Goal: Task Accomplishment & Management: Manage account settings

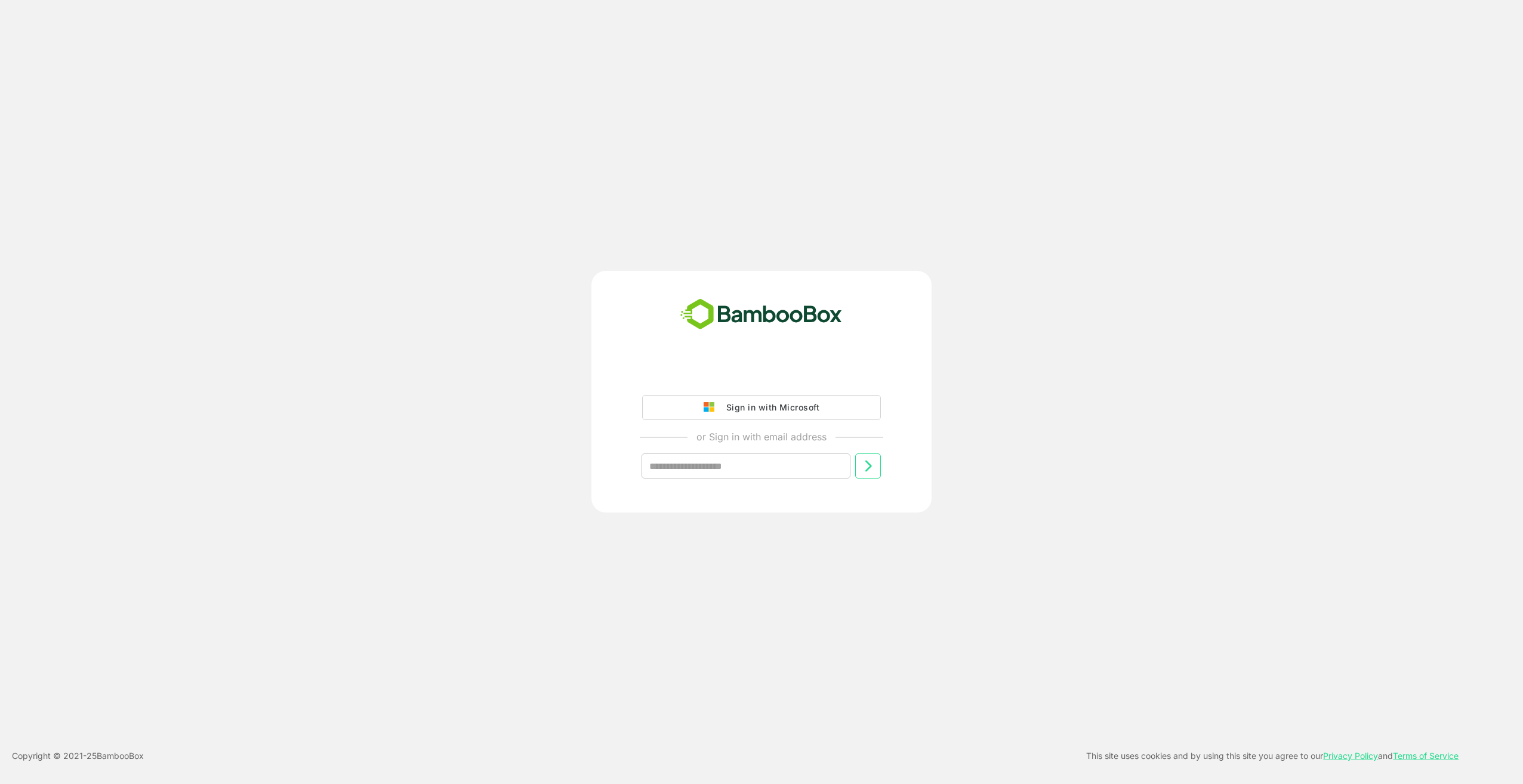
click at [787, 409] on div "Sign in with Microsoft" at bounding box center [770, 408] width 99 height 16
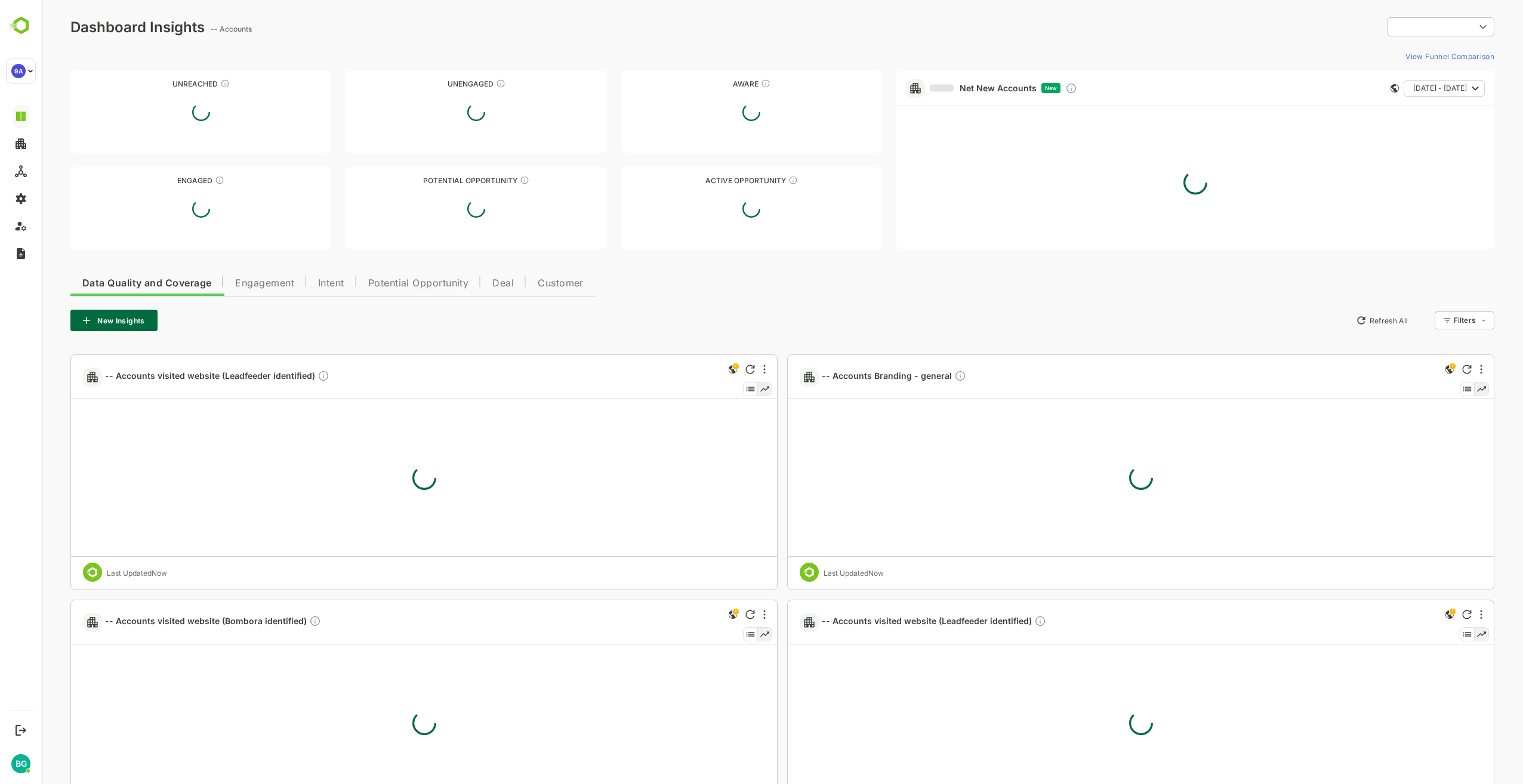
type input "**********"
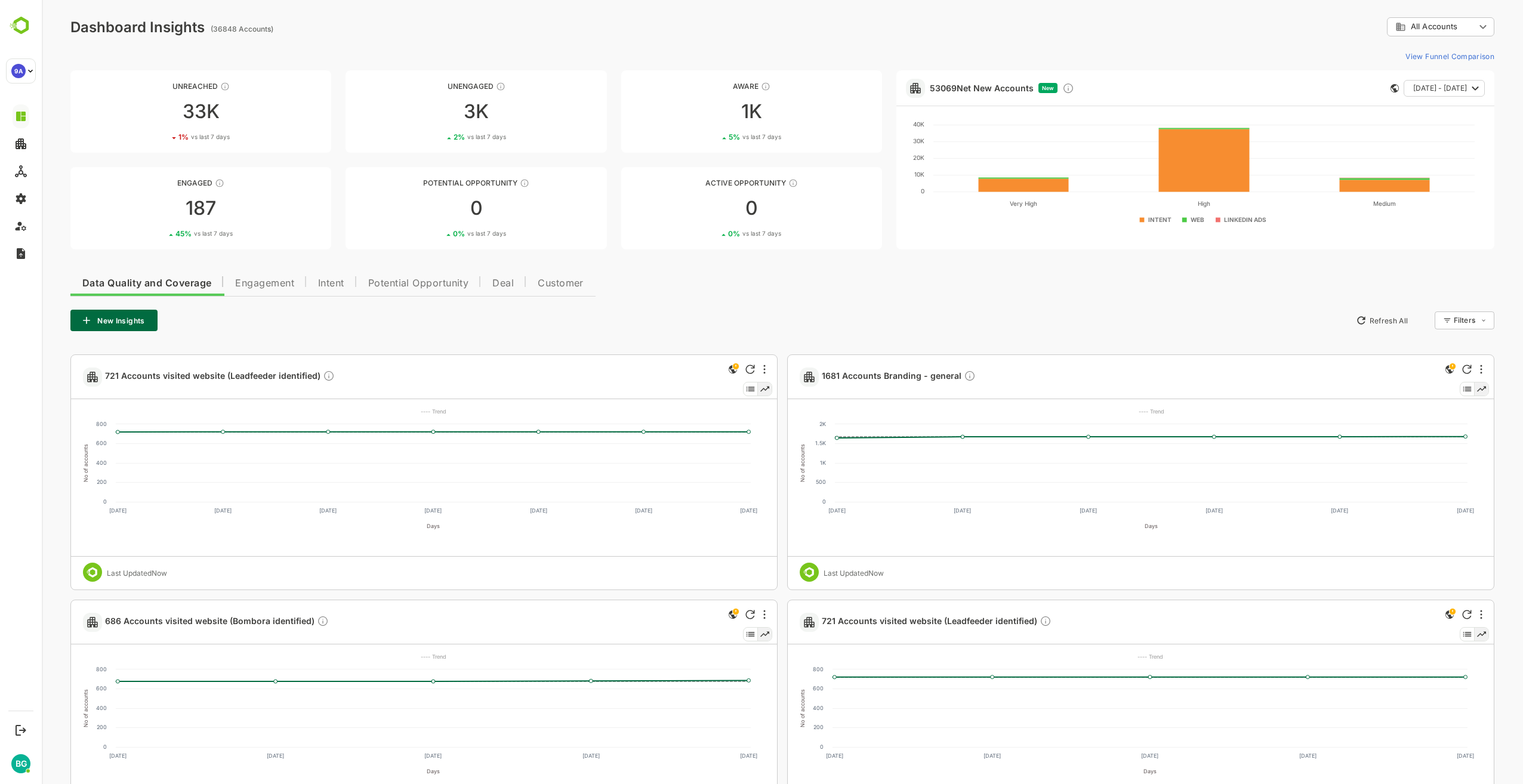
click at [841, 306] on div "Data Quality and Coverage Engagement Intent Potential Opportunity Deal Customer…" at bounding box center [782, 674] width 1424 height 813
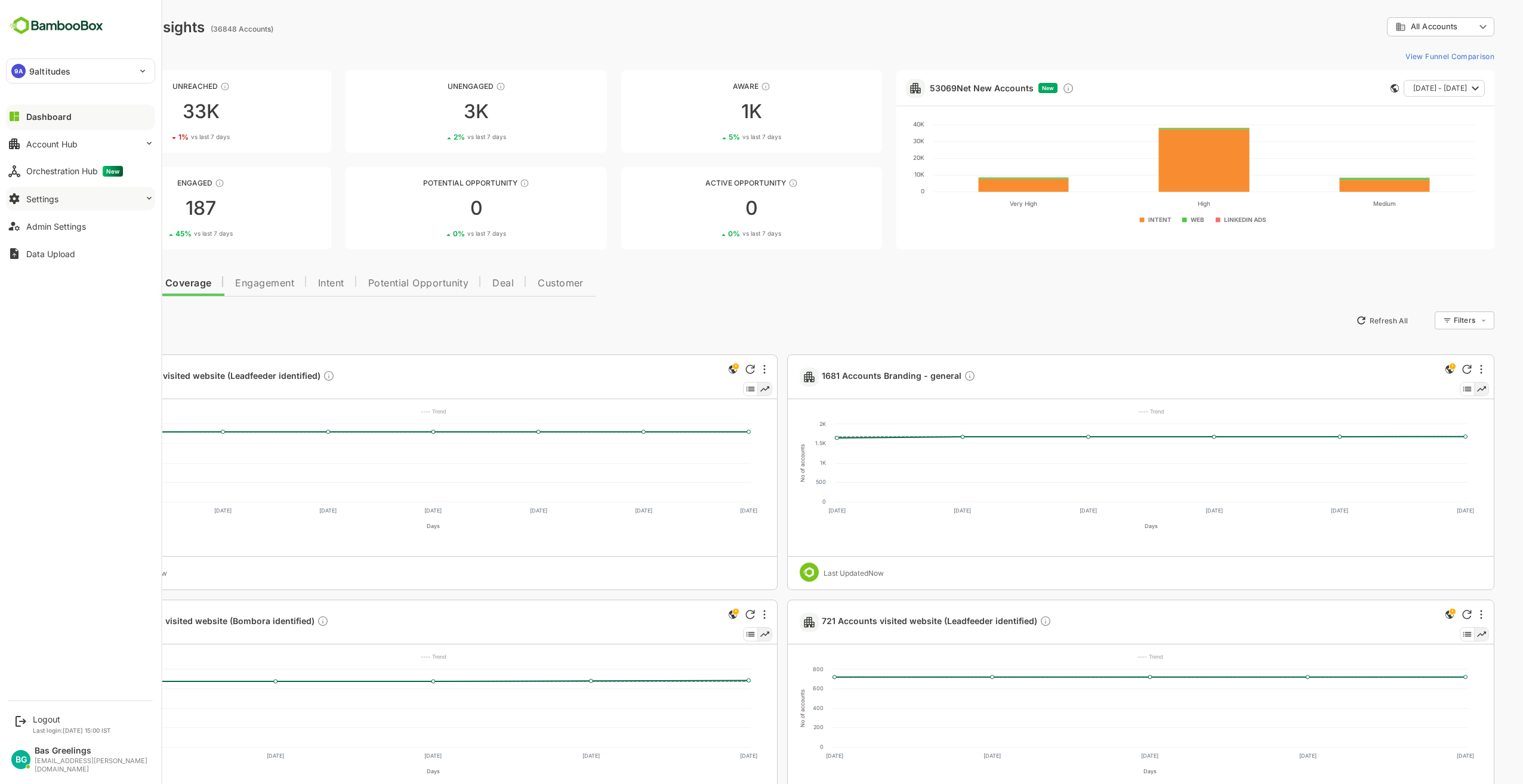
click at [45, 199] on div "Settings" at bounding box center [42, 199] width 32 height 10
click at [48, 250] on div "Integration Setup" at bounding box center [56, 247] width 61 height 10
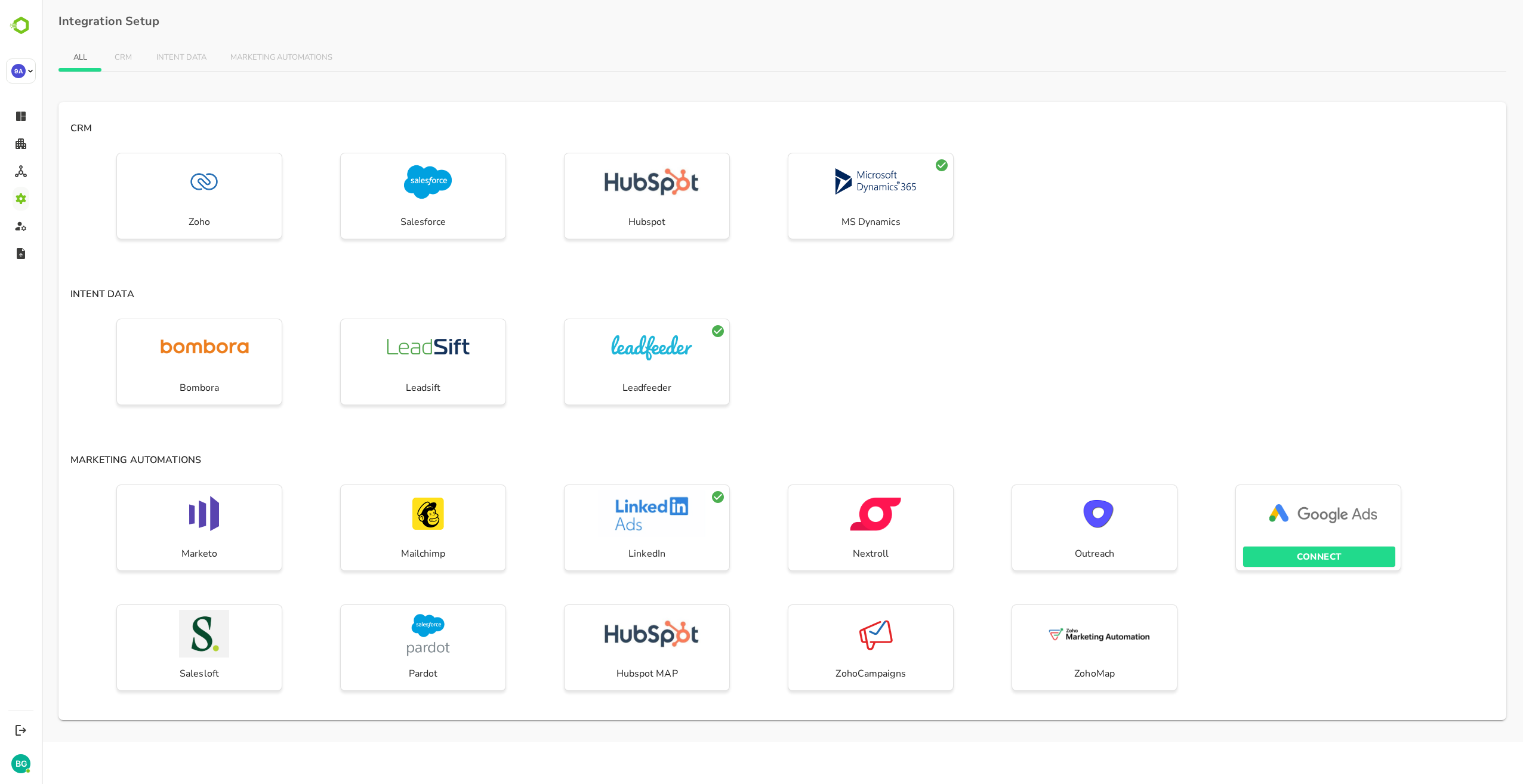
click at [1323, 560] on p "CONNECT" at bounding box center [1319, 557] width 45 height 16
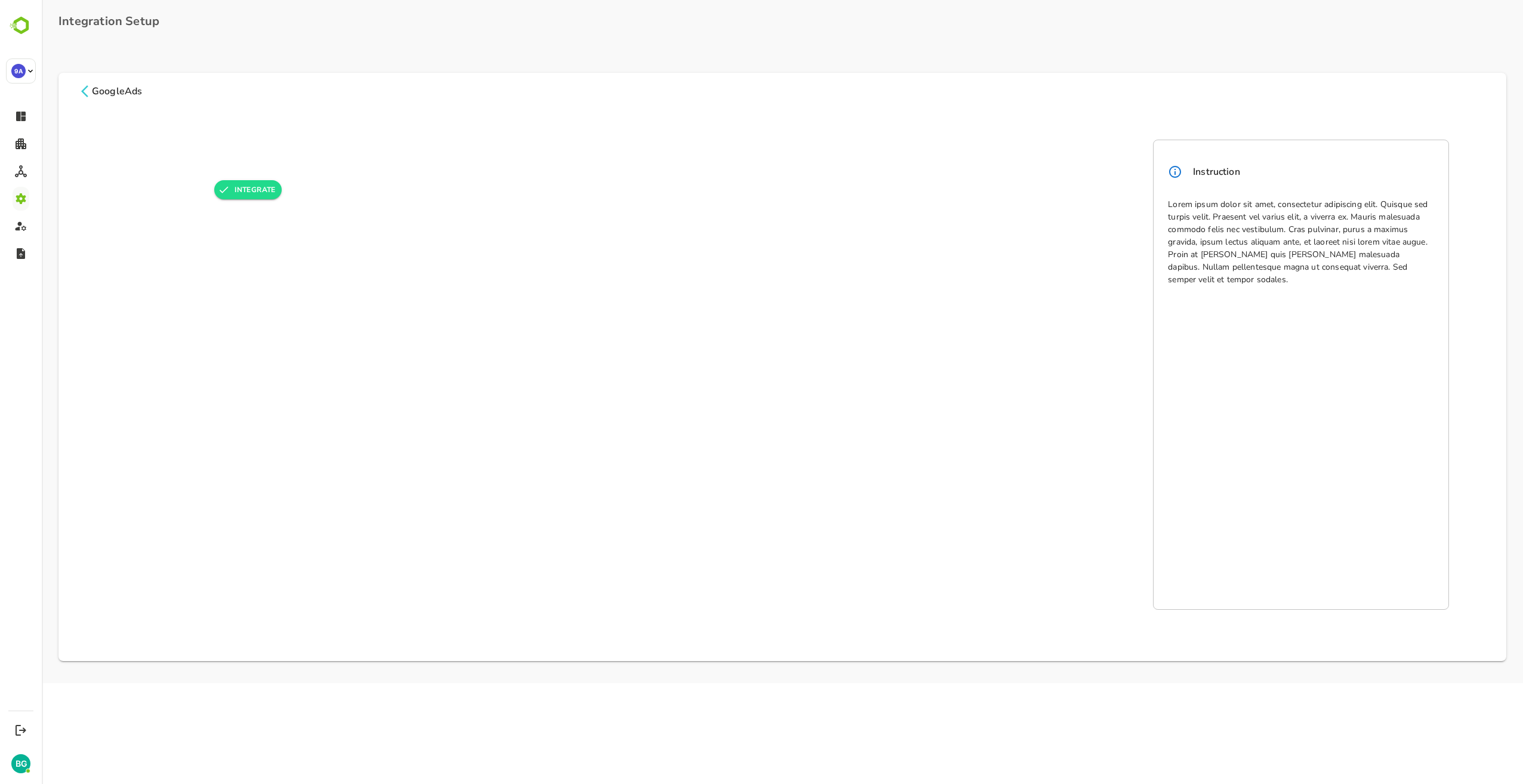
click at [86, 93] on icon at bounding box center [85, 91] width 15 height 15
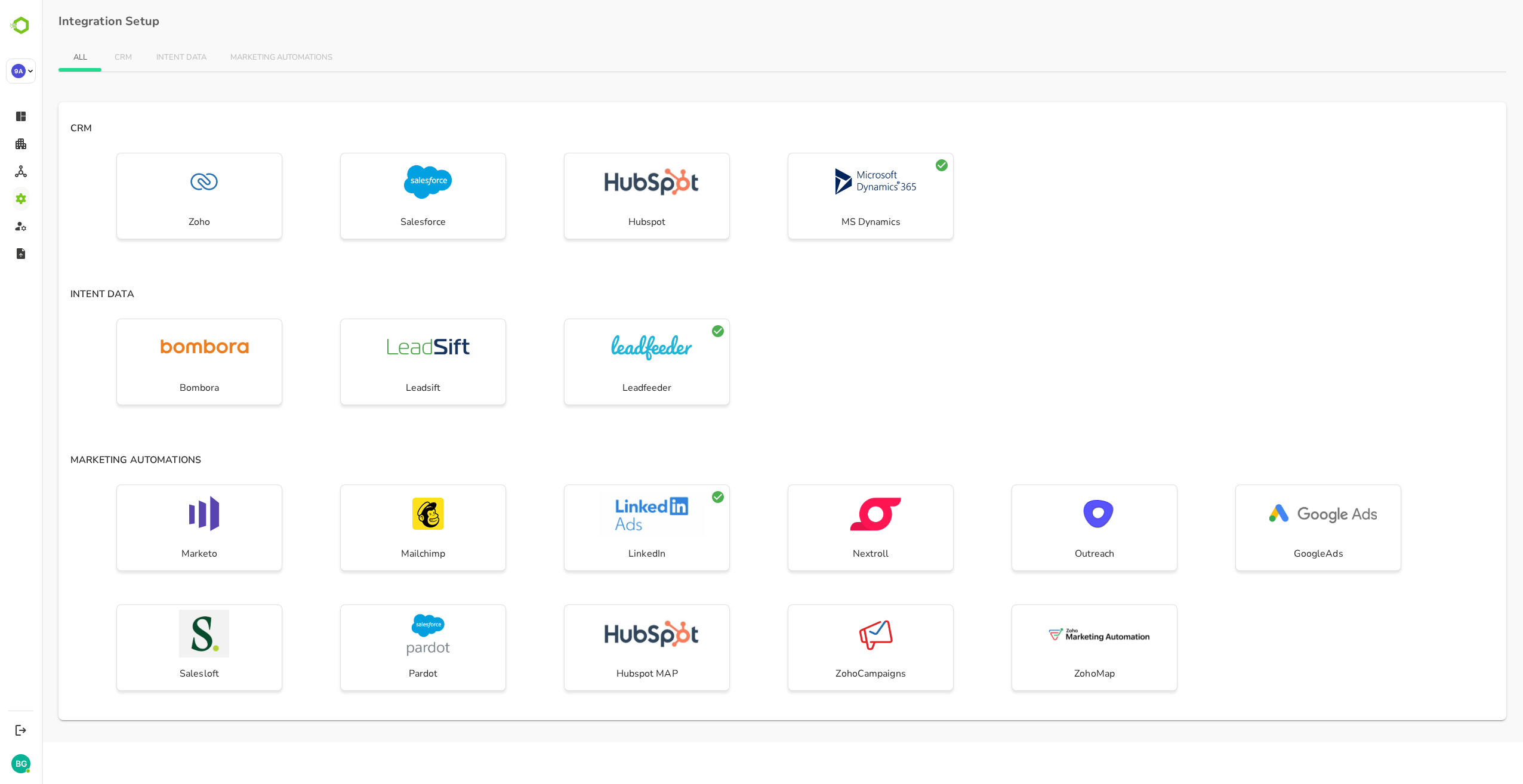
click at [1040, 359] on div "Bombora Leadsift Leadfeeder" at bounding box center [783, 373] width 1448 height 120
click at [1173, 310] on div "INTENT DATA Bombora Leadsift Leadfeeder" at bounding box center [783, 358] width 1448 height 153
click at [260, 99] on div "ALL CRM INTENT DATA MARKETING AUTOMATIONS CRM Zoho Salesforce Hubspot MS Dynami…" at bounding box center [783, 382] width 1448 height 677
click at [437, 94] on div "ALL CRM INTENT DATA MARKETING AUTOMATIONS CRM Zoho Salesforce Hubspot MS Dynami…" at bounding box center [783, 382] width 1448 height 677
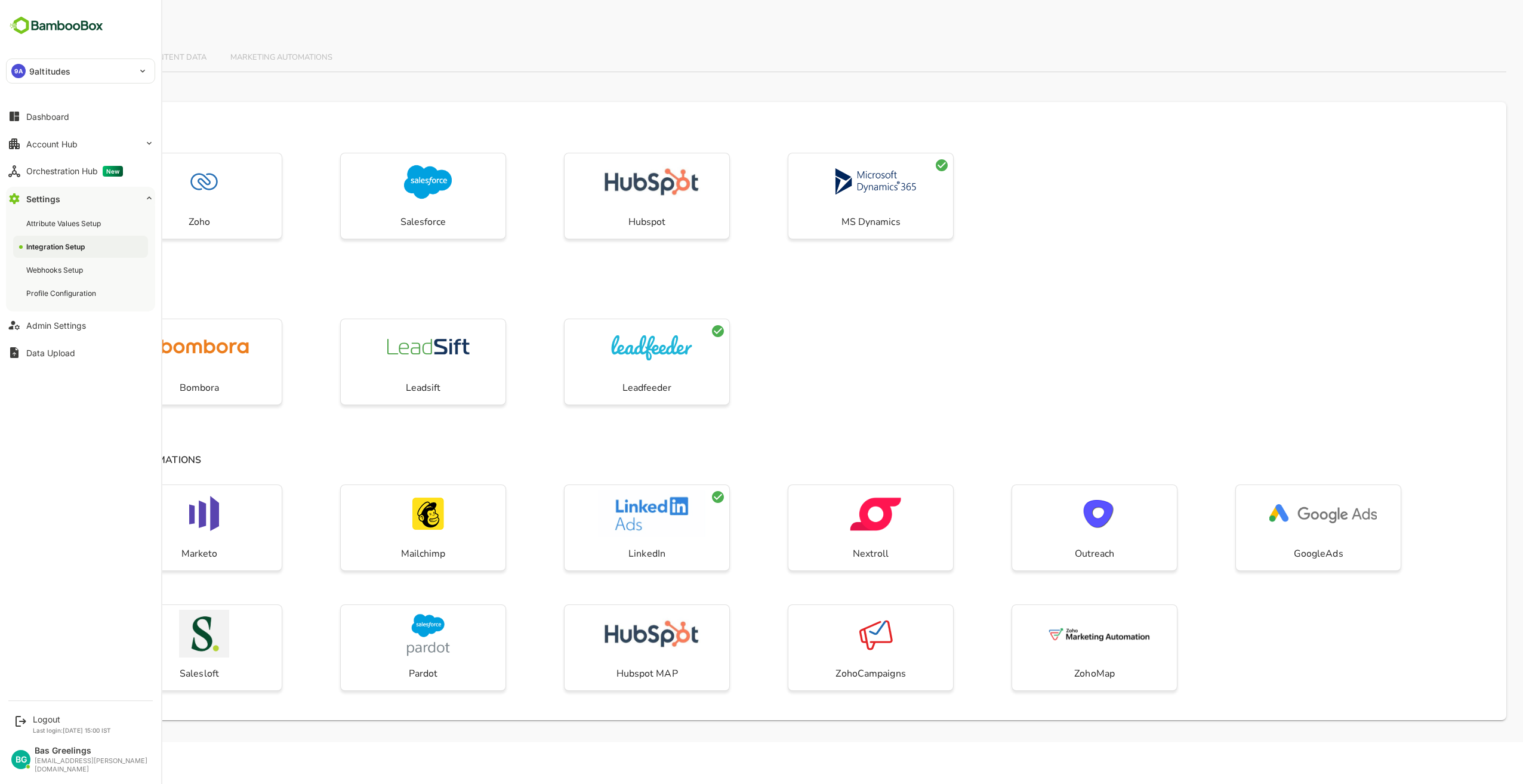
click at [68, 29] on img at bounding box center [56, 26] width 100 height 23
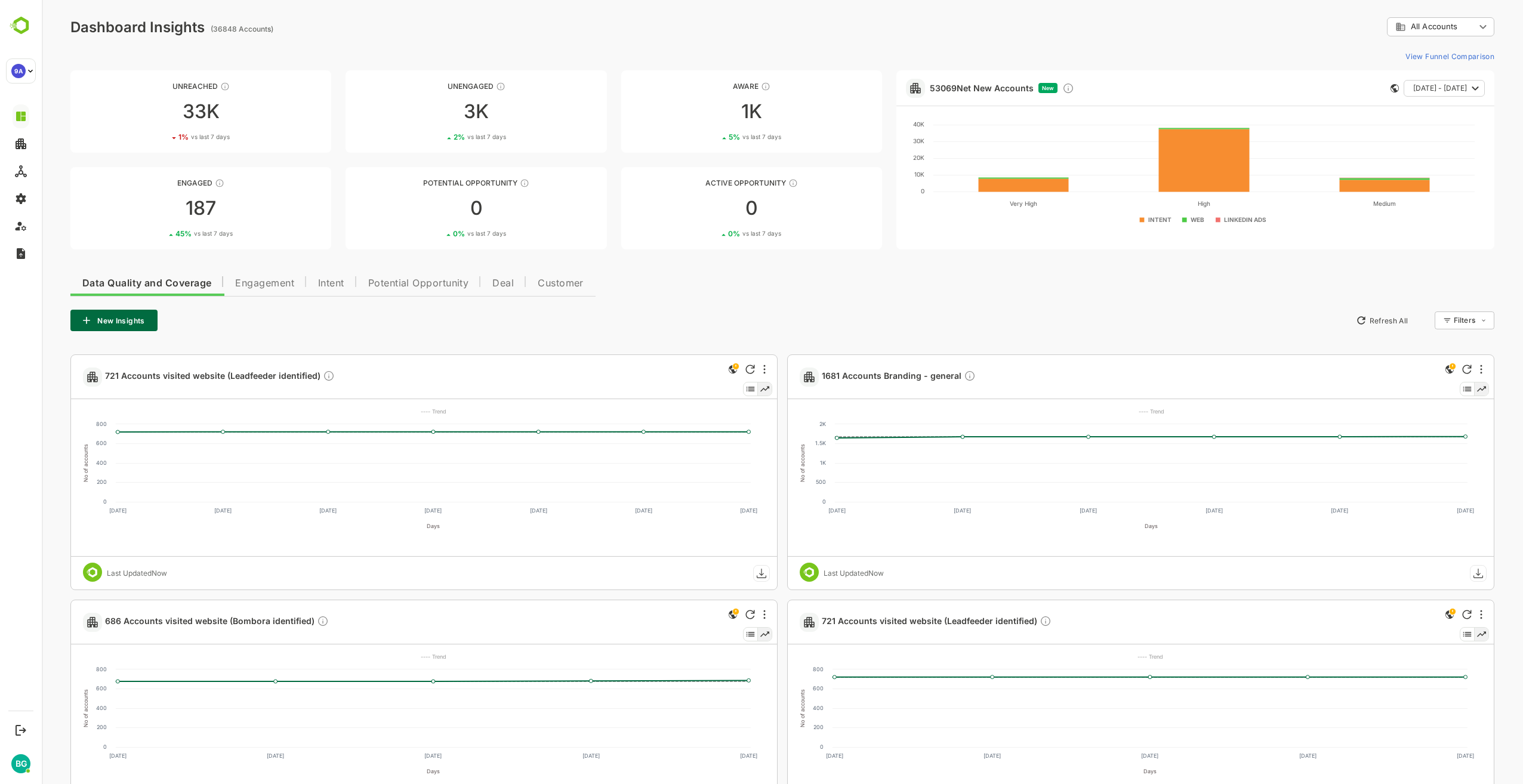
click at [639, 324] on div "New Insights Refresh All Filters ​" at bounding box center [782, 321] width 1424 height 22
click at [1183, 45] on div "**********" at bounding box center [782, 550] width 1481 height 1100
click at [414, 42] on div "**********" at bounding box center [782, 550] width 1481 height 1100
click at [680, 293] on div "Data Quality and Coverage Engagement Intent Potential Opportunity Deal Customer…" at bounding box center [782, 674] width 1424 height 813
click at [723, 305] on div "Data Quality and Coverage Engagement Intent Potential Opportunity Deal Customer…" at bounding box center [782, 674] width 1424 height 813
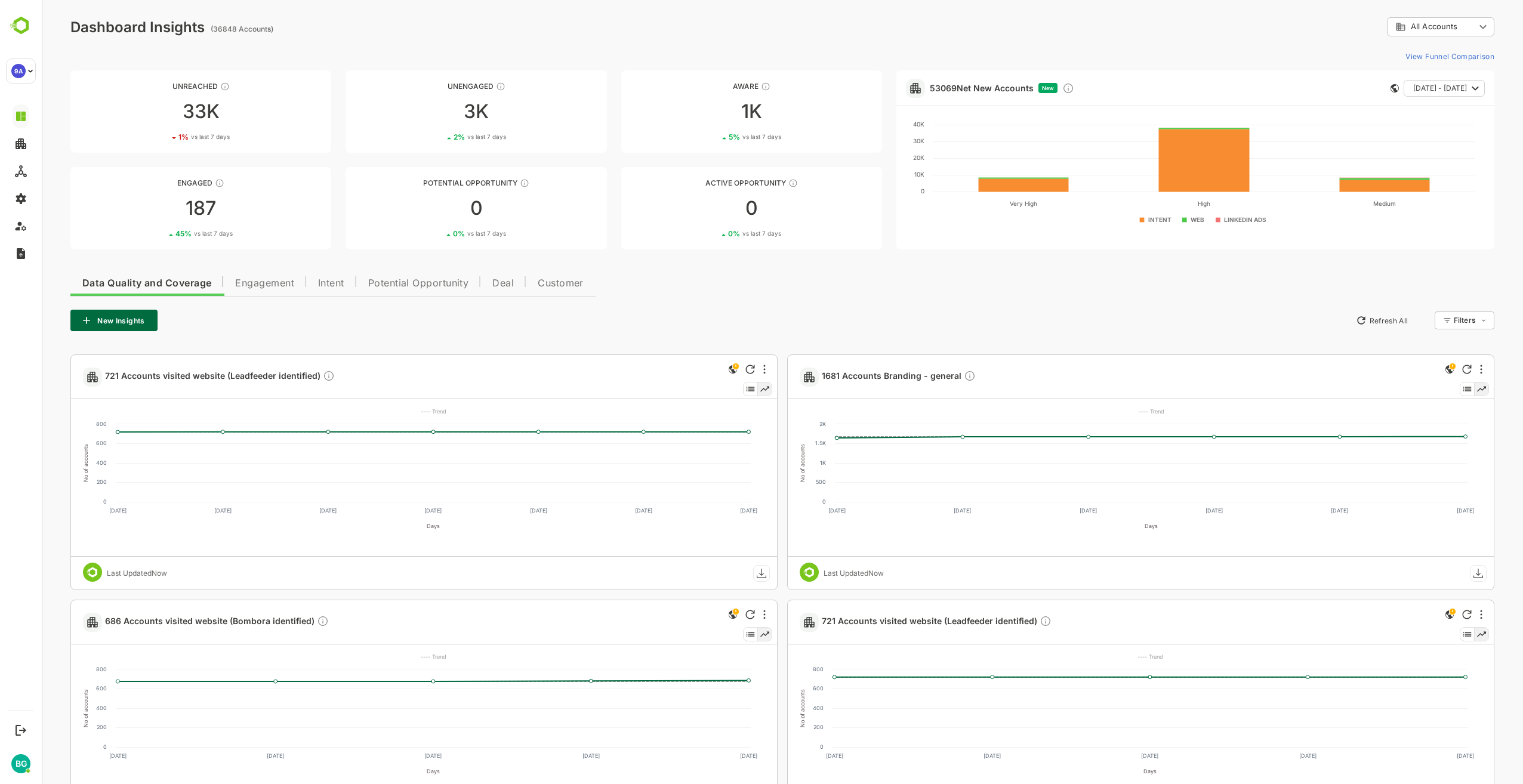
click at [683, 311] on div "New Insights Refresh All Filters ​" at bounding box center [782, 321] width 1424 height 22
click at [744, 28] on div "**********" at bounding box center [782, 27] width 1424 height 19
click at [909, 286] on div "Data Quality and Coverage Engagement Intent Potential Opportunity Deal Customer…" at bounding box center [782, 674] width 1424 height 813
click at [902, 297] on div "Data Quality and Coverage Engagement Intent Potential Opportunity Deal Customer…" at bounding box center [782, 674] width 1424 height 813
click at [779, 295] on div "Data Quality and Coverage Engagement Intent Potential Opportunity Deal Customer…" at bounding box center [782, 674] width 1424 height 813
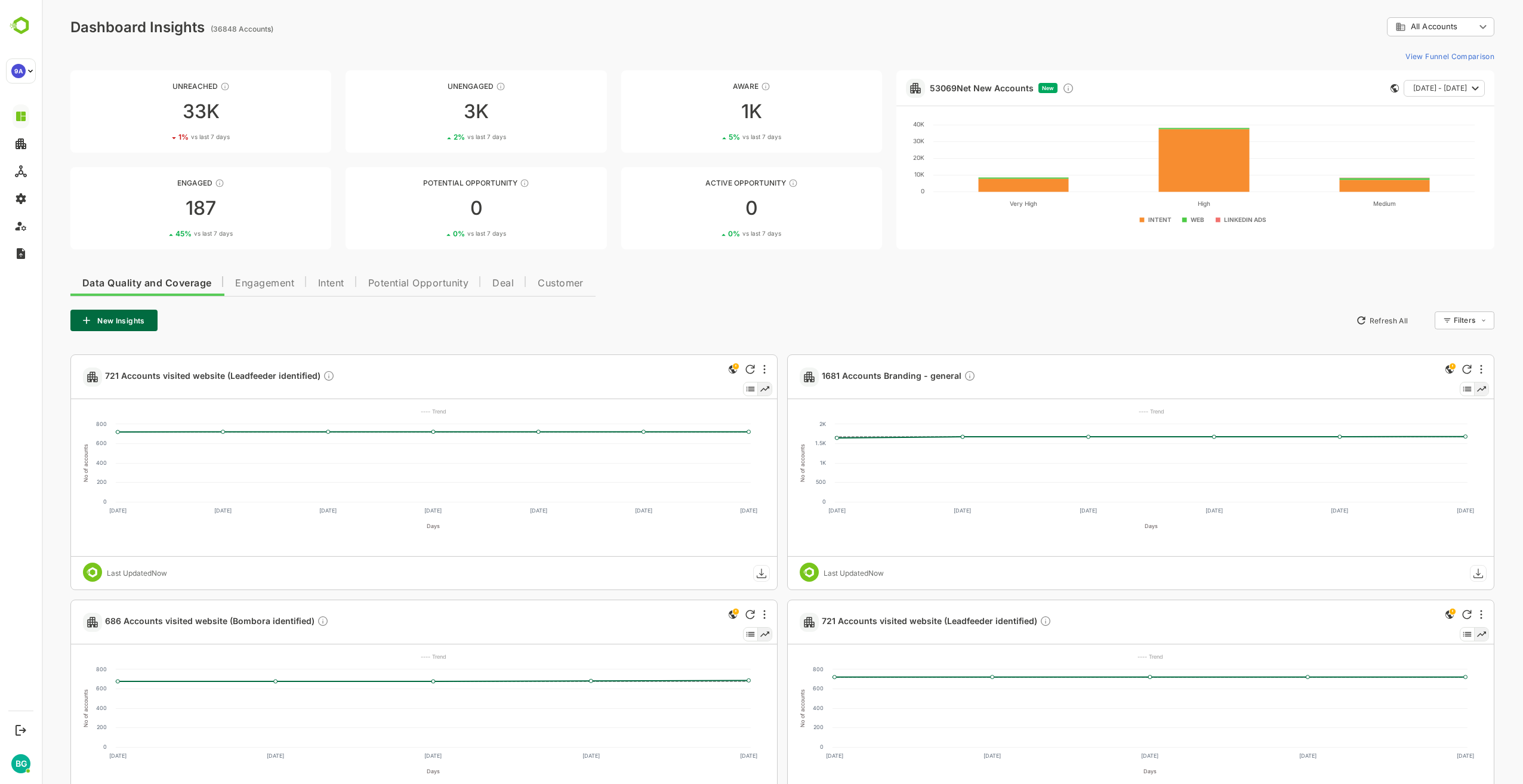
click at [889, 297] on div "Data Quality and Coverage Engagement Intent Potential Opportunity Deal Customer…" at bounding box center [782, 674] width 1424 height 813
click at [966, 301] on div "Data Quality and Coverage Engagement Intent Potential Opportunity Deal Customer…" at bounding box center [782, 674] width 1424 height 813
click at [920, 42] on div "**********" at bounding box center [782, 550] width 1481 height 1100
click at [680, 314] on div "New Insights Refresh All Filters ​" at bounding box center [782, 321] width 1424 height 22
click at [849, 314] on div "New Insights Refresh All Filters ​" at bounding box center [782, 321] width 1424 height 22
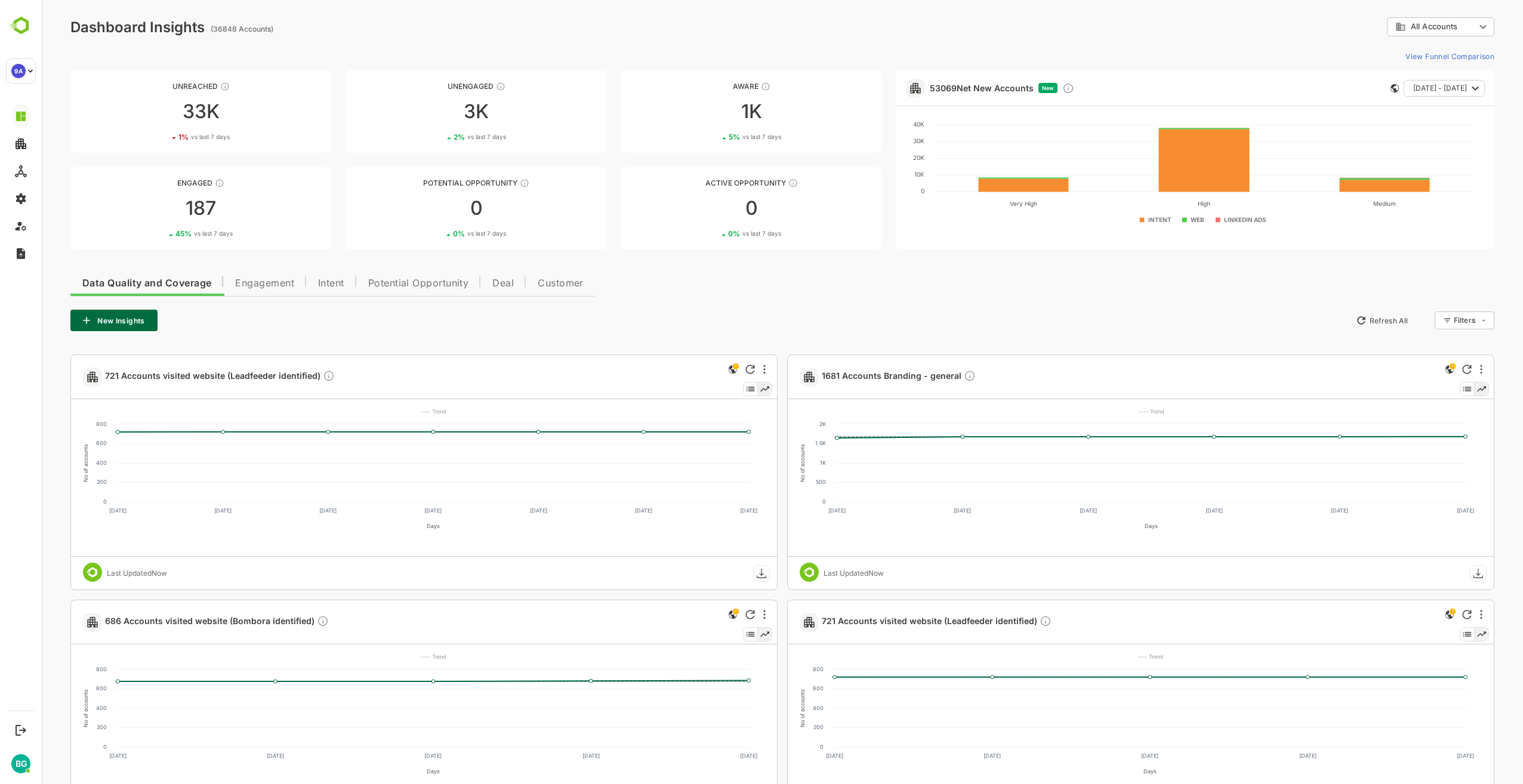
click at [850, 313] on div "New Insights Refresh All Filters ​" at bounding box center [782, 321] width 1424 height 22
click at [766, 299] on div "Data Quality and Coverage Engagement Intent Potential Opportunity Deal Customer…" at bounding box center [782, 674] width 1424 height 813
click at [1049, 327] on div "New Insights Refresh All Filters ​" at bounding box center [782, 321] width 1424 height 22
click at [836, 293] on div "Data Quality and Coverage Engagement Intent Potential Opportunity Deal Customer…" at bounding box center [782, 674] width 1424 height 813
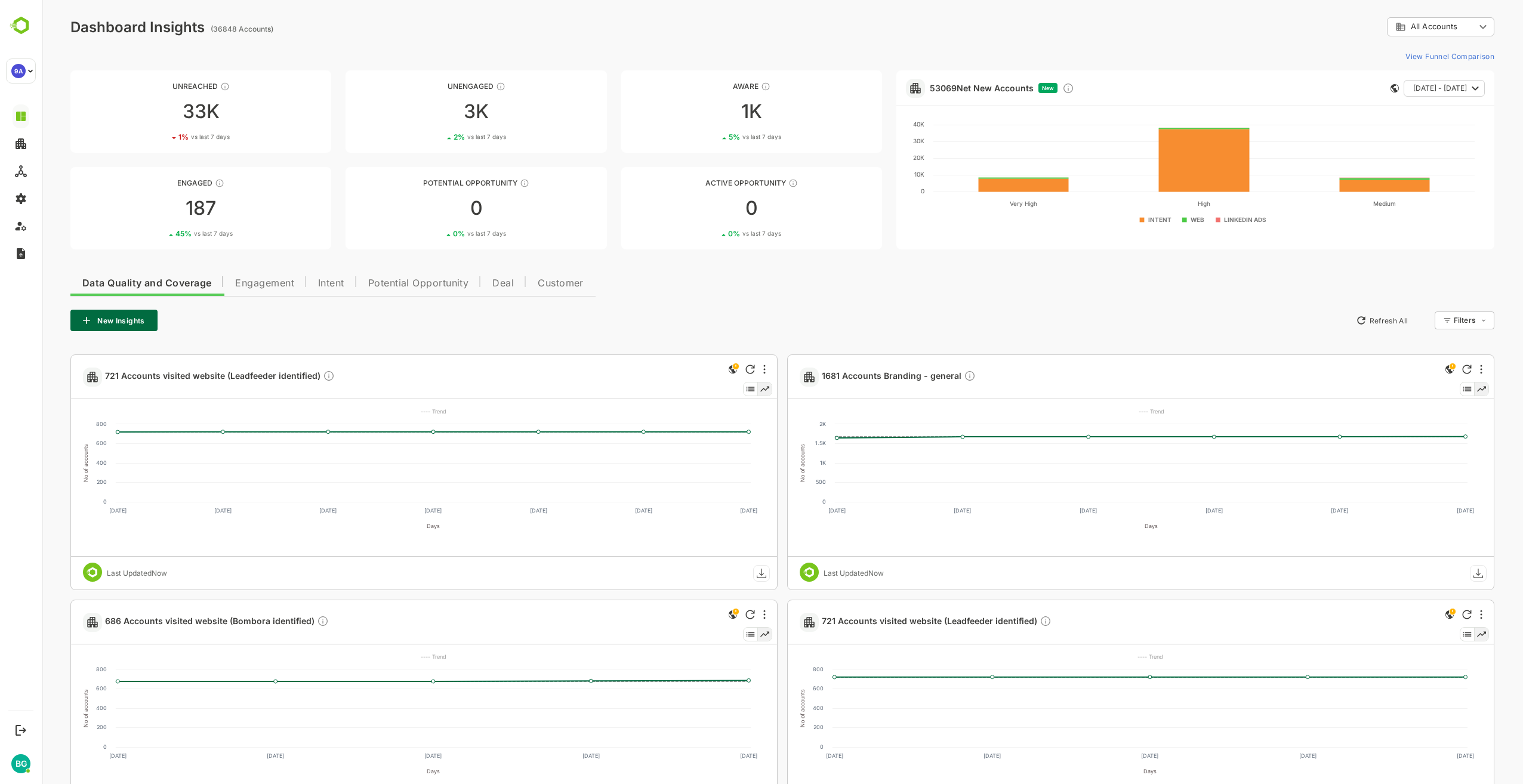
click at [772, 317] on div "New Insights Refresh All Filters ​" at bounding box center [782, 321] width 1424 height 22
click at [703, 312] on div "New Insights Refresh All Filters ​" at bounding box center [782, 321] width 1424 height 22
click at [728, 298] on div "Data Quality and Coverage Engagement Intent Potential Opportunity Deal Customer…" at bounding box center [782, 674] width 1424 height 813
click at [1127, 38] on div "**********" at bounding box center [782, 550] width 1481 height 1100
click at [1484, 24] on body "**********" at bounding box center [782, 550] width 1481 height 1100
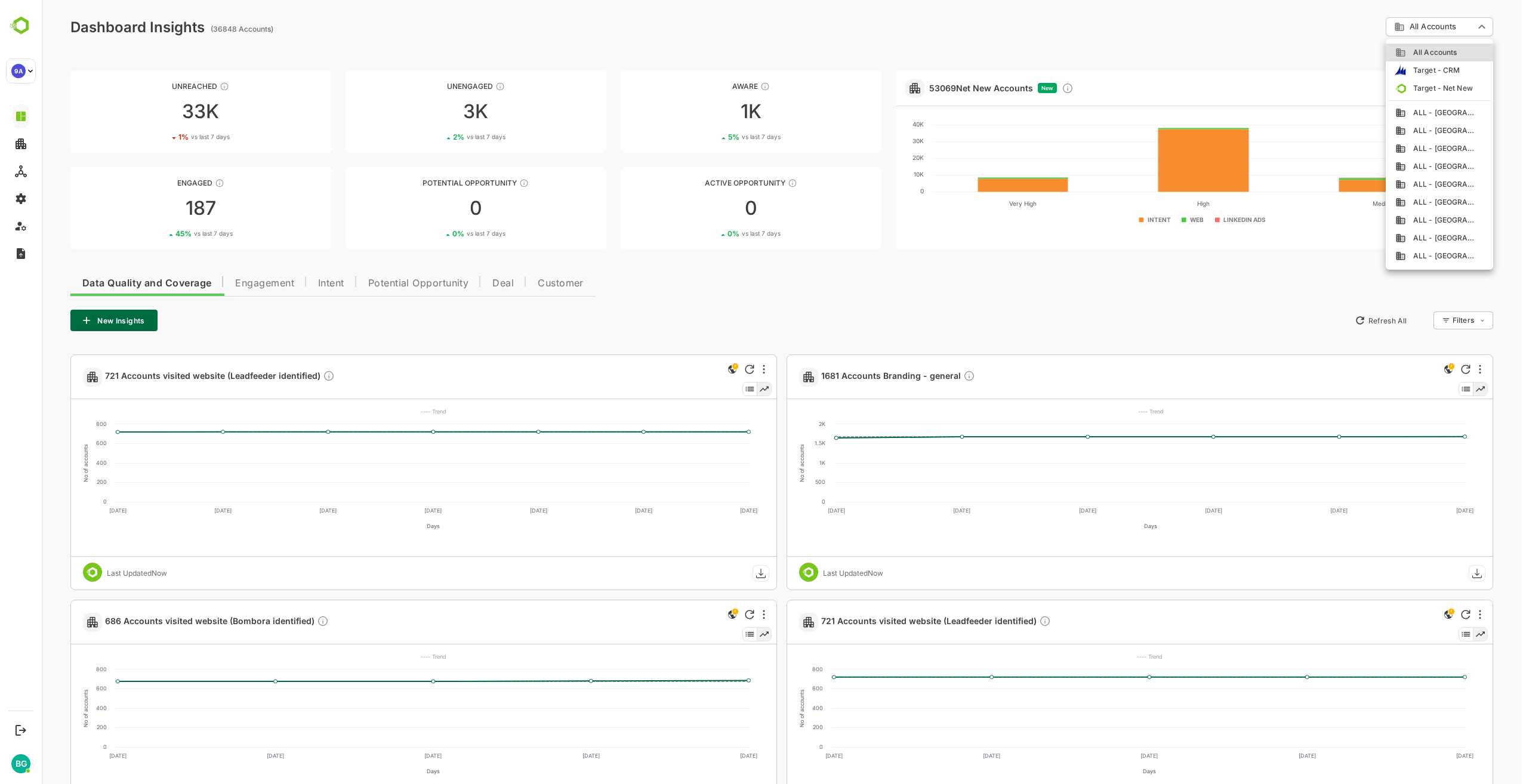
click at [1486, 27] on div at bounding box center [782, 392] width 1481 height 784
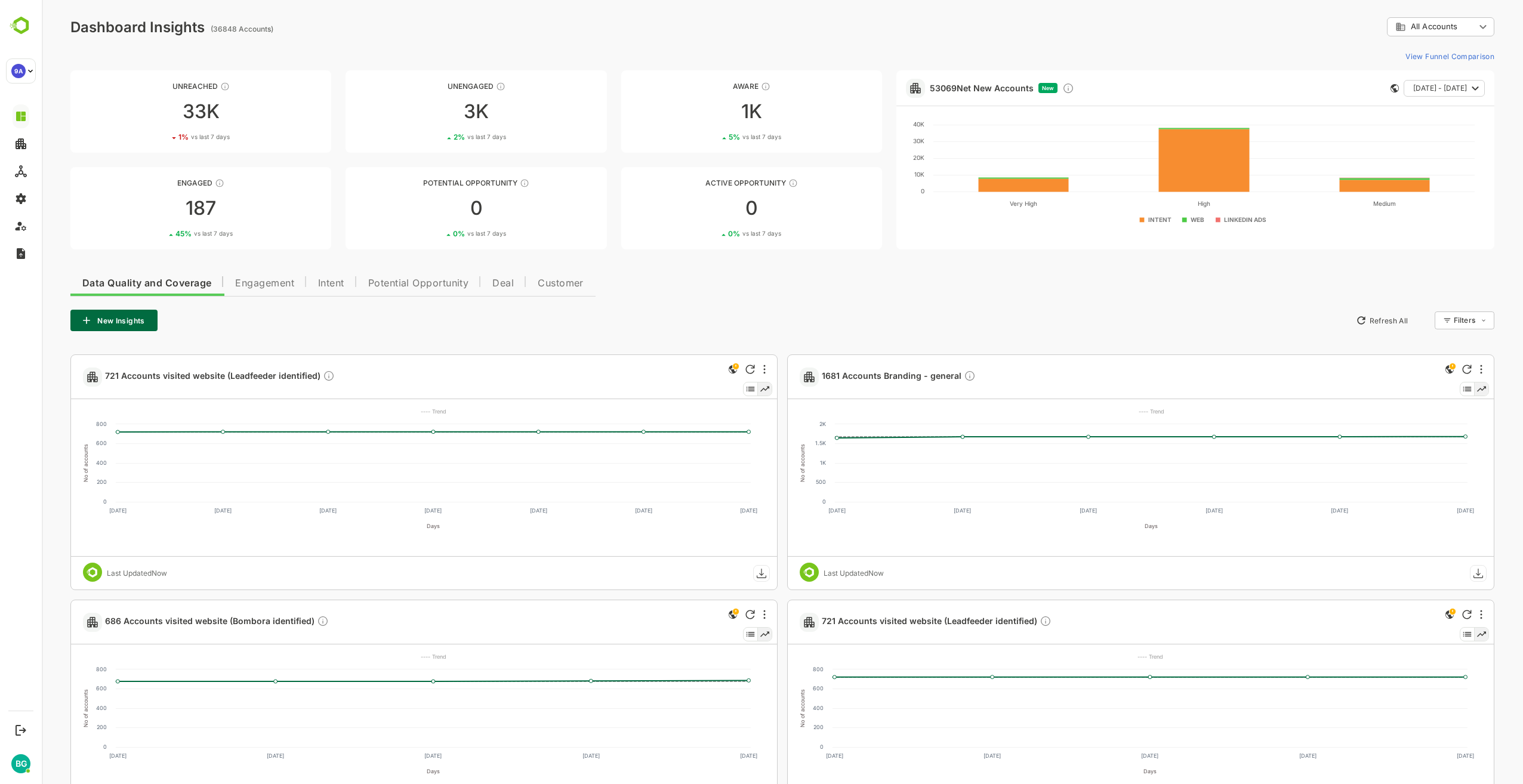
click at [1486, 27] on body "**********" at bounding box center [782, 550] width 1481 height 1100
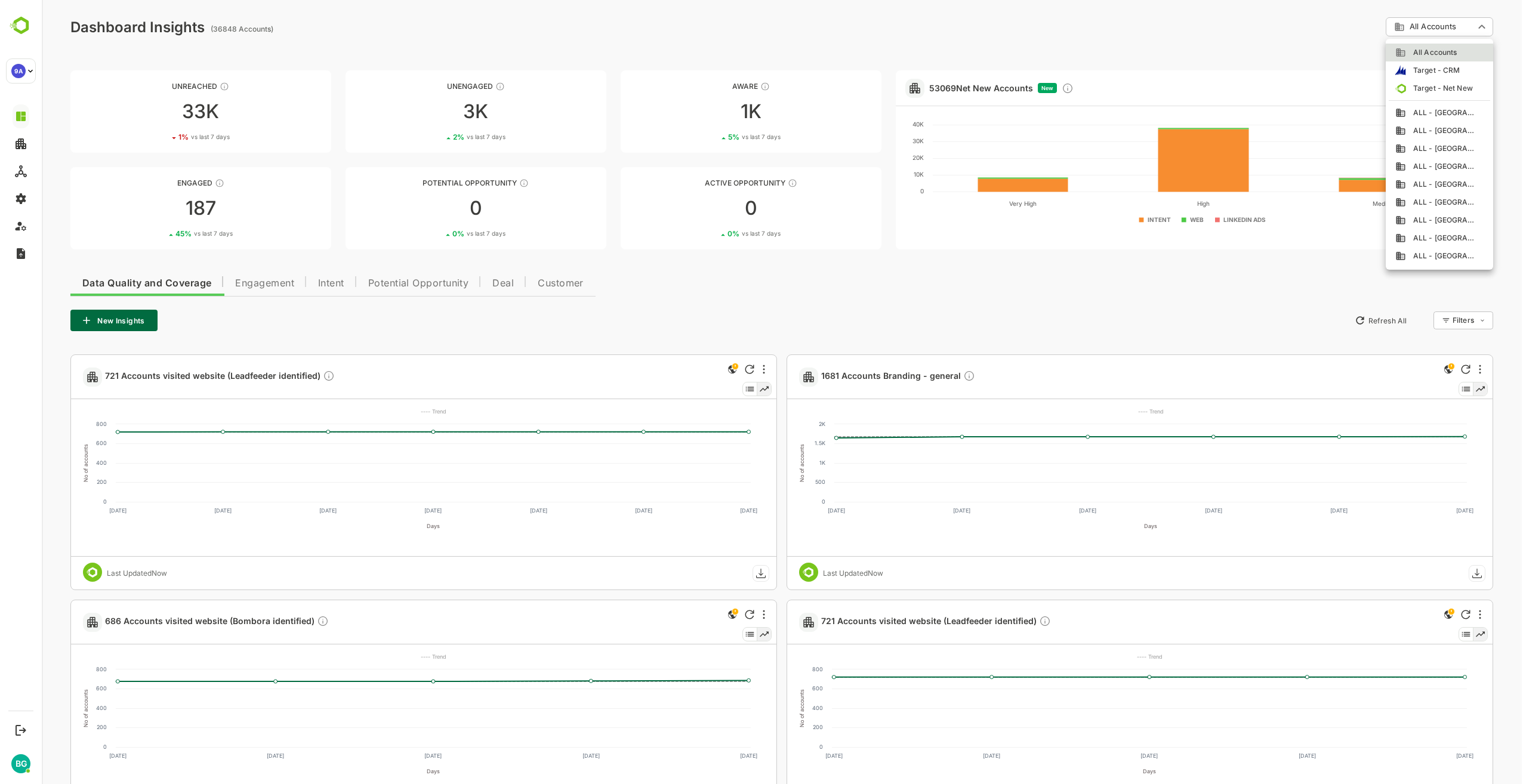
click at [499, 37] on div at bounding box center [782, 392] width 1481 height 784
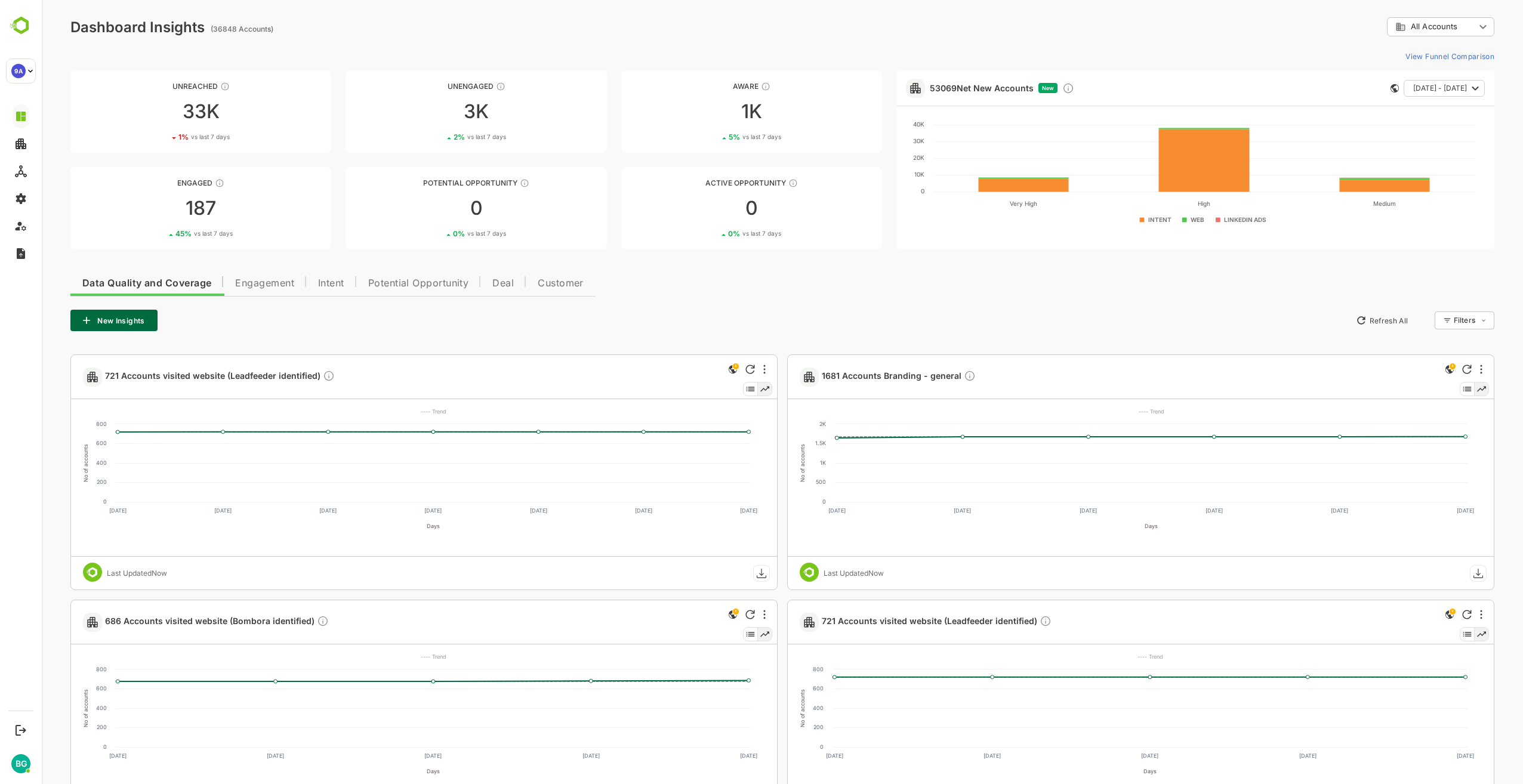
click at [707, 301] on div "Data Quality and Coverage Engagement Intent Potential Opportunity Deal Customer…" at bounding box center [782, 674] width 1424 height 813
click at [726, 292] on div "Data Quality and Coverage Engagement Intent Potential Opportunity Deal Customer…" at bounding box center [782, 674] width 1424 height 813
click at [277, 287] on span "Engagement" at bounding box center [264, 283] width 59 height 10
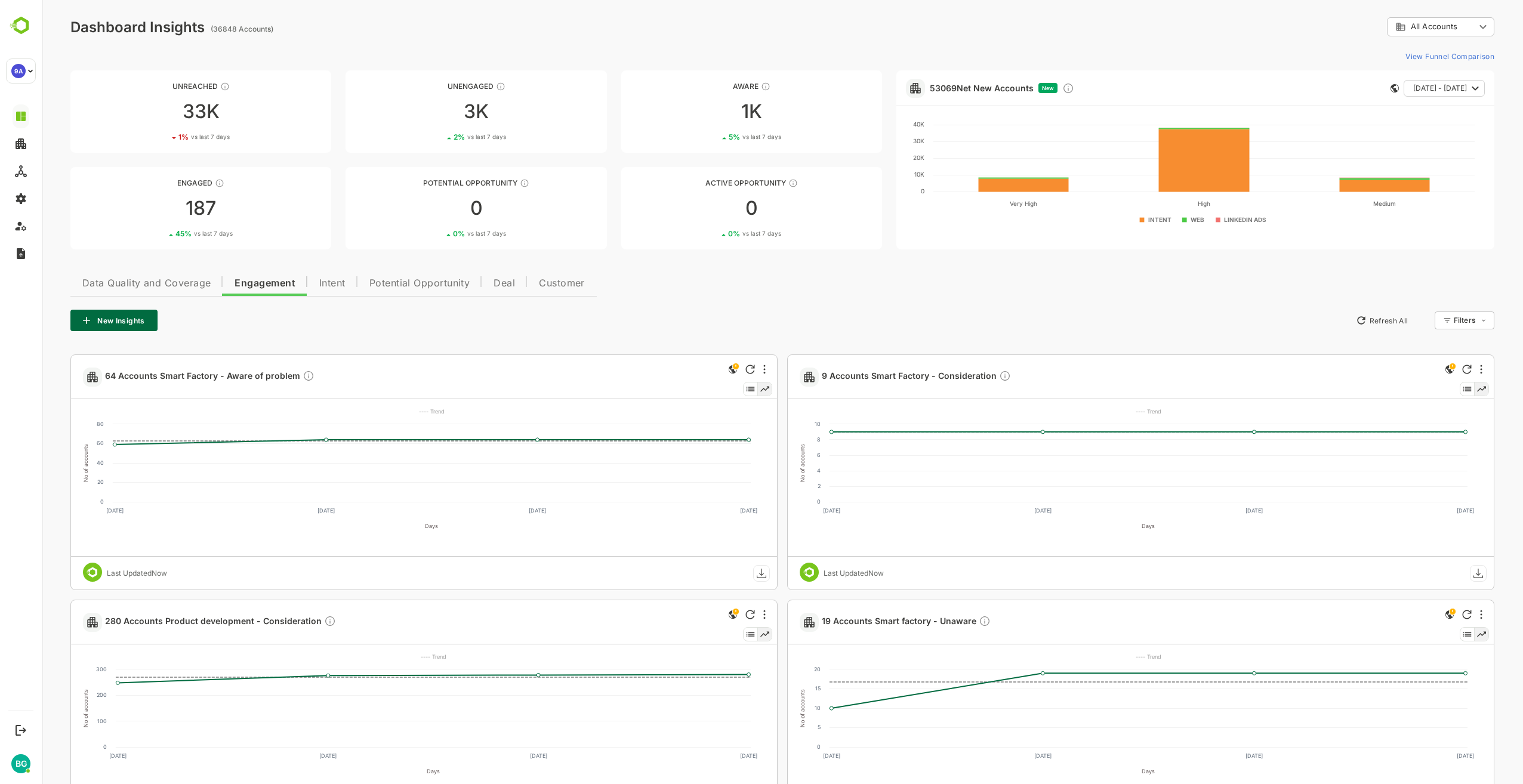
click at [812, 318] on div "New Insights Refresh All Filters ​" at bounding box center [782, 321] width 1424 height 22
click at [749, 314] on div "New Insights Refresh All Filters ​" at bounding box center [782, 321] width 1424 height 22
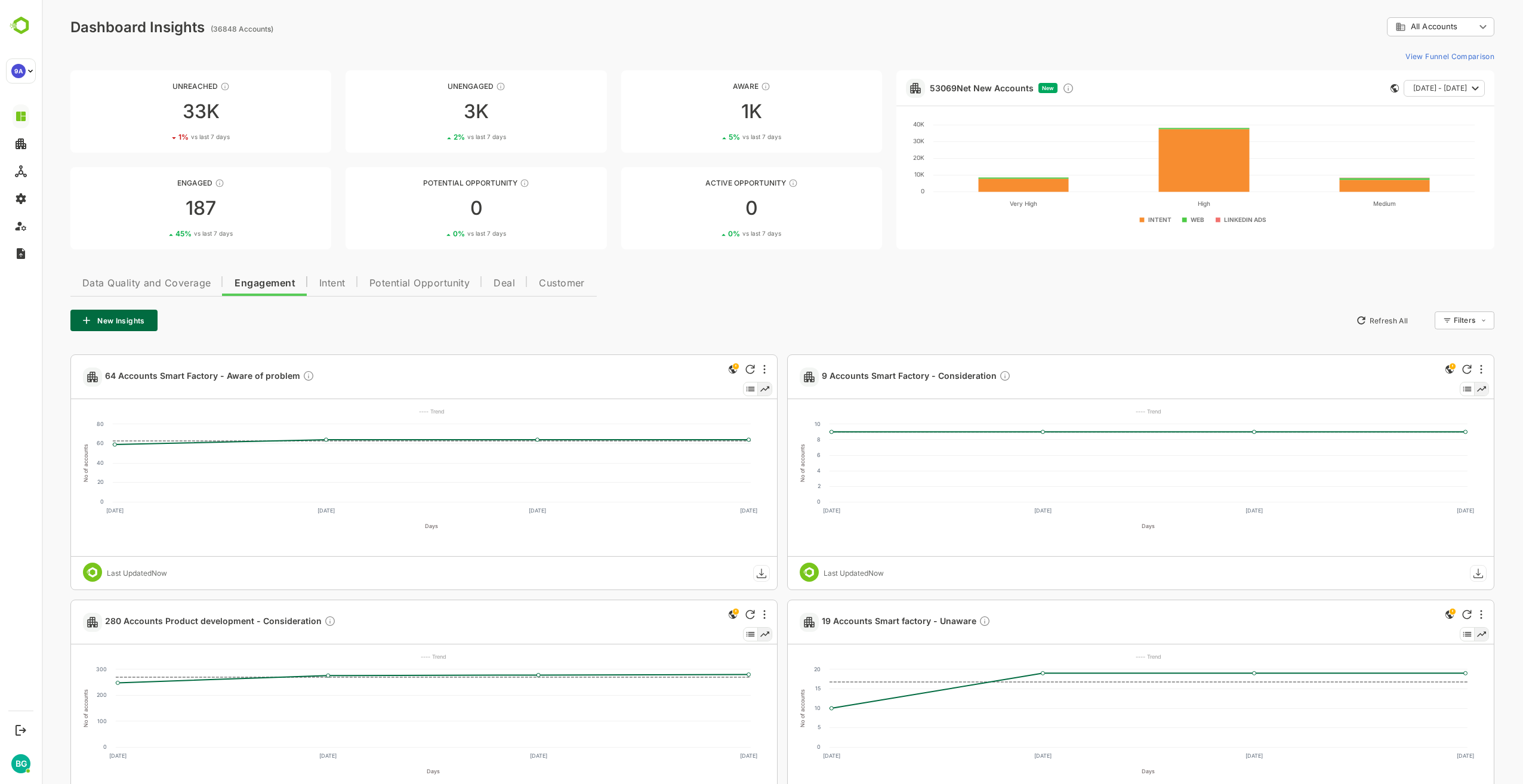
click at [697, 318] on div "New Insights Refresh All Filters ​" at bounding box center [782, 321] width 1424 height 22
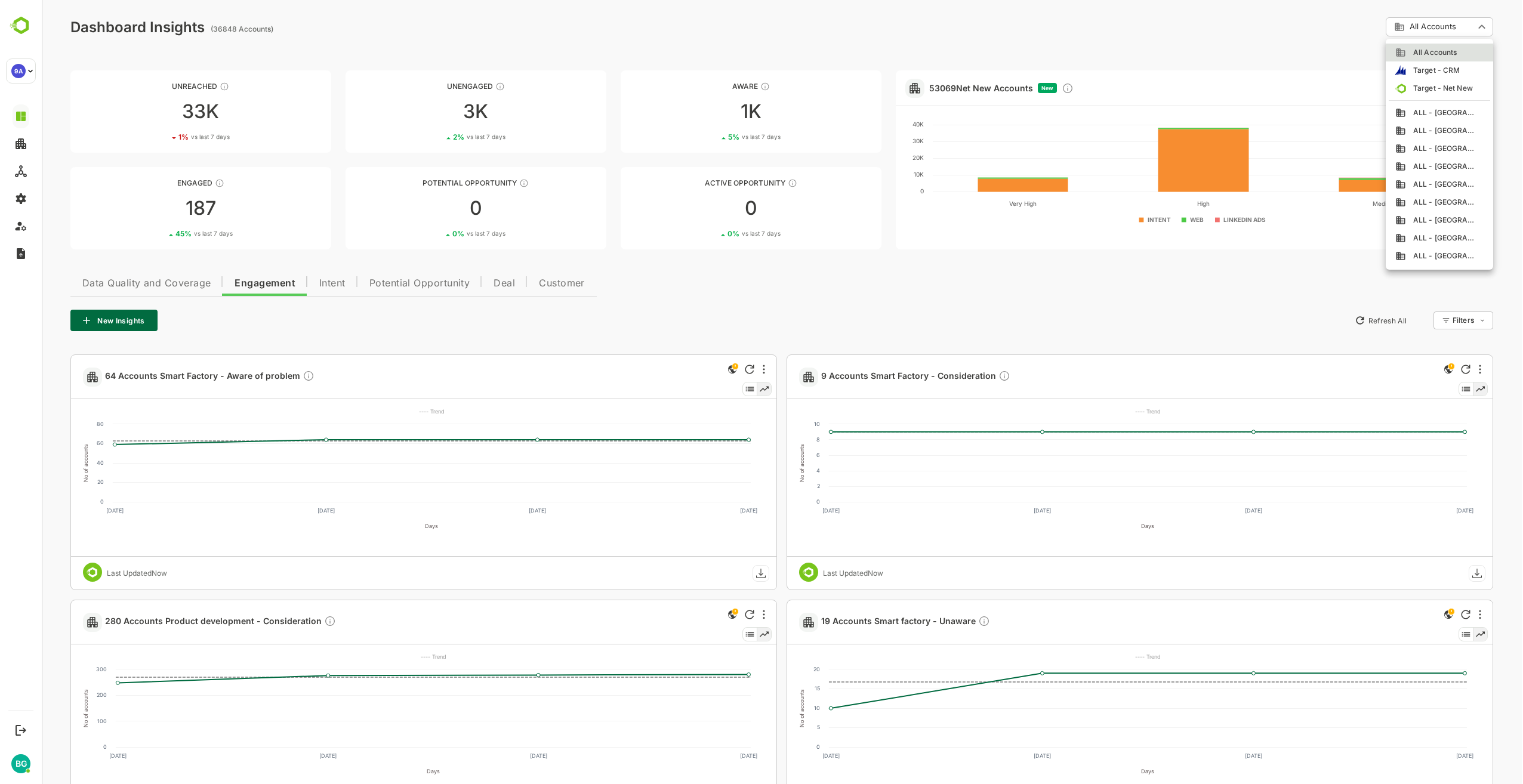
click at [1454, 114] on span "ALL - Belgium" at bounding box center [1441, 113] width 70 height 10
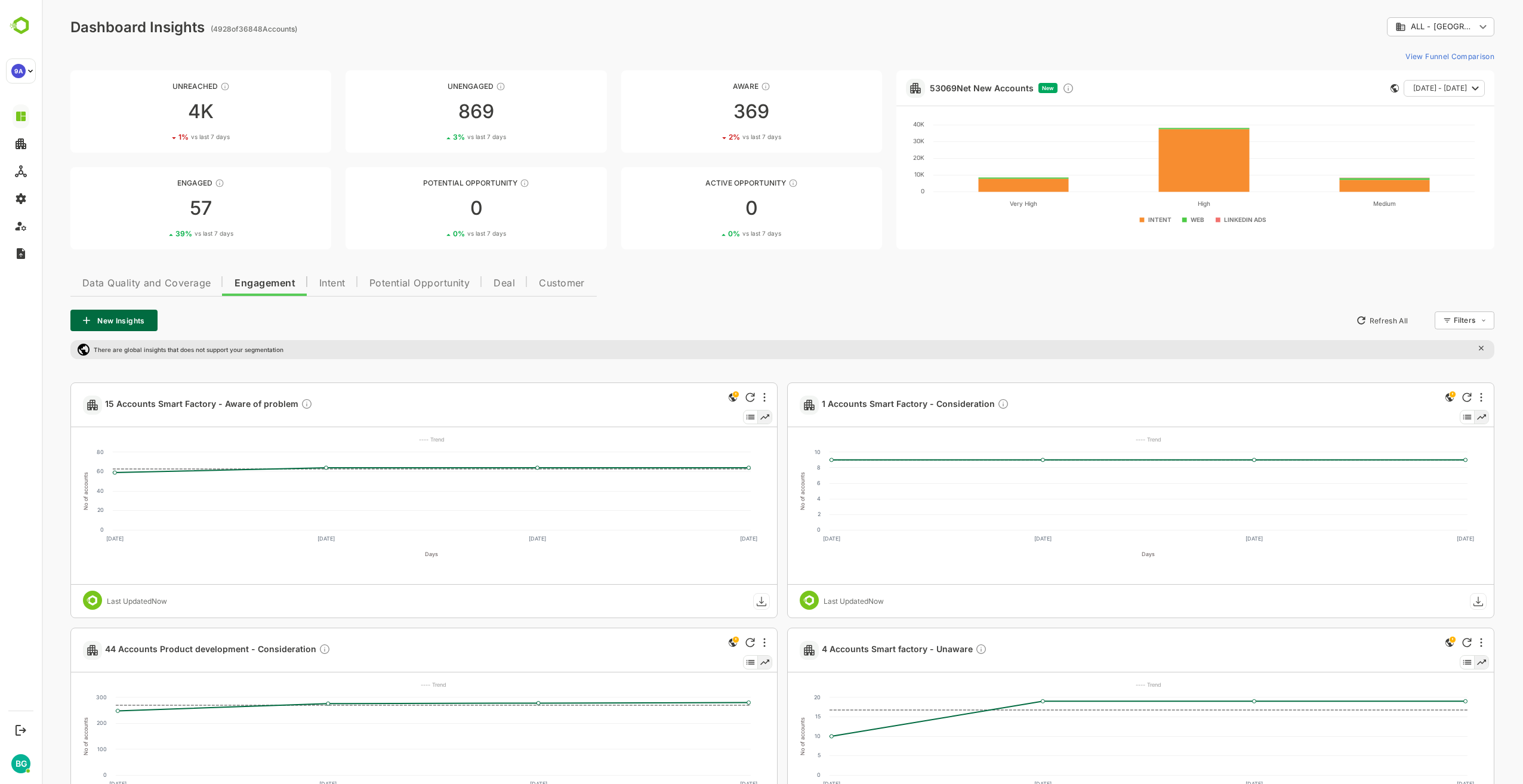
click at [176, 279] on span "Data Quality and Coverage" at bounding box center [146, 283] width 128 height 10
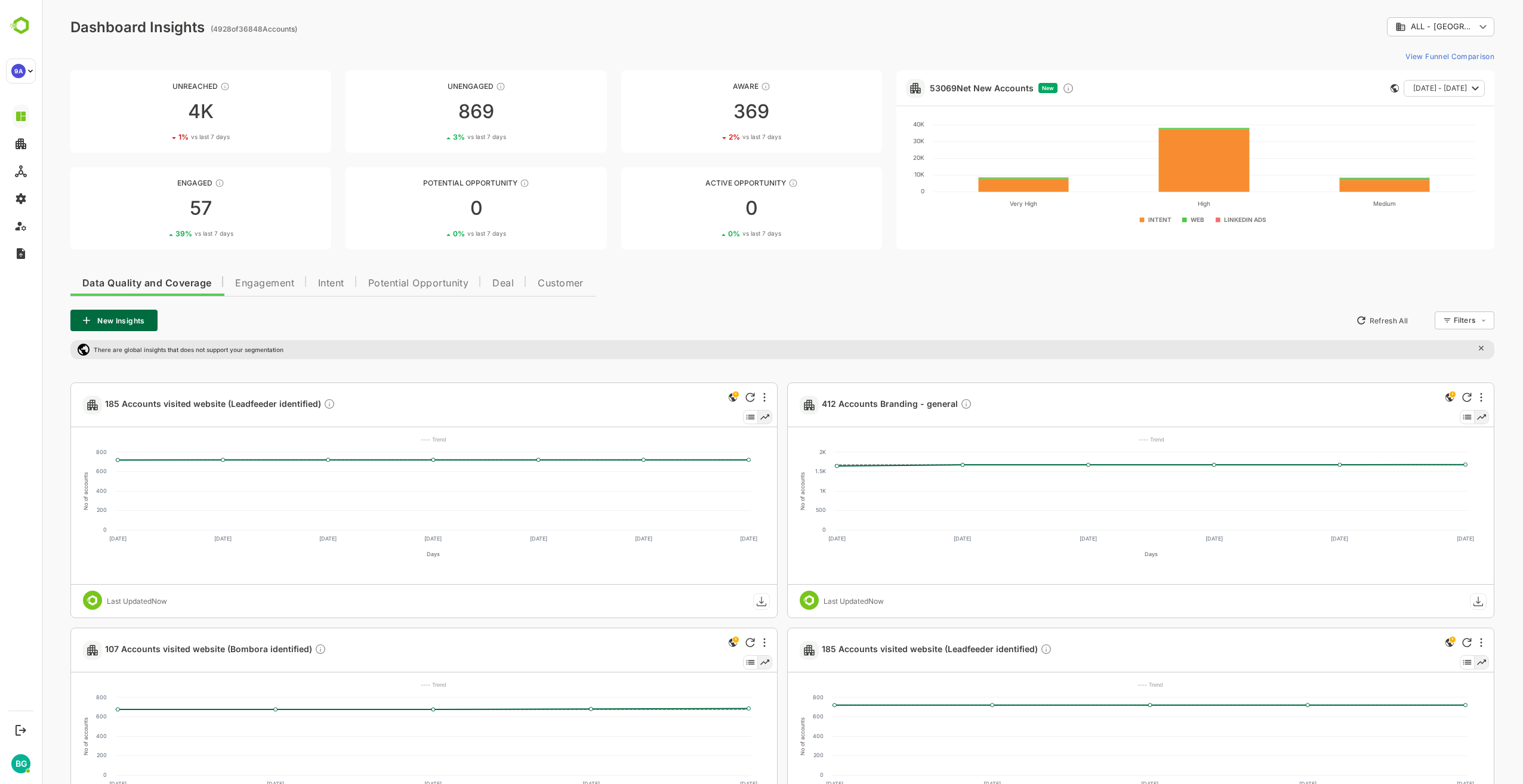
click at [742, 304] on div "Data Quality and Coverage Engagement Intent Potential Opportunity Deal Customer…" at bounding box center [782, 688] width 1424 height 841
click at [826, 314] on div "New Insights Refresh All Filters ​" at bounding box center [782, 321] width 1424 height 22
click at [1463, 28] on body "**********" at bounding box center [782, 564] width 1481 height 1128
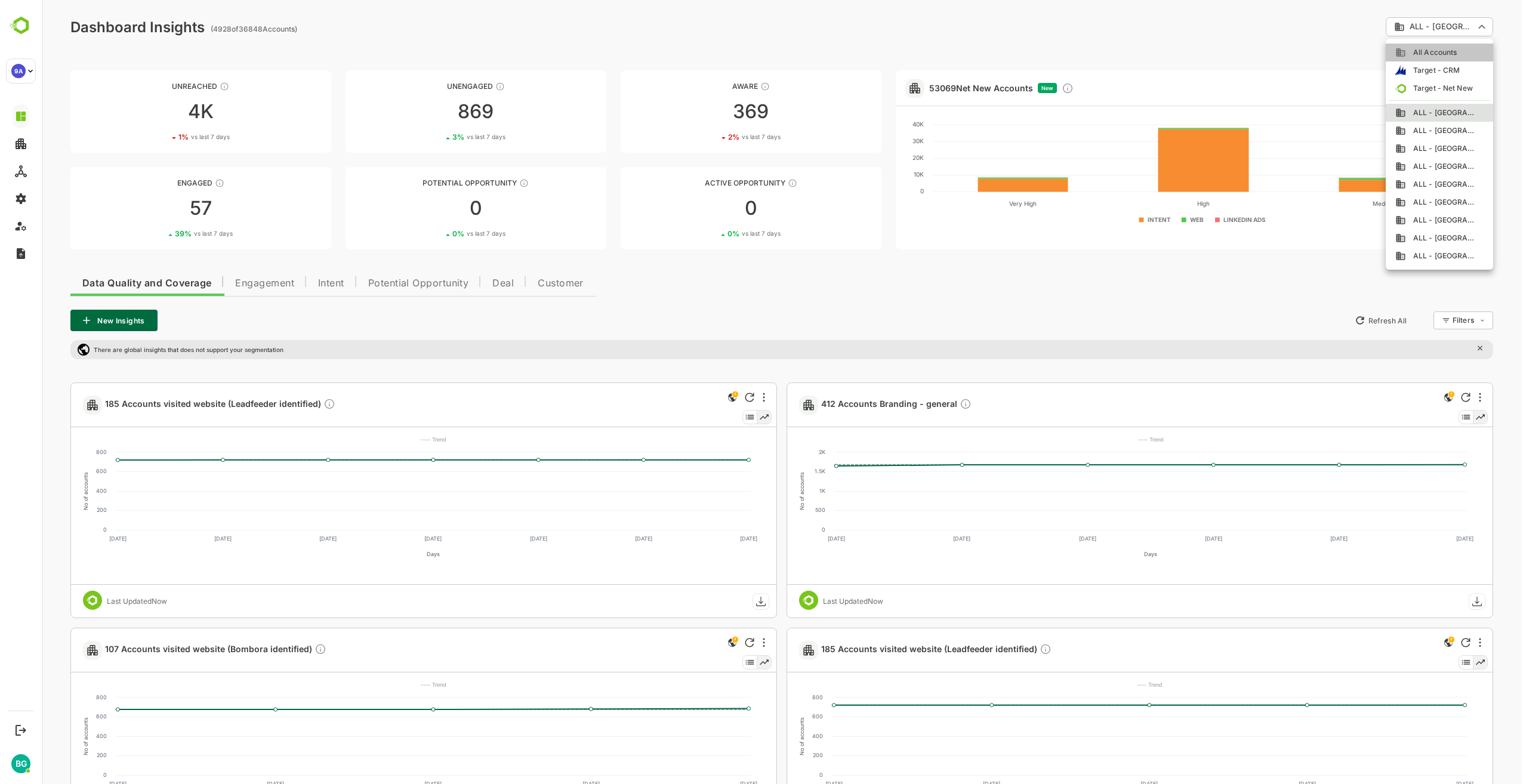
click at [1444, 55] on span "All Accounts" at bounding box center [1431, 52] width 51 height 10
type input "**********"
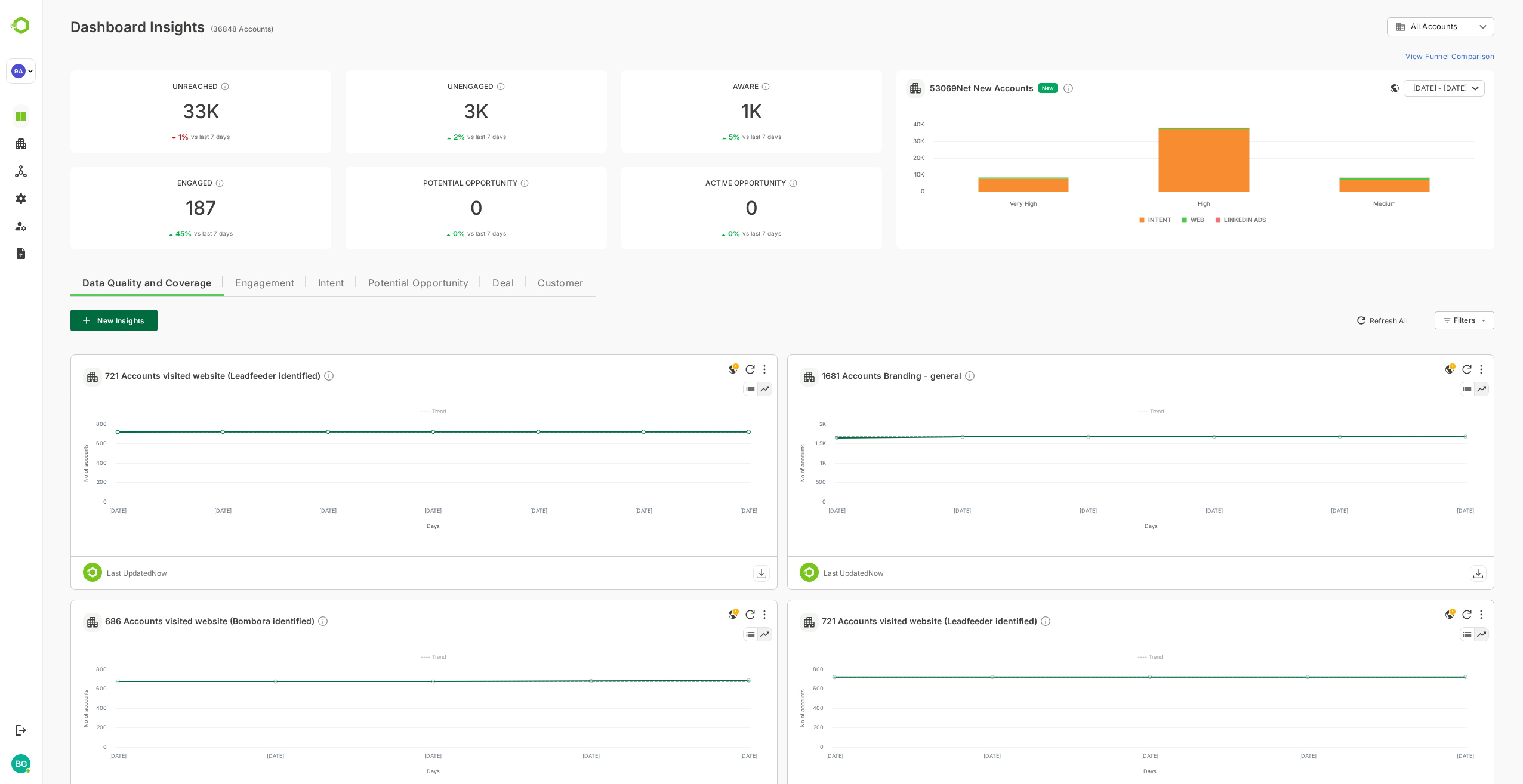
click at [612, 30] on div "**********" at bounding box center [782, 27] width 1424 height 19
click at [878, 308] on div "Data Quality and Coverage Engagement Intent Potential Opportunity Deal Customer…" at bounding box center [782, 674] width 1424 height 813
click at [734, 320] on div "New Insights Refresh All Filters ​" at bounding box center [782, 321] width 1424 height 22
click at [792, 299] on div "Data Quality and Coverage Engagement Intent Potential Opportunity Deal Customer…" at bounding box center [782, 674] width 1424 height 813
click at [677, 42] on div "**********" at bounding box center [782, 550] width 1481 height 1100
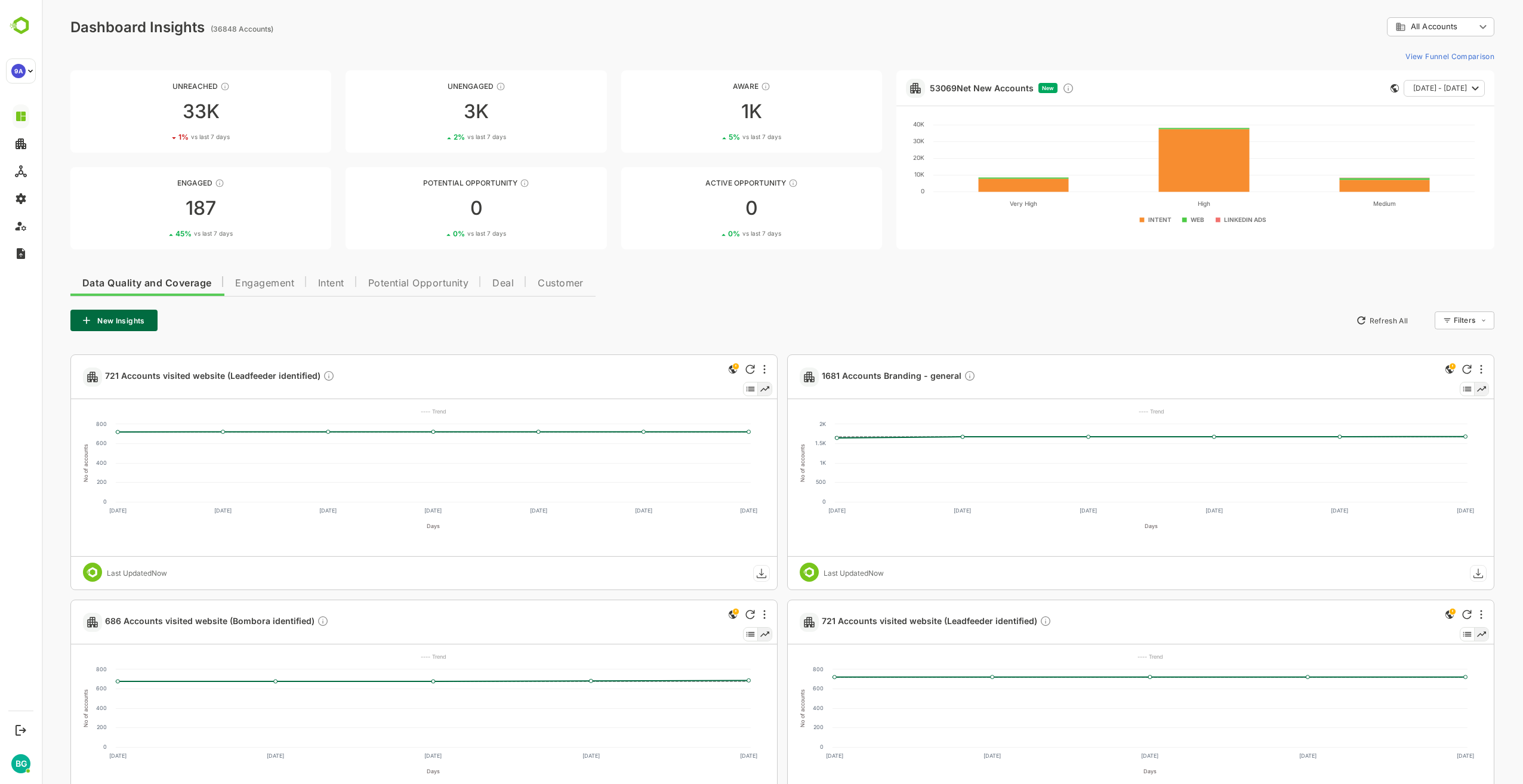
click at [677, 42] on div "**********" at bounding box center [782, 550] width 1481 height 1100
click at [872, 277] on div "Data Quality and Coverage Engagement Intent Potential Opportunity Deal Customer…" at bounding box center [782, 674] width 1424 height 813
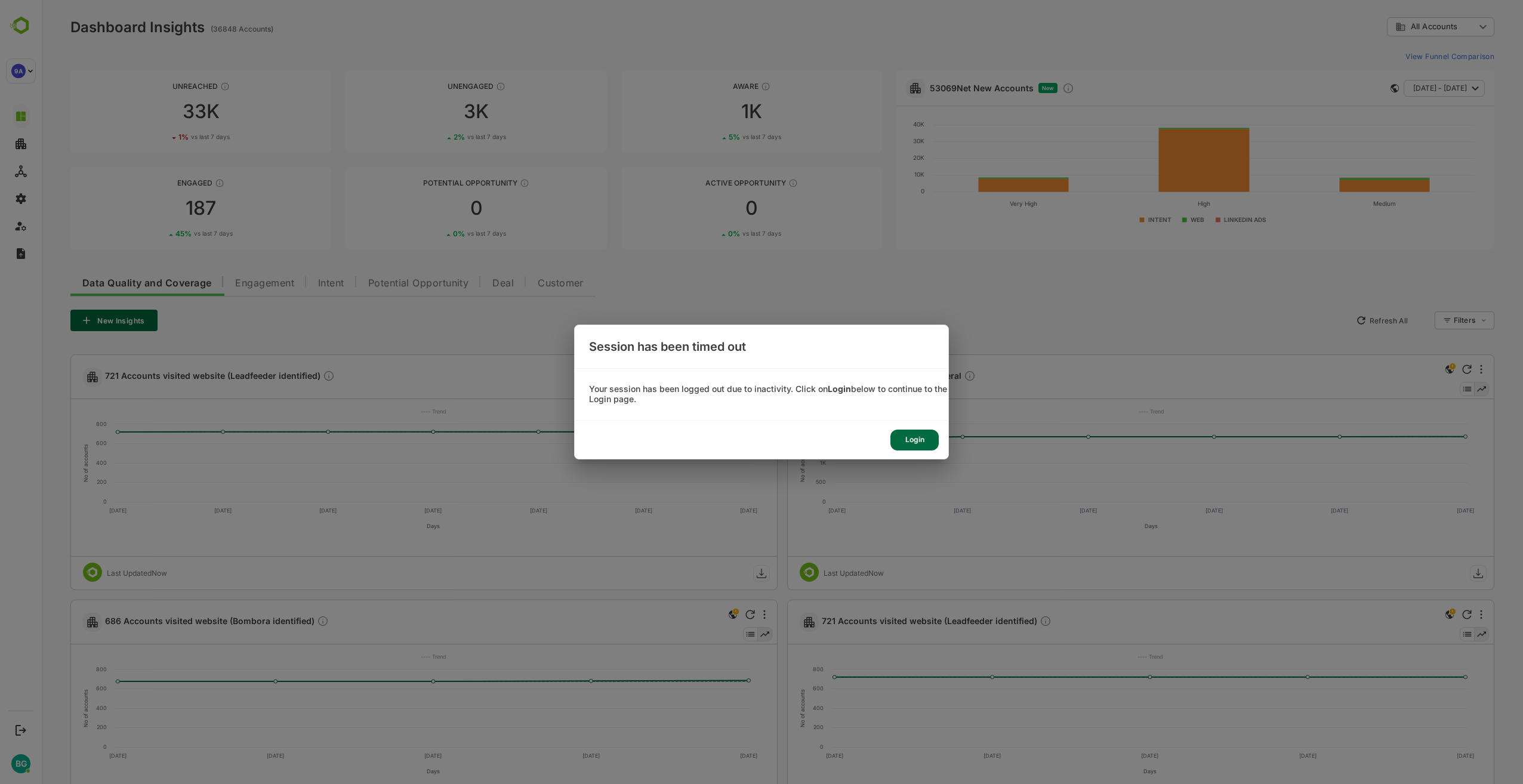
click at [916, 443] on div "Login" at bounding box center [915, 440] width 49 height 21
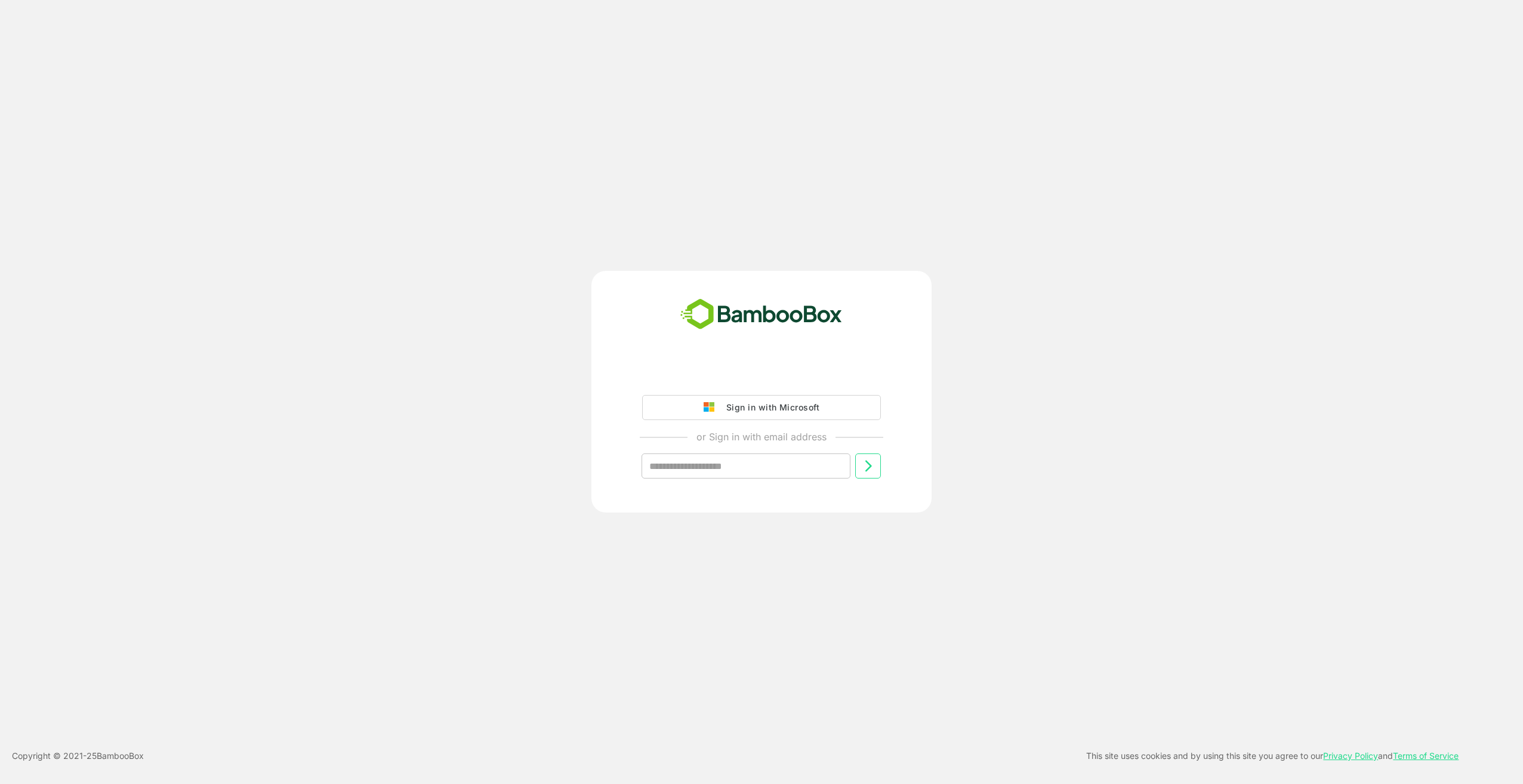
click at [786, 411] on div "Sign in with Microsoft" at bounding box center [770, 408] width 99 height 16
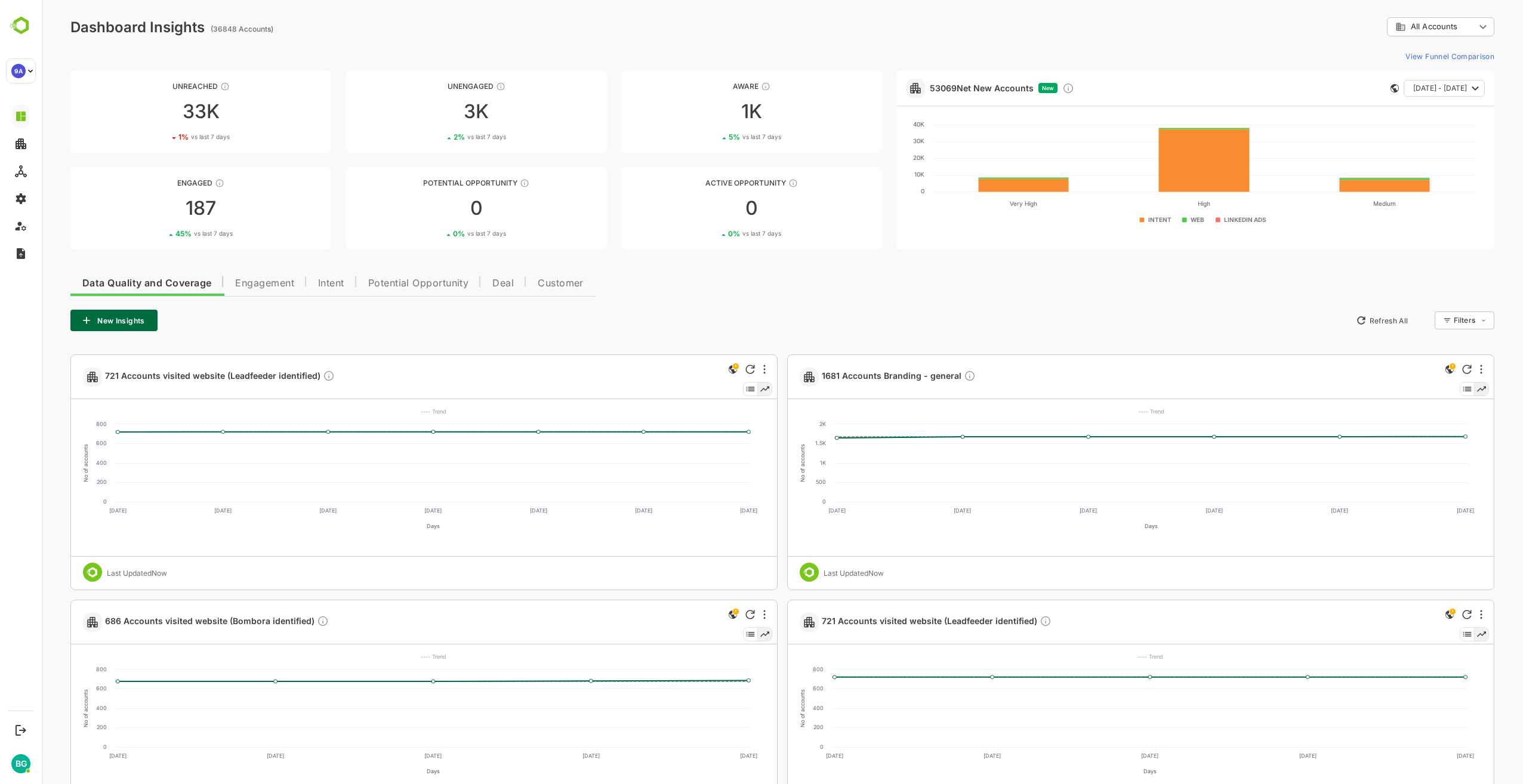
click at [735, 288] on div "Data Quality and Coverage Engagement Intent Potential Opportunity Deal Customer…" at bounding box center [782, 674] width 1424 height 813
click at [780, 737] on div "721 Accounts visited website (Leadfeeder identified) No of accounts 0 200 400 6…" at bounding box center [782, 717] width 1424 height 727
click at [809, 275] on div "Data Quality and Coverage Engagement Intent Potential Opportunity Deal Customer…" at bounding box center [782, 674] width 1424 height 813
drag, startPoint x: 781, startPoint y: 359, endPoint x: 781, endPoint y: 373, distance: 14.0
click at [781, 373] on div "721 Accounts visited website (Leadfeeder identified) No of accounts 0 200 400 6…" at bounding box center [782, 717] width 1424 height 727
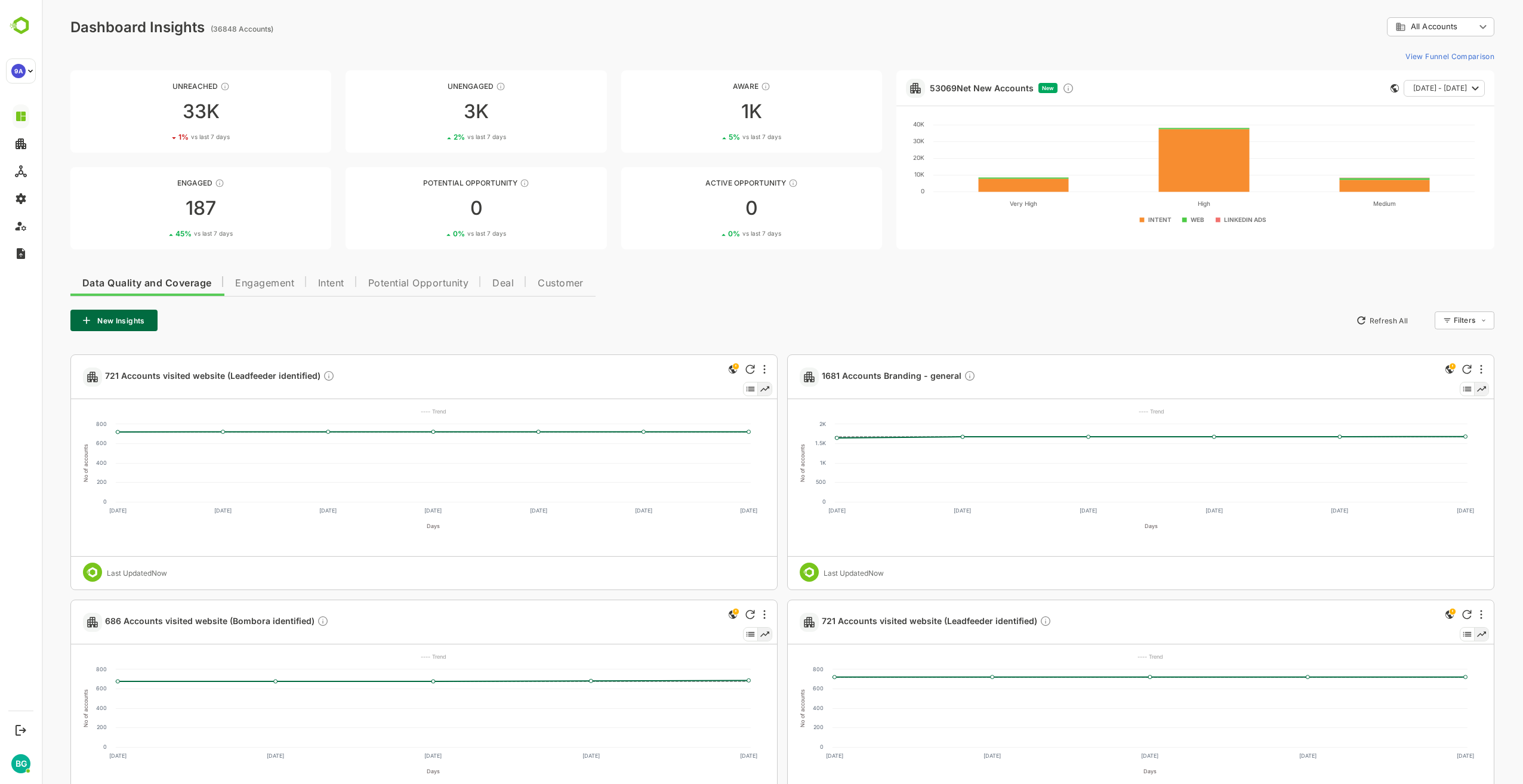
click at [782, 299] on div "Data Quality and Coverage Engagement Intent Potential Opportunity Deal Customer…" at bounding box center [782, 674] width 1424 height 813
click at [832, 275] on div "Data Quality and Coverage Engagement Intent Potential Opportunity Deal Customer…" at bounding box center [782, 674] width 1424 height 813
click at [713, 315] on div "New Insights Refresh All Filters ​" at bounding box center [782, 321] width 1424 height 22
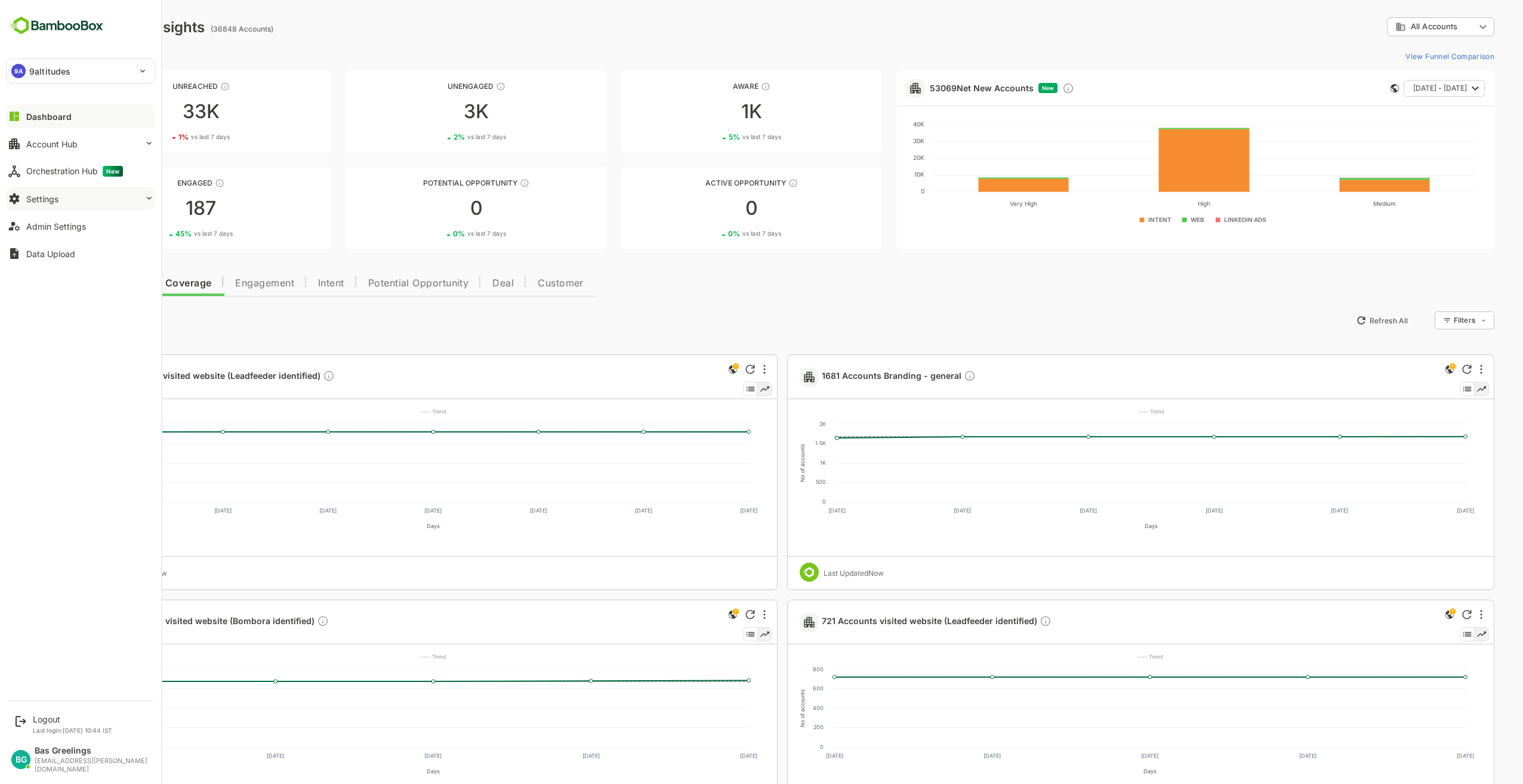
click at [74, 197] on button "Settings" at bounding box center [81, 199] width 149 height 24
click at [61, 272] on div "Webhooks Setup" at bounding box center [55, 270] width 59 height 10
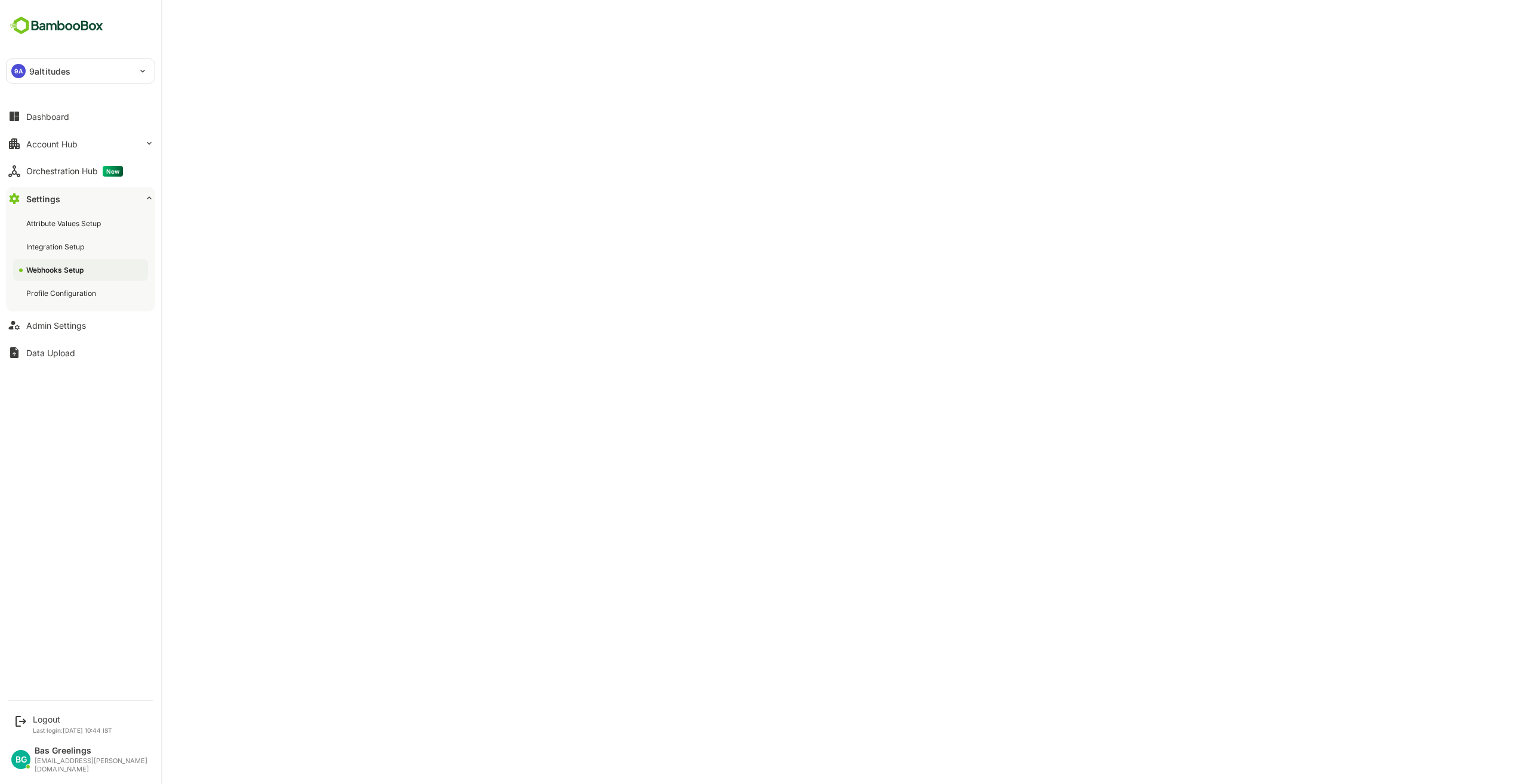
click at [78, 271] on div "Webhooks Setup" at bounding box center [55, 270] width 60 height 10
click at [73, 268] on div "Webhooks Setup" at bounding box center [55, 270] width 59 height 10
click at [137, 198] on button "Settings" at bounding box center [81, 199] width 149 height 24
click at [76, 269] on div "Webhooks Setup" at bounding box center [55, 270] width 59 height 10
click at [57, 195] on div "Settings" at bounding box center [42, 199] width 34 height 10
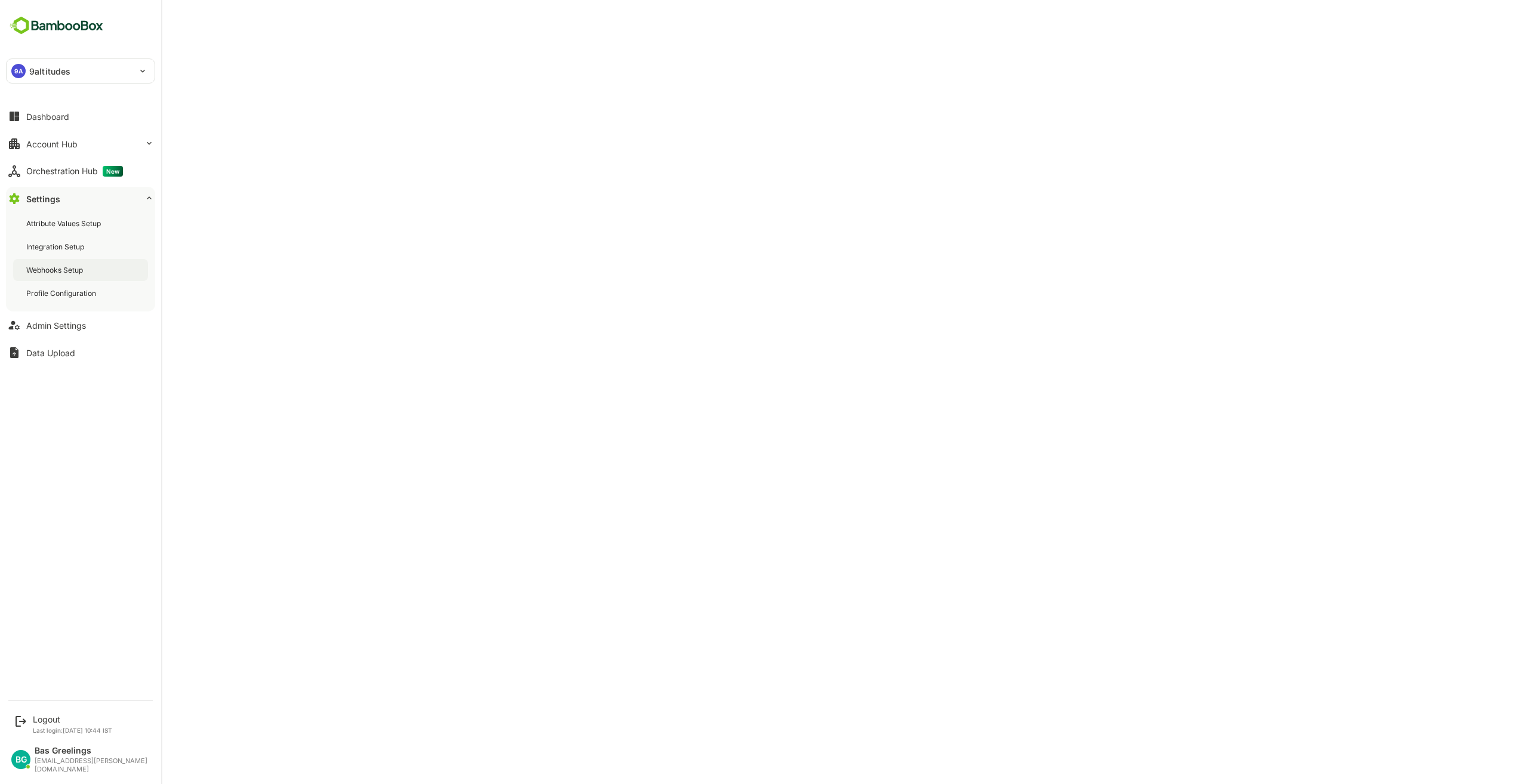
click at [68, 269] on div "Webhooks Setup" at bounding box center [55, 270] width 59 height 10
click at [48, 196] on div "Settings" at bounding box center [42, 199] width 34 height 10
click at [78, 270] on div "Webhooks Setup" at bounding box center [55, 270] width 59 height 10
click at [86, 405] on div "**********" at bounding box center [81, 347] width 161 height 694
click at [66, 243] on div "Integration Setup" at bounding box center [56, 247] width 61 height 10
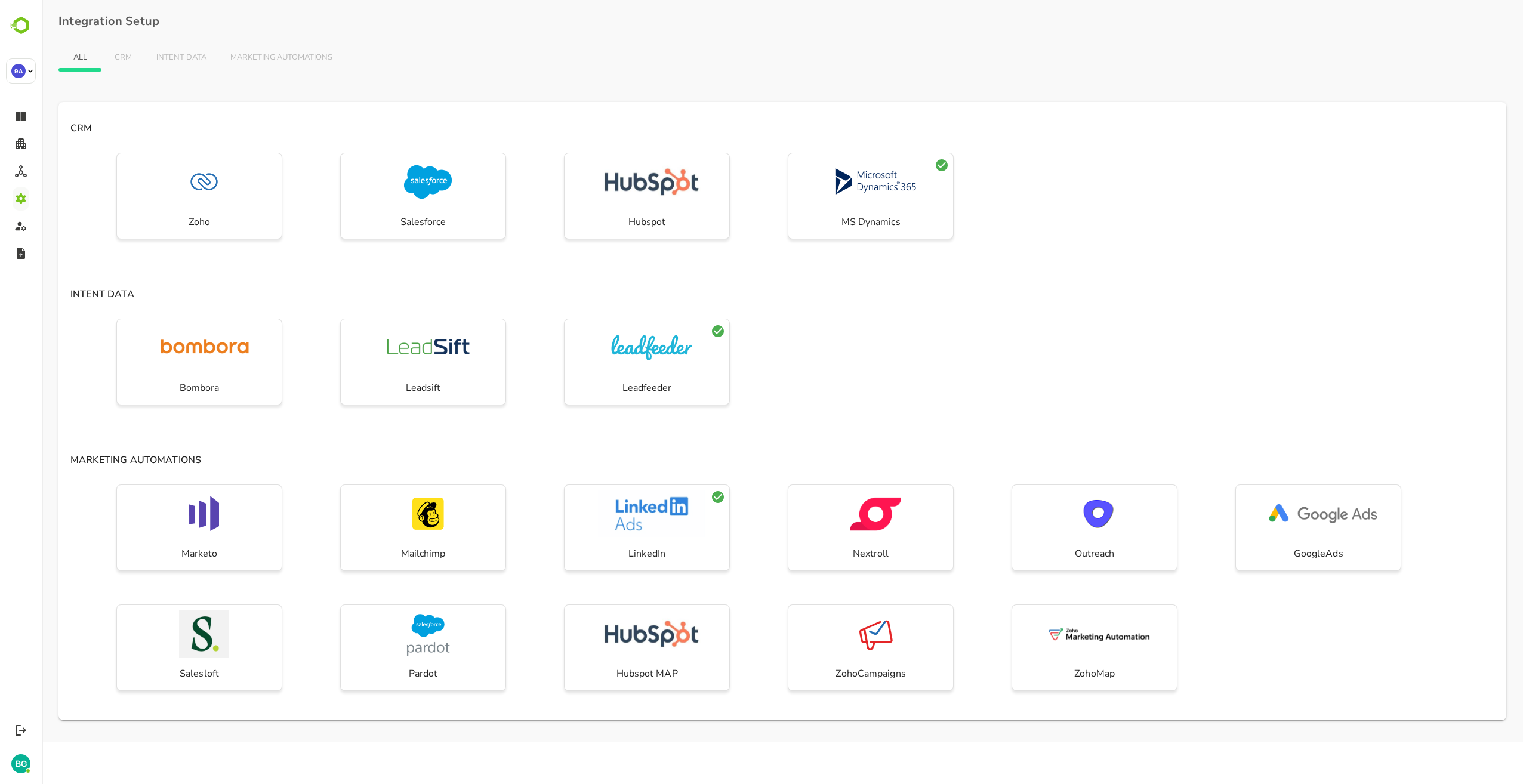
click at [1095, 348] on div "Bombora Leadsift Leadfeeder" at bounding box center [783, 373] width 1448 height 120
click at [1303, 376] on div "Bombora Leadsift Leadfeeder" at bounding box center [783, 373] width 1448 height 120
click at [1450, 504] on div "Marketo Mailchimp LinkedIn Nextroll Outreach GoogleAds Salesloft Pardot Hubspot…" at bounding box center [783, 600] width 1448 height 241
click at [989, 321] on div "Bombora Leadsift Leadfeeder" at bounding box center [783, 373] width 1448 height 120
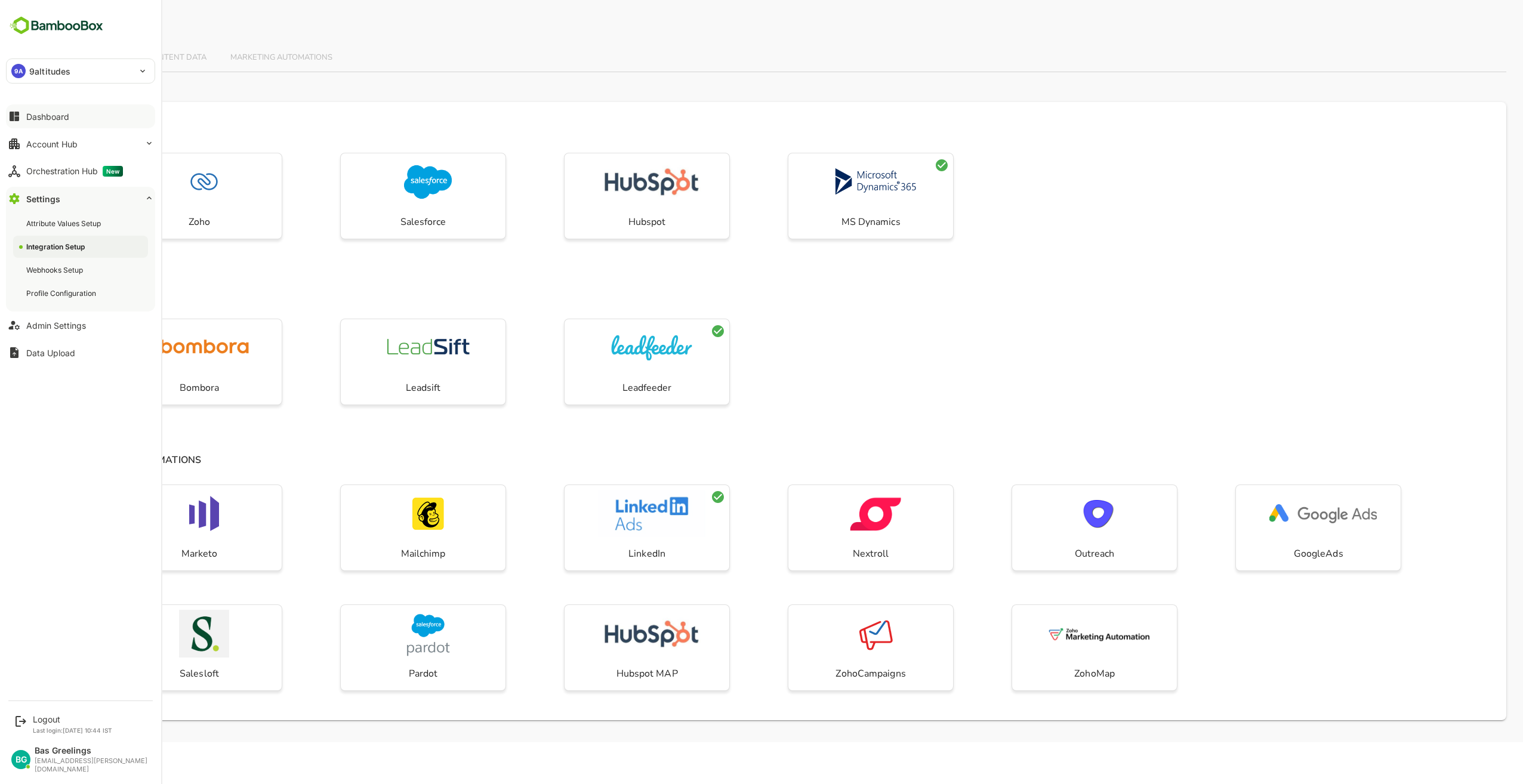
click at [37, 116] on div "Dashboard" at bounding box center [48, 117] width 43 height 10
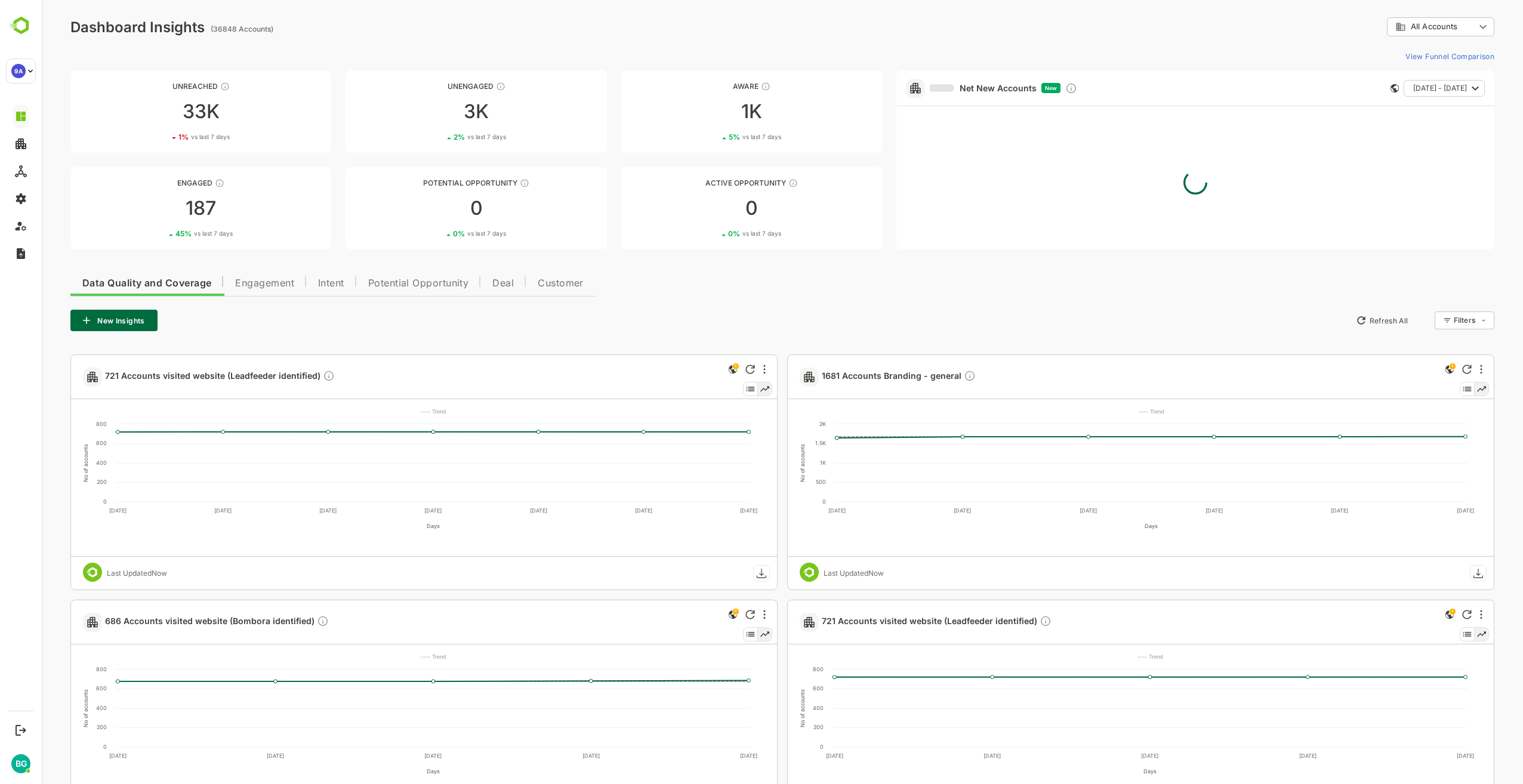
click at [859, 338] on div "Data Quality and Coverage Engagement Intent Potential Opportunity Deal Customer…" at bounding box center [782, 674] width 1424 height 813
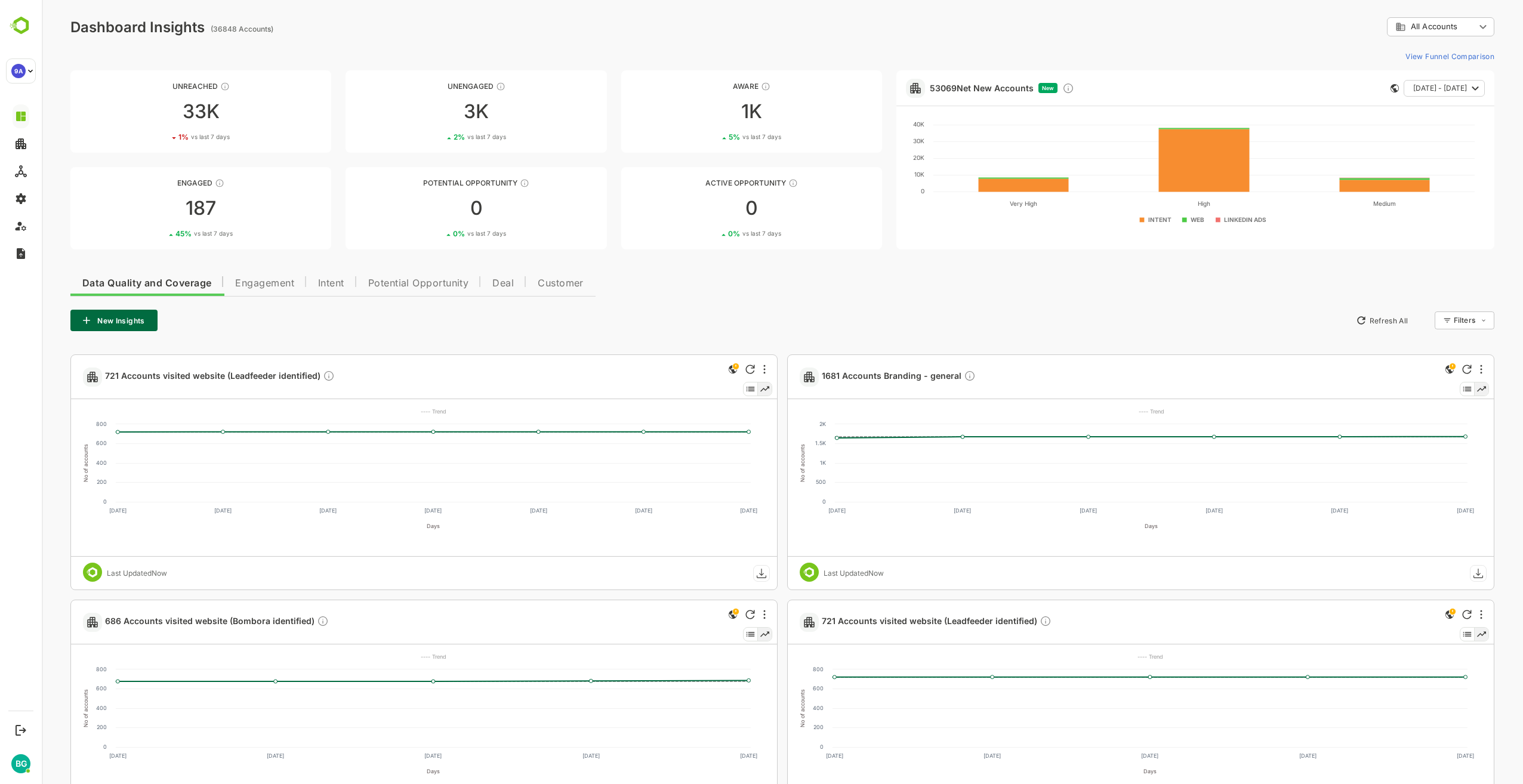
click at [716, 279] on div "Data Quality and Coverage Engagement Intent Potential Opportunity Deal Customer…" at bounding box center [782, 674] width 1424 height 813
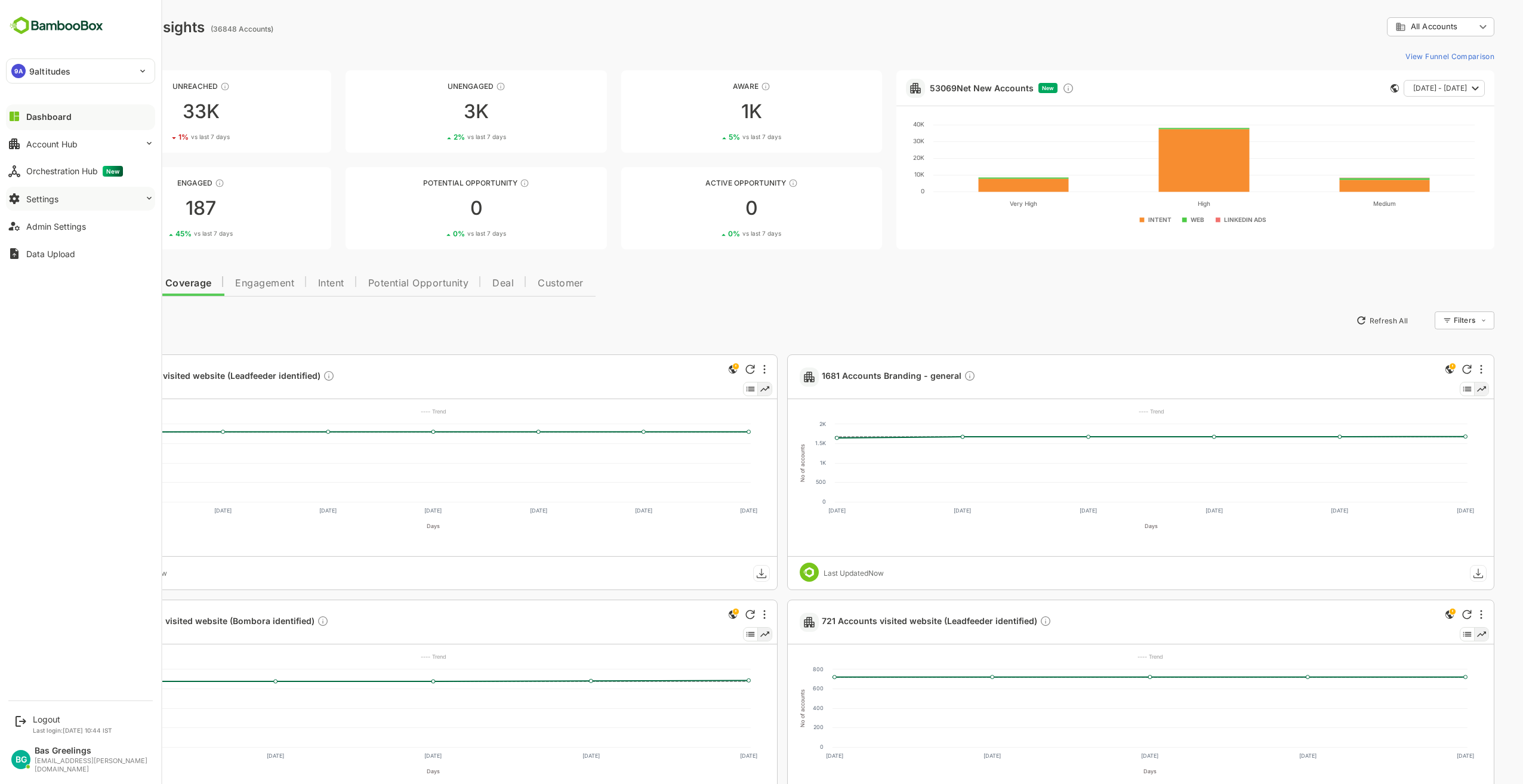
click at [73, 201] on button "Settings" at bounding box center [81, 199] width 149 height 24
click at [73, 247] on div "Integration Setup" at bounding box center [56, 247] width 61 height 10
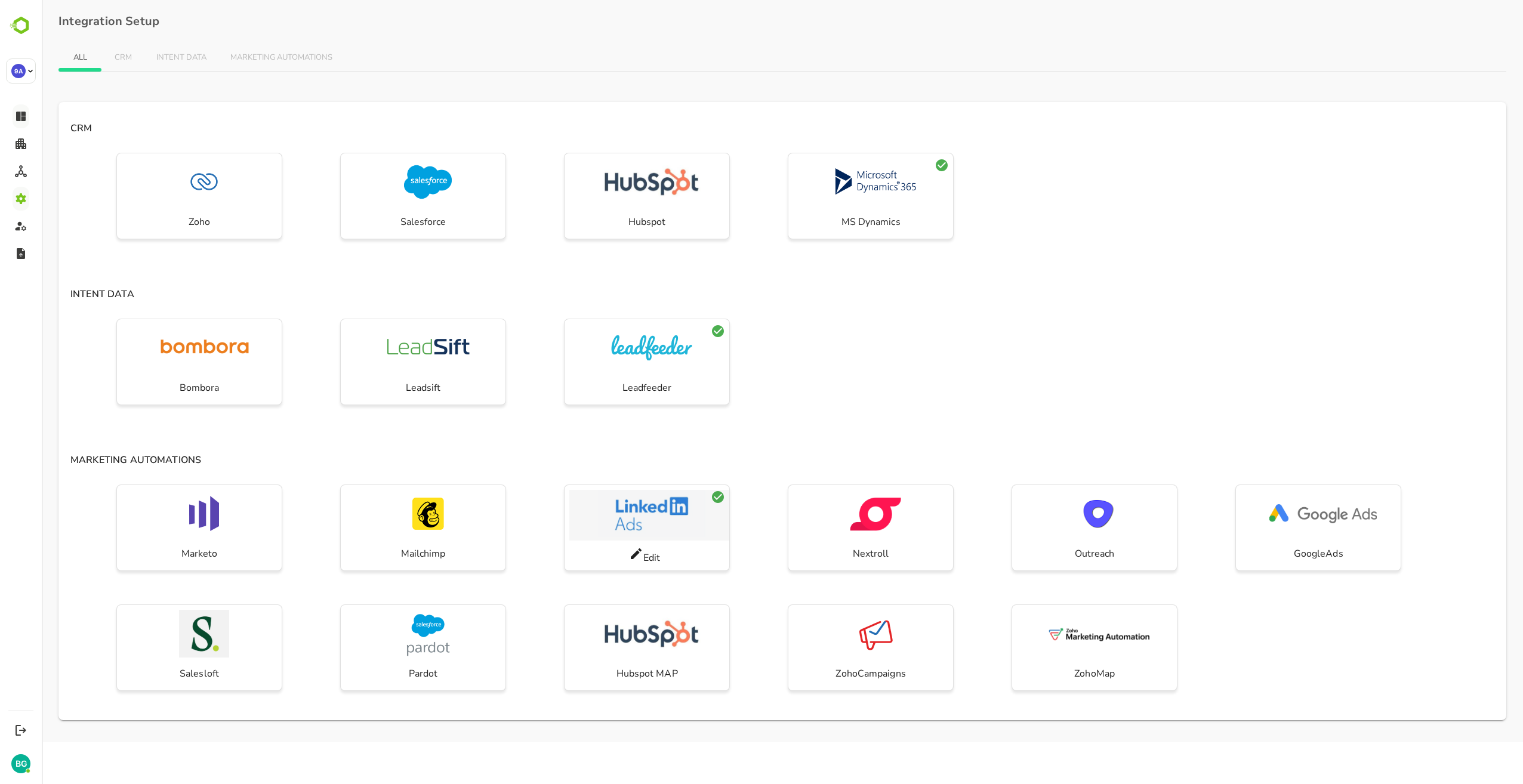
click at [645, 515] on img "button" at bounding box center [651, 514] width 107 height 48
click at [754, 512] on div "Marketo Mailchimp LinkedIn Nextroll Outreach GoogleAds Salesloft Pardot Hubspot…" at bounding box center [783, 600] width 1448 height 241
click at [125, 59] on span "CRM" at bounding box center [123, 57] width 19 height 10
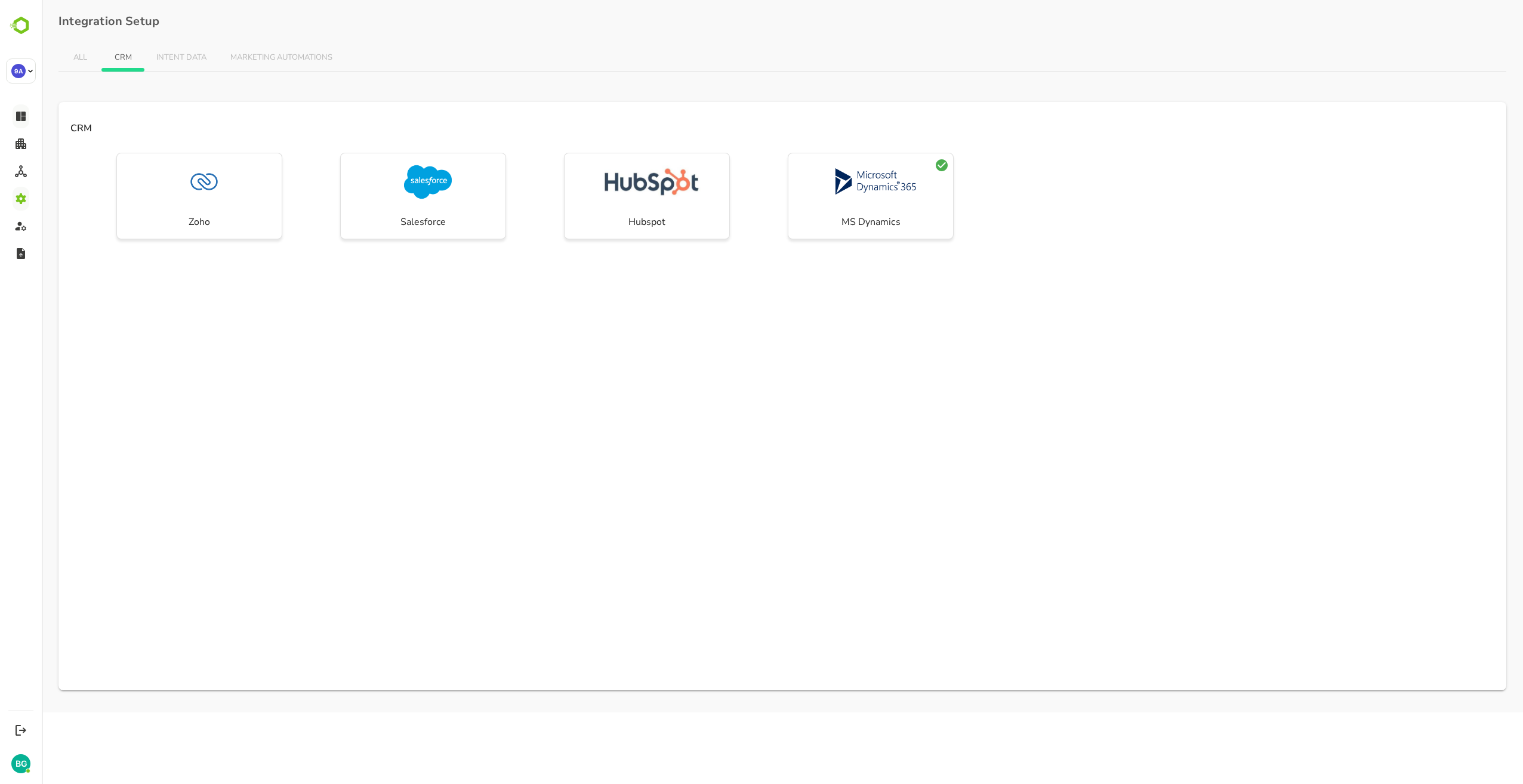
click at [80, 56] on span "ALL" at bounding box center [80, 57] width 19 height 10
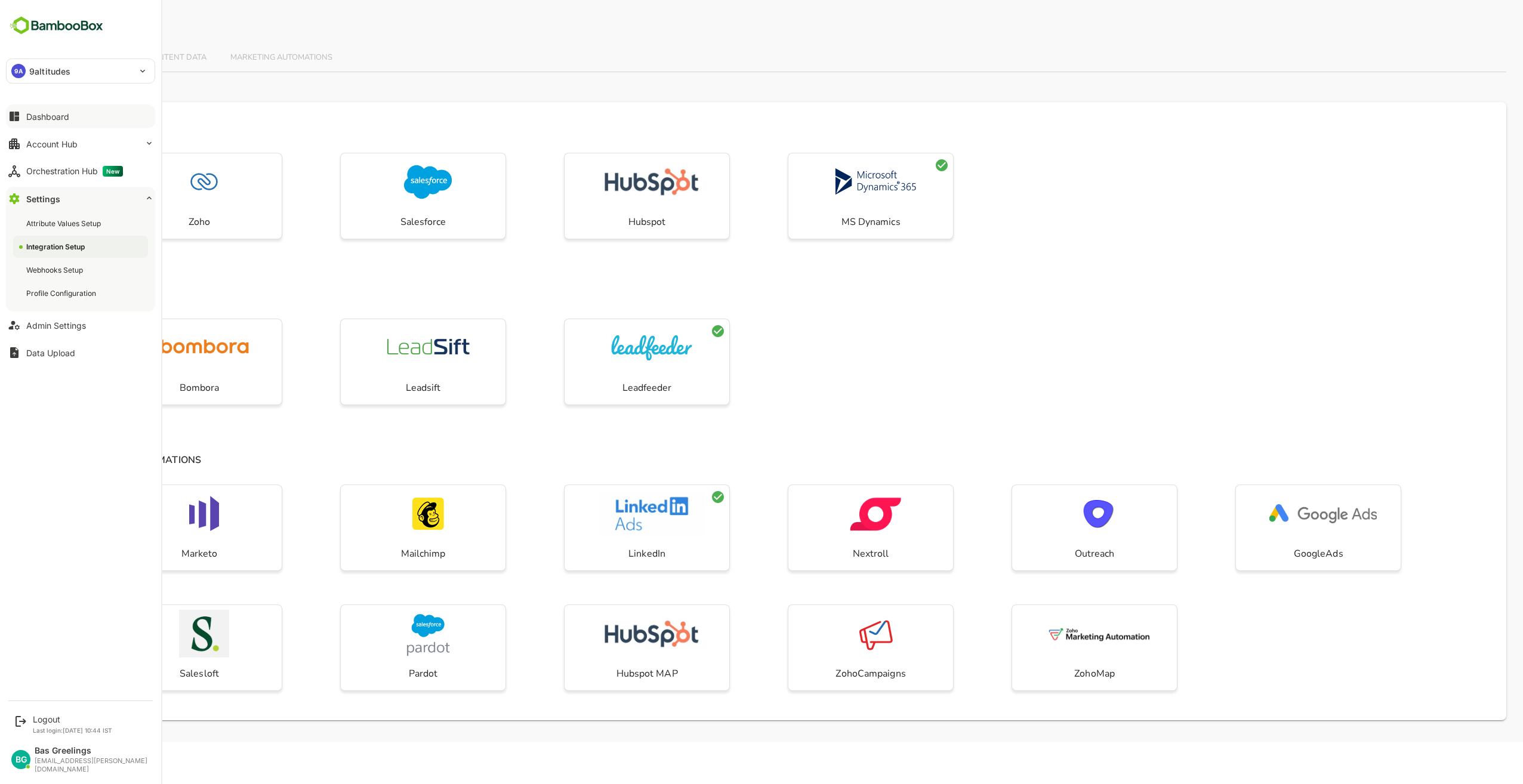
click at [64, 114] on div "Dashboard" at bounding box center [48, 117] width 43 height 10
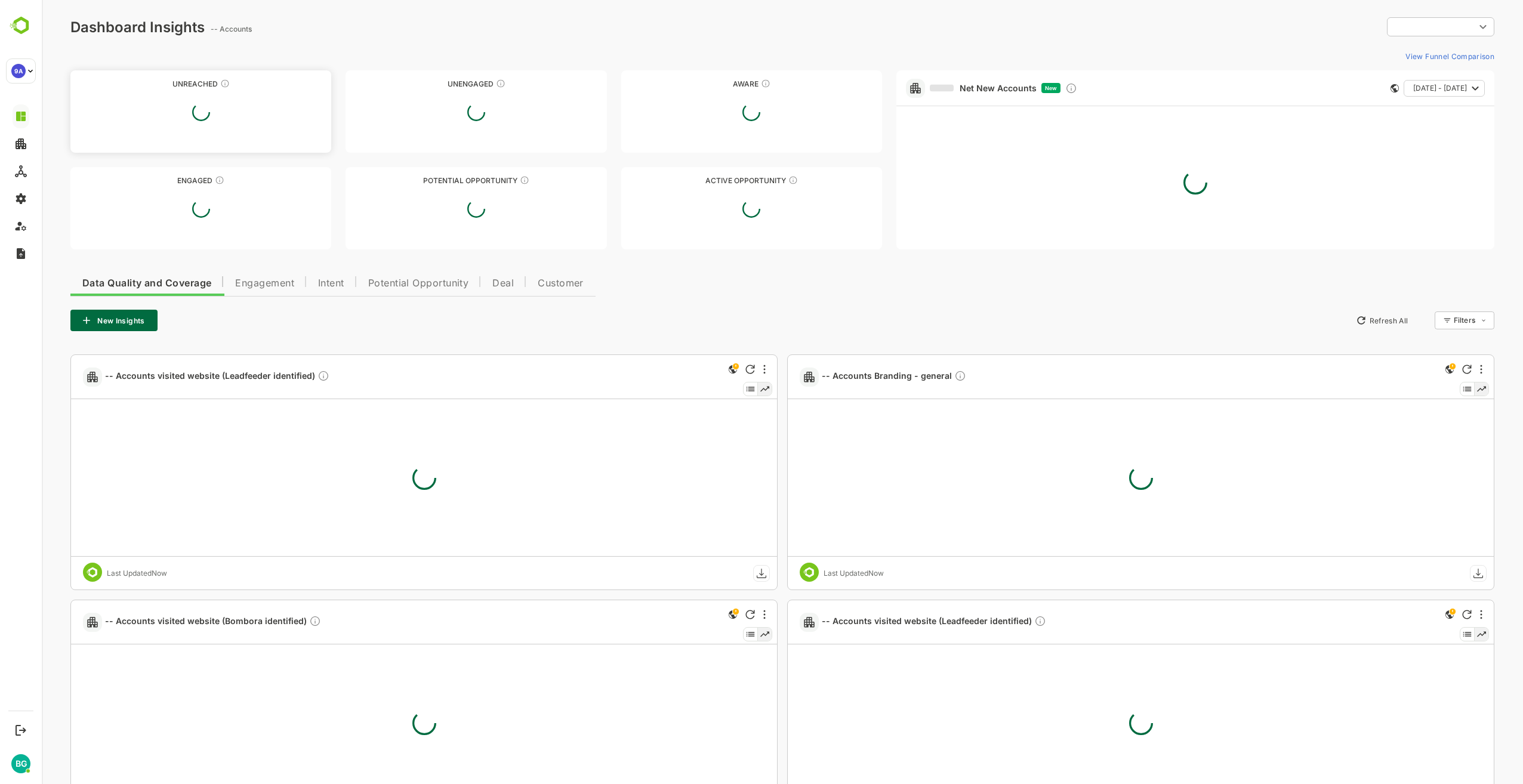
type input "**********"
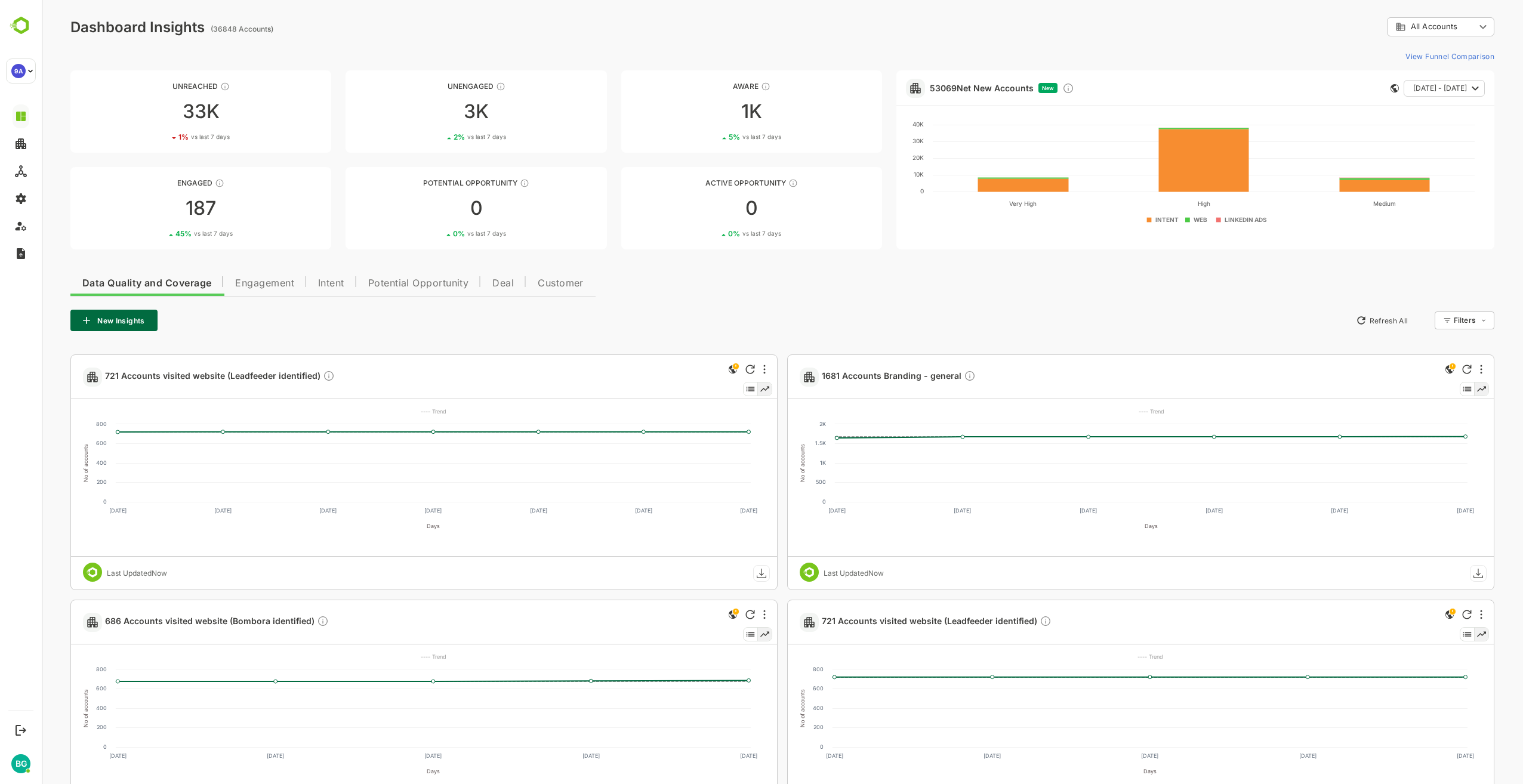
click at [667, 313] on div "New Insights Refresh All Filters ​" at bounding box center [782, 321] width 1424 height 22
click at [719, 287] on div "Data Quality and Coverage Engagement Intent Potential Opportunity Deal Customer…" at bounding box center [782, 674] width 1424 height 813
click at [248, 120] on div "33K" at bounding box center [200, 112] width 261 height 19
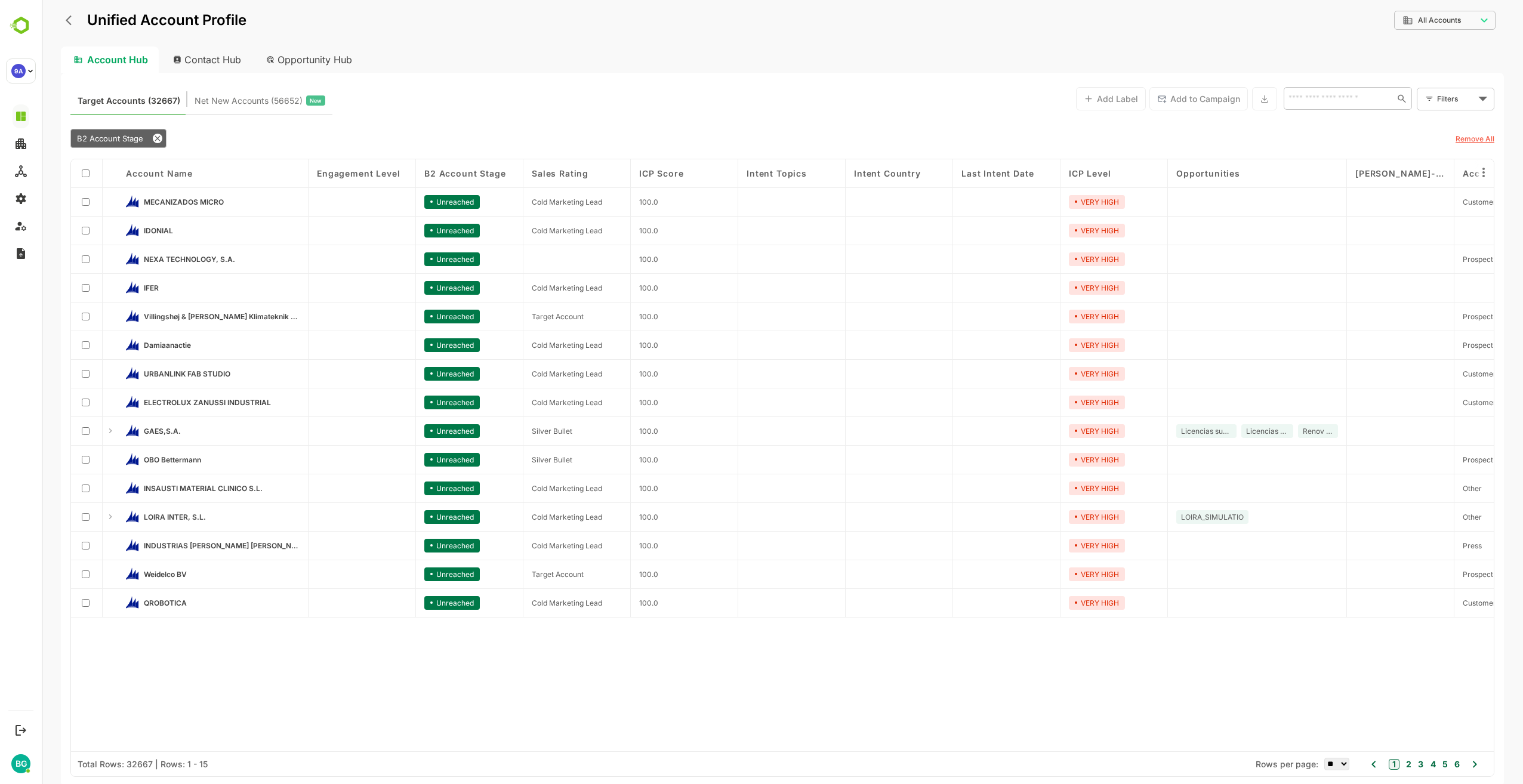
click at [445, 104] on div "Target Accounts (32667) Net New Accounts ( 56652 ) New Add Label Add to Campaig…" at bounding box center [782, 98] width 1424 height 32
click at [1474, 97] on body "**********" at bounding box center [782, 392] width 1481 height 784
click at [1468, 118] on span "New Filter" at bounding box center [1458, 125] width 36 height 15
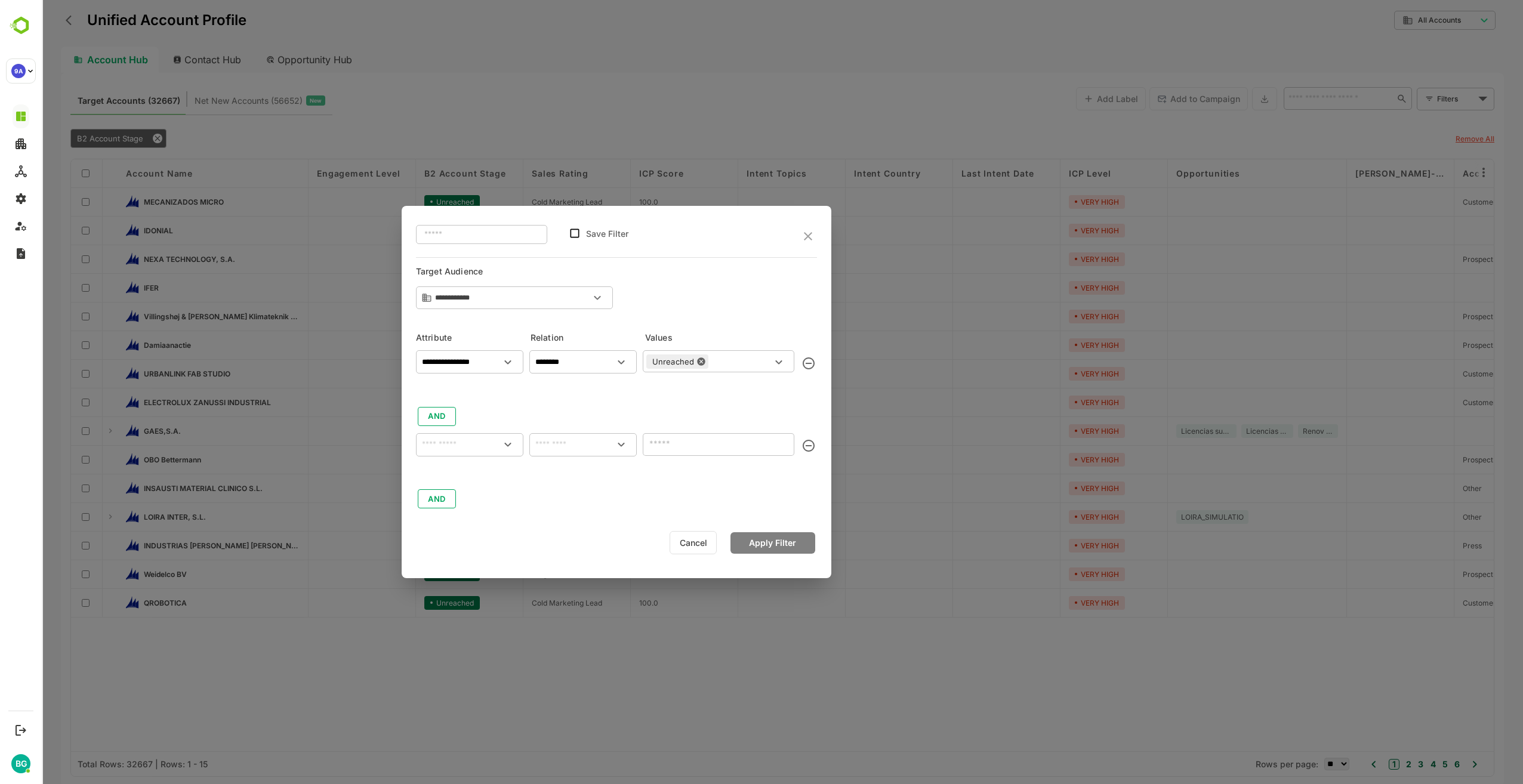
click at [710, 548] on button "Cancel" at bounding box center [693, 542] width 47 height 23
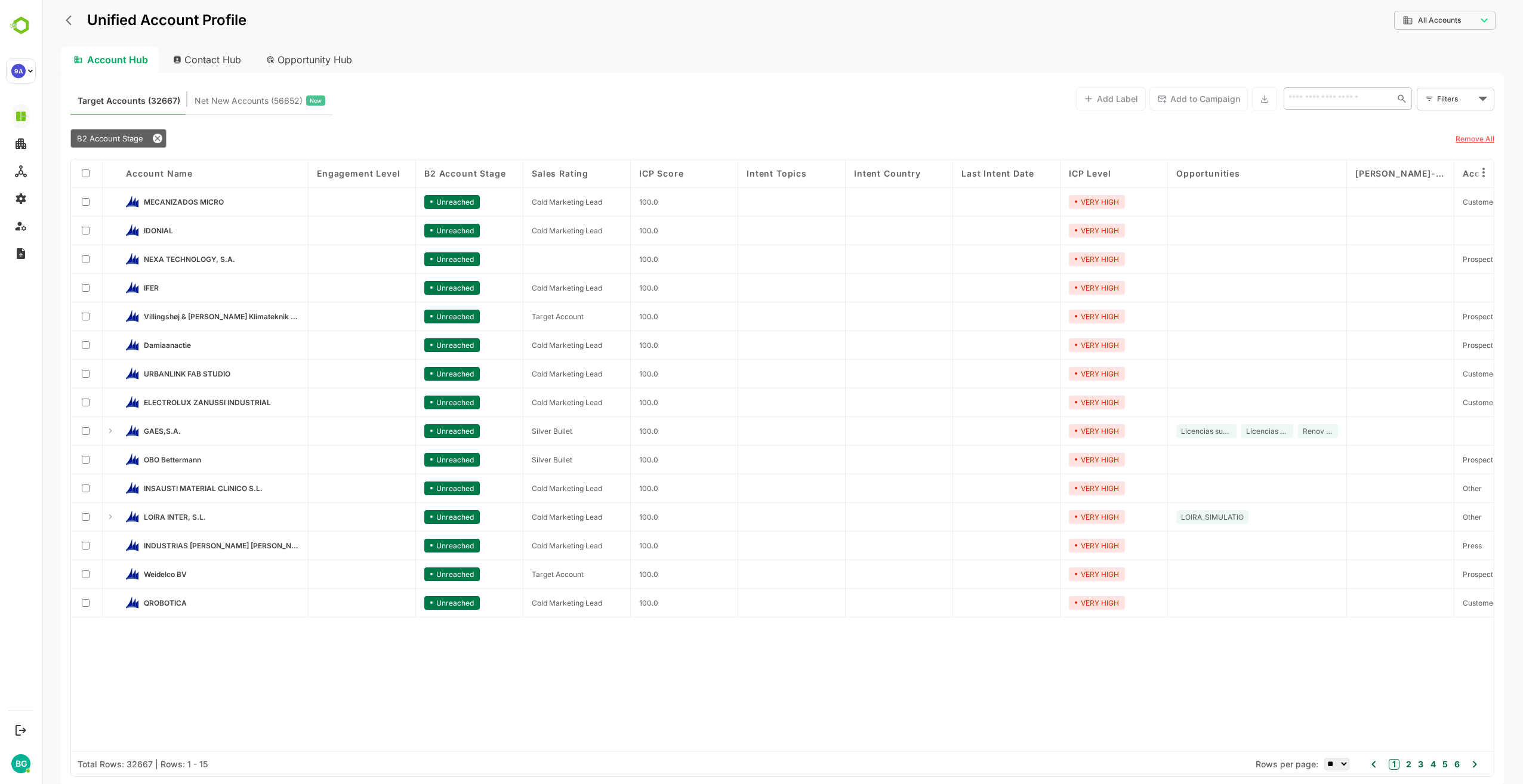
click at [656, 675] on div "Account Name Engagement Level B2 Account Stage Sales Rating ICP Score Intent To…" at bounding box center [782, 456] width 1423 height 593
click at [655, 106] on div "Target Accounts (32667) Net New Accounts ( 56652 ) New Add Label Add to Campaig…" at bounding box center [782, 98] width 1424 height 32
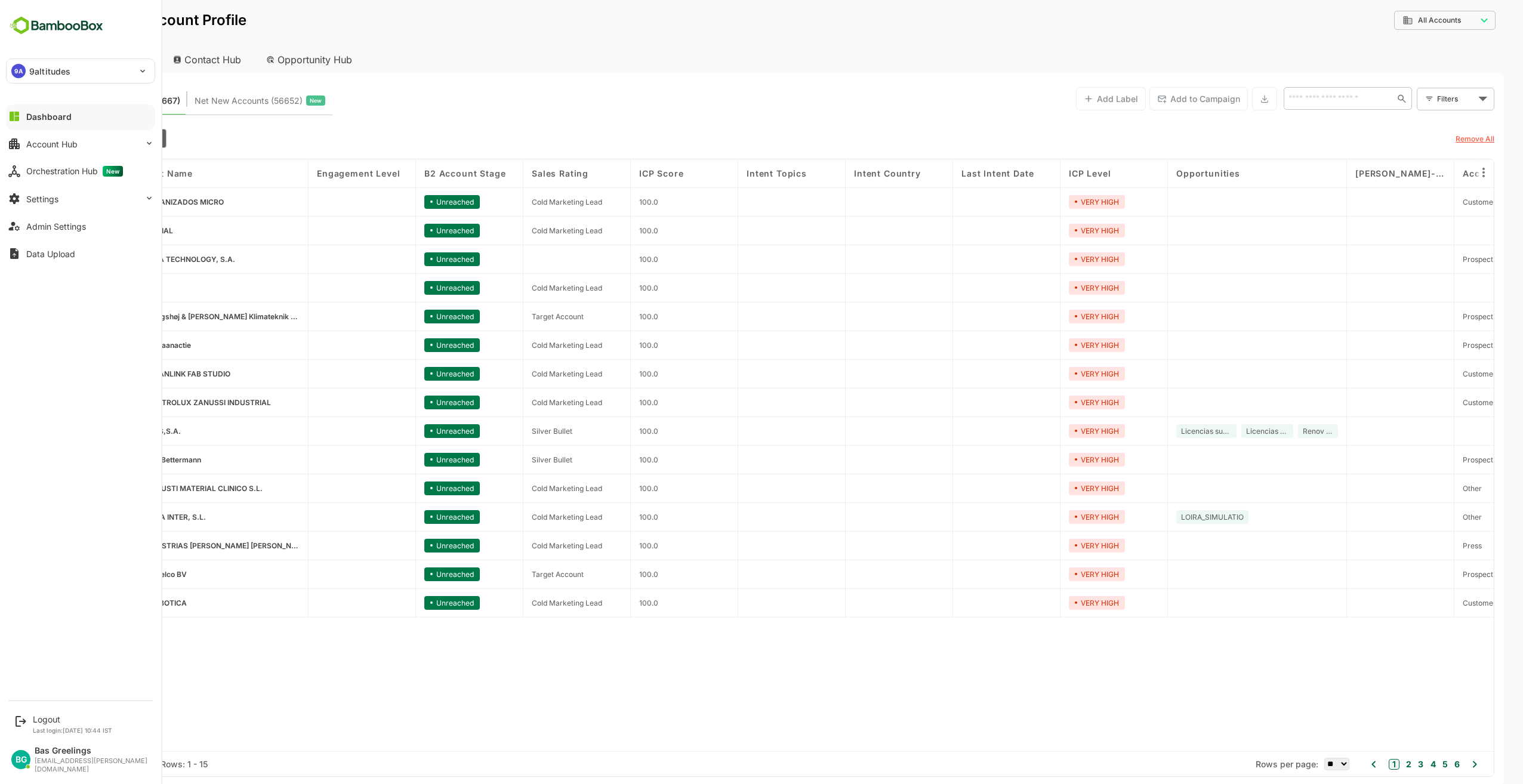
click at [42, 114] on div "Dashboard" at bounding box center [49, 117] width 45 height 10
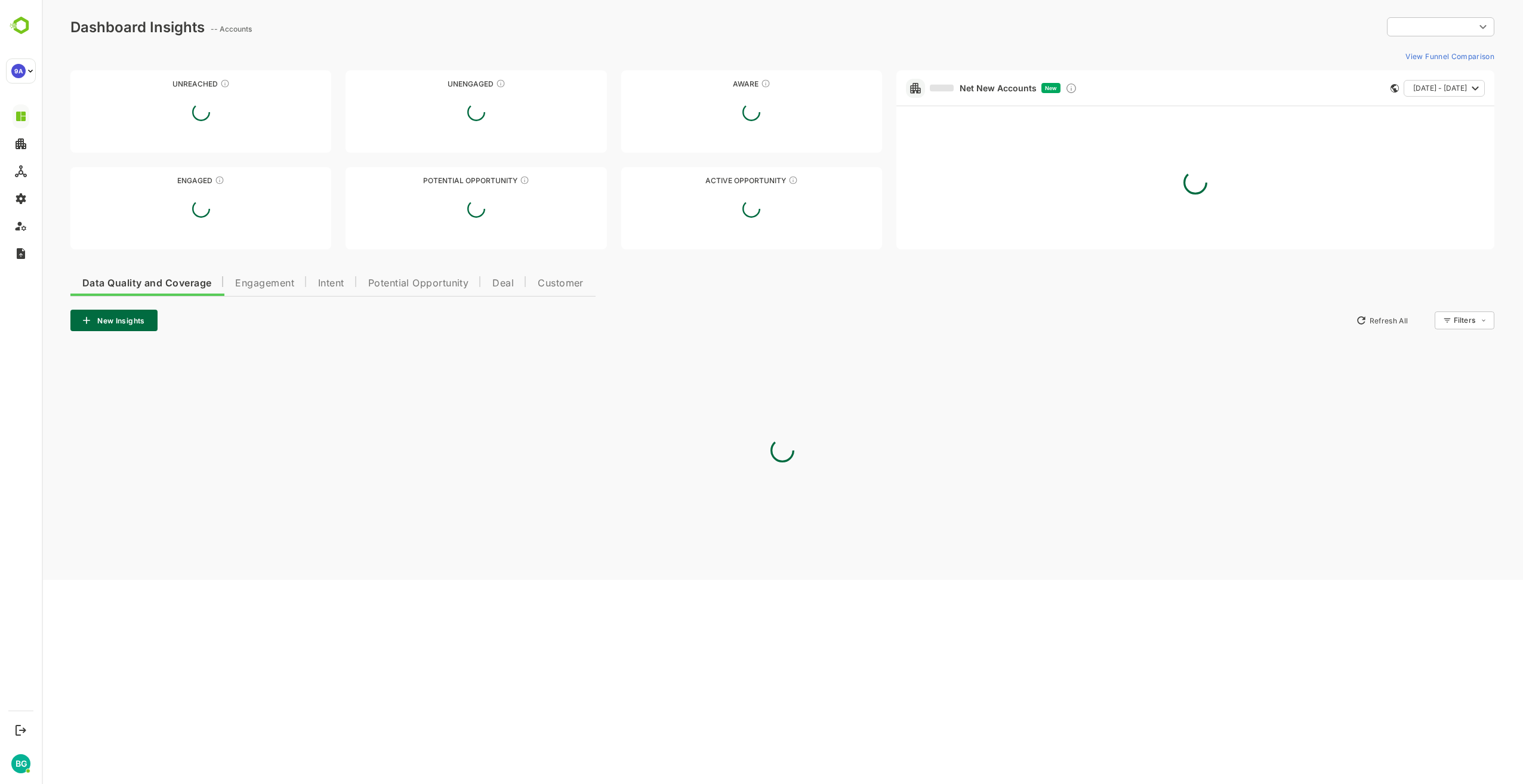
type input "**********"
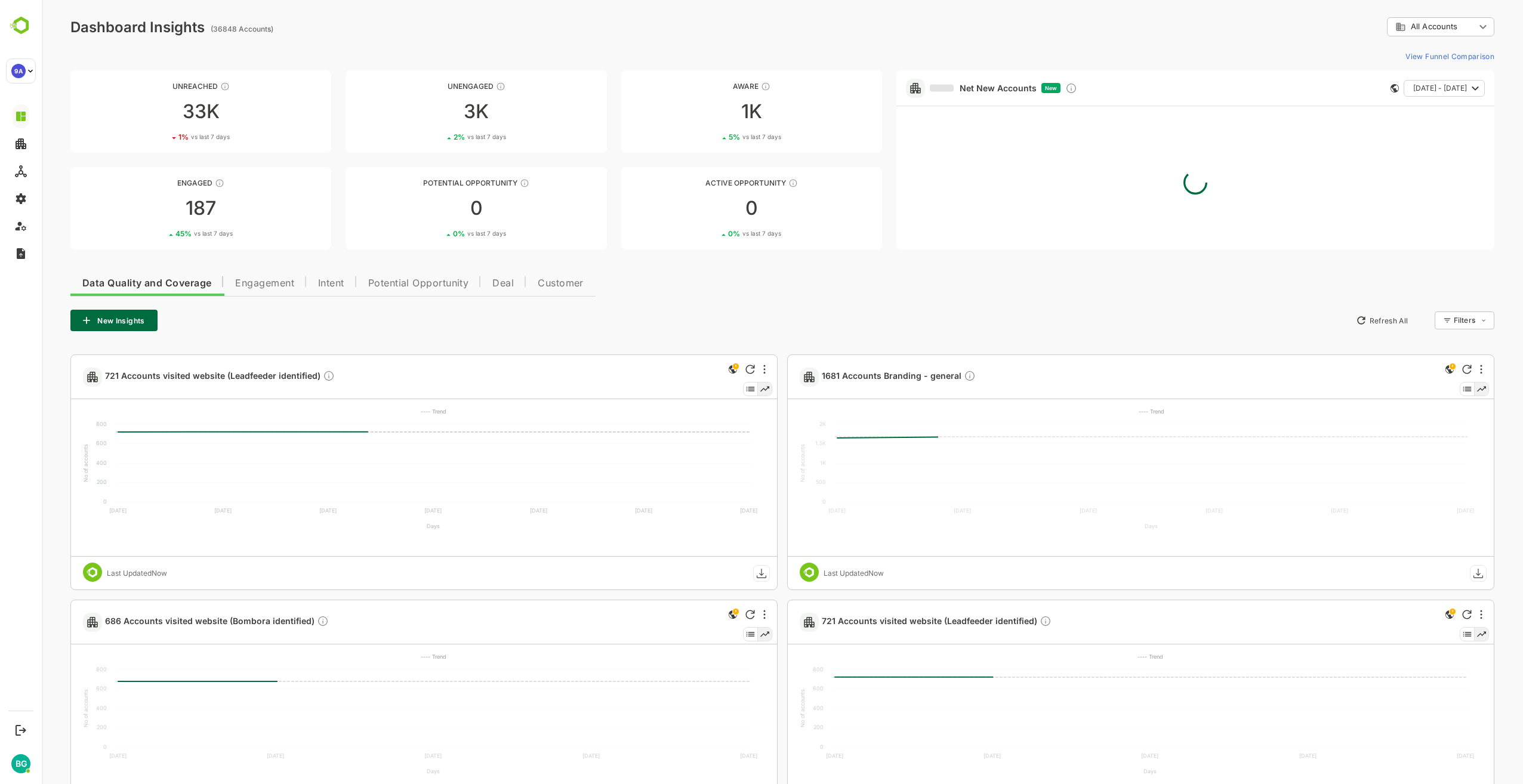
click at [723, 296] on div "Data Quality and Coverage Engagement Intent Potential Opportunity Deal Customer…" at bounding box center [782, 674] width 1424 height 813
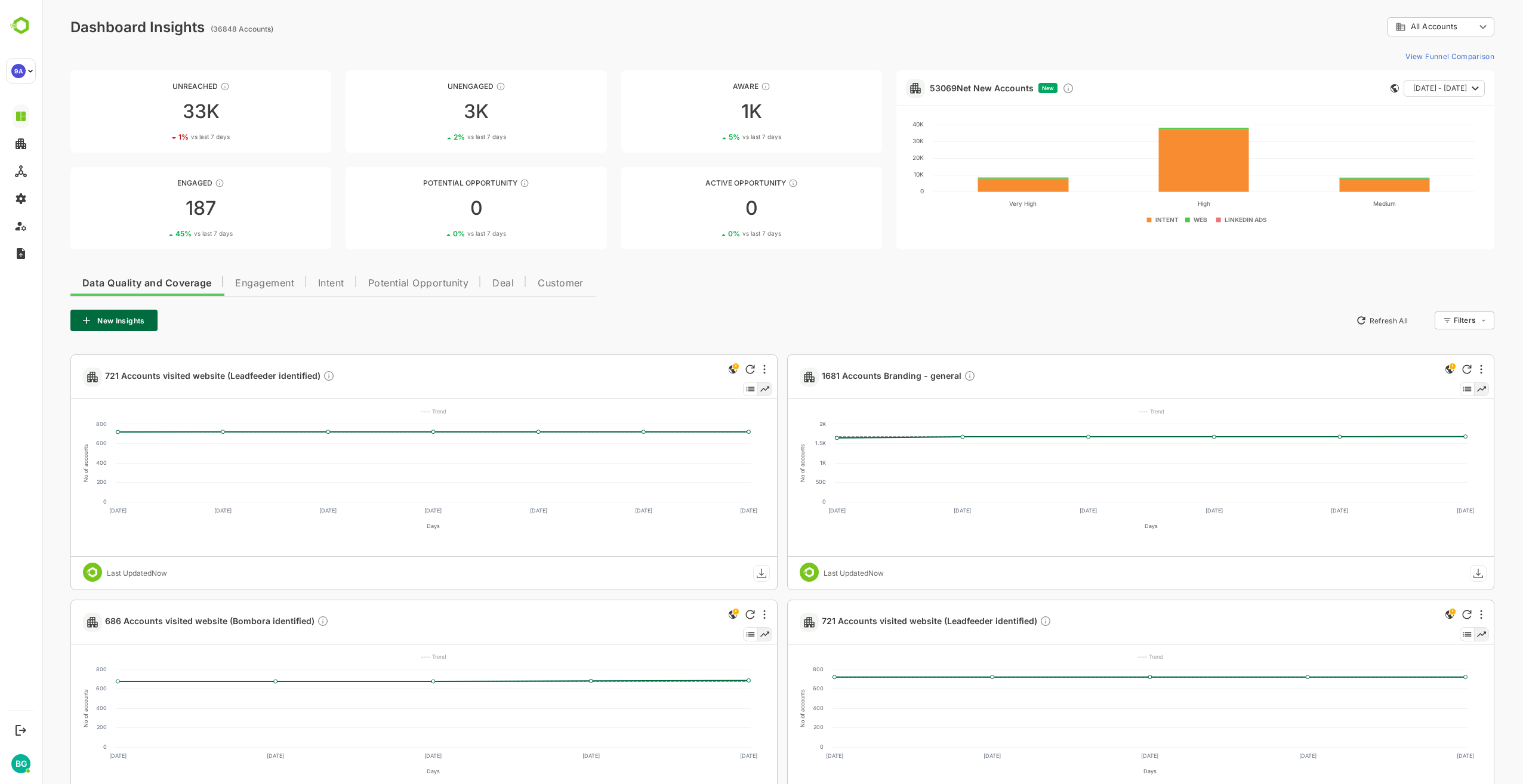
click at [723, 296] on div "Data Quality and Coverage Engagement Intent Potential Opportunity Deal Customer…" at bounding box center [782, 674] width 1424 height 813
drag, startPoint x: 656, startPoint y: 301, endPoint x: 658, endPoint y: 321, distance: 20.1
click at [656, 304] on div "Data Quality and Coverage Engagement Intent Potential Opportunity Deal Customer…" at bounding box center [782, 674] width 1424 height 813
click at [703, 287] on div "Data Quality and Coverage Engagement Intent Potential Opportunity Deal Customer…" at bounding box center [782, 674] width 1424 height 813
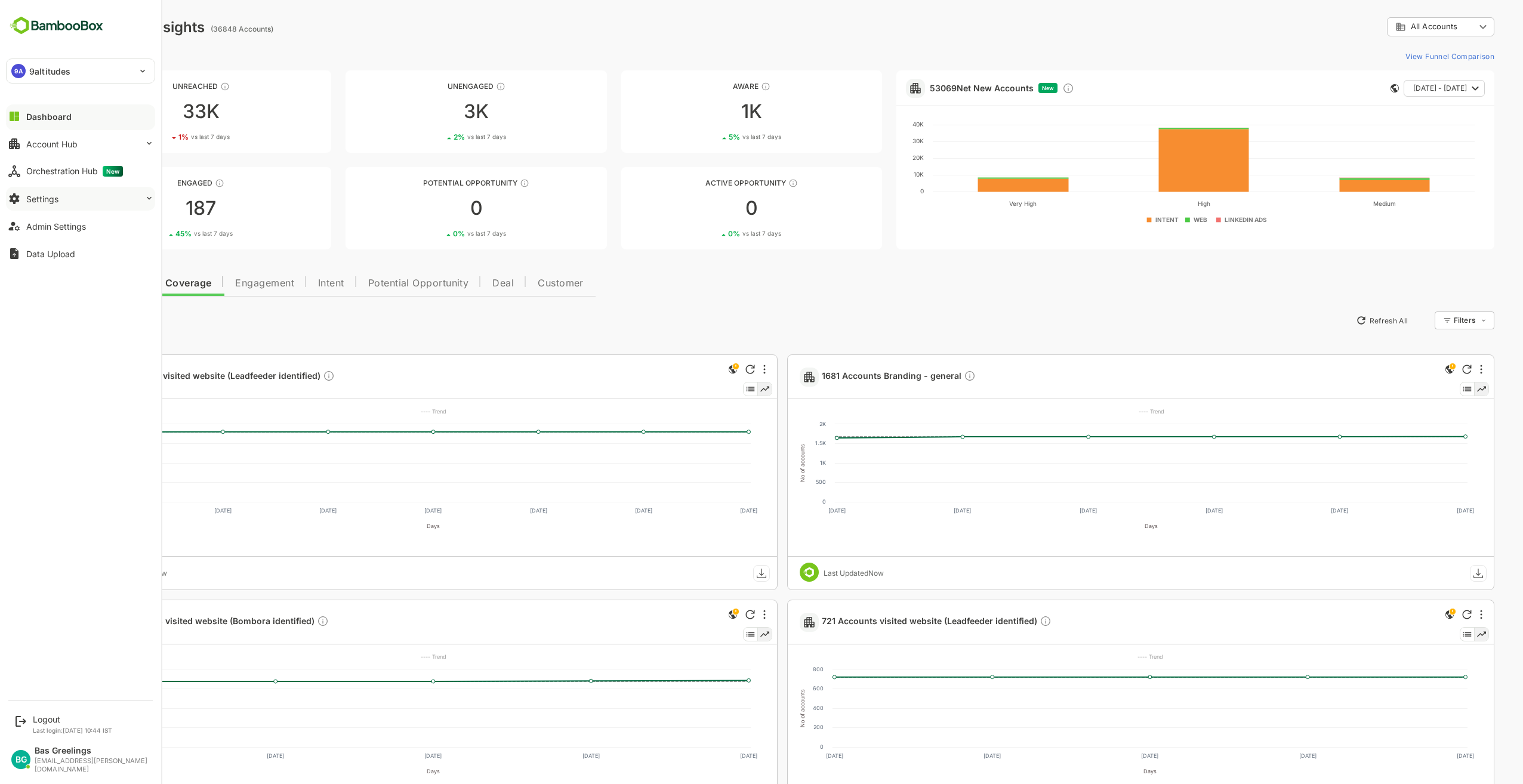
click at [103, 201] on button "Settings" at bounding box center [81, 199] width 149 height 24
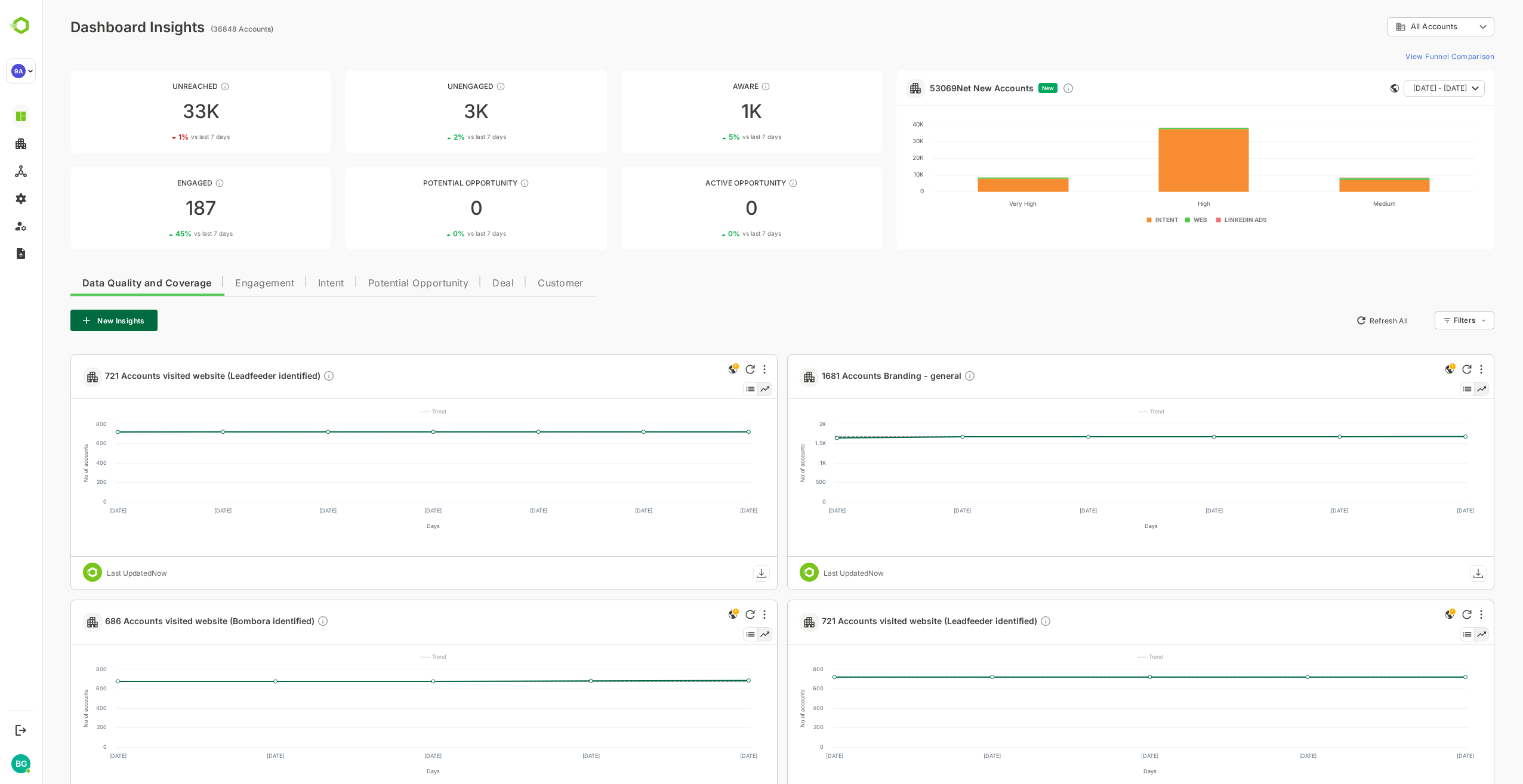
click at [690, 305] on div "Data Quality and Coverage Engagement Intent Potential Opportunity Deal Customer…" at bounding box center [782, 674] width 1424 height 813
click at [1403, 23] on body "**********" at bounding box center [782, 550] width 1481 height 1100
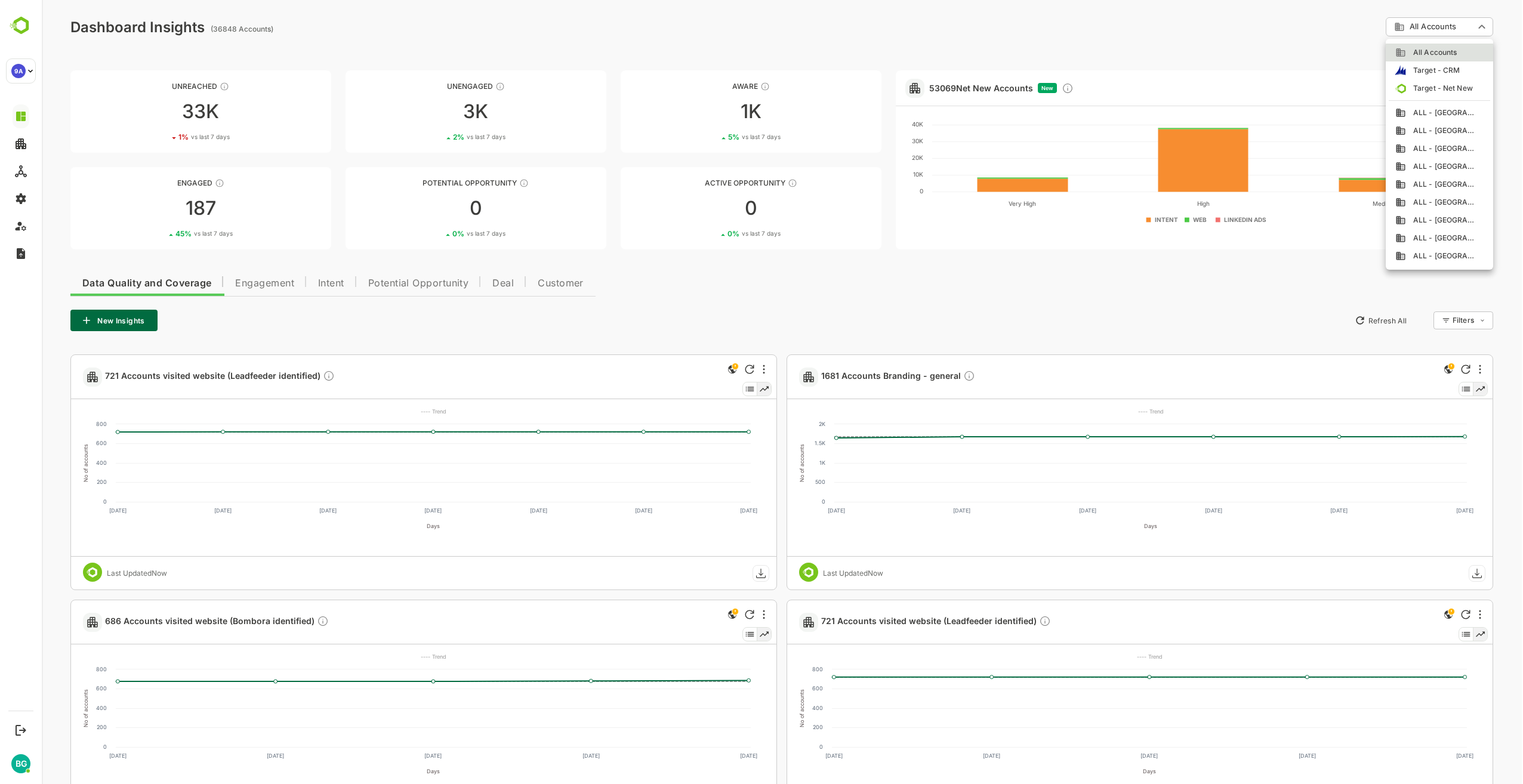
click at [912, 327] on div at bounding box center [782, 392] width 1481 height 784
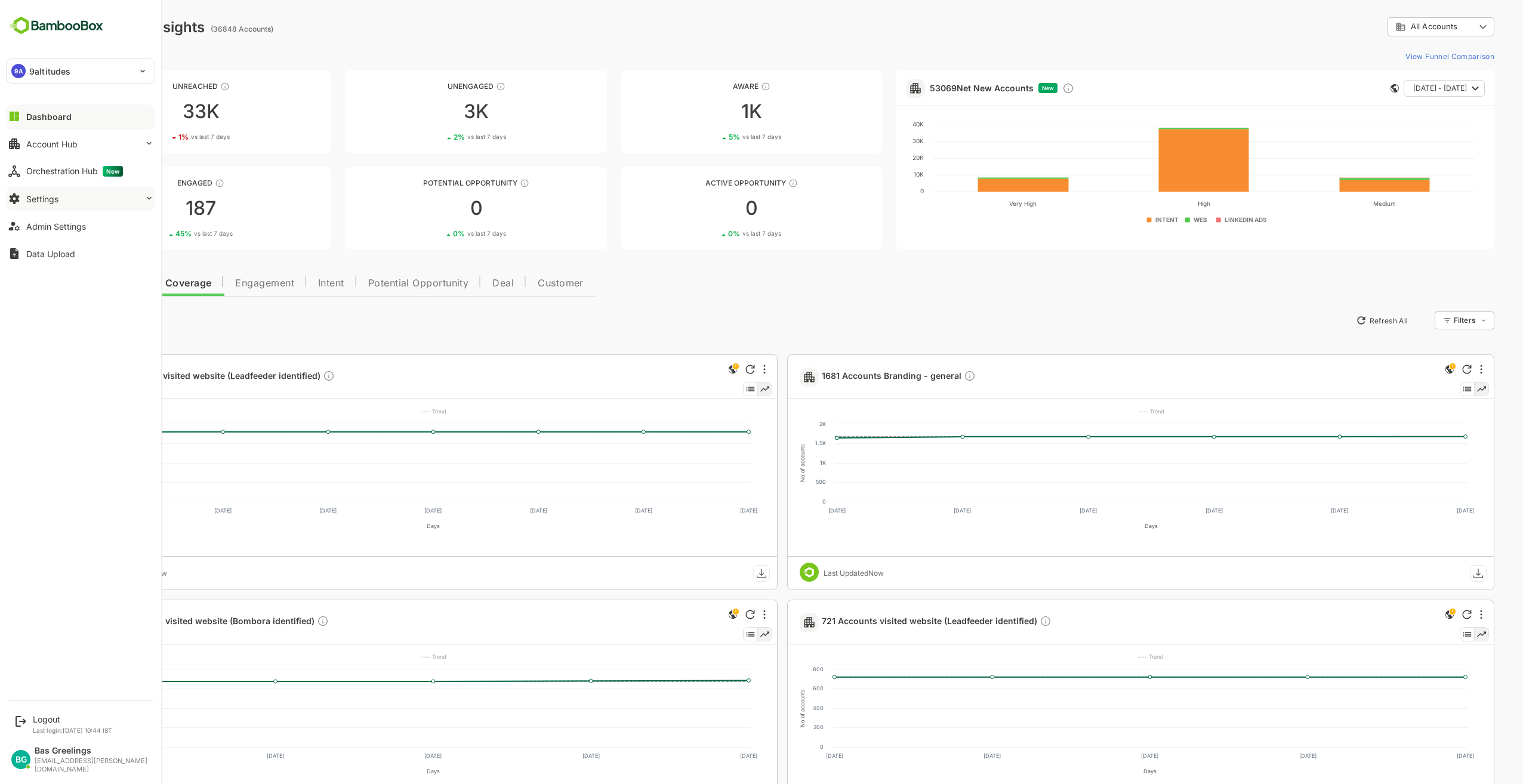
click at [45, 198] on div "Settings" at bounding box center [42, 199] width 32 height 10
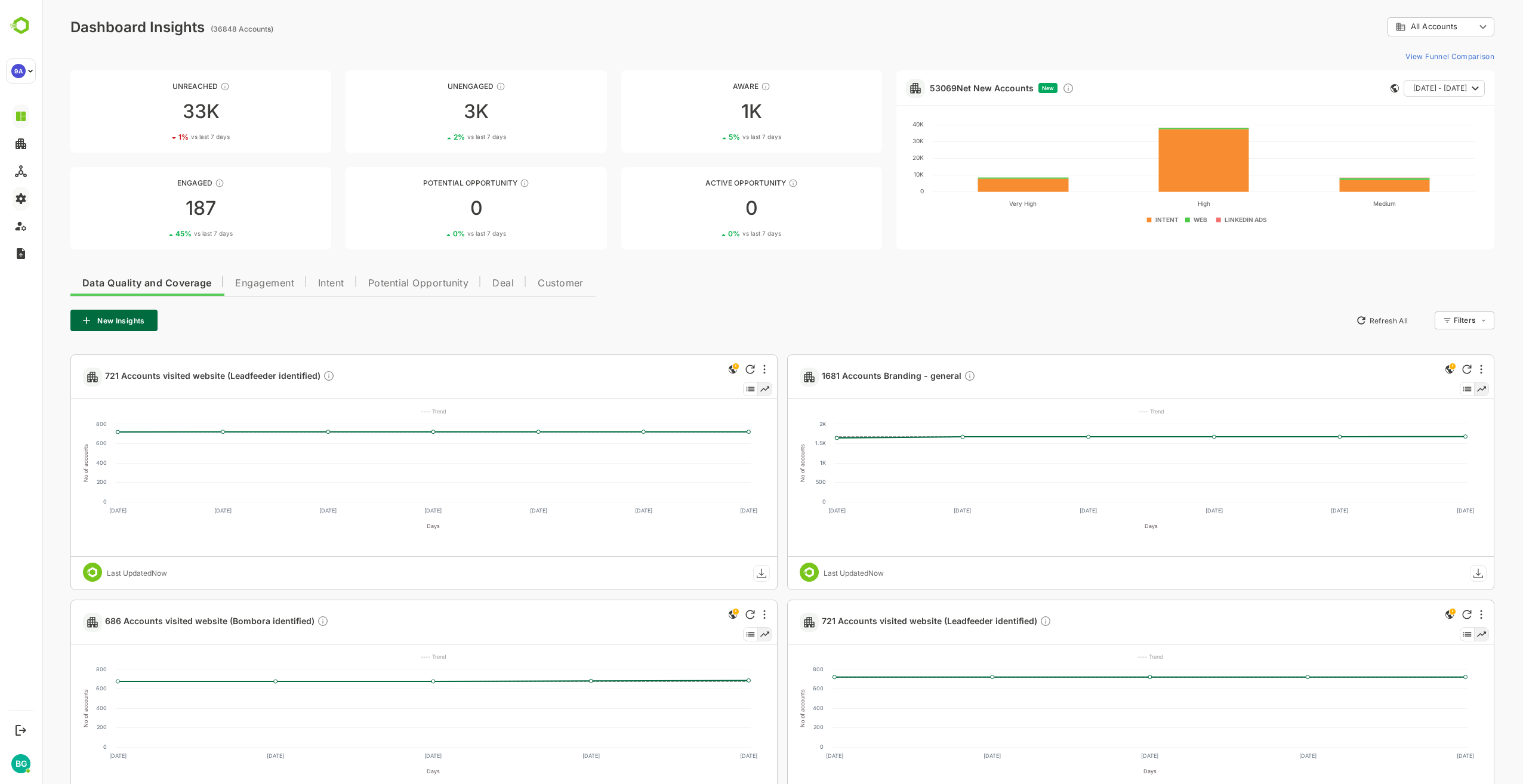
click at [800, 288] on div "Data Quality and Coverage Engagement Intent Potential Opportunity Deal Customer…" at bounding box center [782, 674] width 1424 height 813
click at [448, 324] on div "New Insights Refresh All Filters ​" at bounding box center [782, 321] width 1424 height 22
click at [744, 310] on div "New Insights Refresh All Filters ​" at bounding box center [782, 321] width 1424 height 22
click at [800, 308] on div "Data Quality and Coverage Engagement Intent Potential Opportunity Deal Customer…" at bounding box center [782, 674] width 1424 height 813
click at [268, 285] on span "Engagement" at bounding box center [264, 283] width 59 height 10
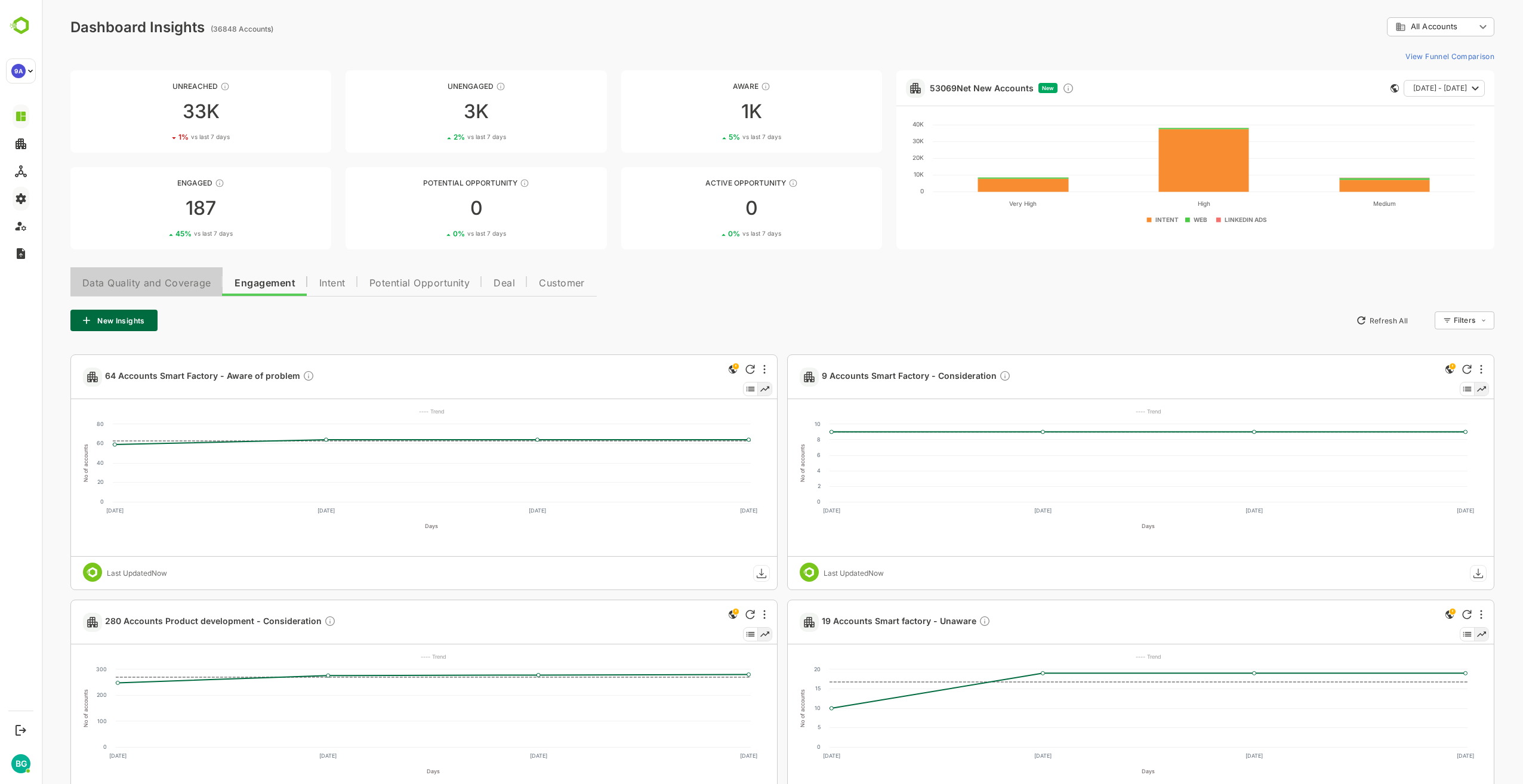
click at [146, 290] on button "Data Quality and Coverage" at bounding box center [146, 282] width 152 height 29
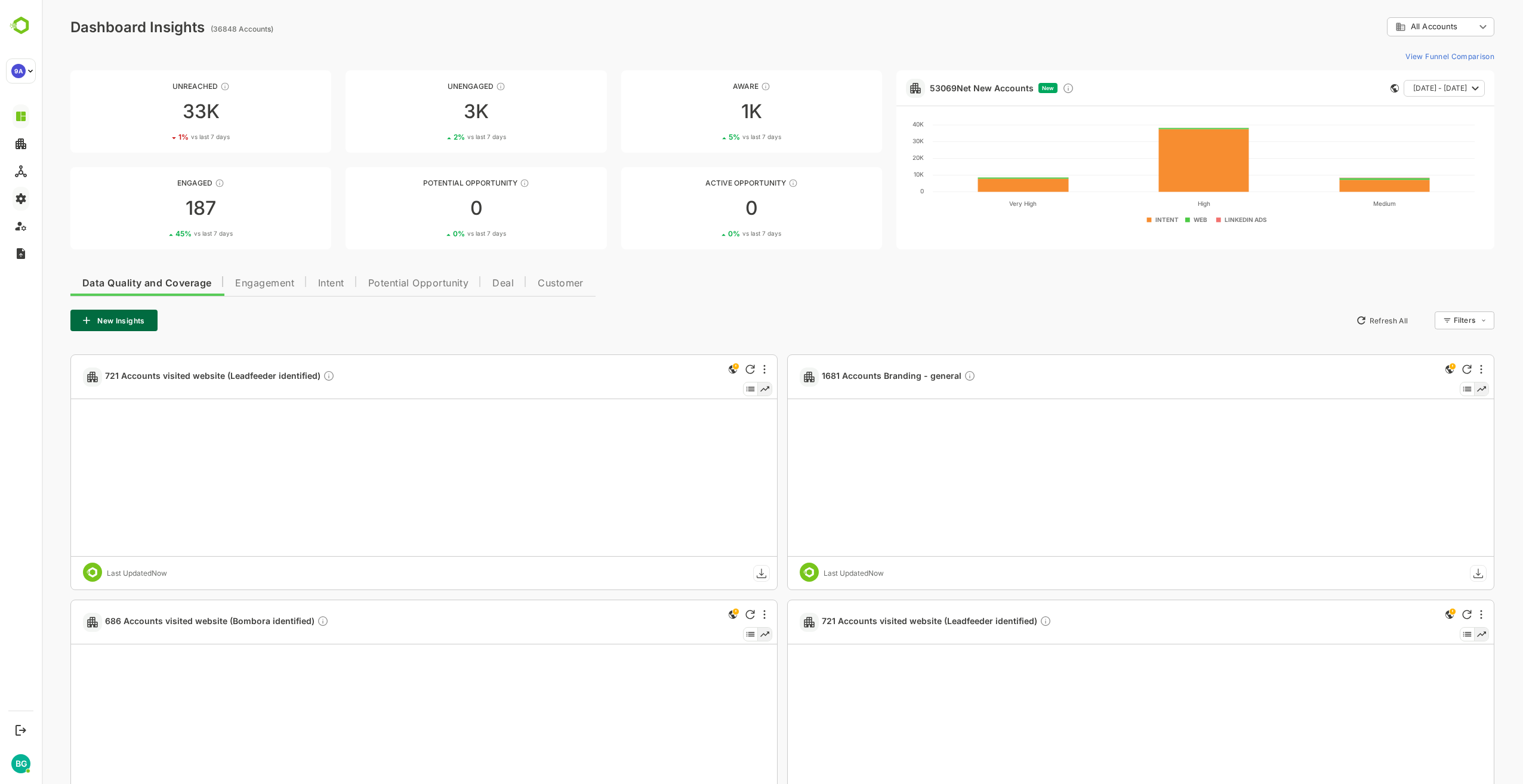
click at [726, 283] on div "Data Quality and Coverage Engagement Intent Potential Opportunity Deal Customer…" at bounding box center [782, 674] width 1424 height 813
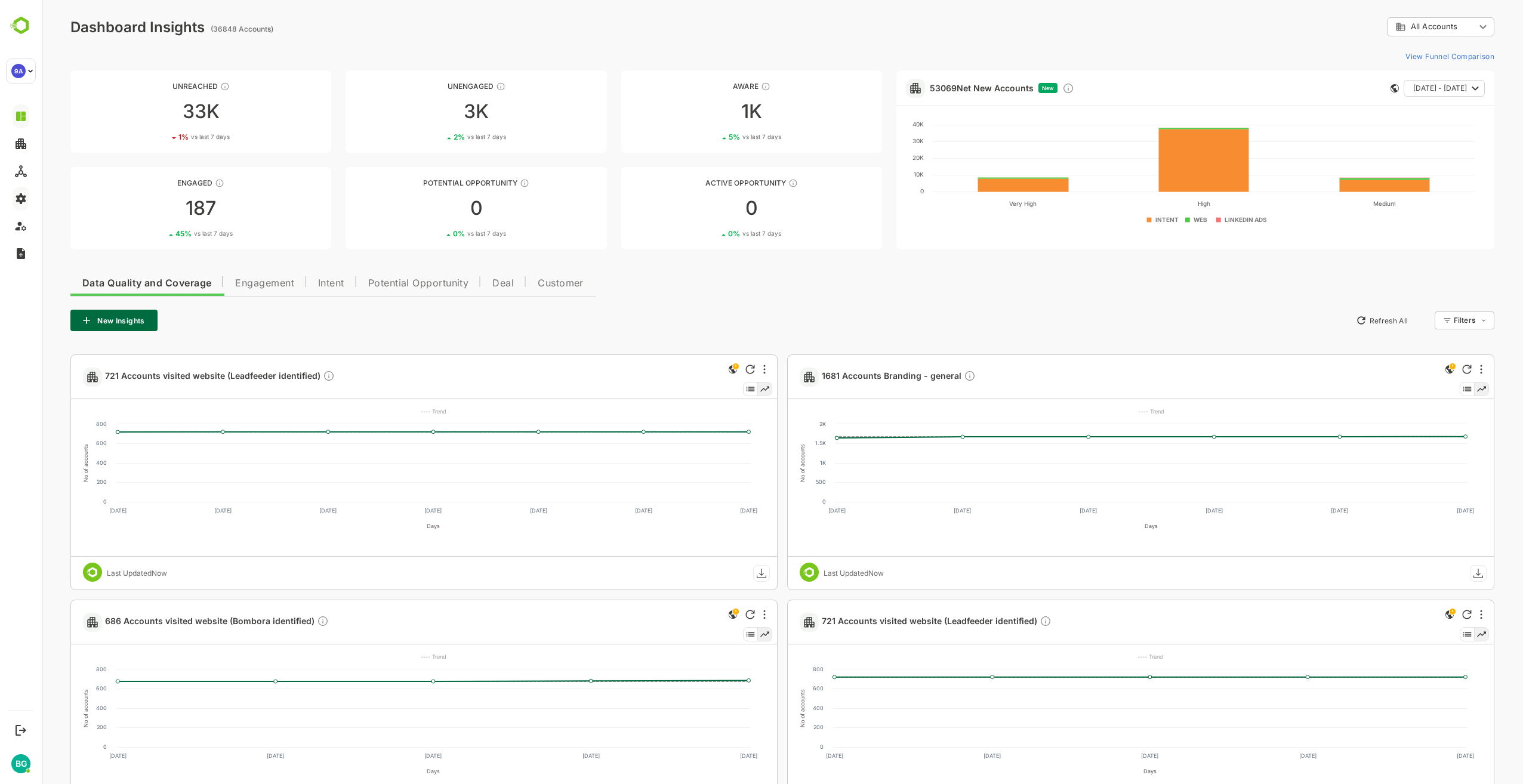
click at [1471, 23] on body "**********" at bounding box center [782, 550] width 1481 height 1100
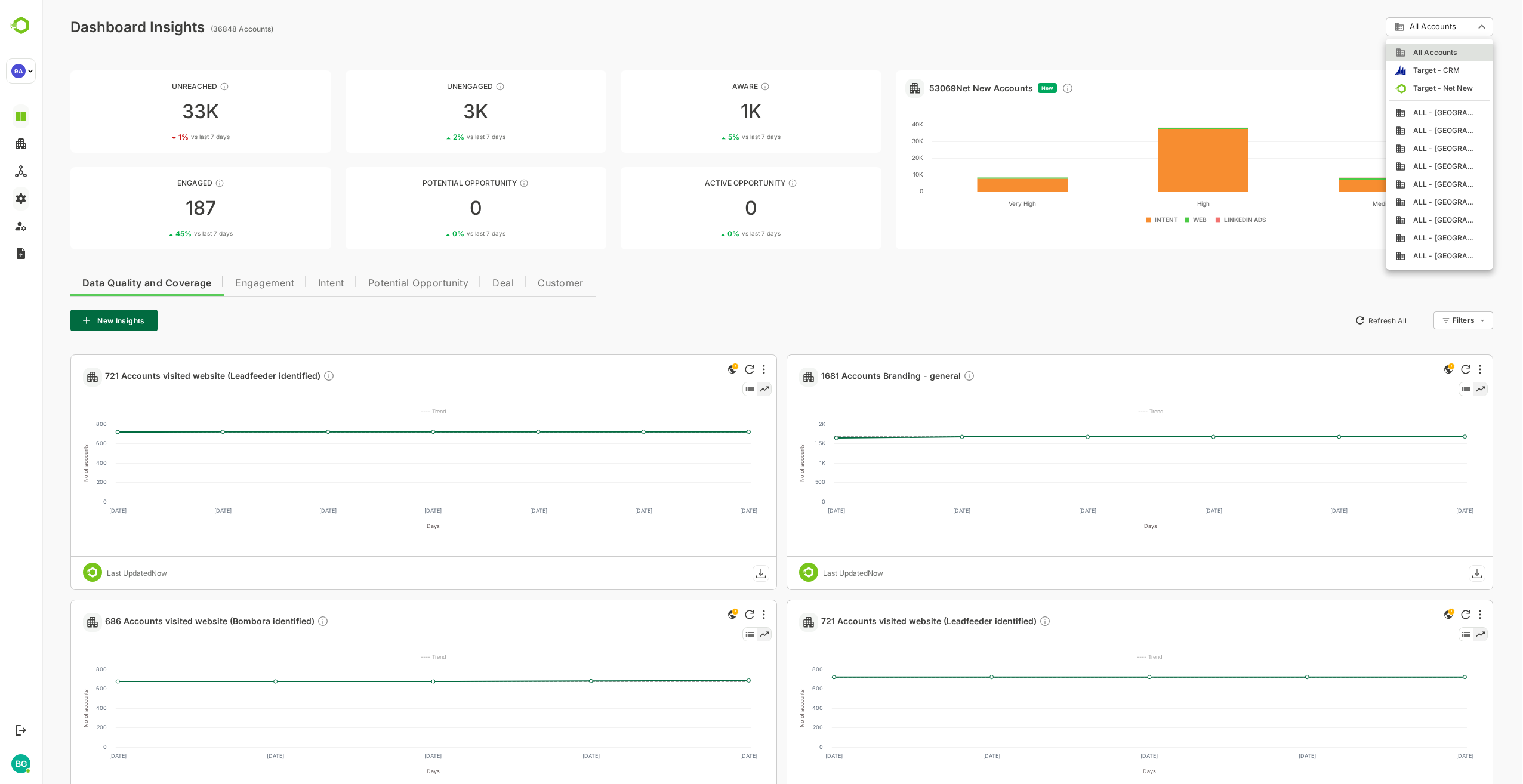
click at [1468, 24] on div at bounding box center [782, 392] width 1481 height 784
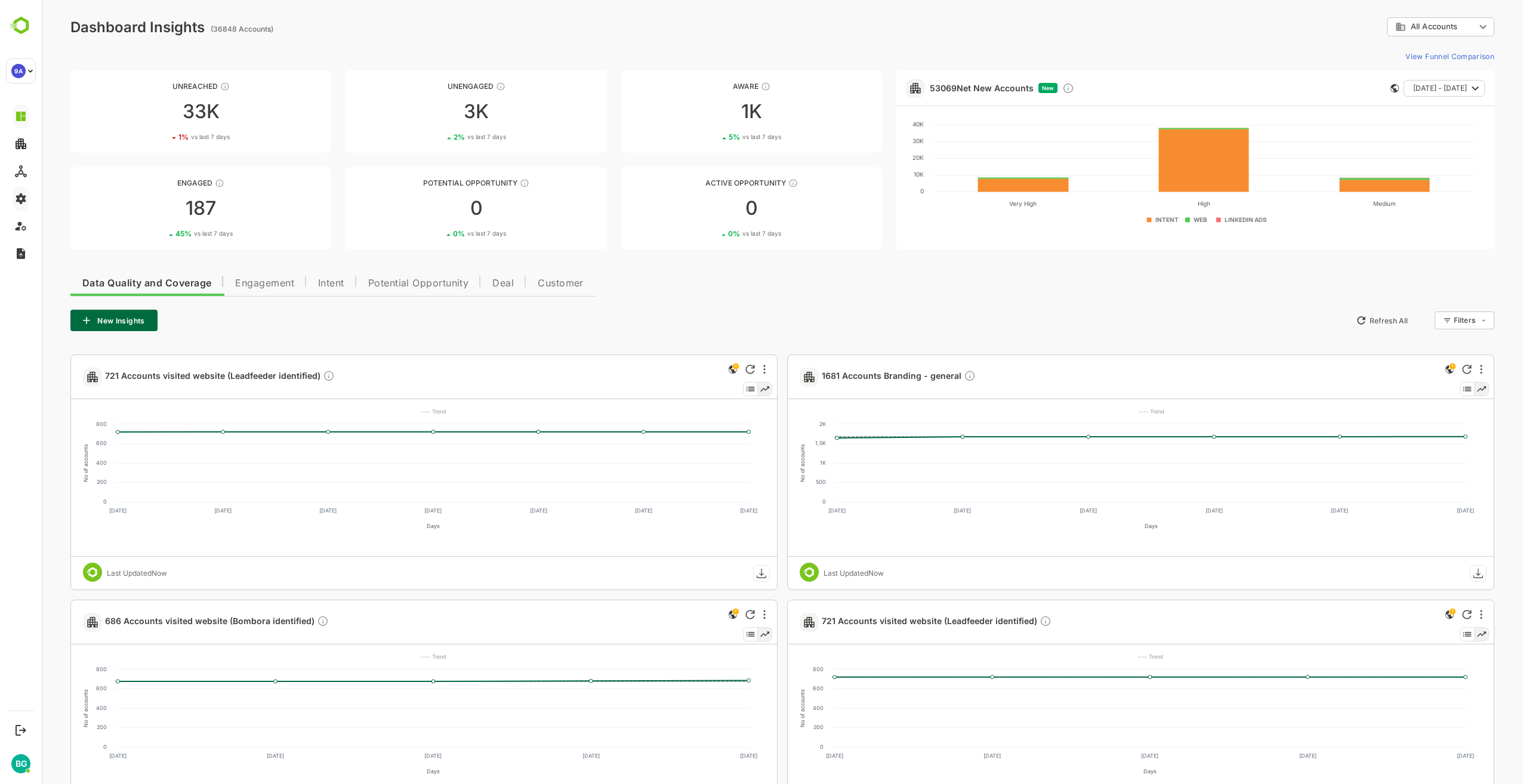
click at [1272, 36] on div "**********" at bounding box center [782, 27] width 1424 height 19
click at [765, 308] on div "Data Quality and Coverage Engagement Intent Potential Opportunity Deal Customer…" at bounding box center [782, 674] width 1424 height 813
click at [723, 297] on div "Data Quality and Coverage Engagement Intent Potential Opportunity Deal Customer…" at bounding box center [782, 674] width 1424 height 813
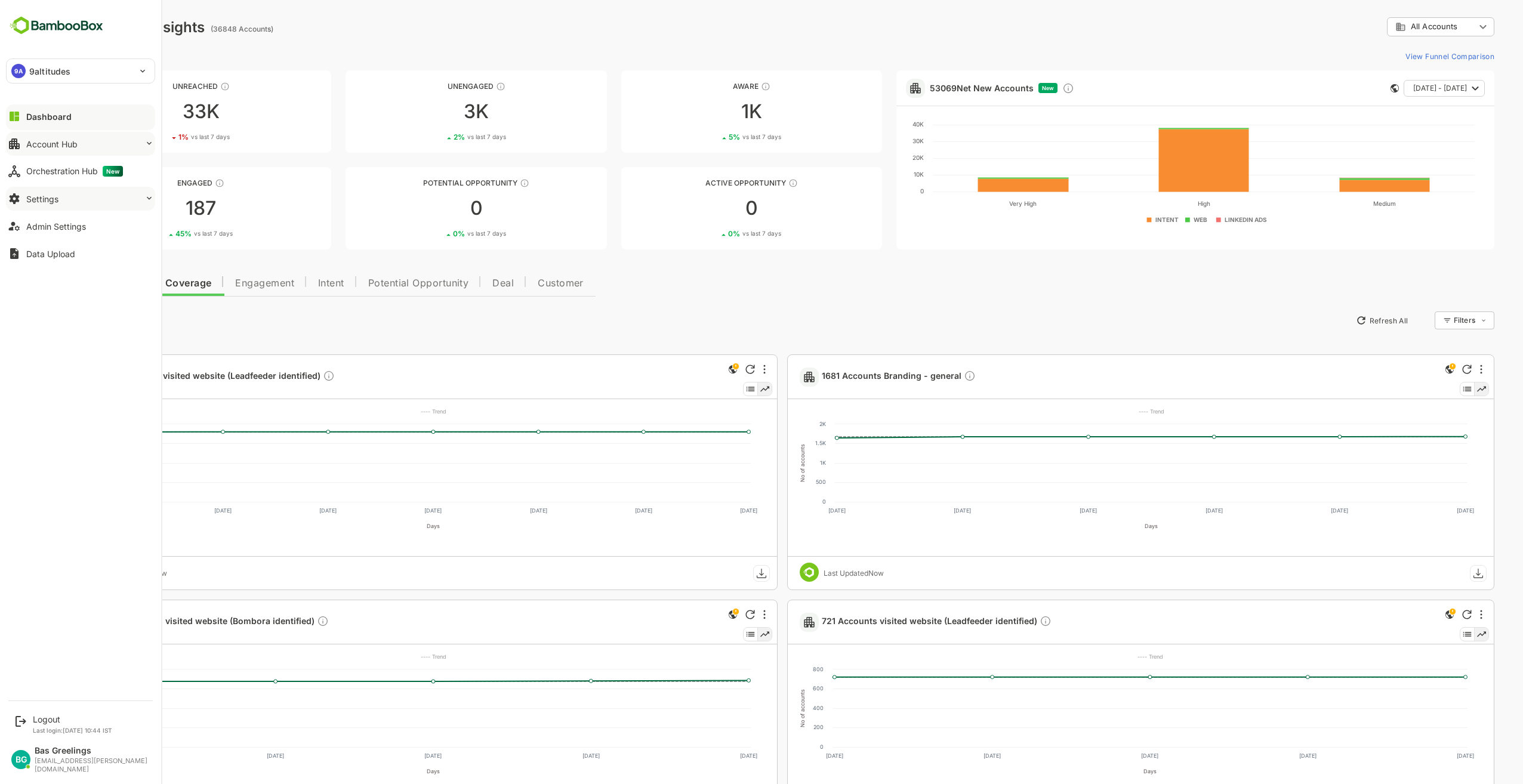
click at [83, 141] on button "Account Hub" at bounding box center [81, 144] width 149 height 24
click at [69, 141] on div "Account Hub" at bounding box center [51, 145] width 51 height 10
click at [86, 198] on button "Settings" at bounding box center [81, 199] width 149 height 24
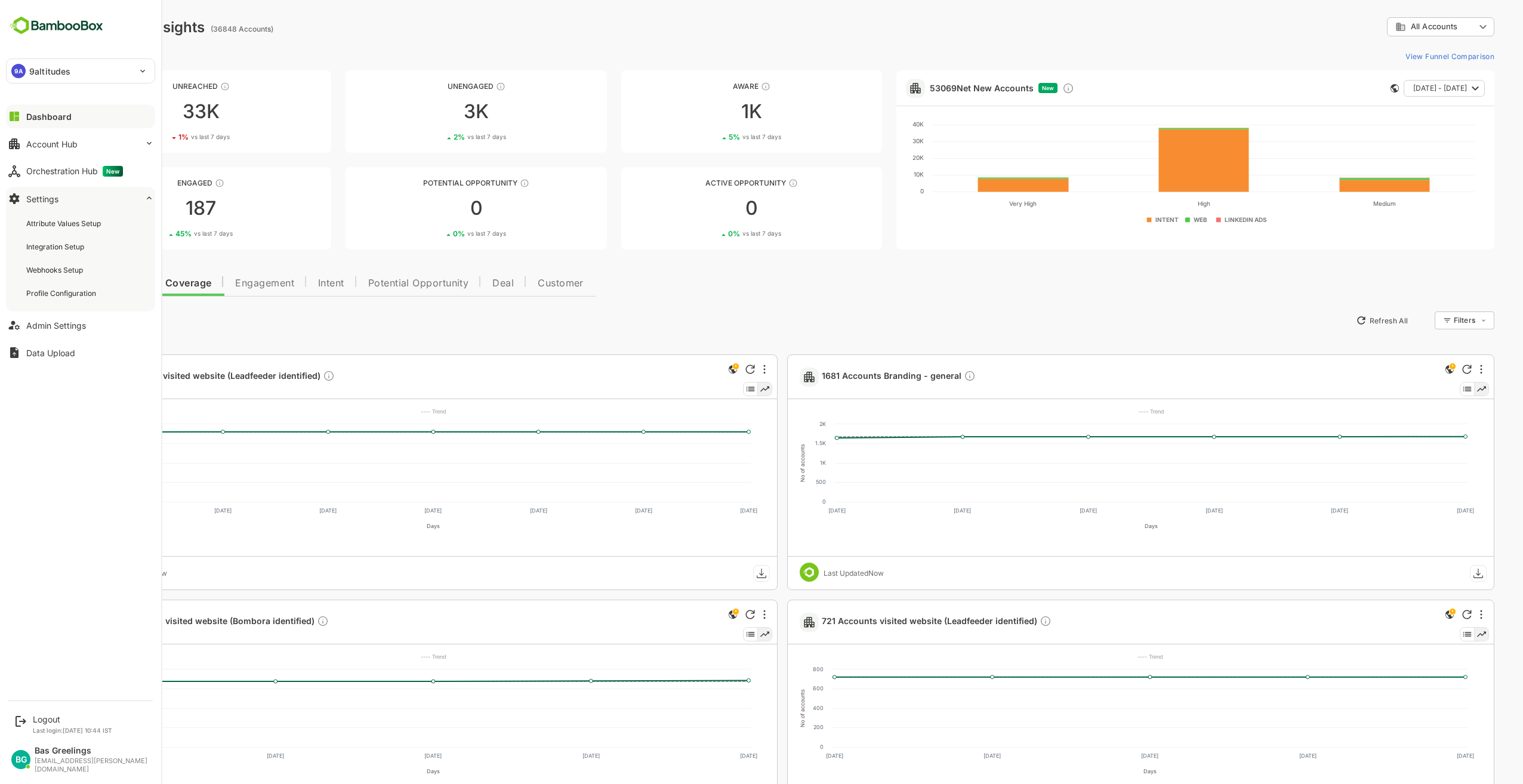
click at [88, 201] on button "Settings" at bounding box center [81, 199] width 149 height 24
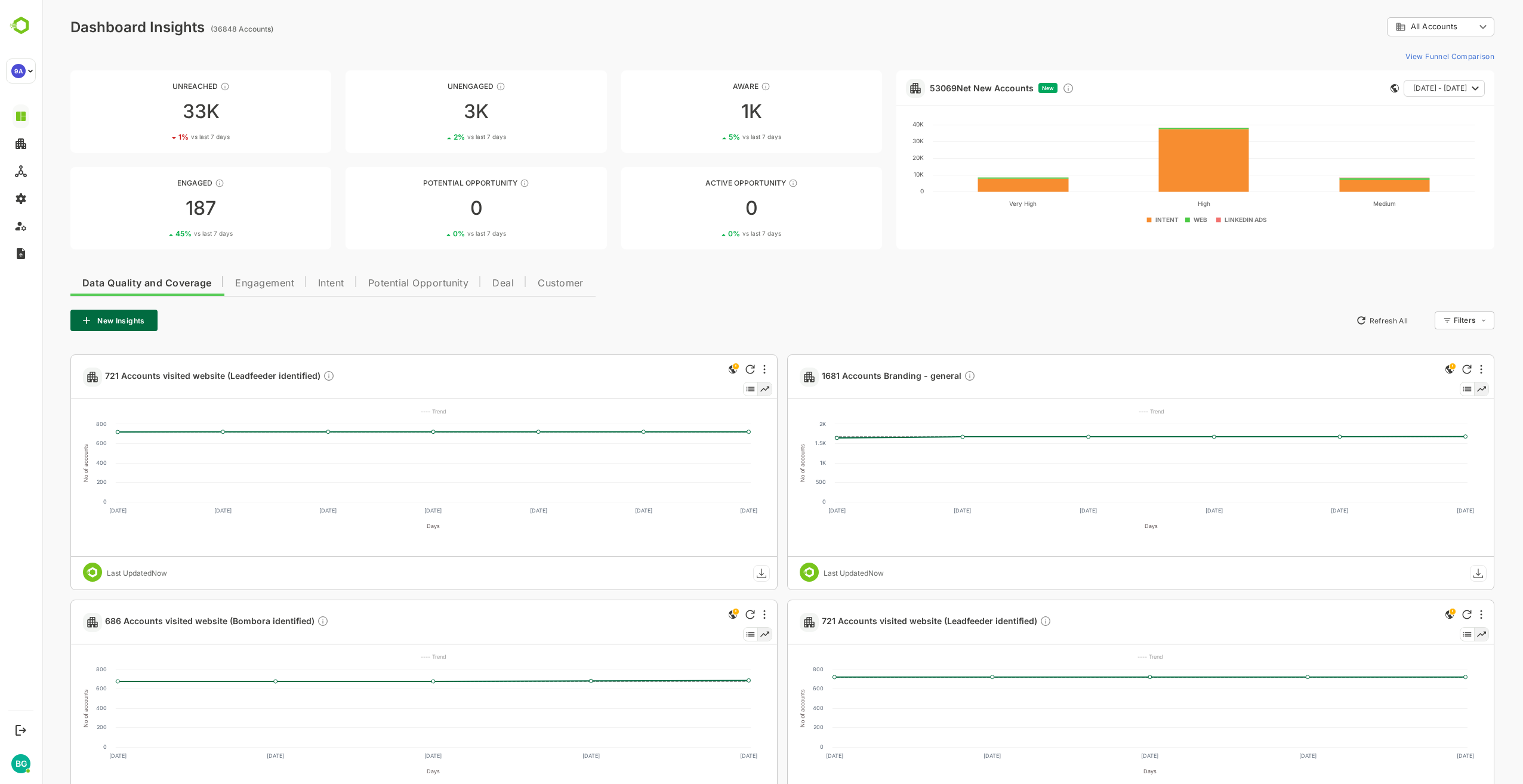
click at [793, 296] on div "Data Quality and Coverage Engagement Intent Potential Opportunity Deal Customer…" at bounding box center [782, 674] width 1424 height 813
click at [263, 282] on span "Engagement" at bounding box center [264, 283] width 59 height 10
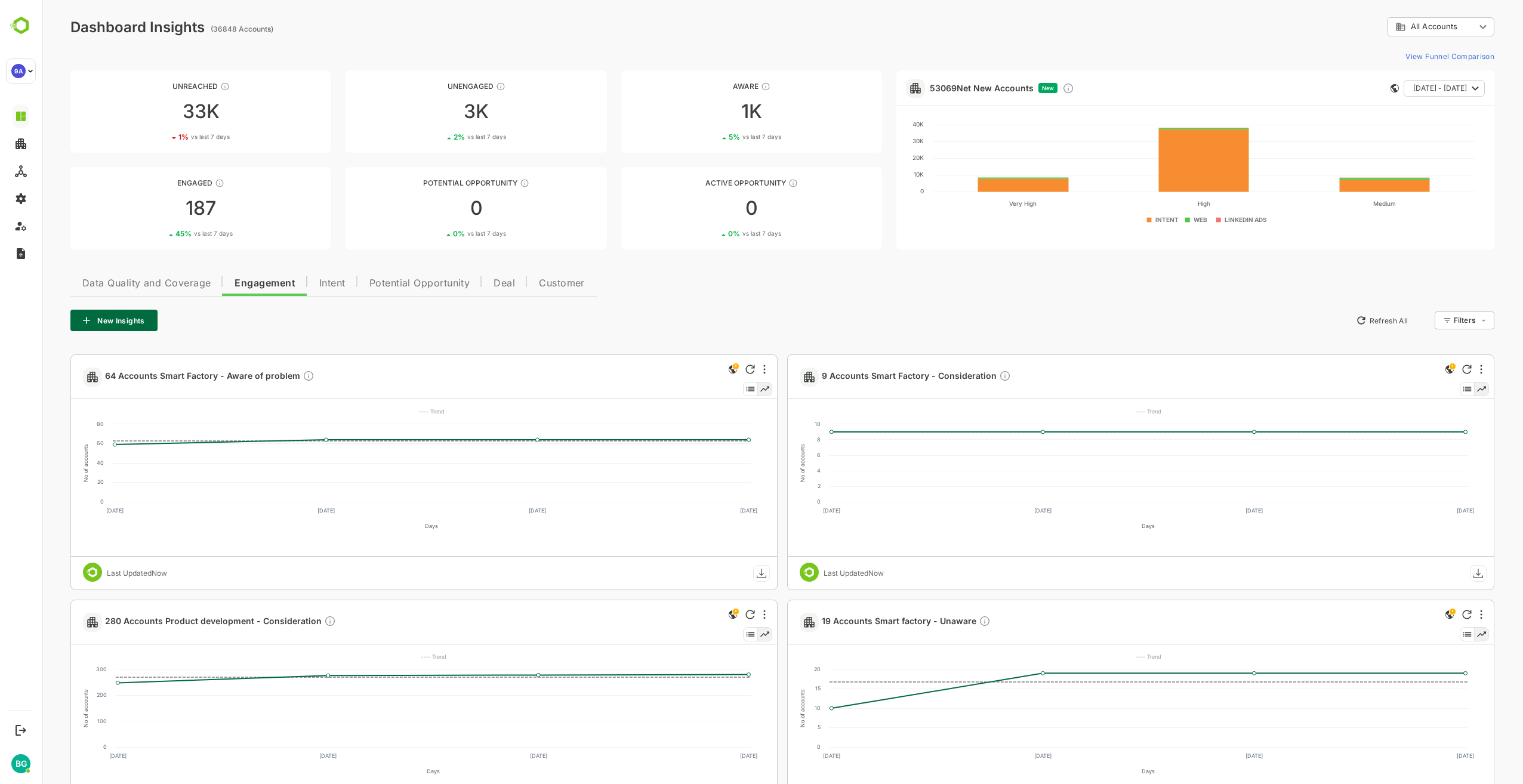
click at [329, 282] on span "Intent" at bounding box center [333, 283] width 26 height 10
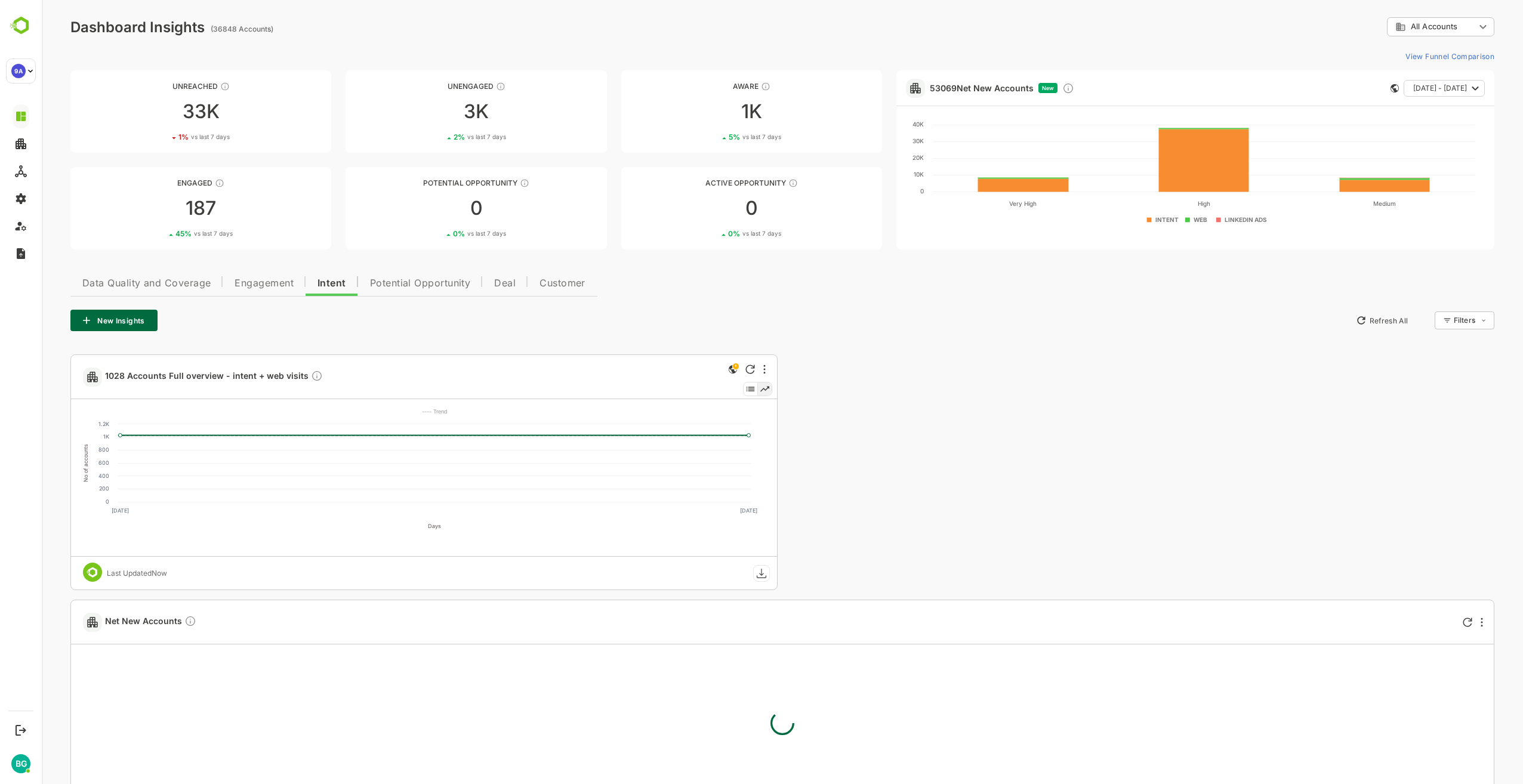
click at [137, 292] on button "Data Quality and Coverage" at bounding box center [146, 282] width 152 height 29
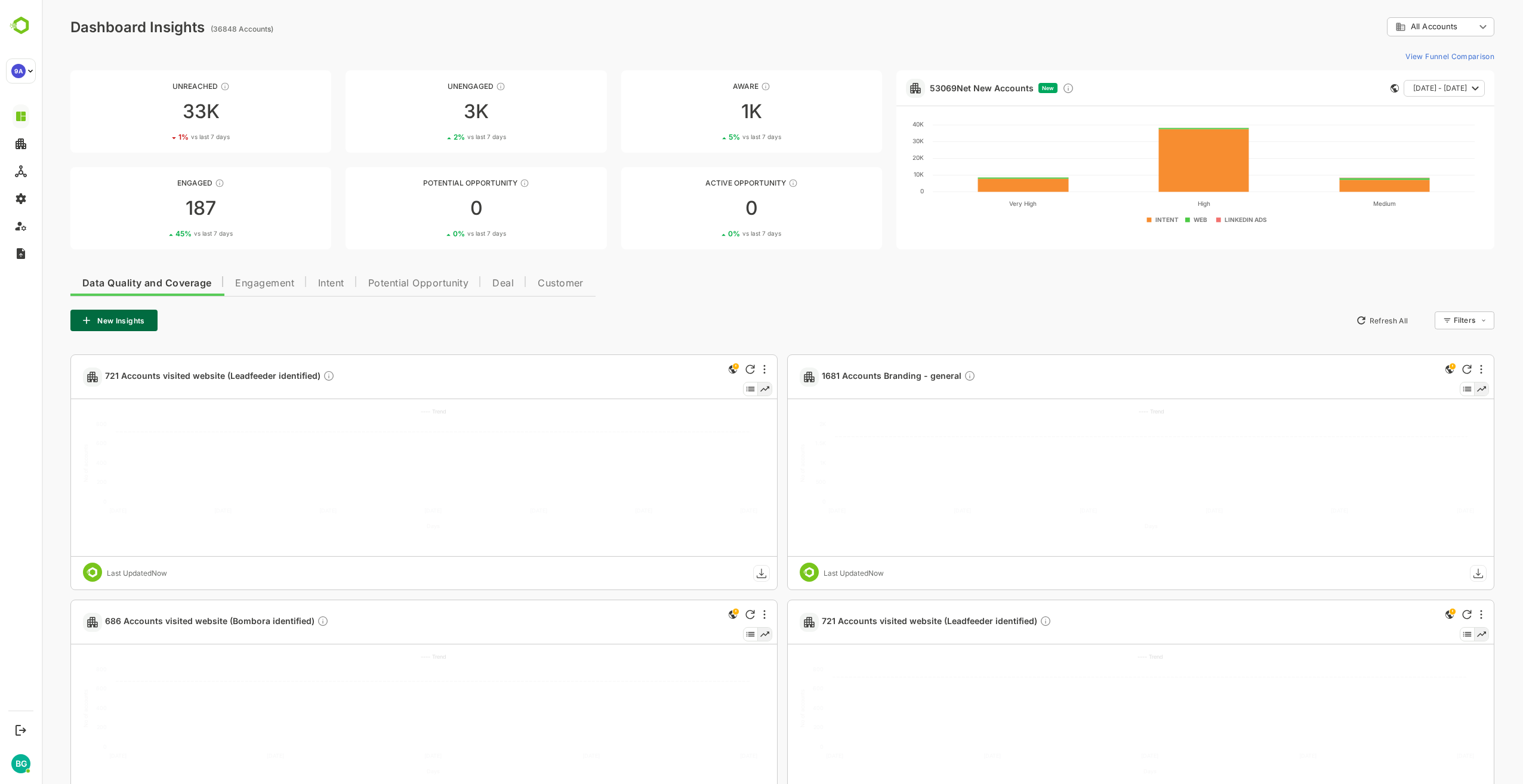
click at [792, 297] on div "Data Quality and Coverage Engagement Intent Potential Opportunity Deal Customer…" at bounding box center [782, 674] width 1424 height 813
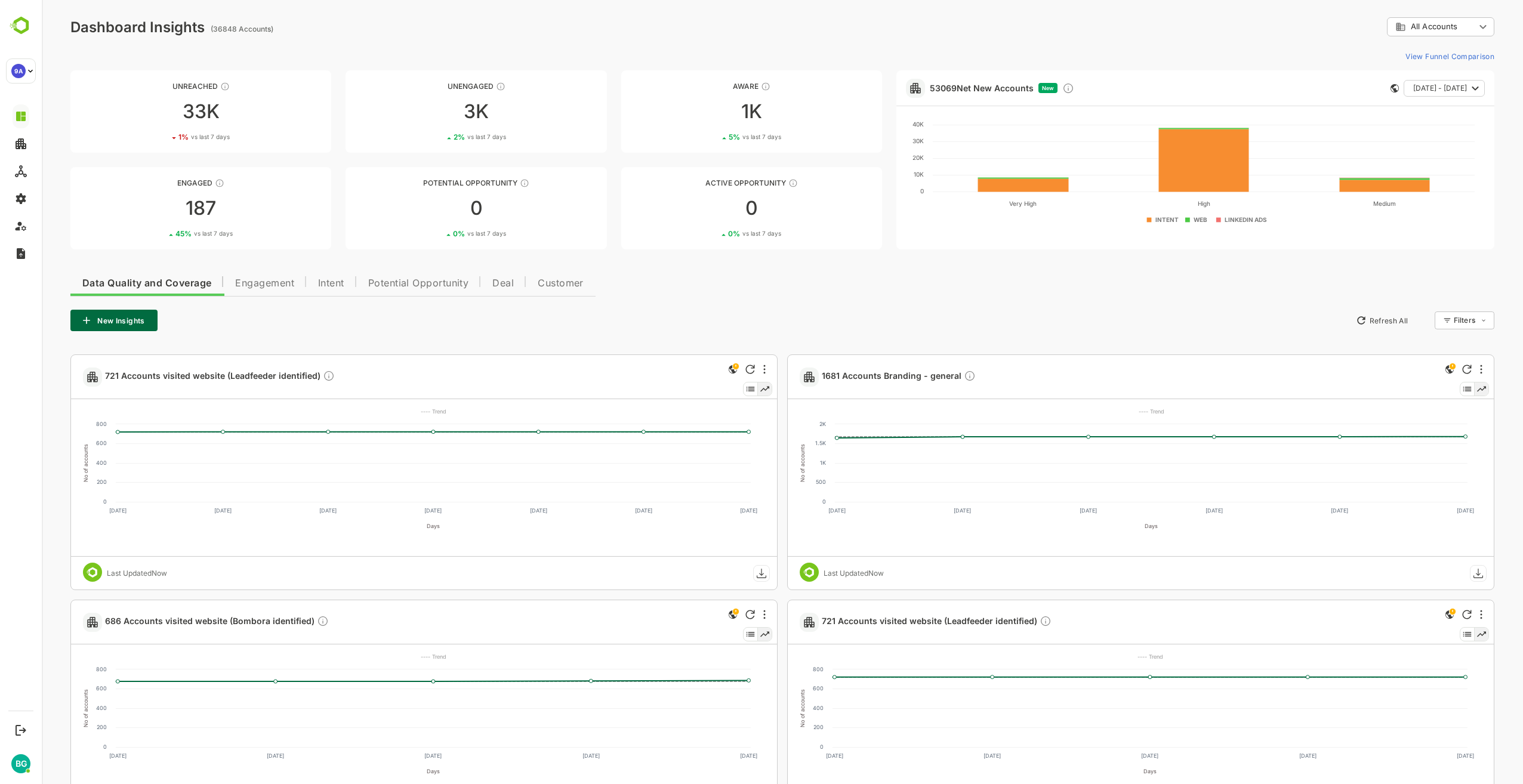
click at [781, 366] on div "721 Accounts visited website (Leadfeeder identified) No of accounts 0 200 400 6…" at bounding box center [782, 717] width 1424 height 727
click at [765, 293] on div "Data Quality and Coverage Engagement Intent Potential Opportunity Deal Customer…" at bounding box center [782, 674] width 1424 height 813
click at [1478, 22] on body "**********" at bounding box center [782, 550] width 1481 height 1100
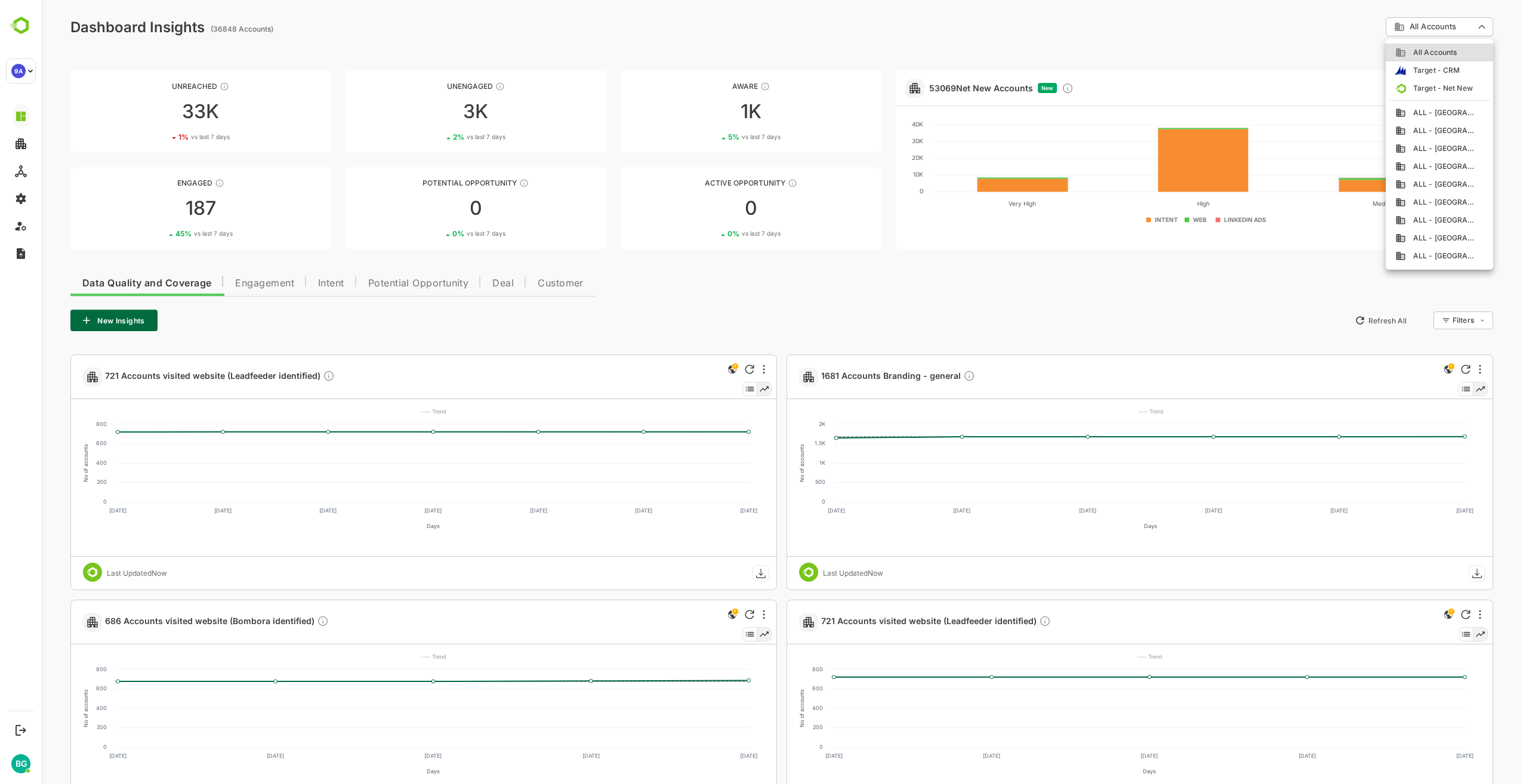
click at [1283, 29] on div at bounding box center [782, 392] width 1481 height 784
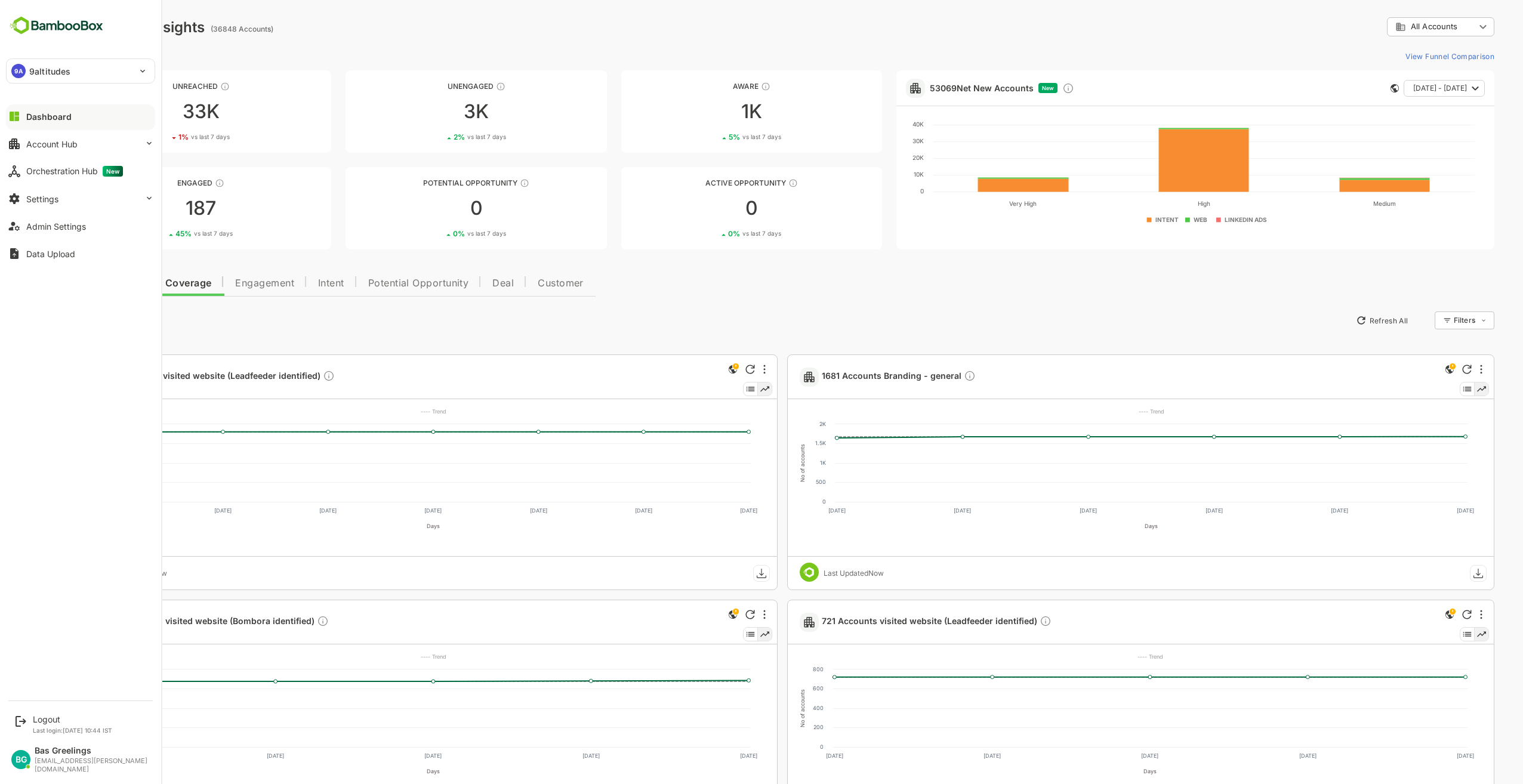
click at [55, 116] on div "Dashboard" at bounding box center [49, 117] width 45 height 10
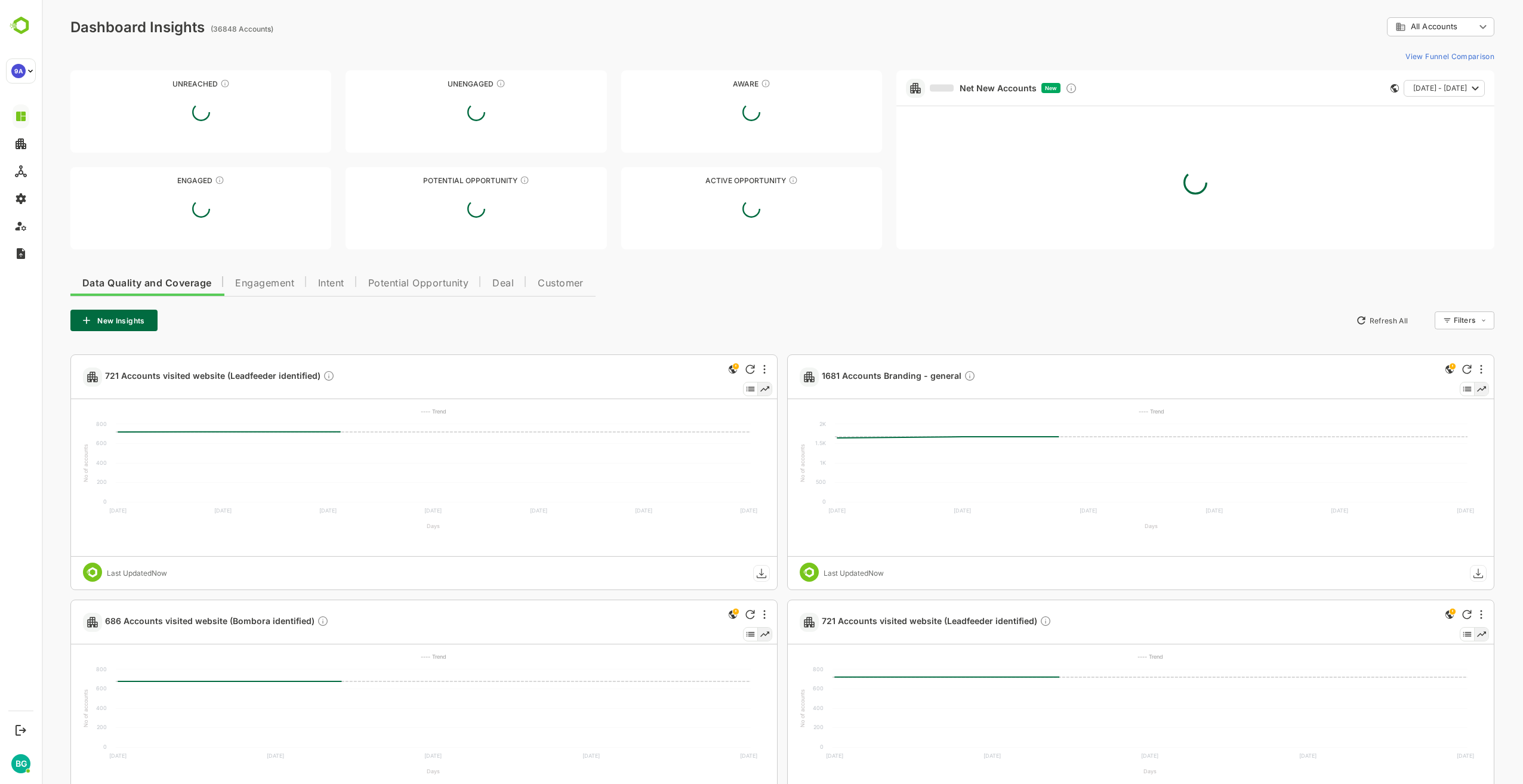
click at [719, 282] on div "Data Quality and Coverage Engagement Intent Potential Opportunity Deal Customer…" at bounding box center [782, 674] width 1424 height 813
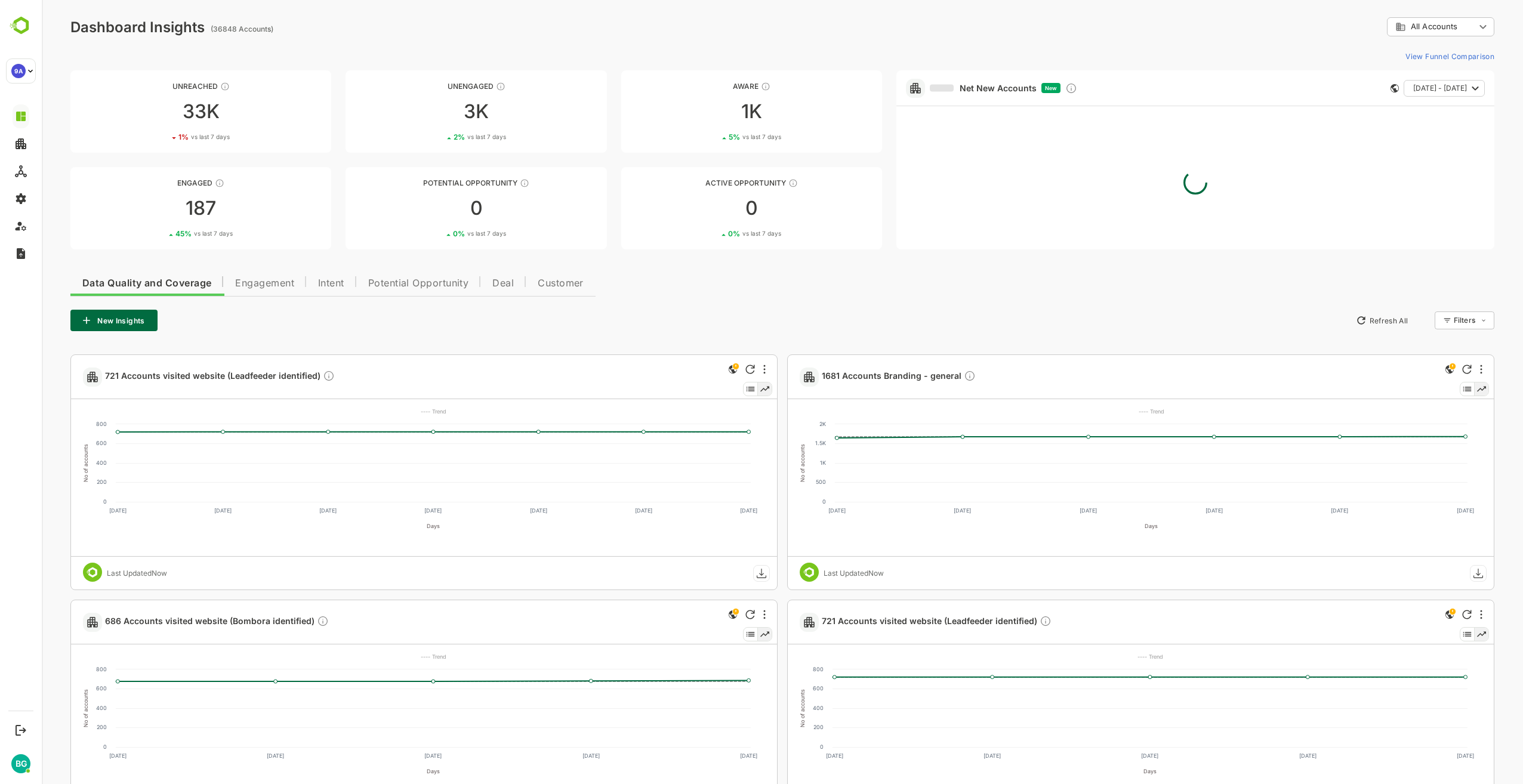
click at [729, 291] on div "Data Quality and Coverage Engagement Intent Potential Opportunity Deal Customer…" at bounding box center [782, 674] width 1424 height 813
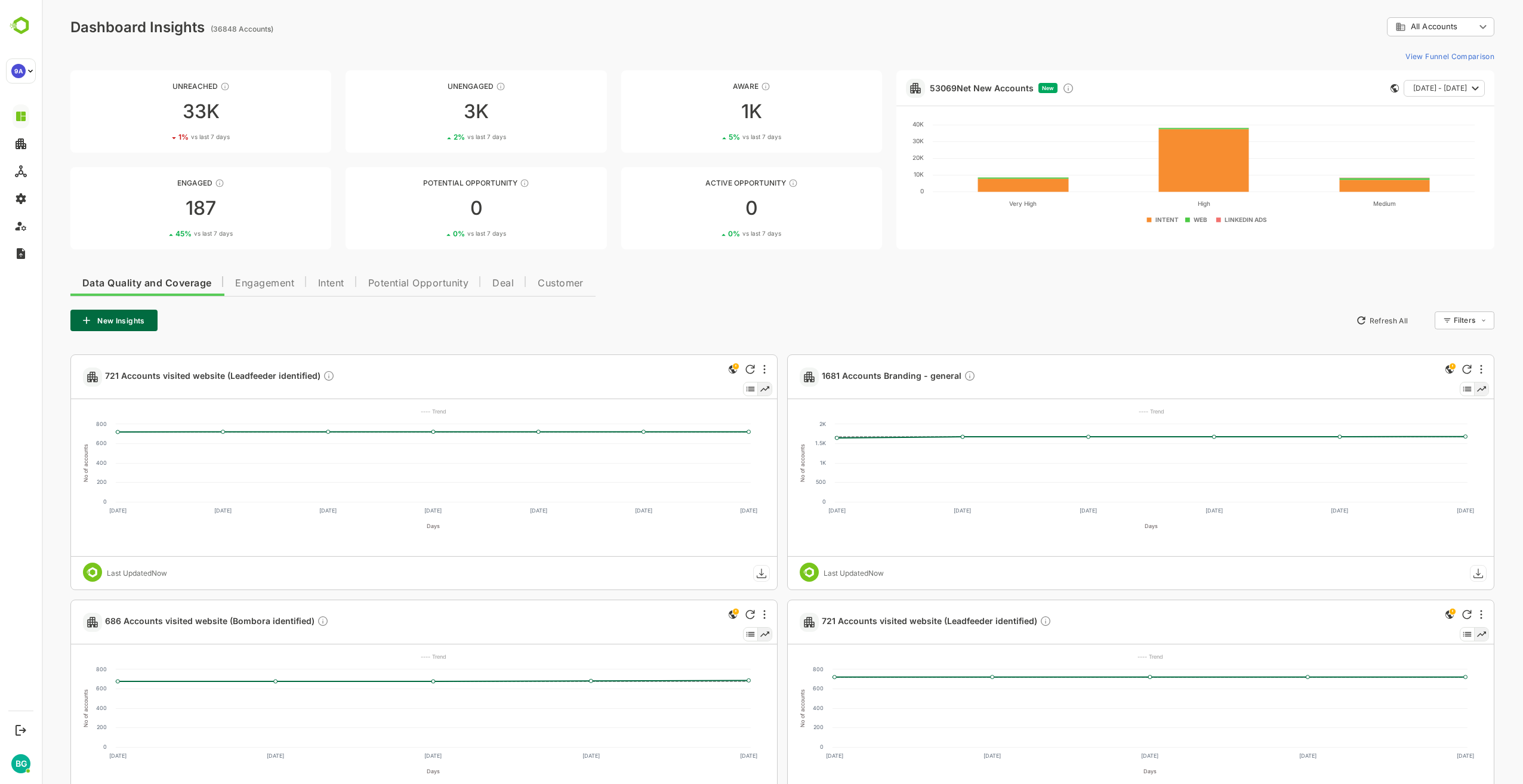
click at [719, 287] on div "Data Quality and Coverage Engagement Intent Potential Opportunity Deal Customer…" at bounding box center [782, 674] width 1424 height 813
click at [696, 315] on div "New Insights Refresh All Filters ​" at bounding box center [782, 321] width 1424 height 22
click at [1122, 308] on div "Data Quality and Coverage Engagement Intent Potential Opportunity Deal Customer…" at bounding box center [782, 674] width 1424 height 813
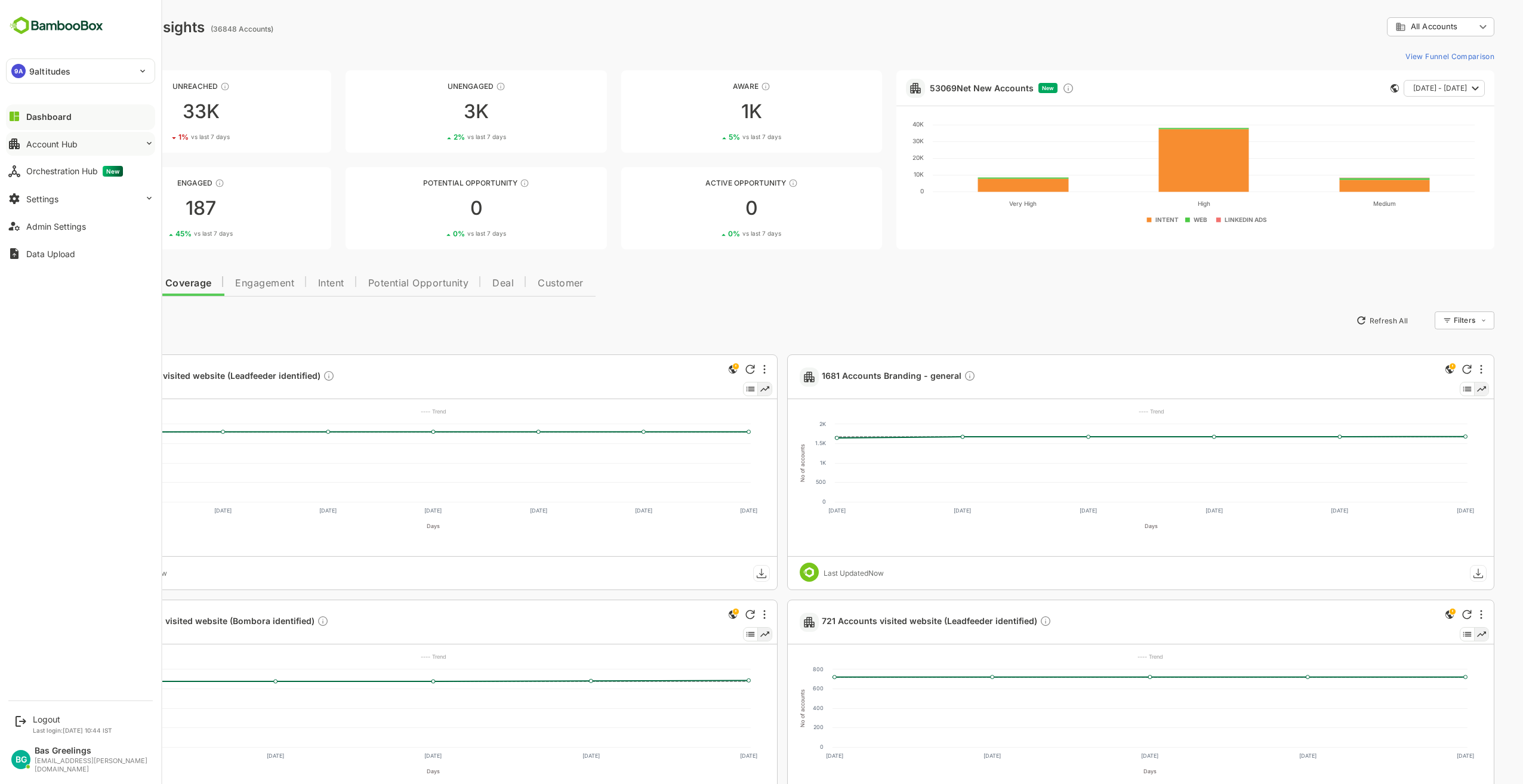
click at [130, 148] on button "Account Hub" at bounding box center [81, 144] width 149 height 24
click at [130, 146] on button "Account Hub" at bounding box center [81, 144] width 149 height 24
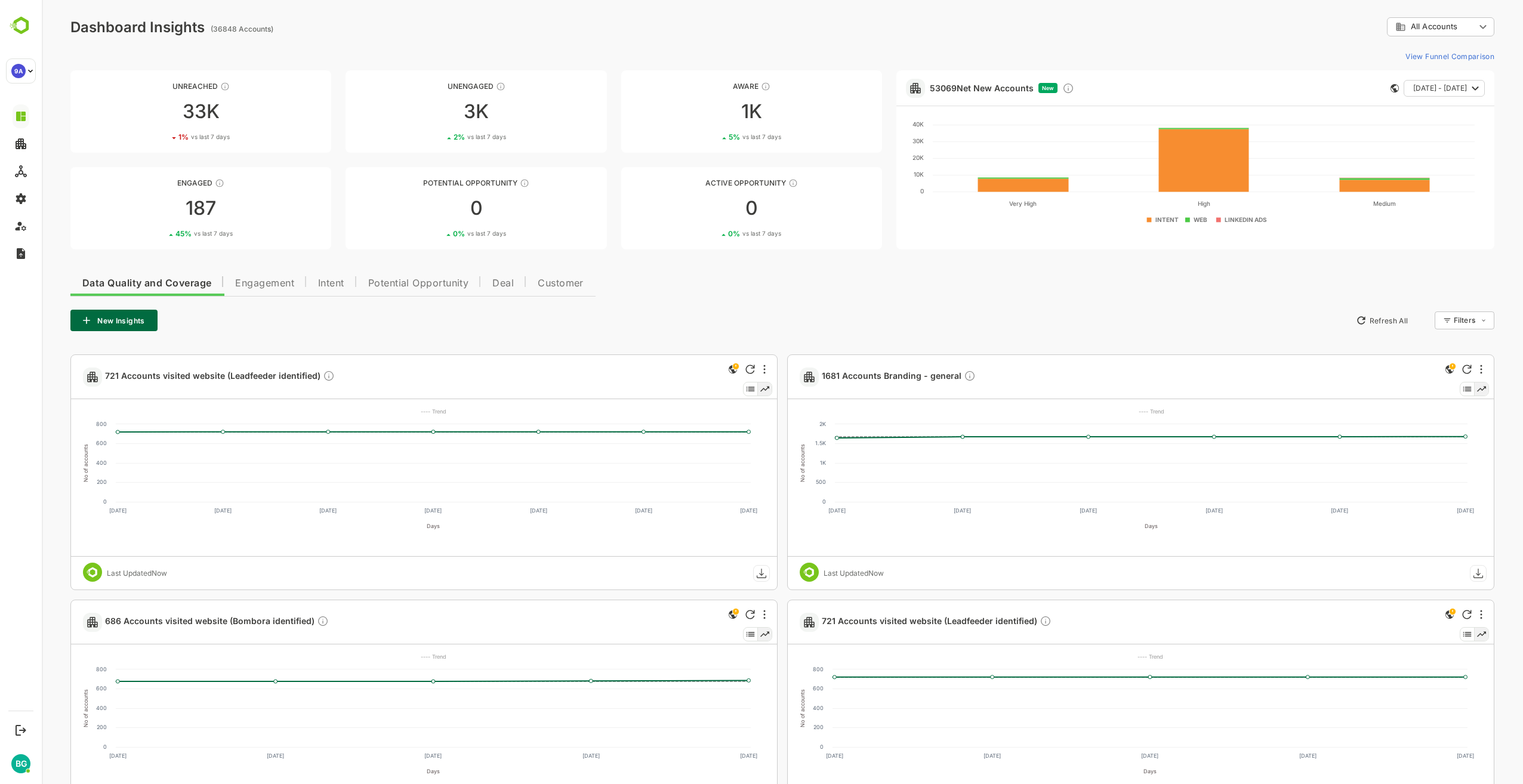
click at [375, 43] on div "**********" at bounding box center [782, 550] width 1481 height 1100
click at [317, 47] on div "View Funnel Comparison" at bounding box center [782, 56] width 1424 height 19
click at [912, 311] on div "New Insights Refresh All Filters ​" at bounding box center [782, 321] width 1424 height 22
click at [801, 311] on div "New Insights Refresh All Filters ​" at bounding box center [782, 321] width 1424 height 22
click at [395, 326] on div "New Insights Refresh All Filters ​" at bounding box center [782, 321] width 1424 height 22
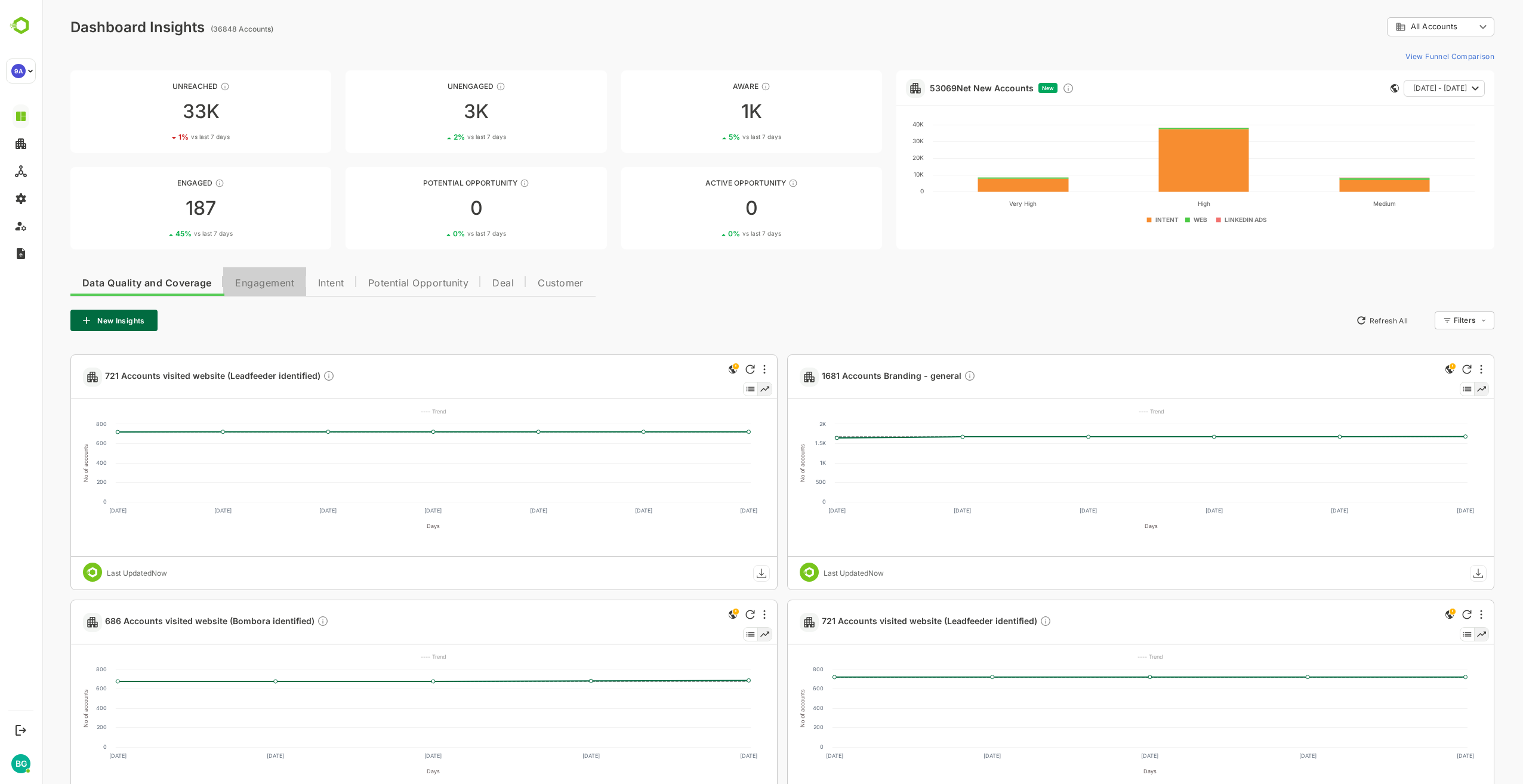
click at [280, 288] on span "Engagement" at bounding box center [264, 283] width 59 height 10
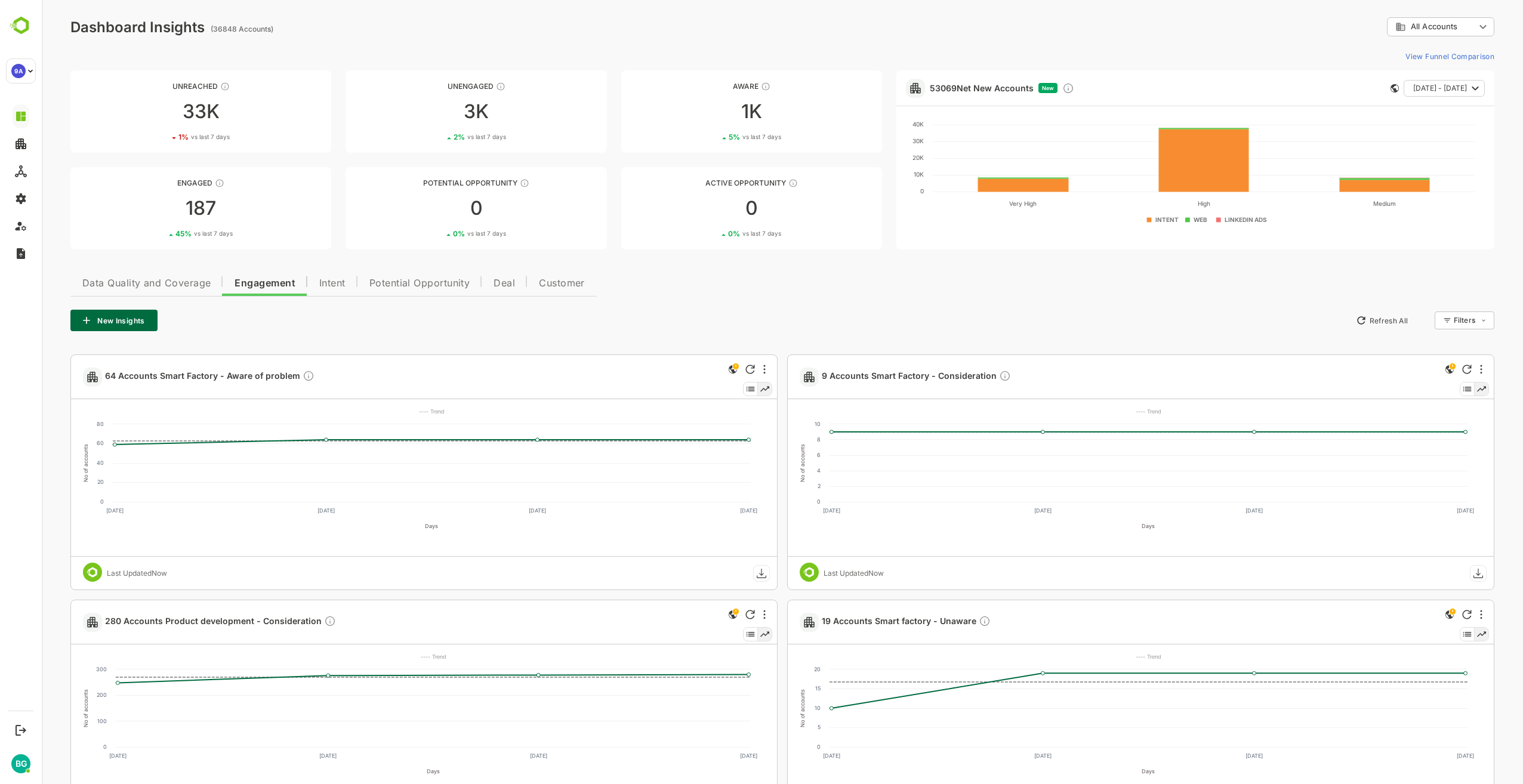
click at [168, 285] on span "Data Quality and Coverage" at bounding box center [146, 283] width 128 height 10
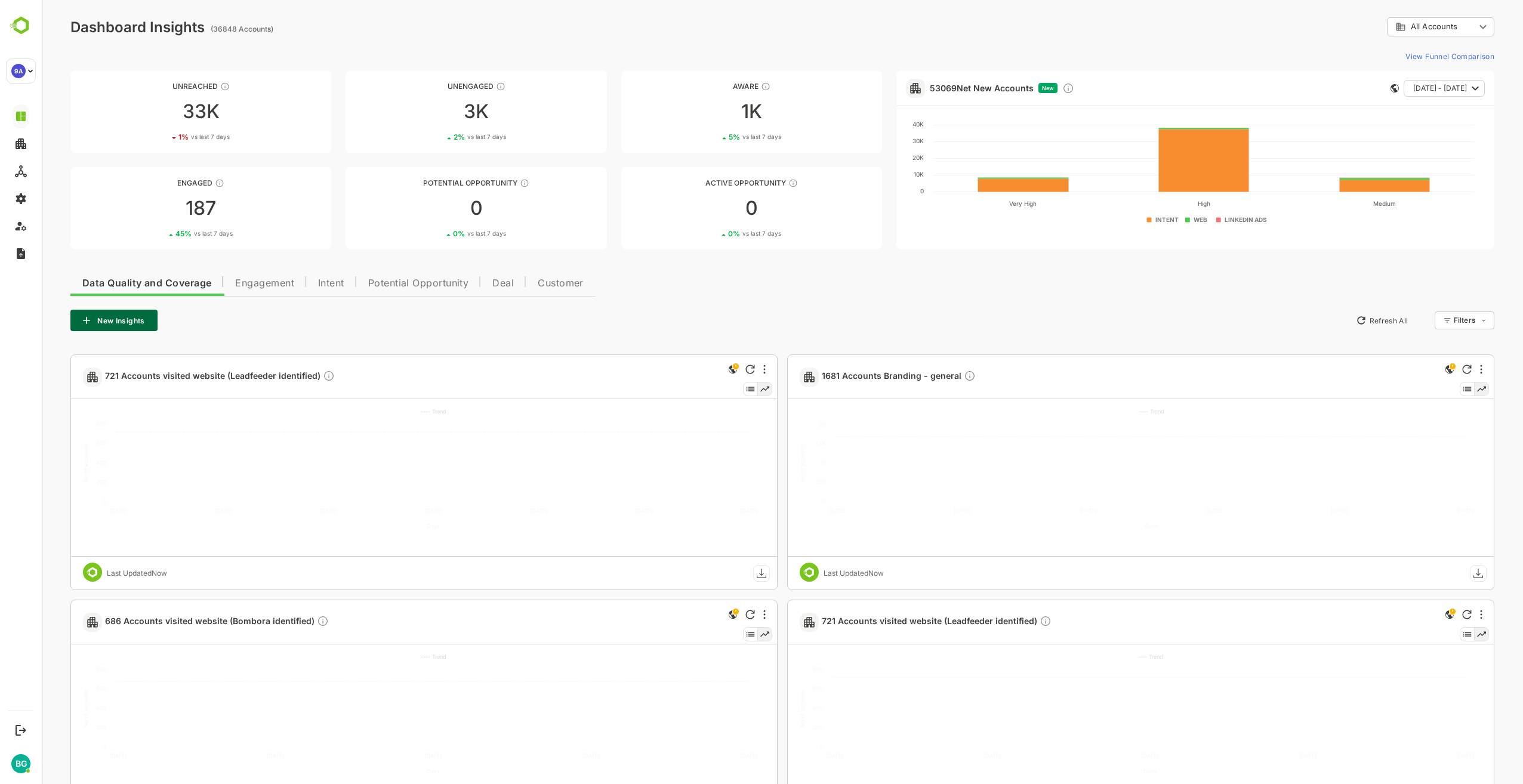
click at [567, 314] on div "New Insights Refresh All Filters ​" at bounding box center [782, 321] width 1424 height 22
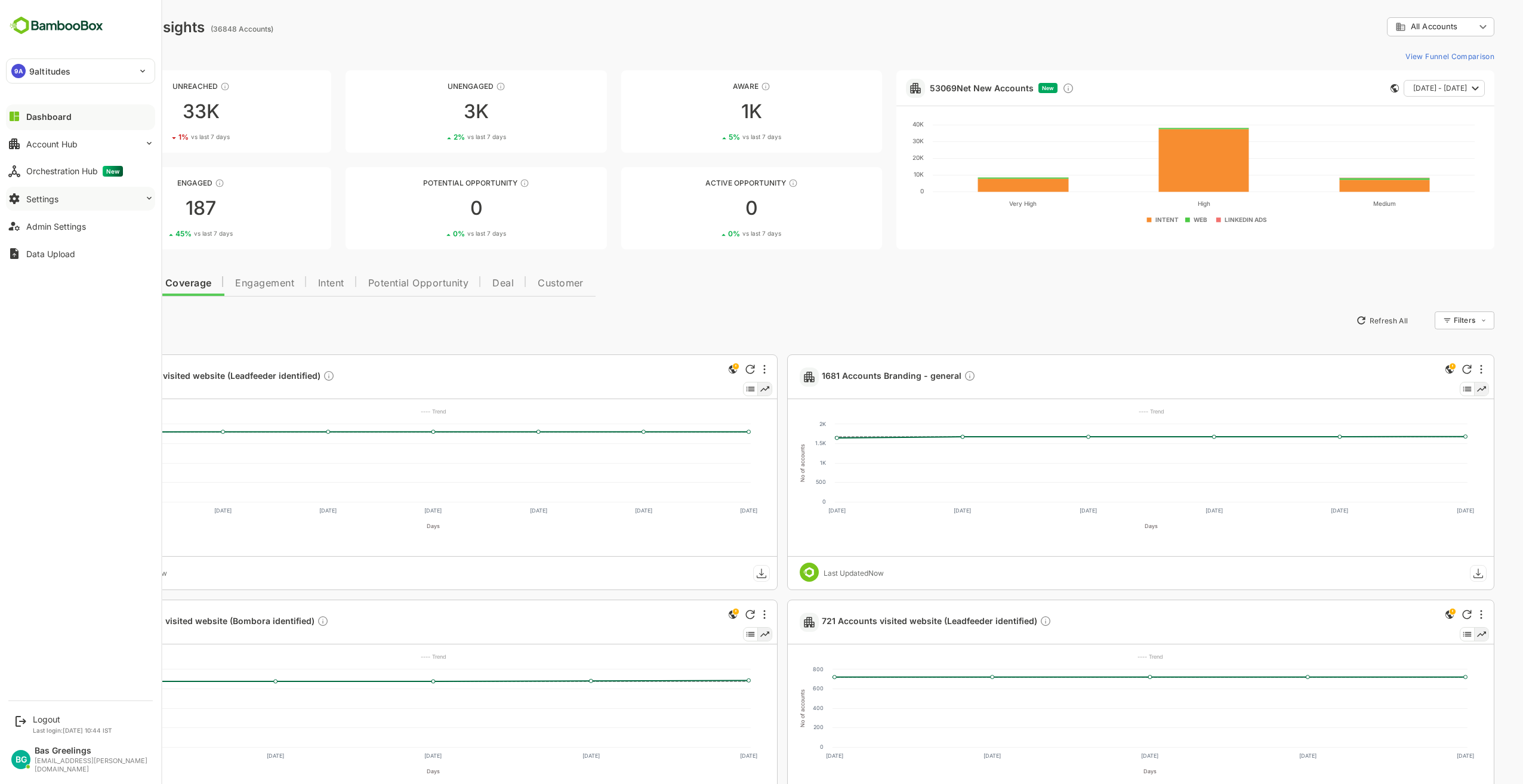
click at [81, 201] on button "Settings" at bounding box center [81, 199] width 149 height 24
click at [87, 244] on div "Integration Setup" at bounding box center [56, 247] width 61 height 10
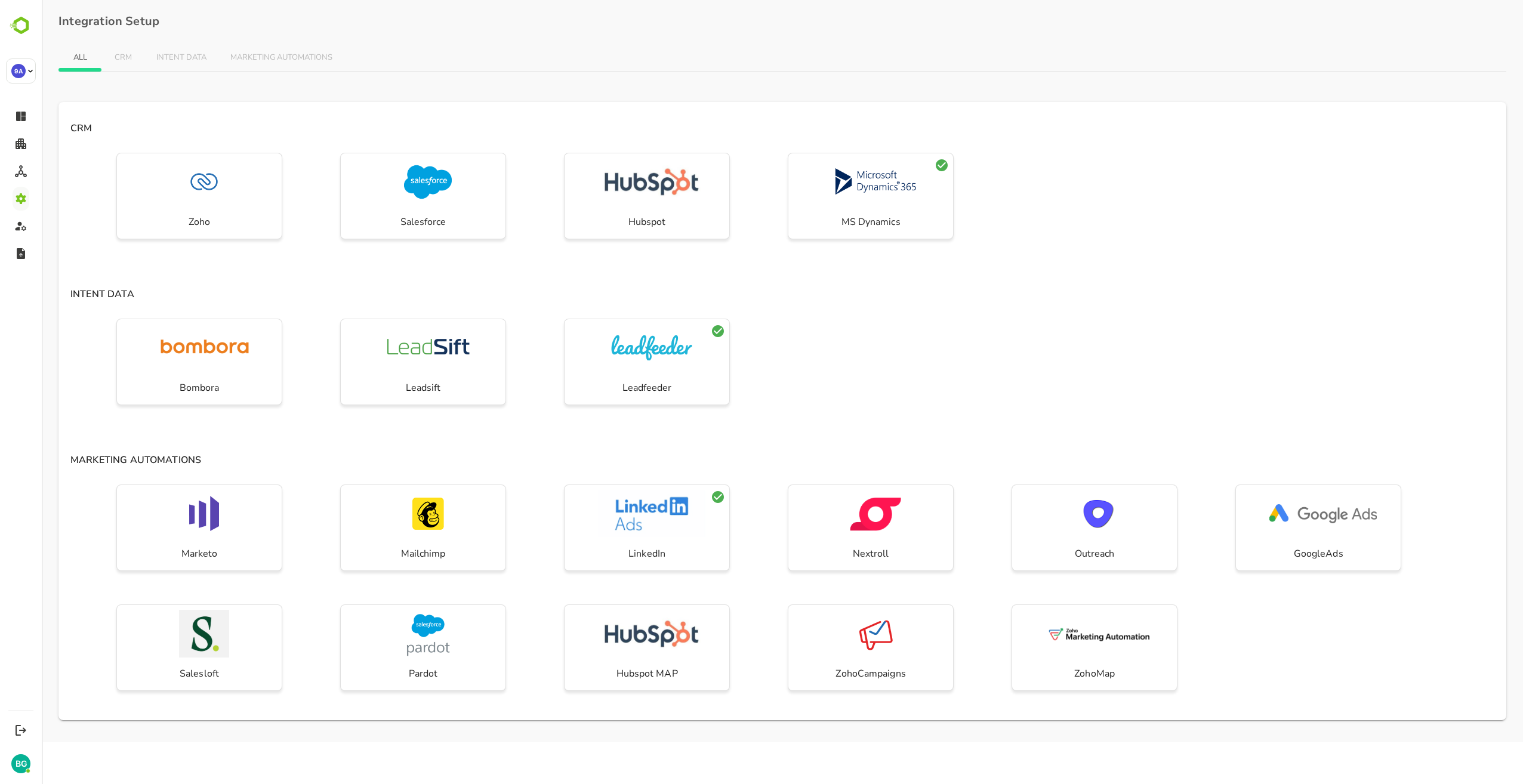
click at [1320, 638] on div "Marketo Mailchimp LinkedIn Nextroll Outreach GoogleAds Salesloft Pardot Hubspot…" at bounding box center [783, 600] width 1448 height 241
click at [1311, 629] on div "Marketo Mailchimp LinkedIn Nextroll Outreach GoogleAds Salesloft Pardot Hubspot…" at bounding box center [783, 600] width 1448 height 241
click at [1271, 361] on div "Bombora Leadsift Leadfeeder" at bounding box center [783, 373] width 1448 height 120
click at [121, 55] on span "CRM" at bounding box center [123, 57] width 19 height 10
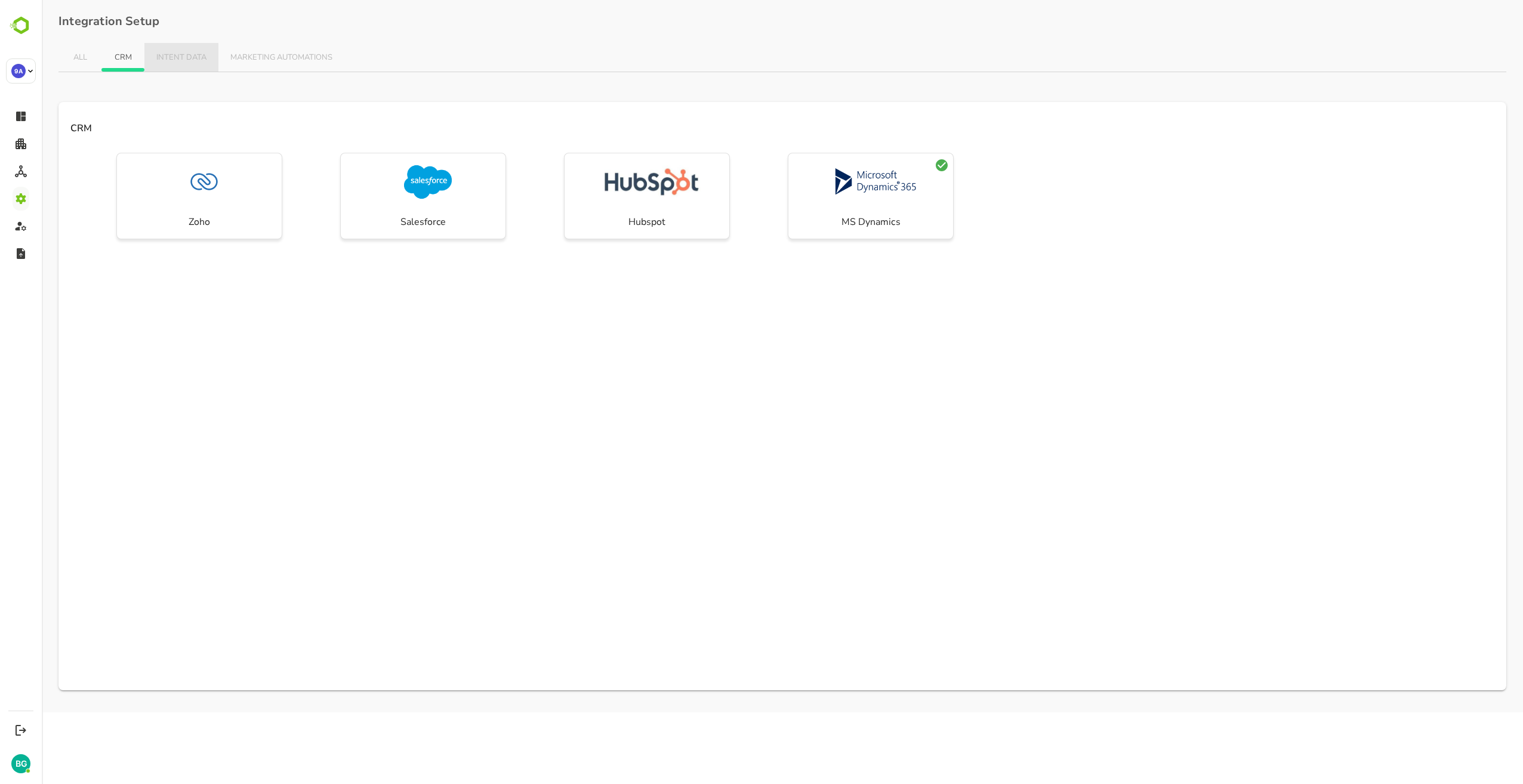
click at [178, 56] on span "INTENT DATA" at bounding box center [182, 57] width 50 height 10
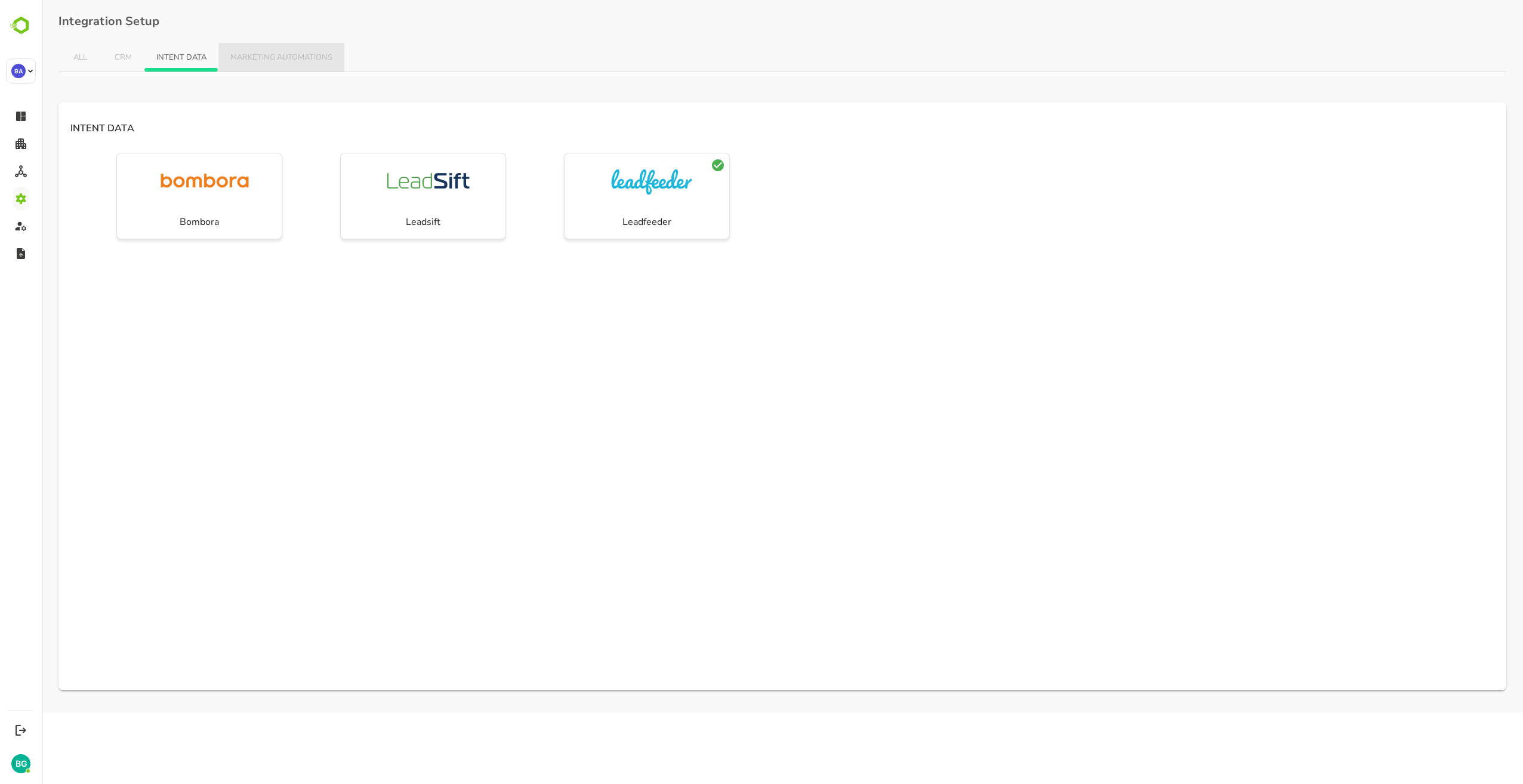
click at [305, 54] on span "MARKETING AUTOMATIONS" at bounding box center [282, 57] width 102 height 10
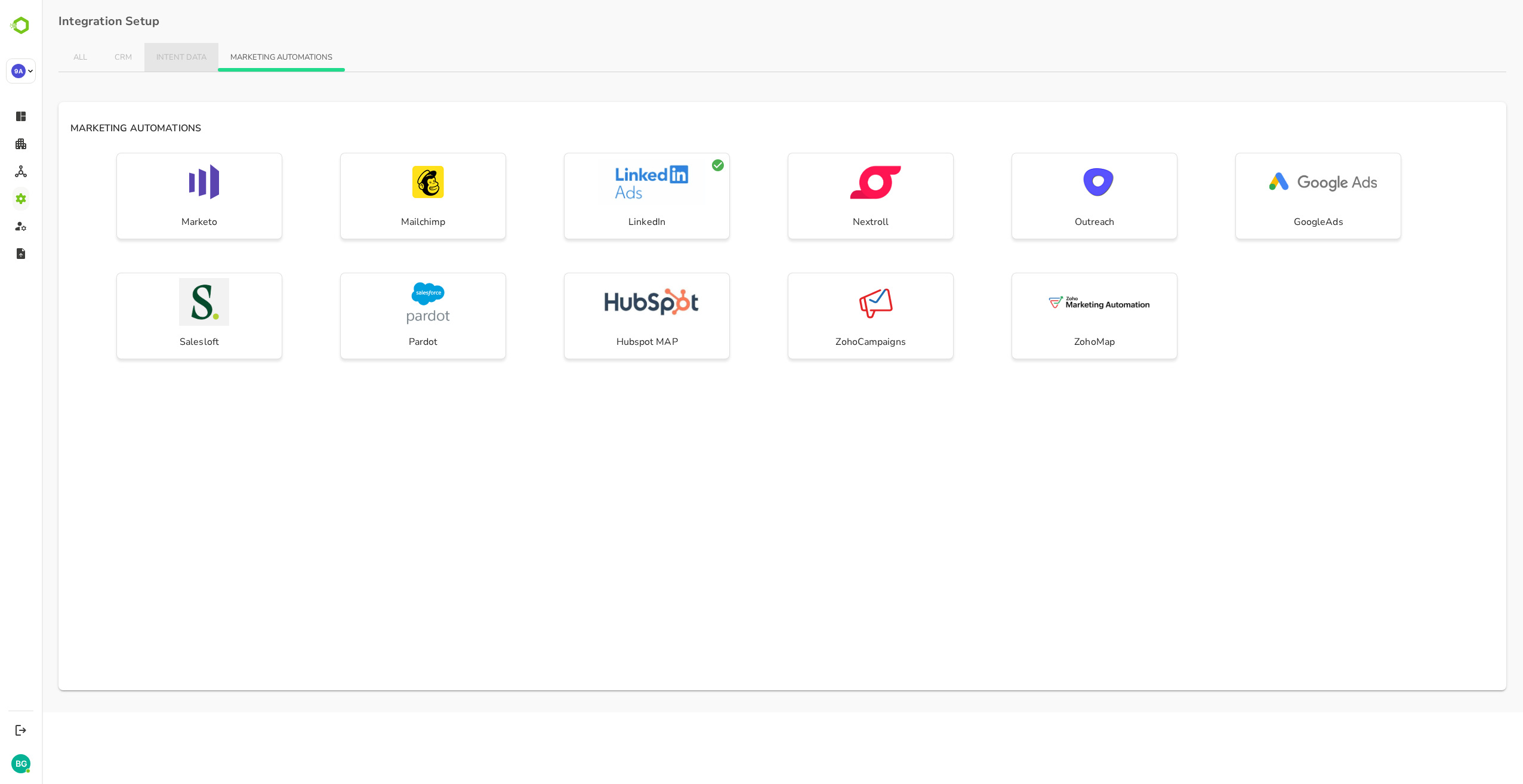
click at [170, 55] on span "INTENT DATA" at bounding box center [182, 57] width 50 height 10
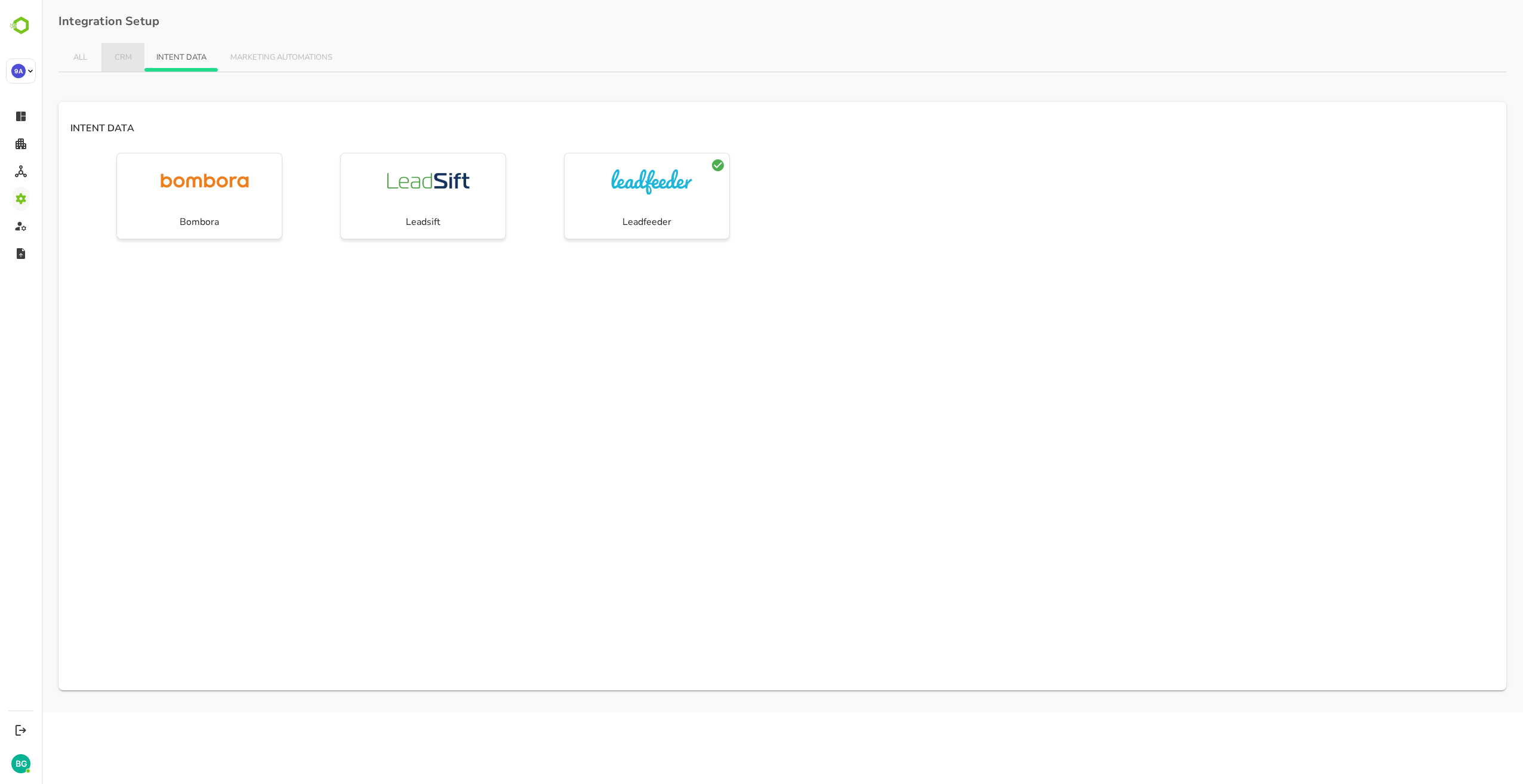
click at [113, 61] on span "CRM" at bounding box center [123, 57] width 19 height 10
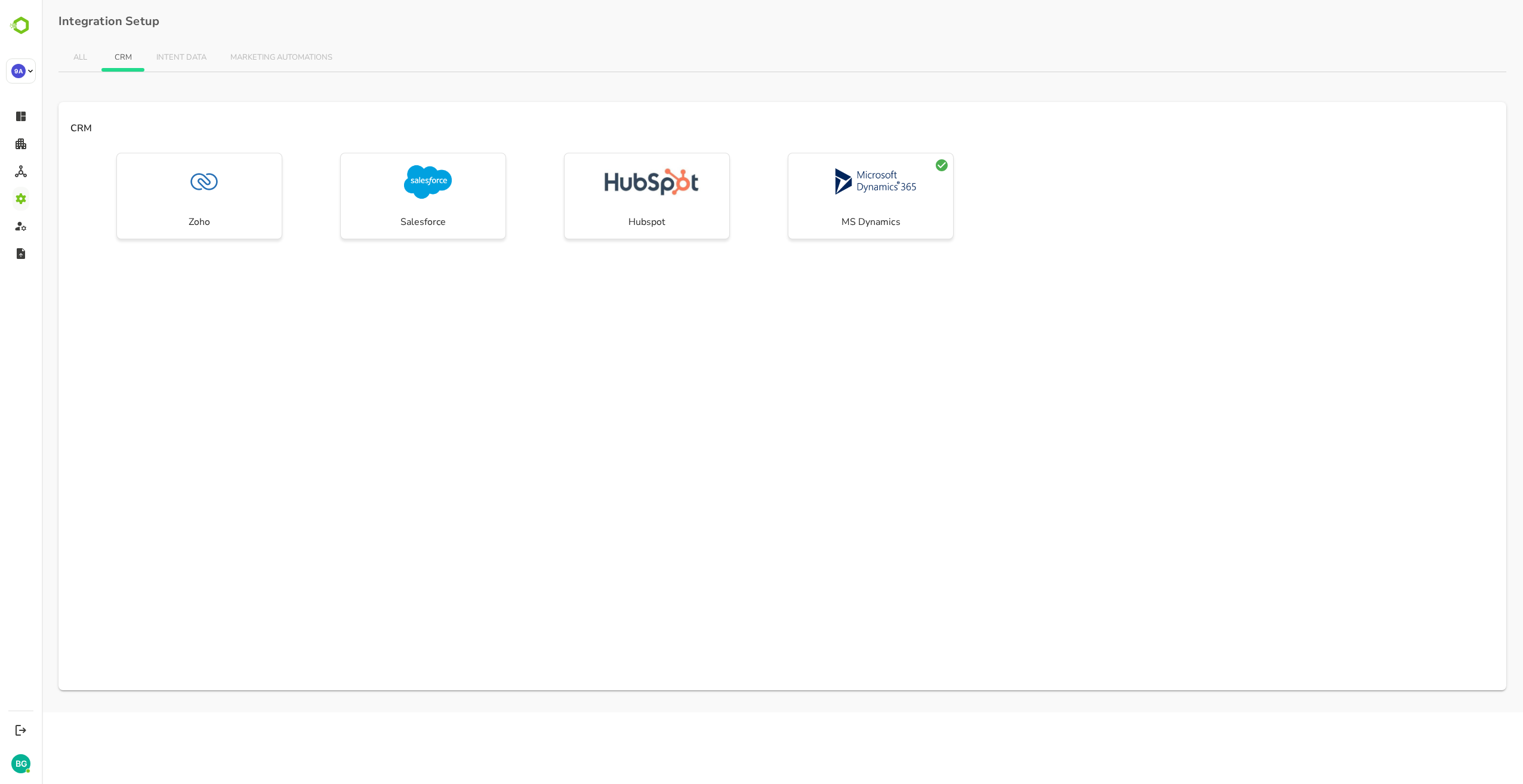
click at [79, 61] on span "ALL" at bounding box center [80, 57] width 19 height 10
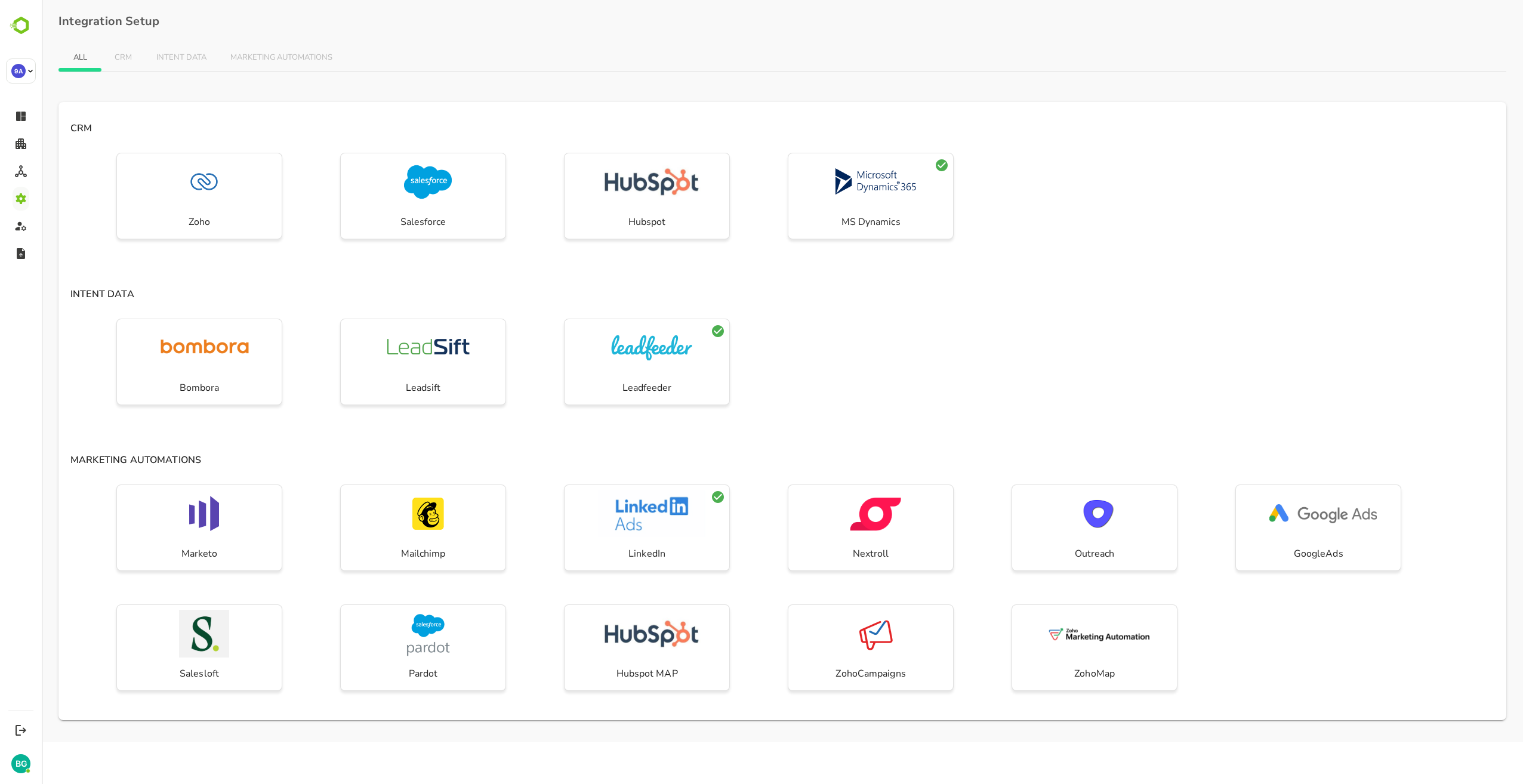
click at [836, 318] on div "Bombora Leadsift Leadfeeder" at bounding box center [783, 373] width 1448 height 120
click at [1288, 651] on div "Marketo Mailchimp LinkedIn Nextroll Outreach GoogleAds Salesloft Pardot Hubspot…" at bounding box center [783, 600] width 1448 height 241
click at [809, 443] on div "CRM Zoho Salesforce Hubspot MS Dynamics INTENT DATA Bombora Leadsift Leadfeeder…" at bounding box center [783, 411] width 1448 height 619
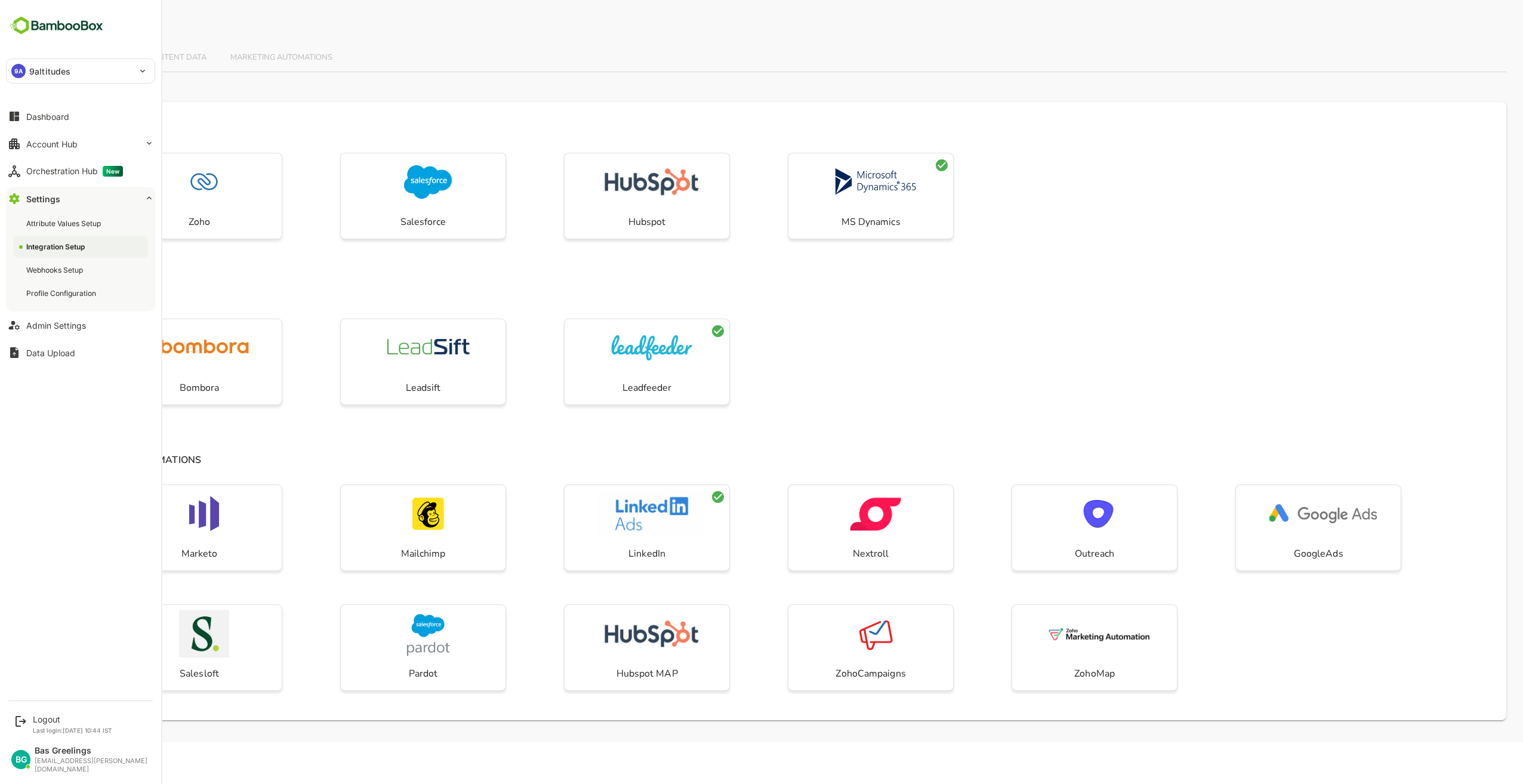
click at [145, 195] on icon at bounding box center [149, 198] width 10 height 10
click at [97, 315] on div "**********" at bounding box center [81, 347] width 161 height 694
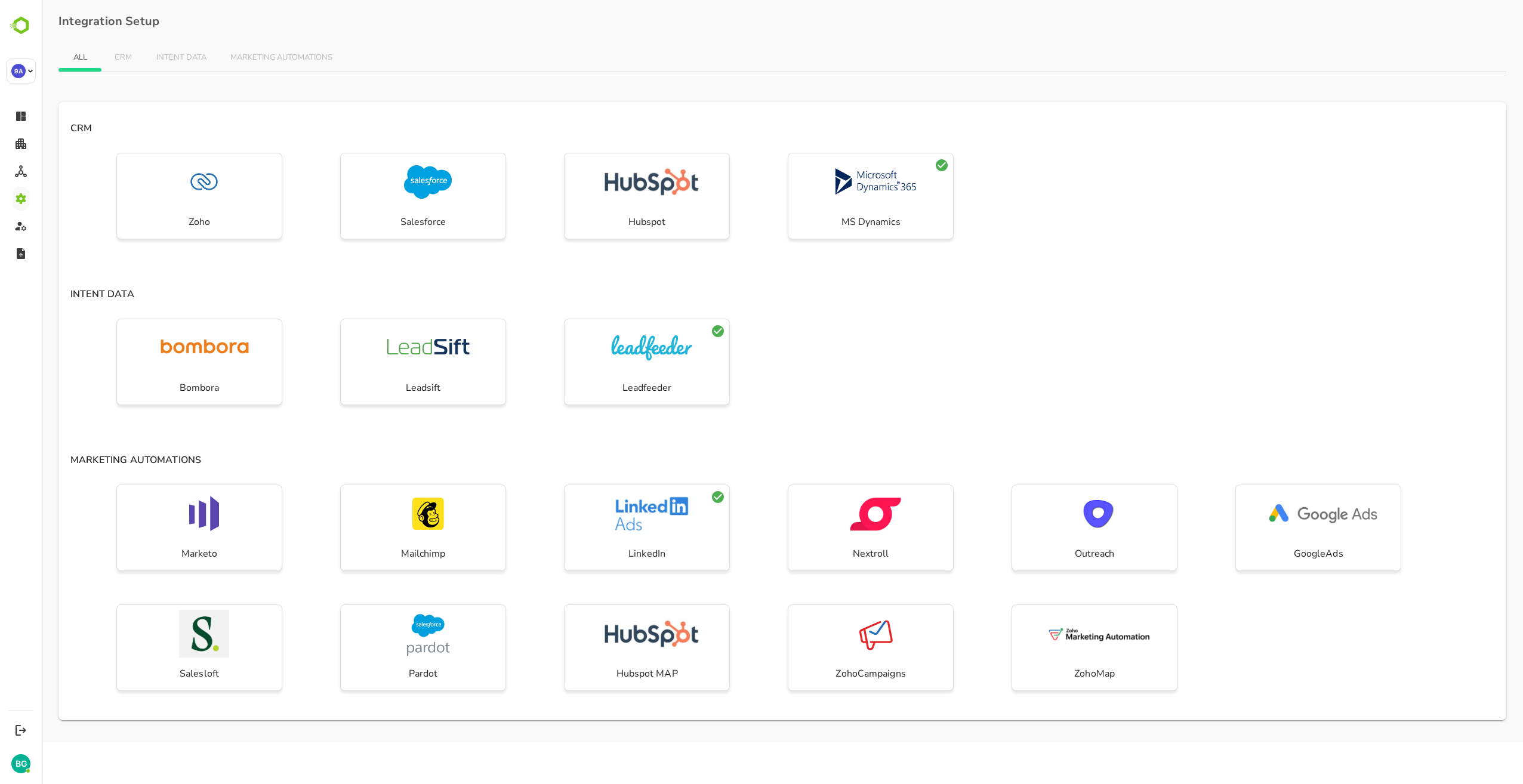
click at [940, 343] on div "Bombora Leadsift Leadfeeder" at bounding box center [783, 373] width 1448 height 120
click at [891, 353] on div "Bombora Leadsift Leadfeeder" at bounding box center [783, 373] width 1448 height 120
click at [1074, 331] on div "Bombora Leadsift Leadfeeder" at bounding box center [783, 373] width 1448 height 120
click at [767, 449] on h4 "MARKETING AUTOMATIONS" at bounding box center [783, 457] width 1448 height 20
click at [1041, 389] on div "Bombora Leadsift Leadfeeder" at bounding box center [783, 373] width 1448 height 120
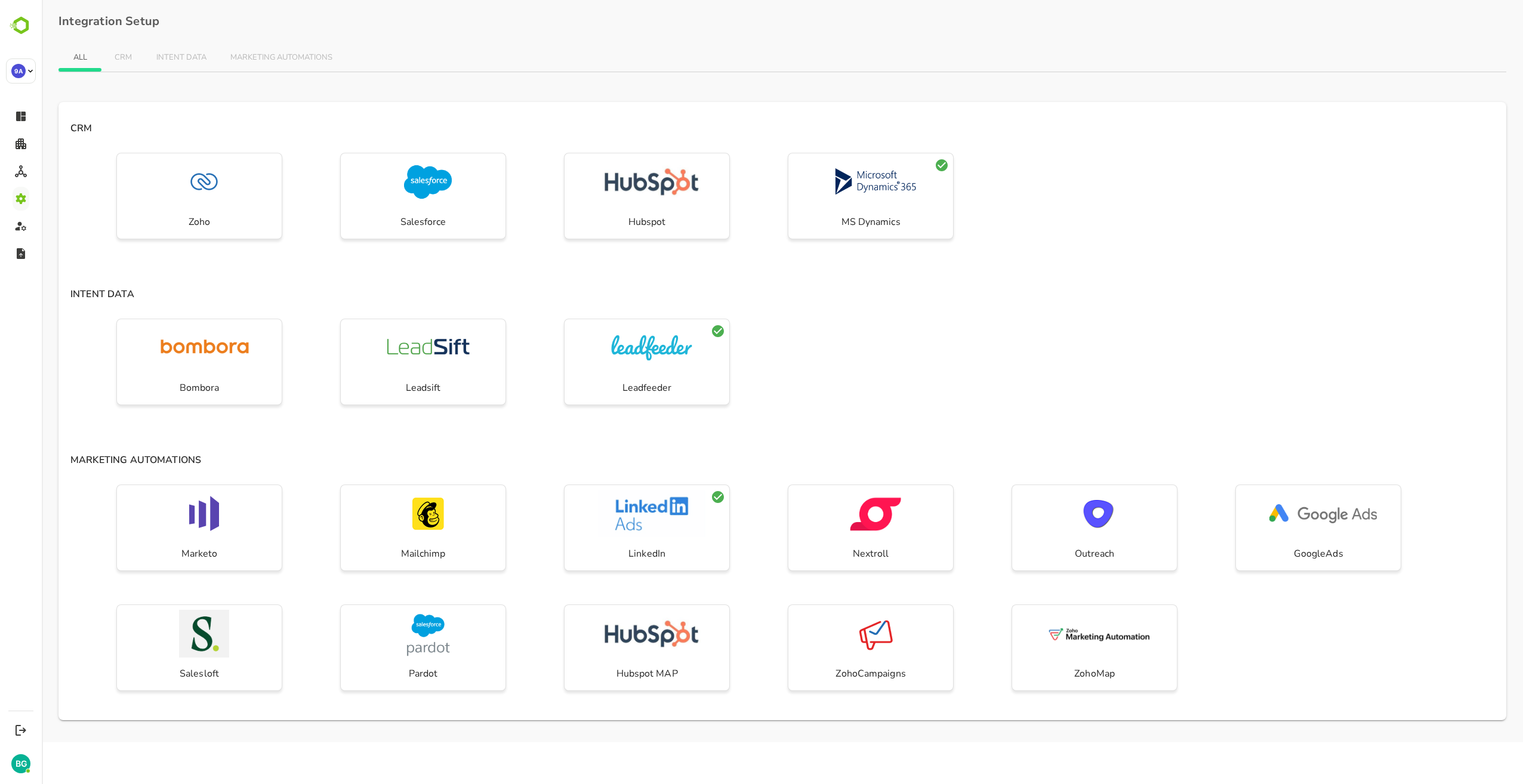
click at [994, 379] on div "Bombora Leadsift Leadfeeder" at bounding box center [783, 373] width 1448 height 120
click at [801, 354] on div "Bombora Leadsift Leadfeeder" at bounding box center [783, 373] width 1448 height 120
click at [1079, 299] on h4 "INTENT DATA" at bounding box center [783, 291] width 1448 height 20
click at [939, 362] on div "Bombora Leadsift Leadfeeder" at bounding box center [783, 373] width 1448 height 120
click at [1147, 311] on div "INTENT DATA Bombora Leadsift Leadfeeder" at bounding box center [783, 358] width 1448 height 153
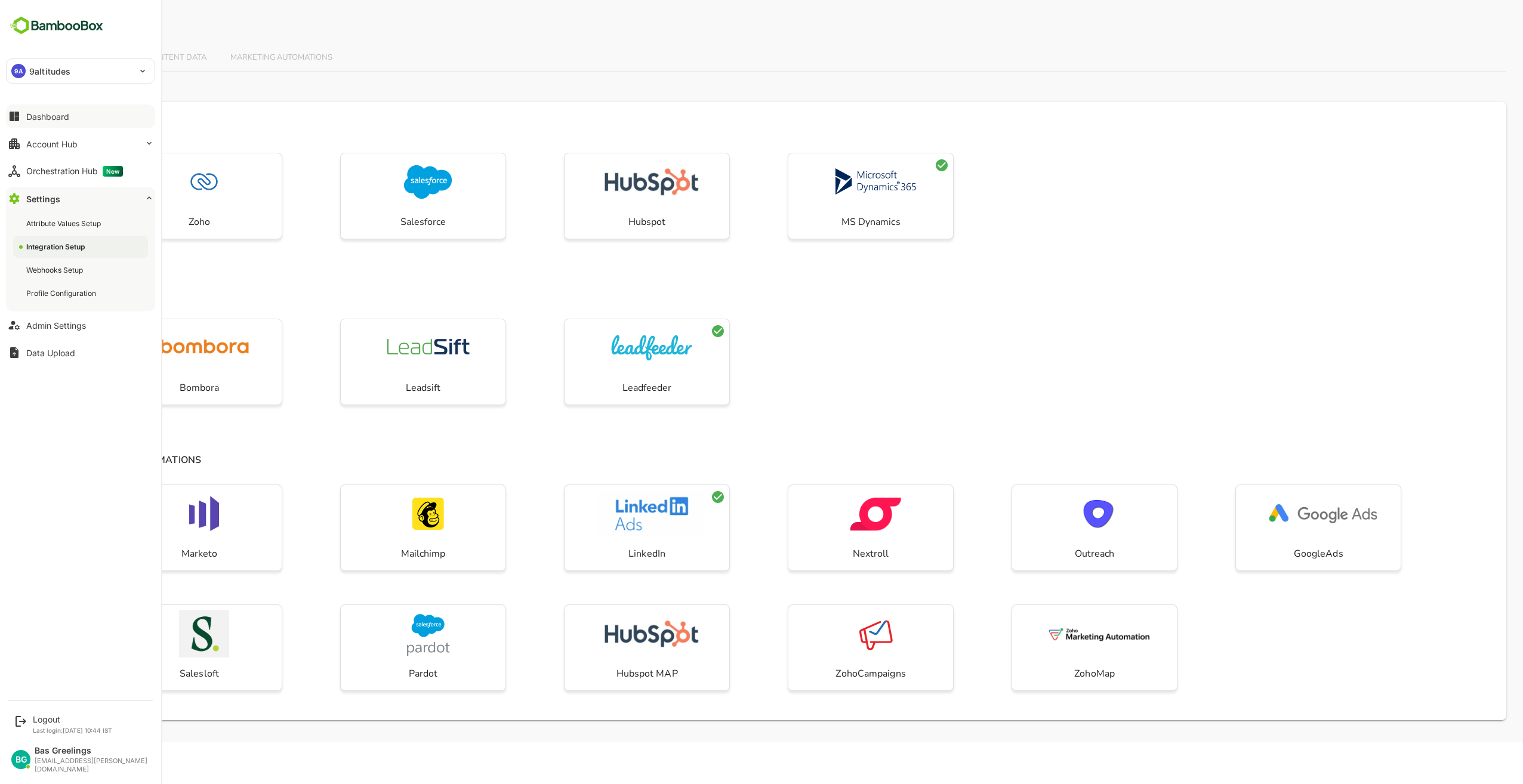
click at [38, 116] on div "Dashboard" at bounding box center [48, 117] width 43 height 10
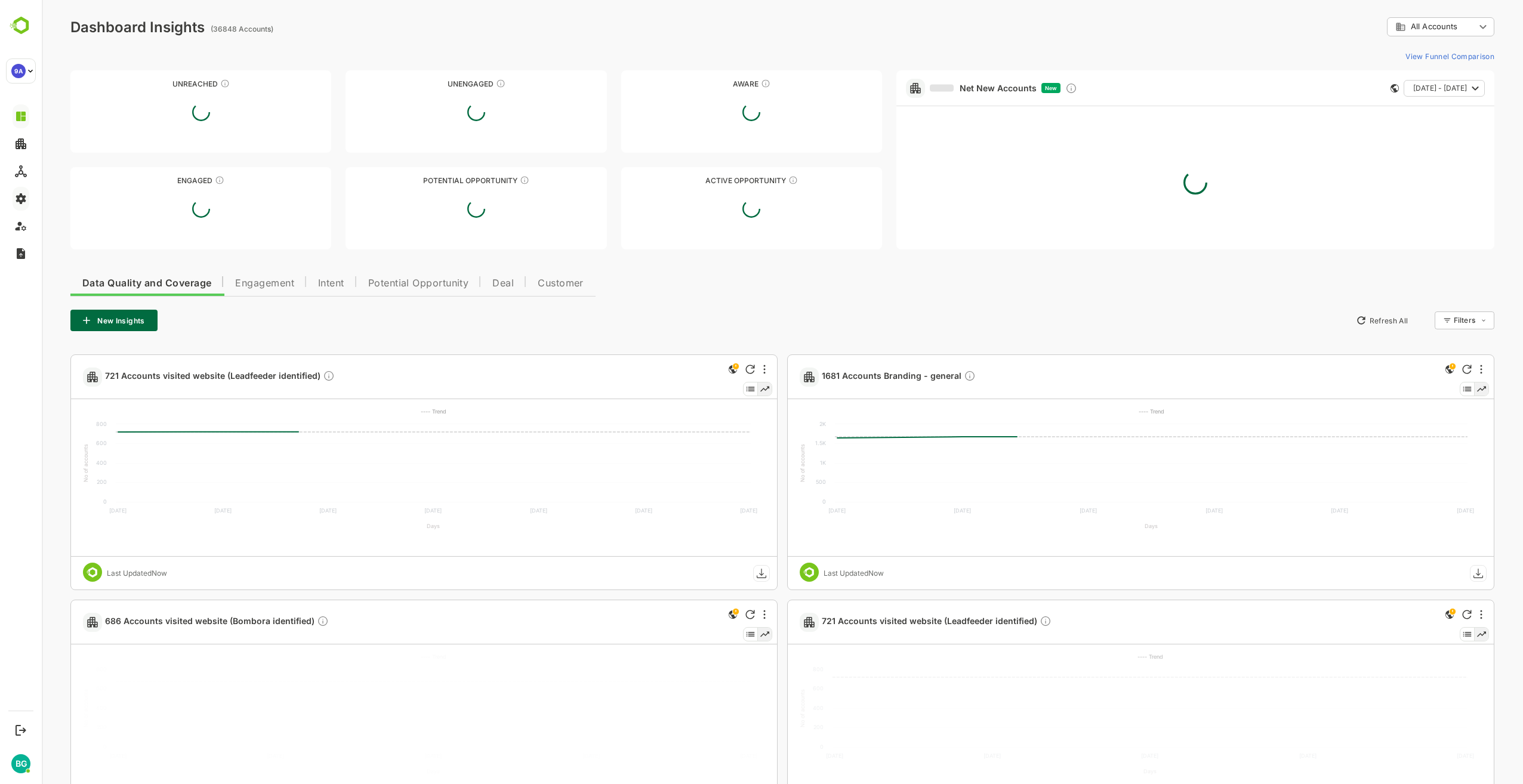
click at [730, 296] on div "Data Quality and Coverage Engagement Intent Potential Opportunity Deal Customer…" at bounding box center [782, 674] width 1424 height 813
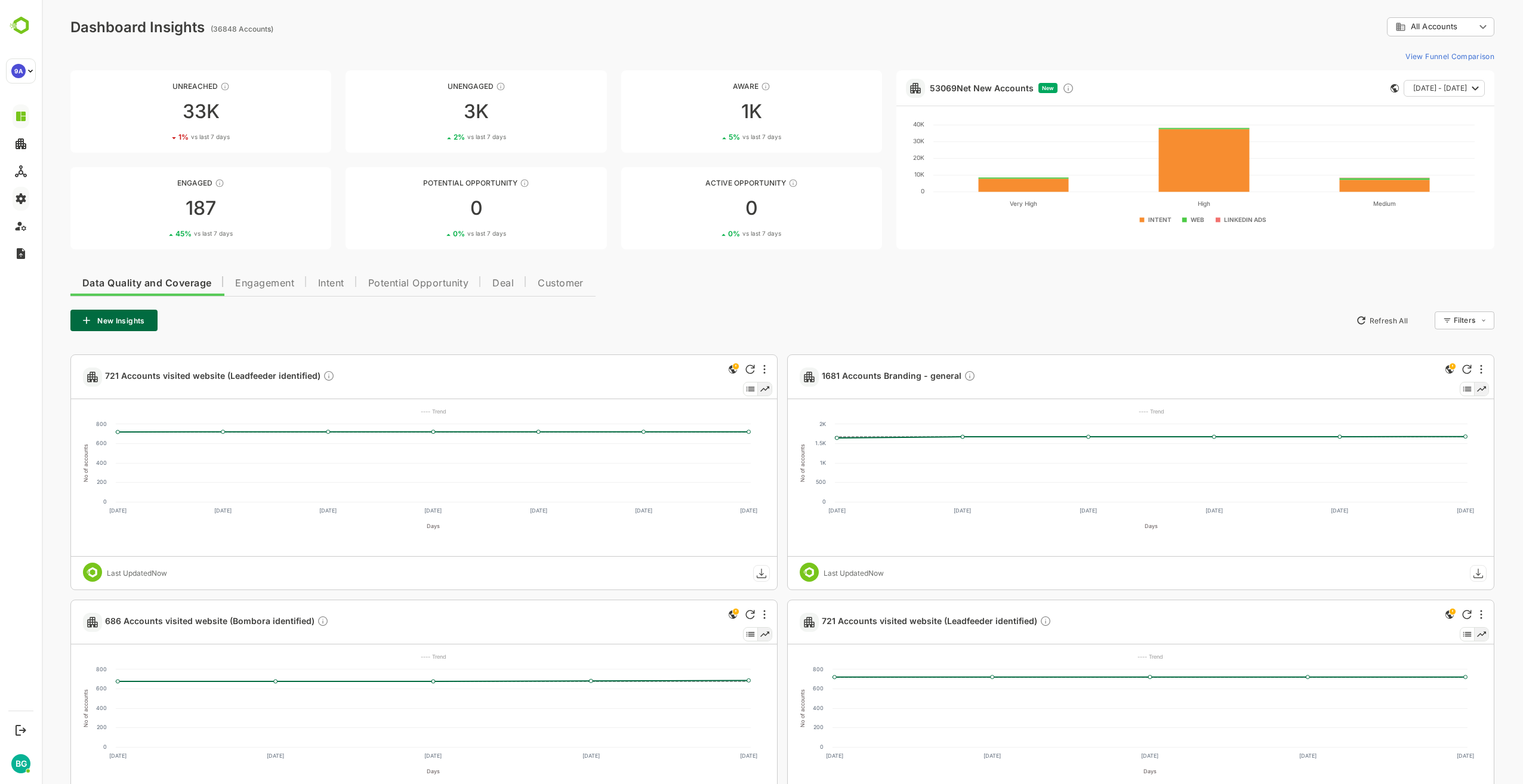
click at [255, 282] on span "Engagement" at bounding box center [264, 283] width 59 height 10
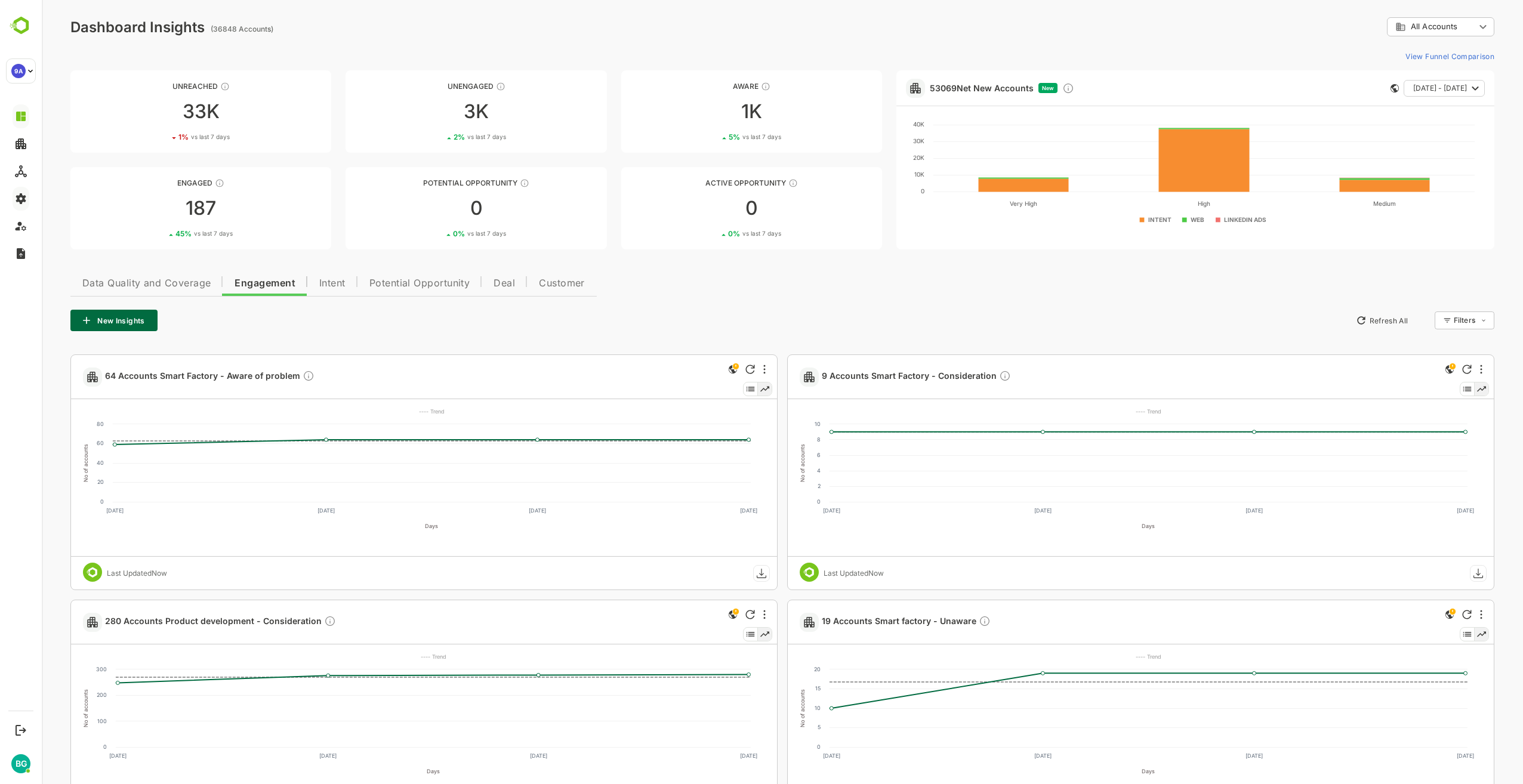
click at [166, 282] on span "Data Quality and Coverage" at bounding box center [146, 283] width 128 height 10
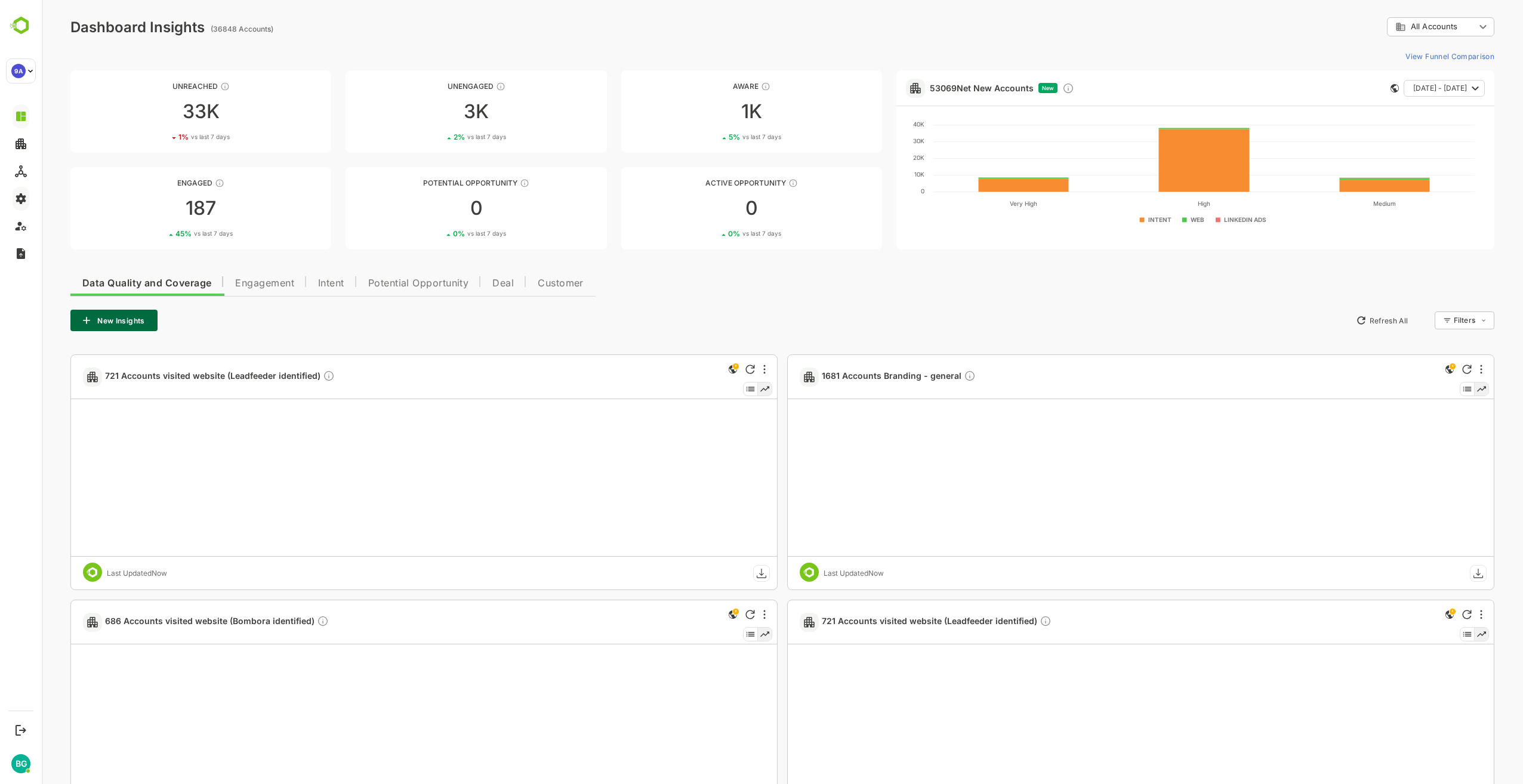
click at [693, 299] on div "Data Quality and Coverage Engagement Intent Potential Opportunity Deal Customer…" at bounding box center [782, 674] width 1424 height 813
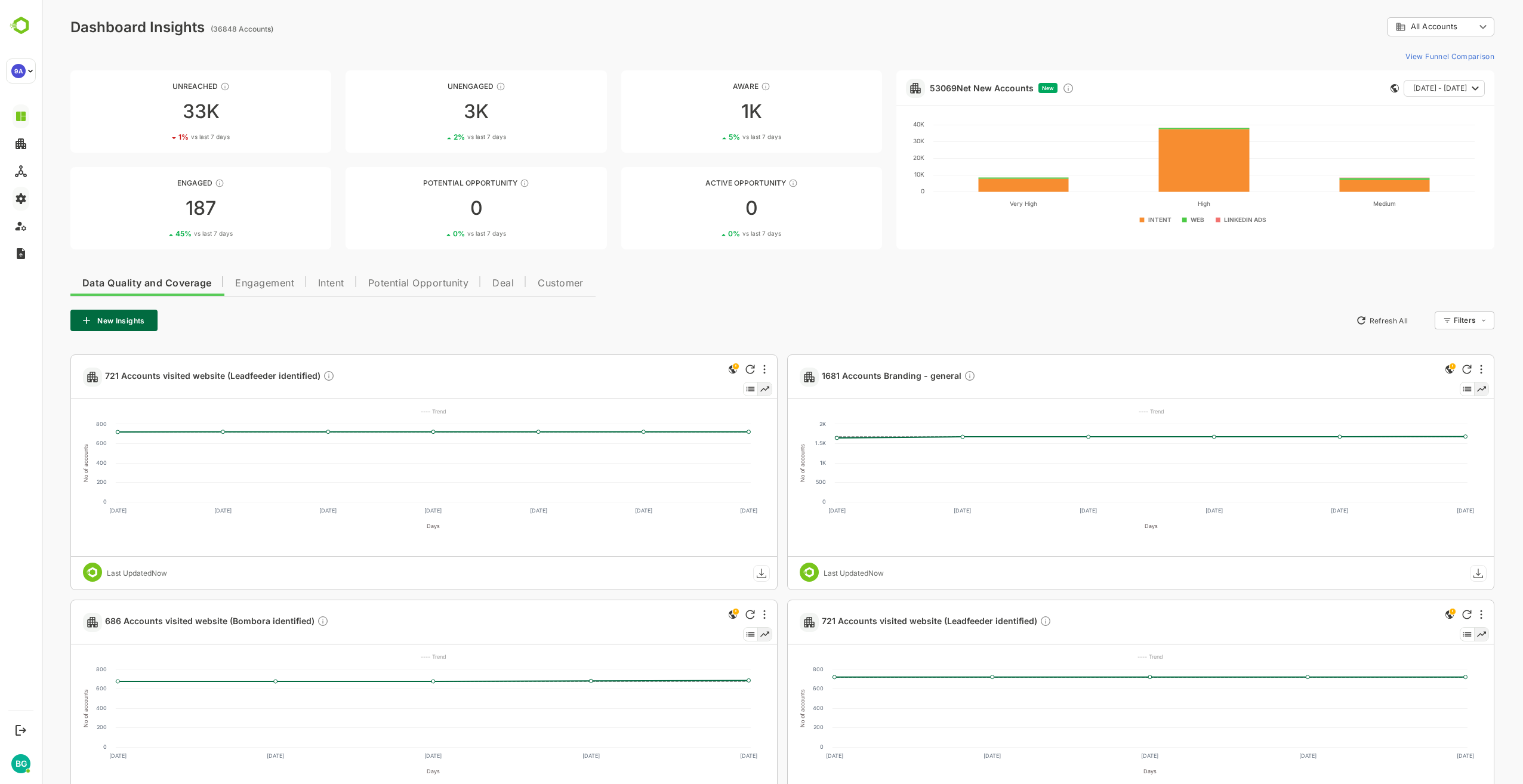
click at [809, 315] on div "New Insights Refresh All Filters ​" at bounding box center [782, 321] width 1424 height 22
click at [909, 301] on div "Data Quality and Coverage Engagement Intent Potential Opportunity Deal Customer…" at bounding box center [782, 674] width 1424 height 813
click at [1194, 287] on div "Data Quality and Coverage Engagement Intent Potential Opportunity Deal Customer…" at bounding box center [782, 674] width 1424 height 813
click at [758, 295] on div "Data Quality and Coverage Engagement Intent Potential Opportunity Deal Customer…" at bounding box center [782, 674] width 1424 height 813
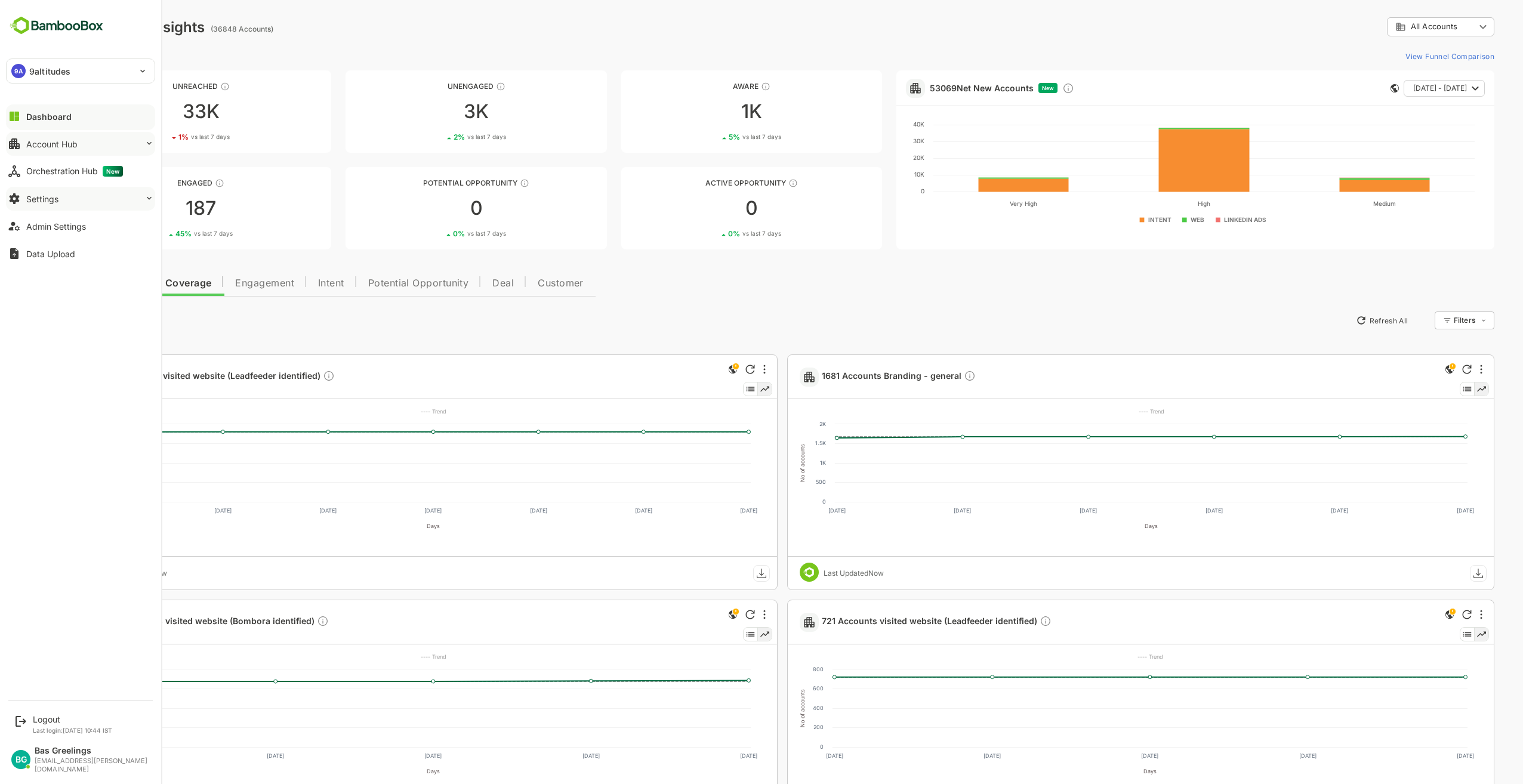
click at [123, 146] on button "Account Hub" at bounding box center [81, 144] width 149 height 24
click at [118, 195] on button "Settings" at bounding box center [81, 199] width 149 height 24
click at [120, 198] on button "Settings" at bounding box center [81, 199] width 149 height 24
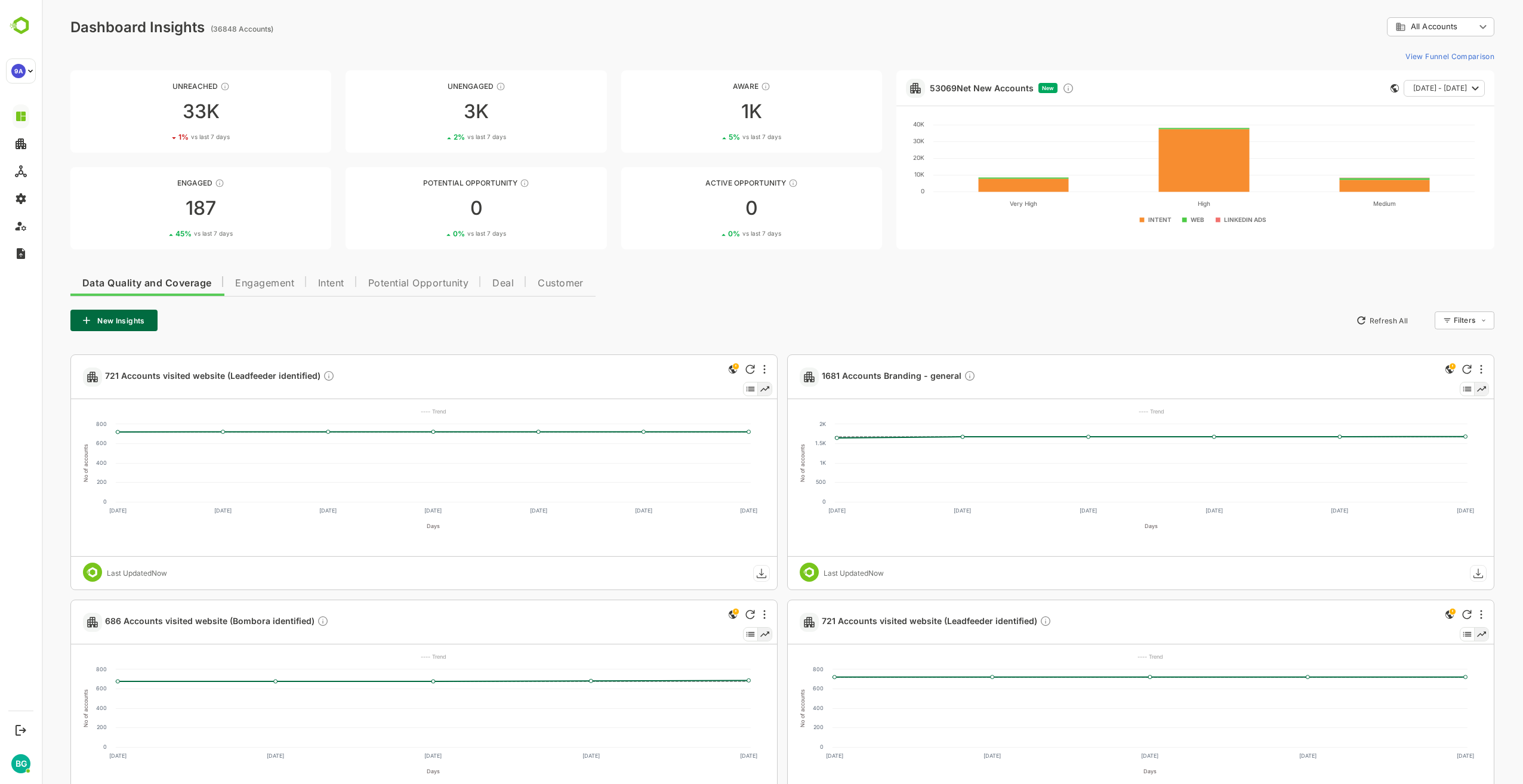
click at [676, 314] on div "New Insights Refresh All Filters ​" at bounding box center [782, 321] width 1424 height 22
click at [728, 308] on div "Data Quality and Coverage Engagement Intent Potential Opportunity Deal Customer…" at bounding box center [782, 674] width 1424 height 813
click at [804, 299] on div "Data Quality and Coverage Engagement Intent Potential Opportunity Deal Customer…" at bounding box center [782, 674] width 1424 height 813
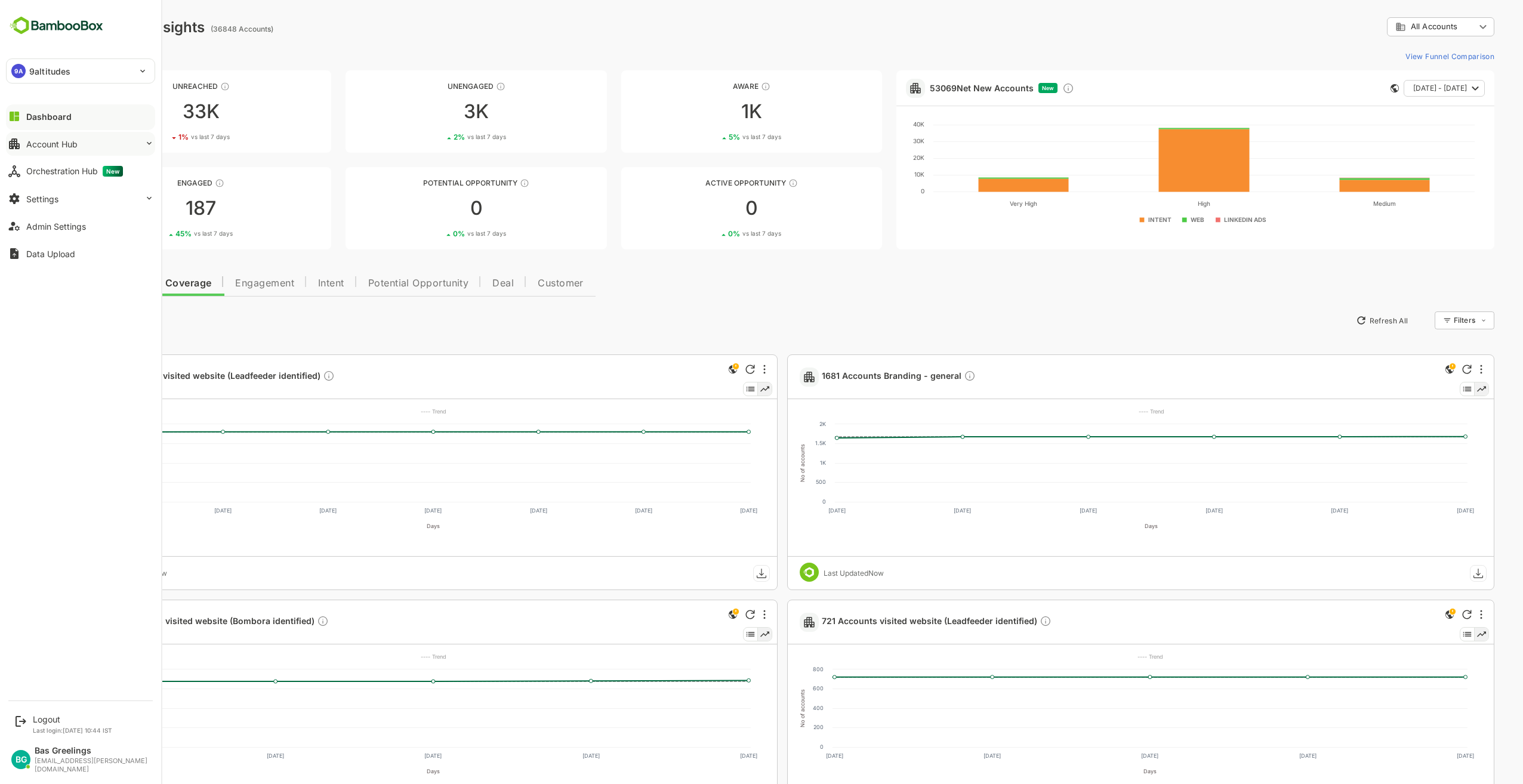
click at [143, 139] on button "Account Hub" at bounding box center [81, 144] width 149 height 24
click at [141, 141] on button "Account Hub" at bounding box center [81, 144] width 149 height 24
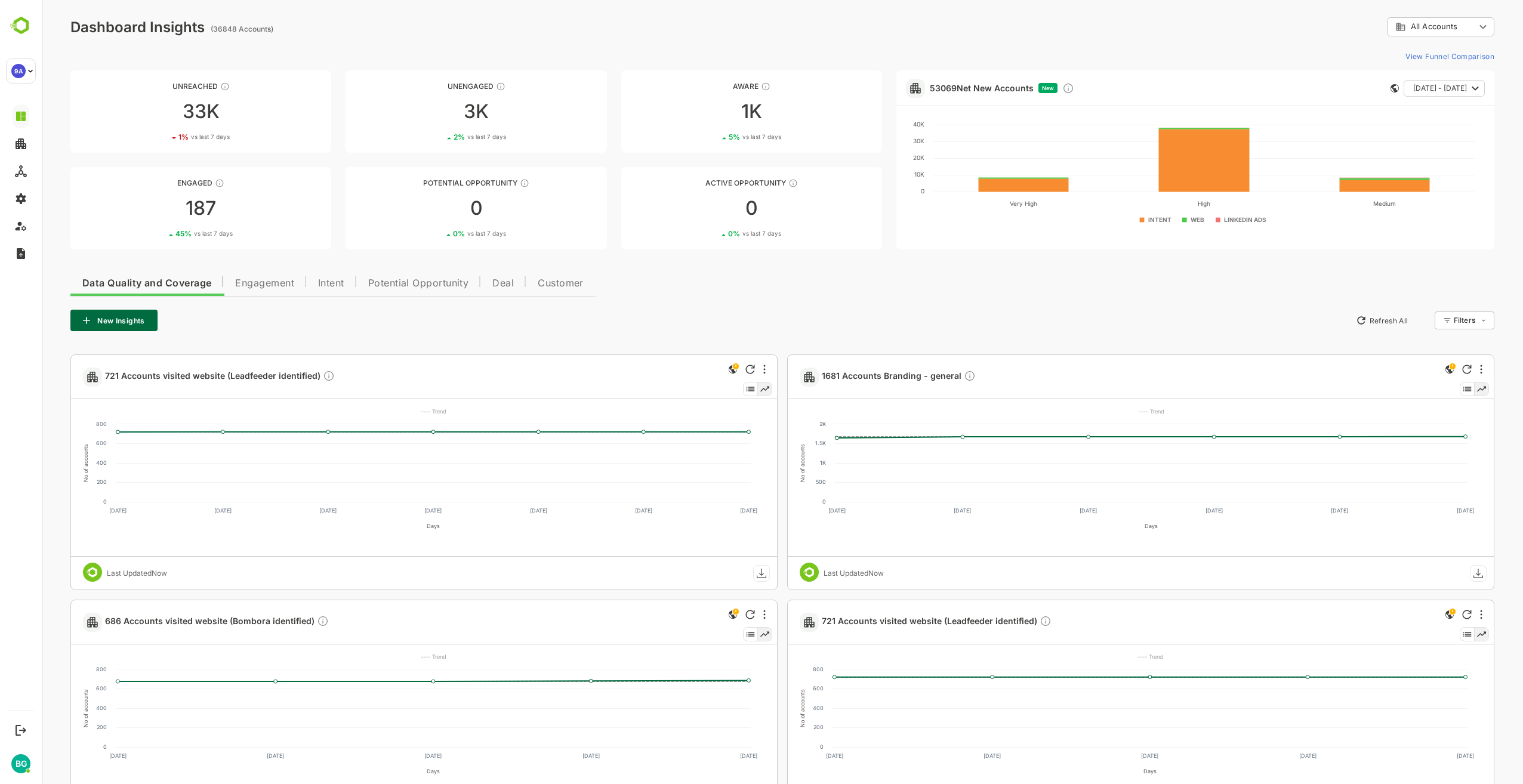
click at [749, 301] on div "Data Quality and Coverage Engagement Intent Potential Opportunity Deal Customer…" at bounding box center [782, 674] width 1424 height 813
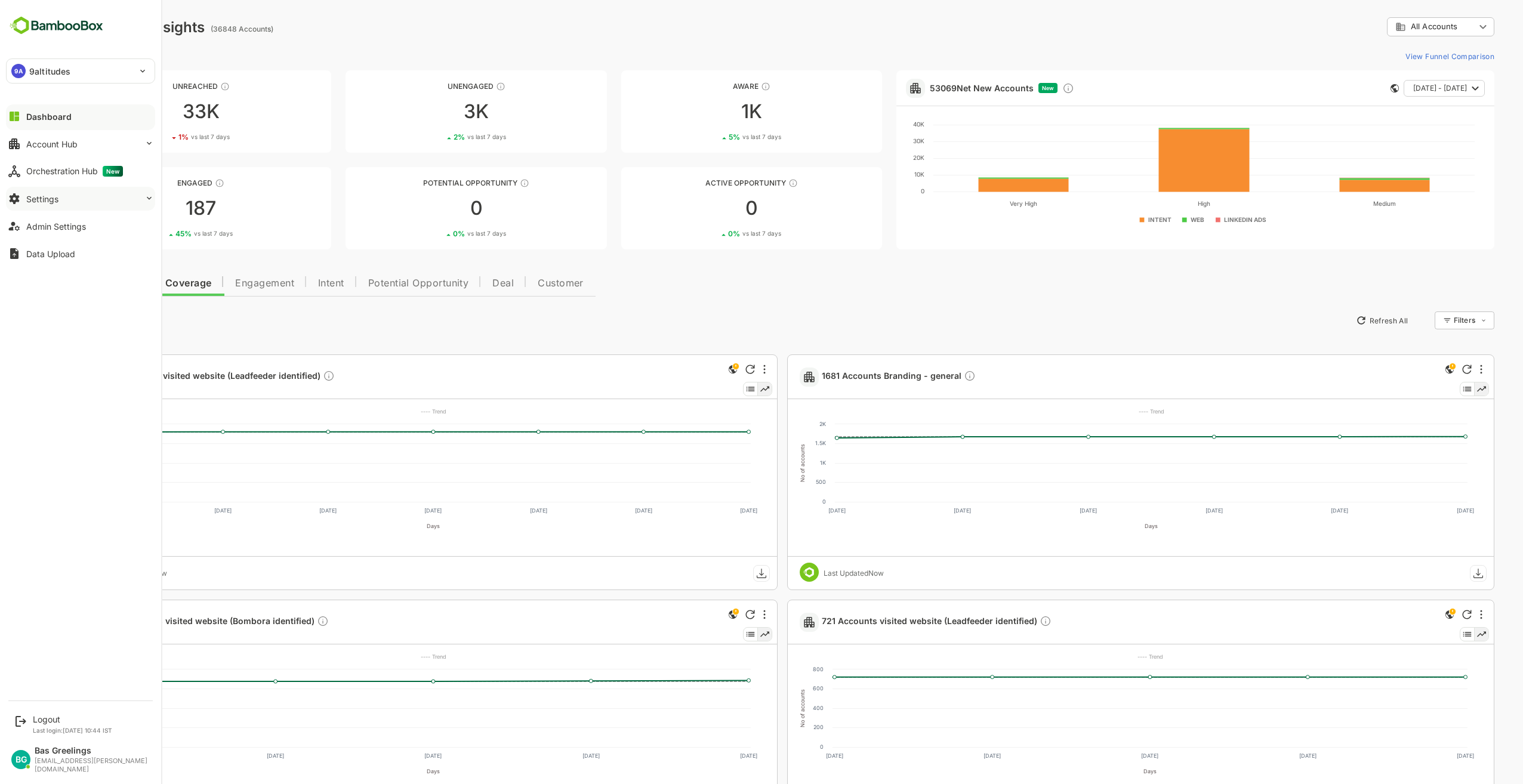
click at [145, 199] on icon at bounding box center [149, 198] width 10 height 10
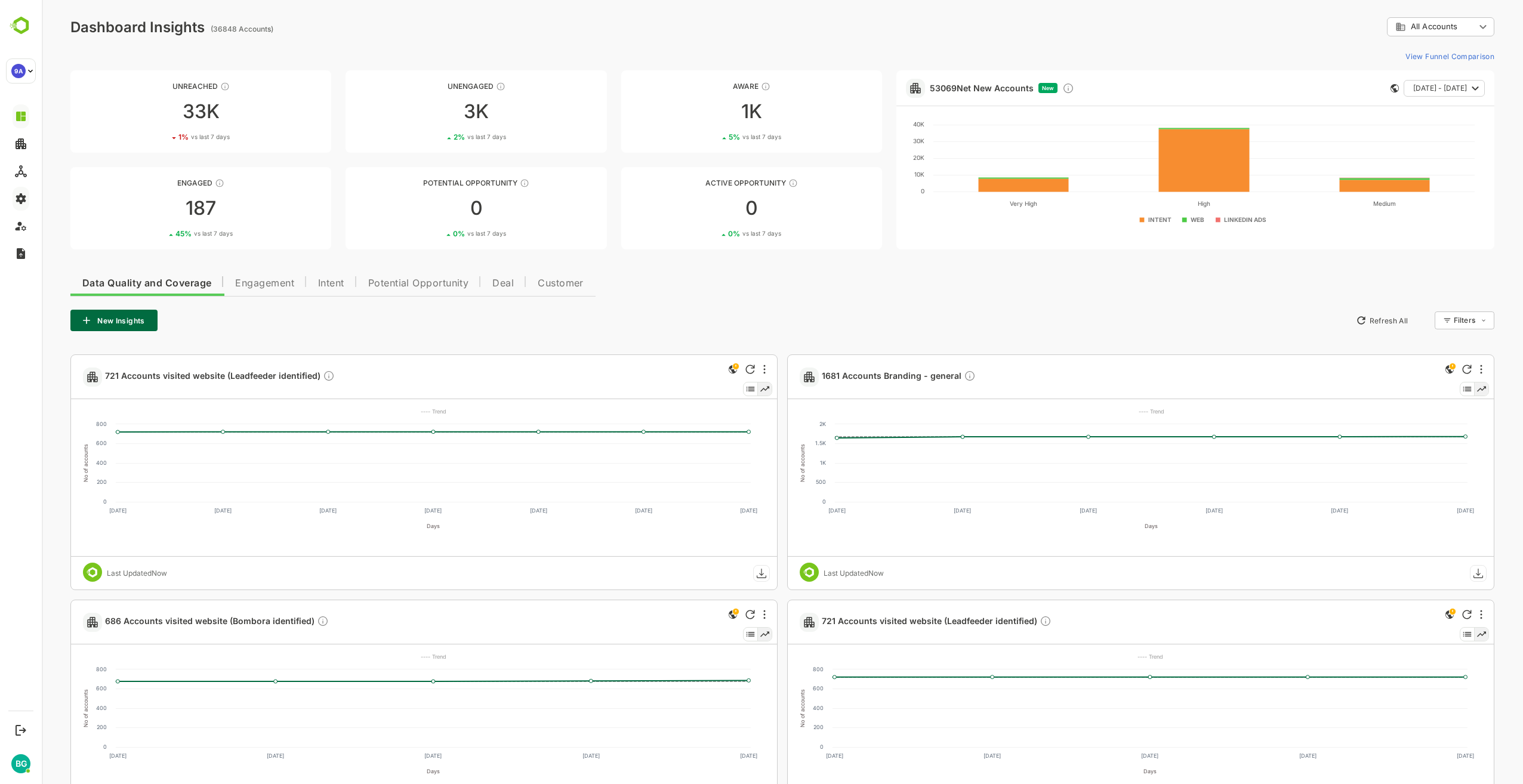
click at [730, 307] on div "Data Quality and Coverage Engagement Intent Potential Opportunity Deal Customer…" at bounding box center [782, 674] width 1424 height 813
drag, startPoint x: 783, startPoint y: 352, endPoint x: 774, endPoint y: 334, distance: 20.1
click at [774, 334] on div "Data Quality and Coverage Engagement Intent Potential Opportunity Deal Customer…" at bounding box center [782, 674] width 1424 height 813
click at [774, 331] on div "Data Quality and Coverage Engagement Intent Potential Opportunity Deal Customer…" at bounding box center [782, 674] width 1424 height 813
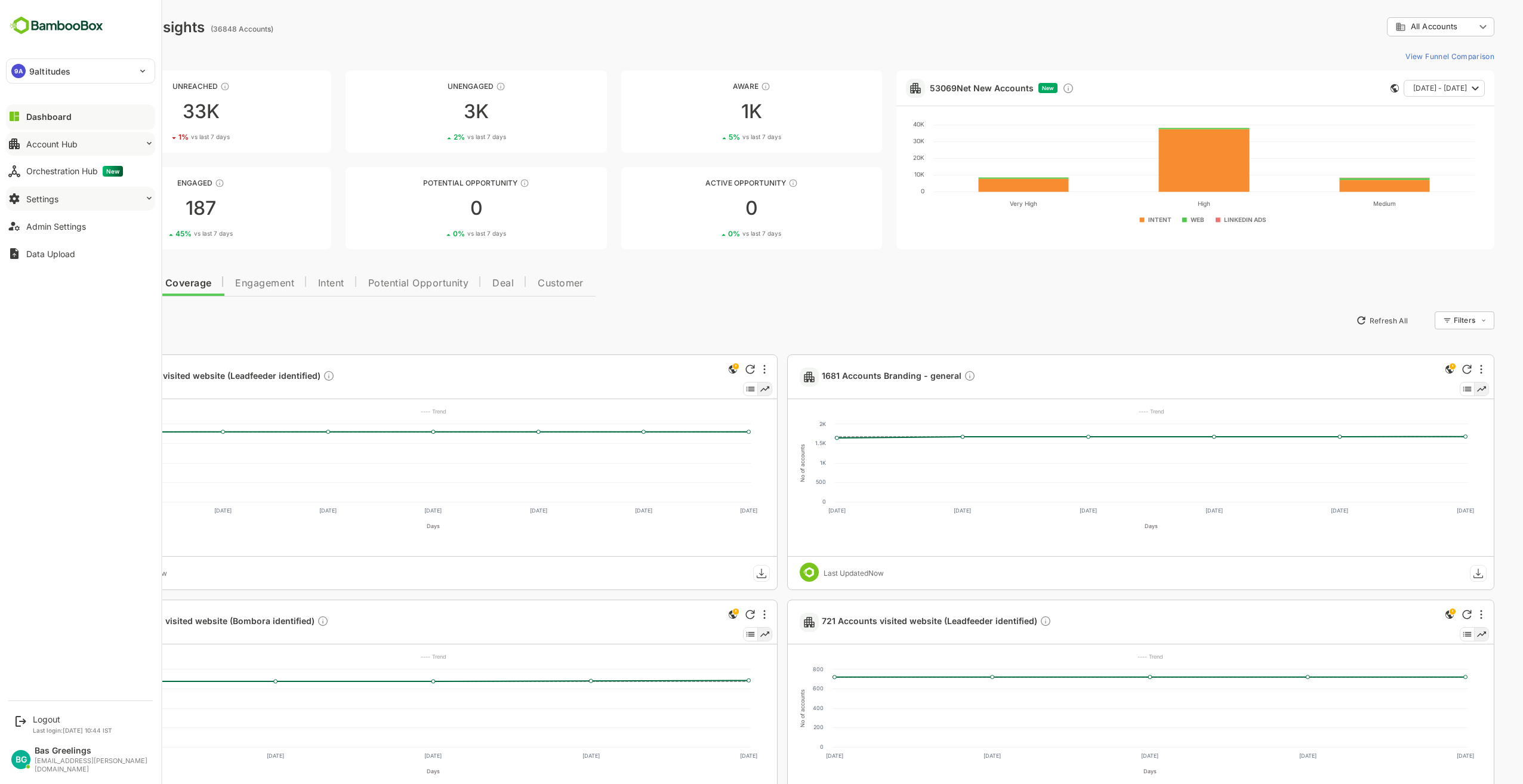
click at [139, 145] on button "Account Hub" at bounding box center [81, 144] width 149 height 24
click at [145, 196] on icon at bounding box center [149, 198] width 10 height 10
click at [145, 198] on icon at bounding box center [149, 198] width 10 height 10
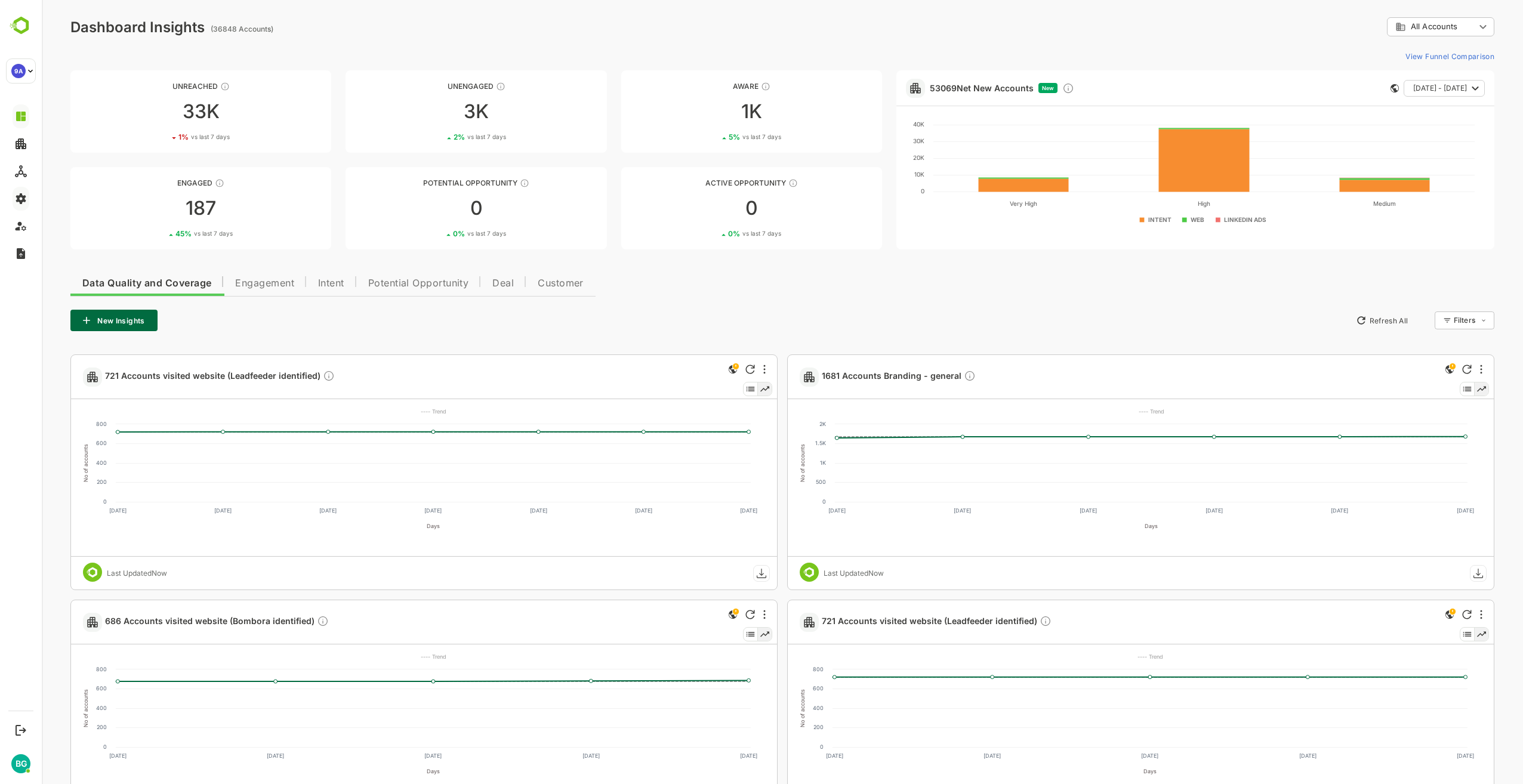
click at [693, 299] on div "Data Quality and Coverage Engagement Intent Potential Opportunity Deal Customer…" at bounding box center [782, 674] width 1424 height 813
click at [778, 295] on div "Data Quality and Coverage Engagement Intent Potential Opportunity Deal Customer…" at bounding box center [782, 674] width 1424 height 813
click at [1065, 288] on div "Data Quality and Coverage Engagement Intent Potential Opportunity Deal Customer…" at bounding box center [782, 674] width 1424 height 813
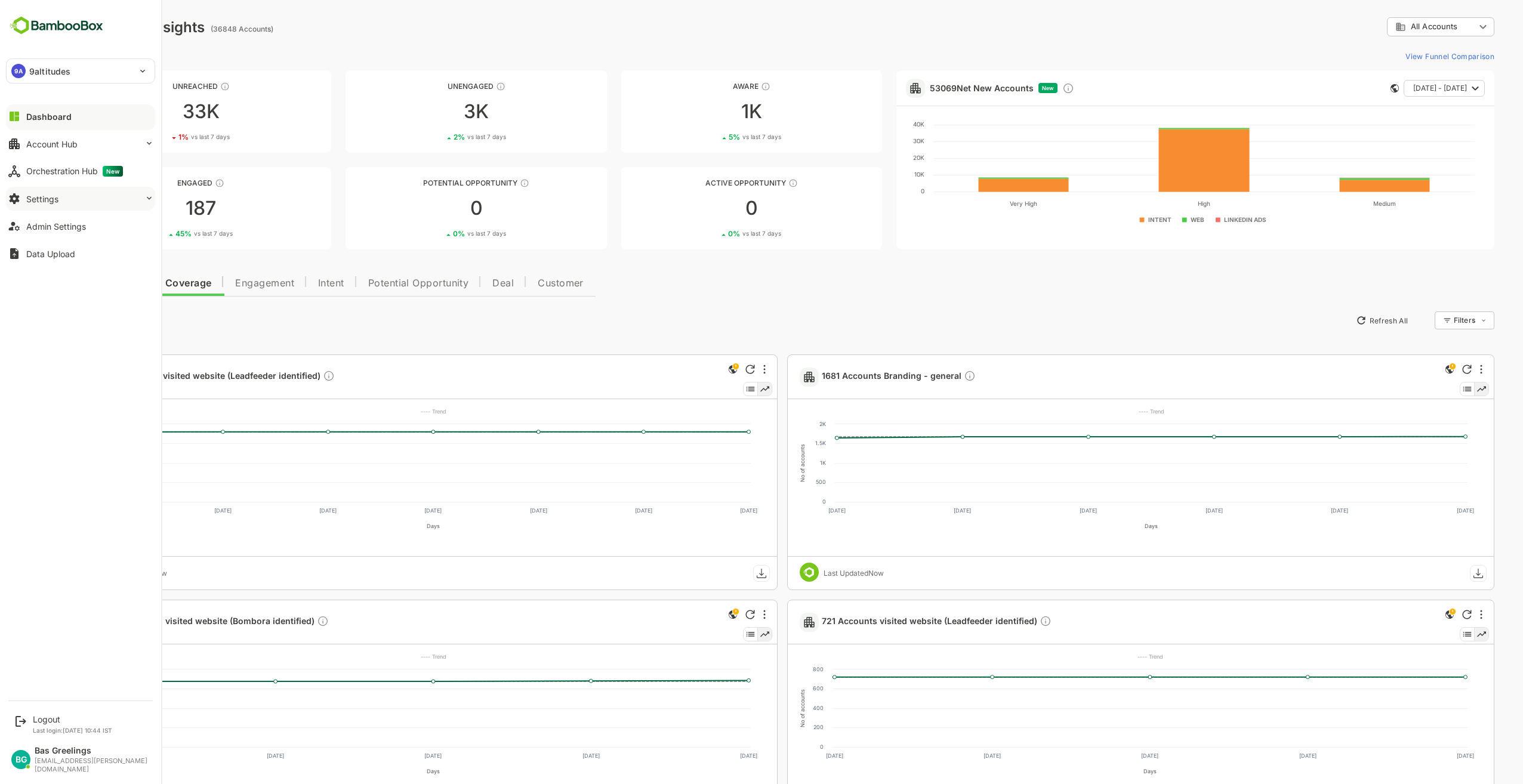
click at [80, 201] on button "Settings" at bounding box center [81, 199] width 149 height 24
click at [98, 274] on div "Webhooks Setup" at bounding box center [81, 269] width 135 height 22
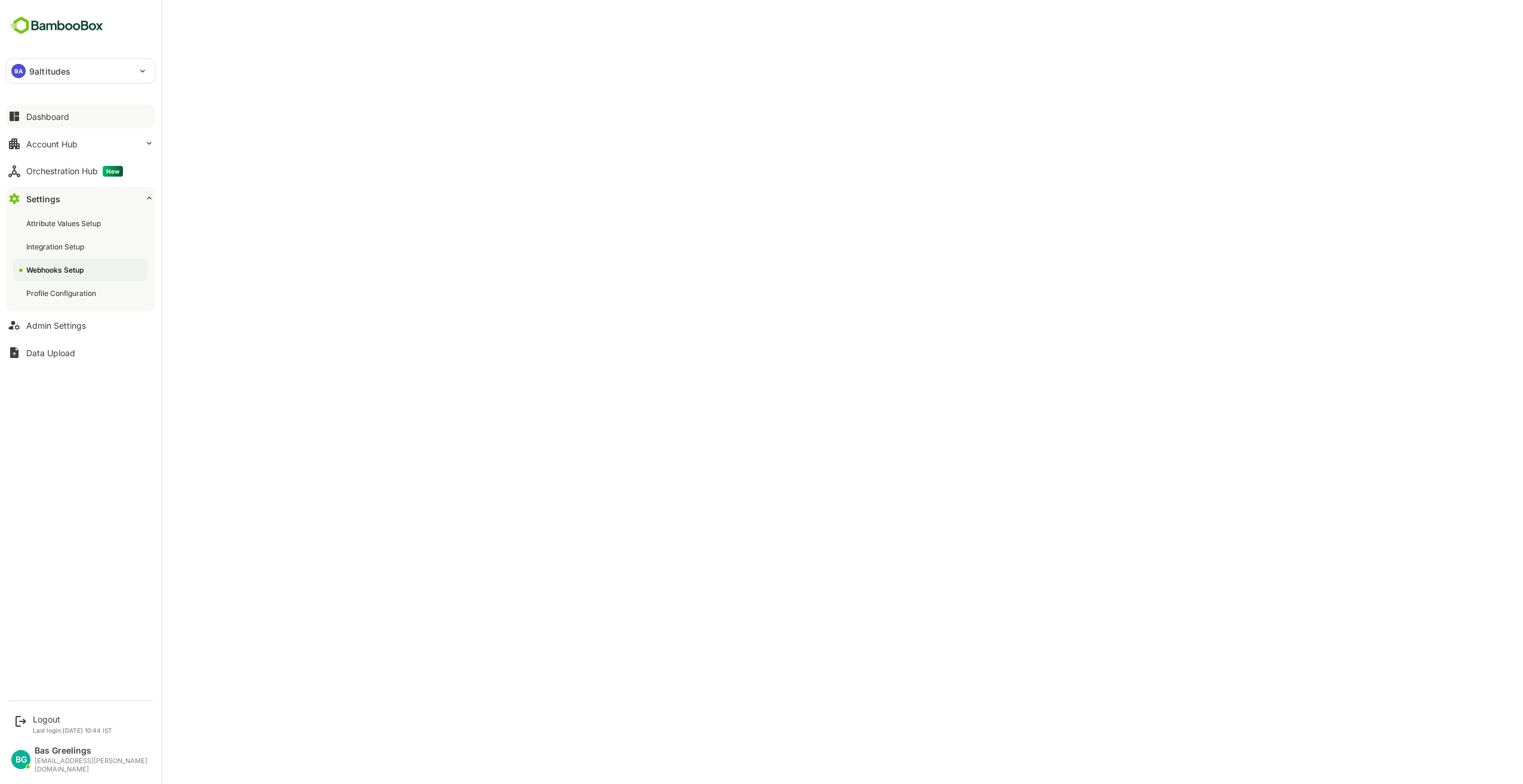
click at [146, 198] on icon at bounding box center [149, 198] width 5 height 3
click at [146, 198] on icon at bounding box center [149, 198] width 10 height 10
click at [80, 247] on div "Integration Setup" at bounding box center [56, 247] width 61 height 10
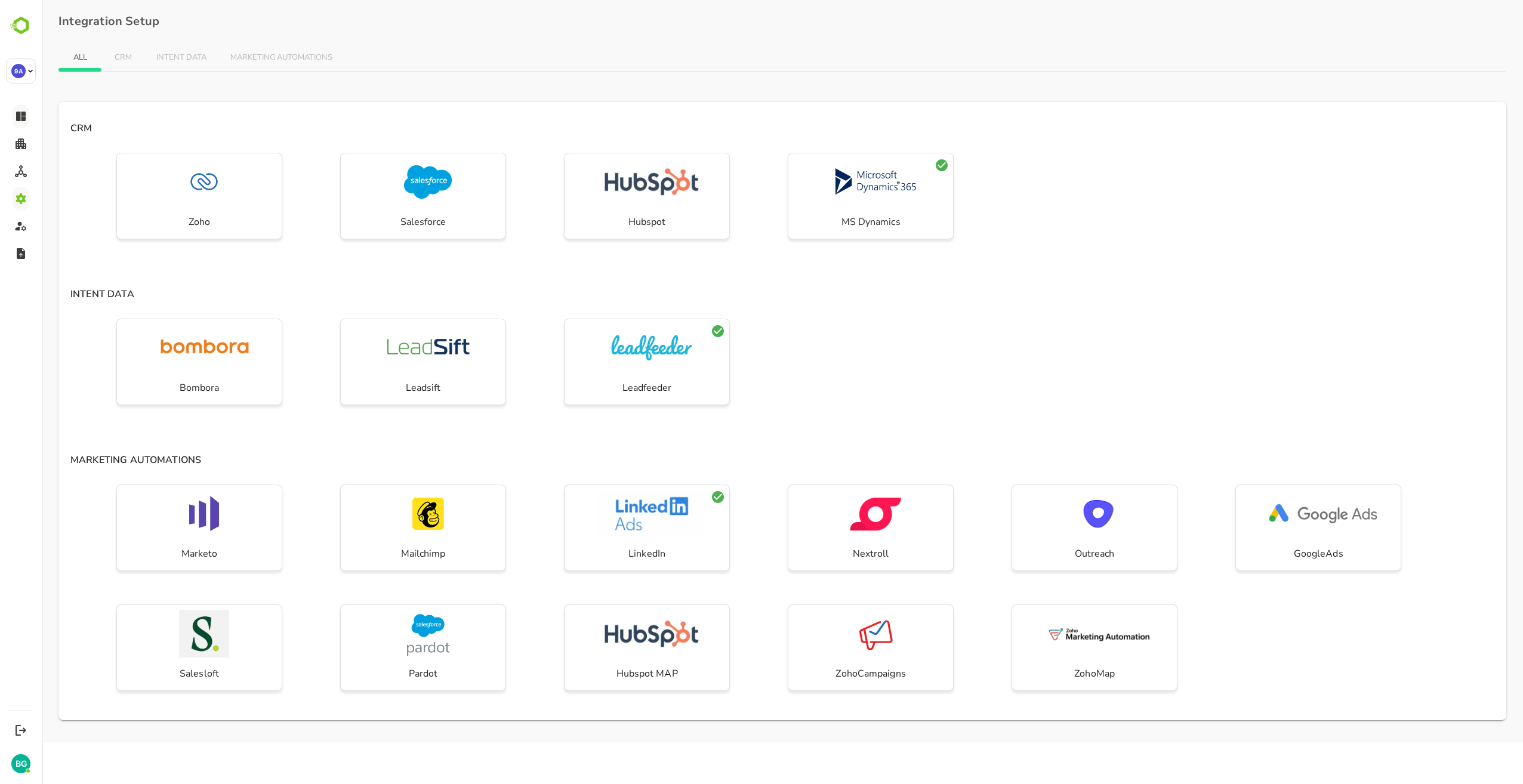
click at [1159, 216] on div "Zoho Salesforce Hubspot MS Dynamics" at bounding box center [783, 208] width 1448 height 120
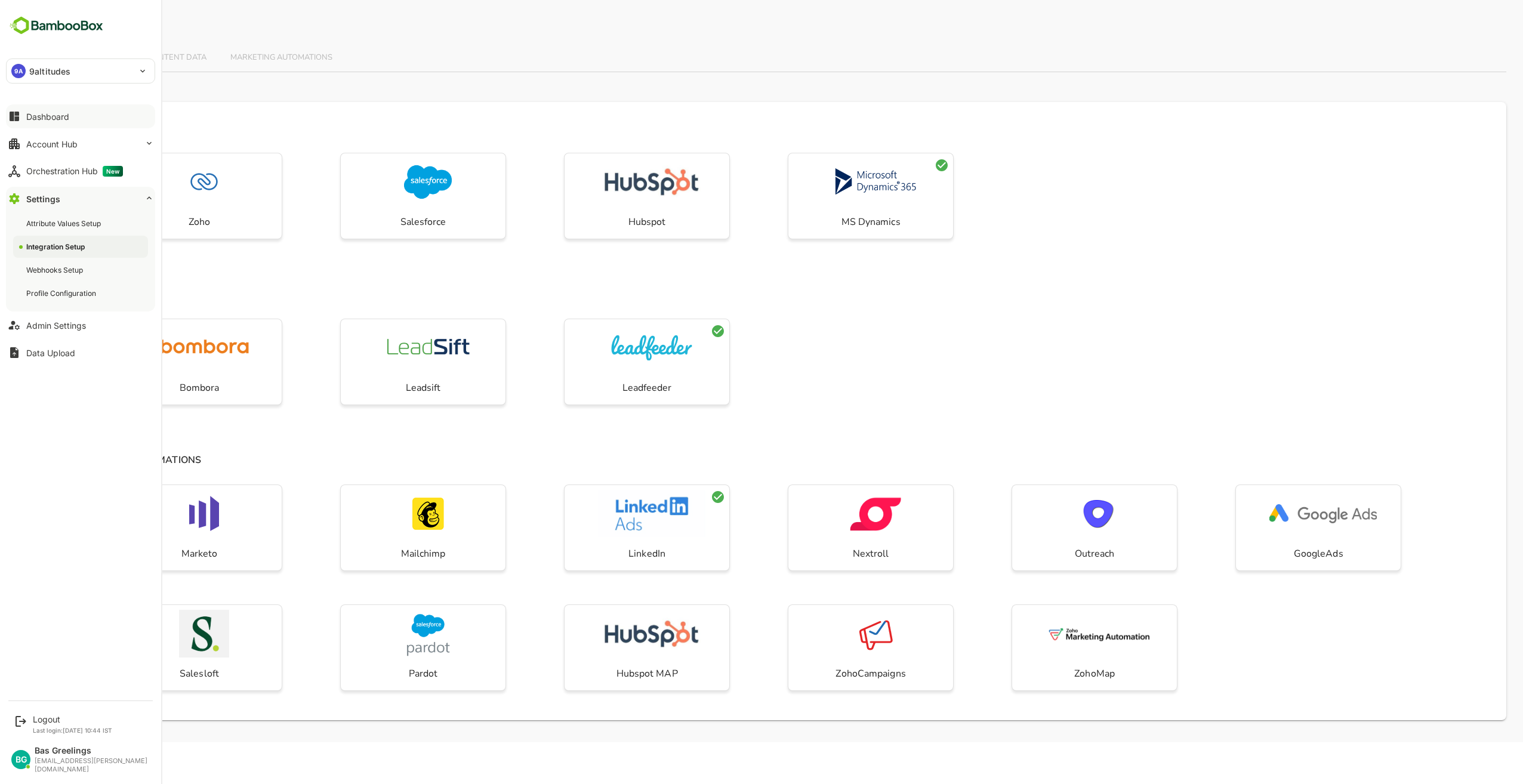
click at [34, 113] on div "Dashboard" at bounding box center [48, 117] width 43 height 10
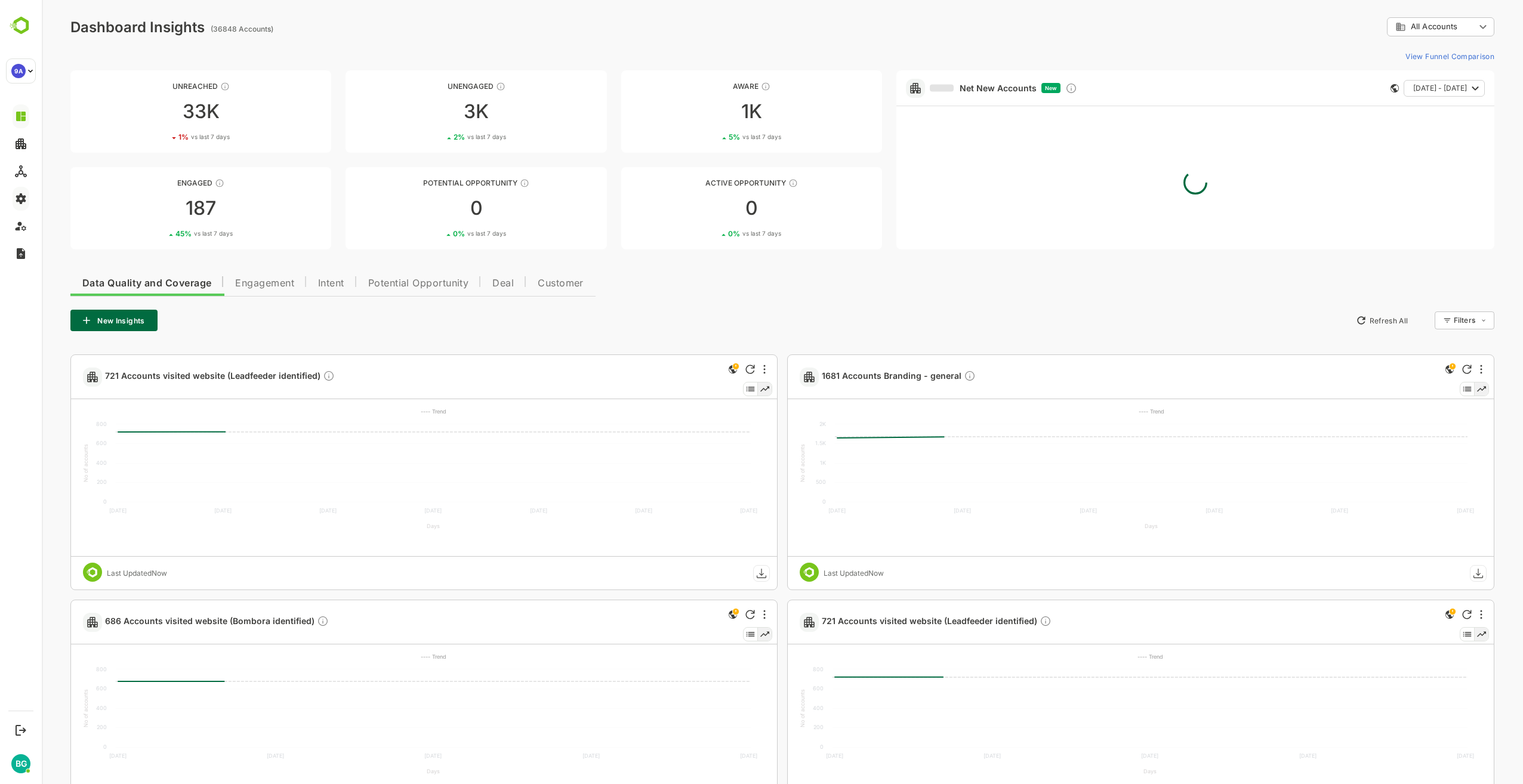
click at [710, 304] on div "Data Quality and Coverage Engagement Intent Potential Opportunity Deal Customer…" at bounding box center [782, 674] width 1424 height 813
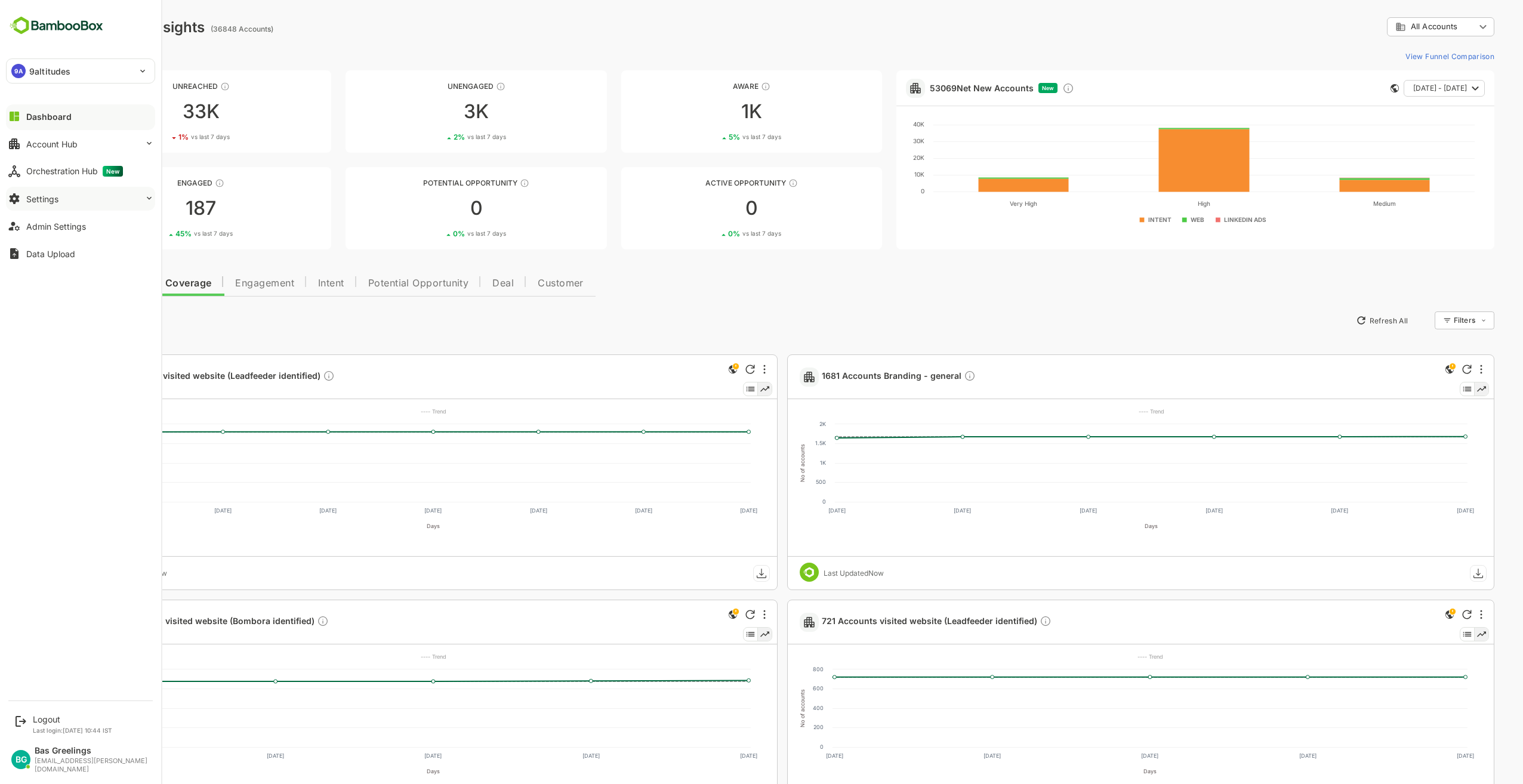
click at [89, 206] on button "Settings" at bounding box center [81, 199] width 149 height 24
click at [55, 262] on div "Webhooks Setup" at bounding box center [81, 269] width 135 height 22
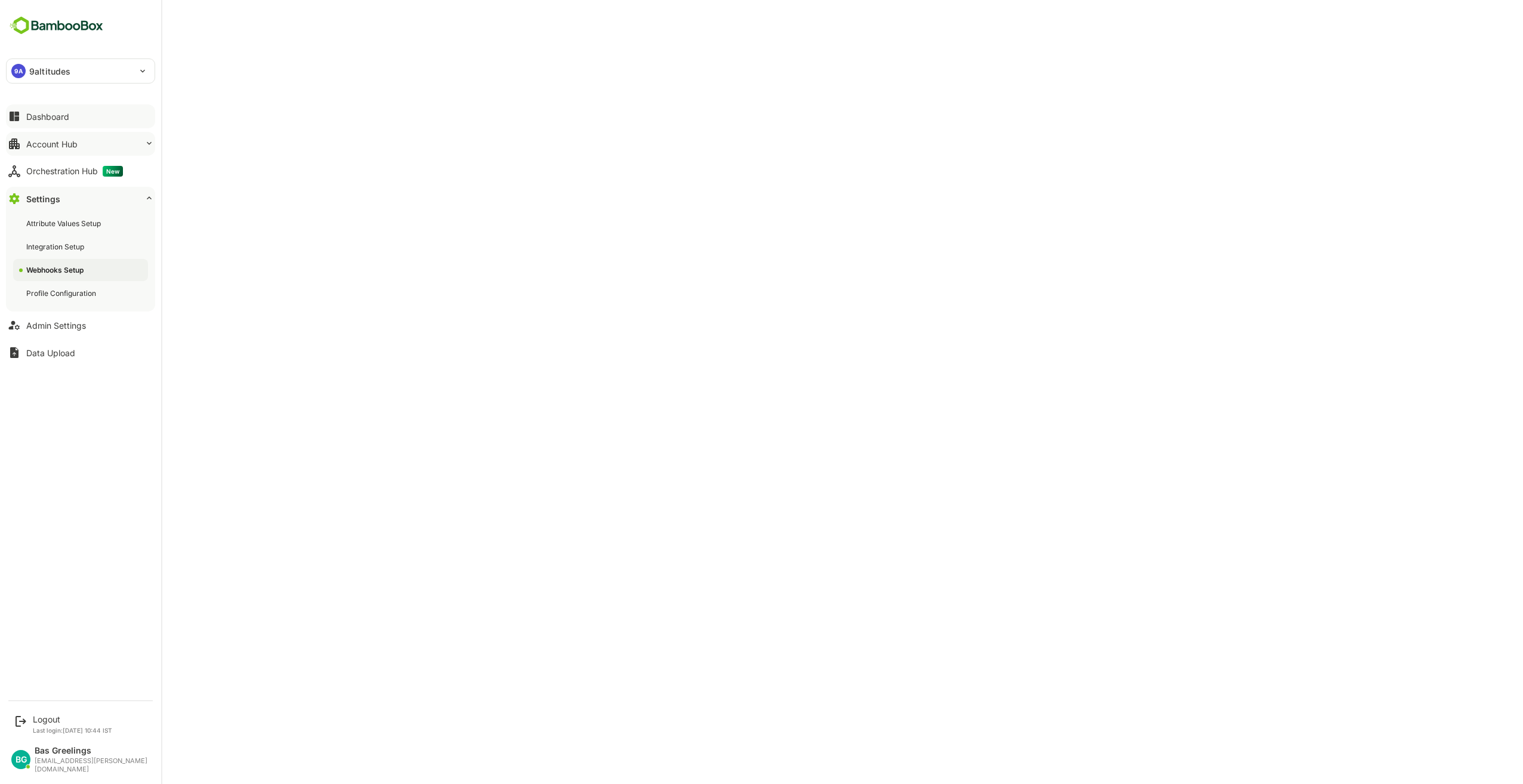
click at [75, 144] on div "Account Hub" at bounding box center [51, 145] width 51 height 10
click at [72, 302] on div "**********" at bounding box center [81, 347] width 161 height 694
click at [139, 198] on button "Settings" at bounding box center [81, 199] width 149 height 24
click at [88, 314] on div "**********" at bounding box center [81, 347] width 161 height 694
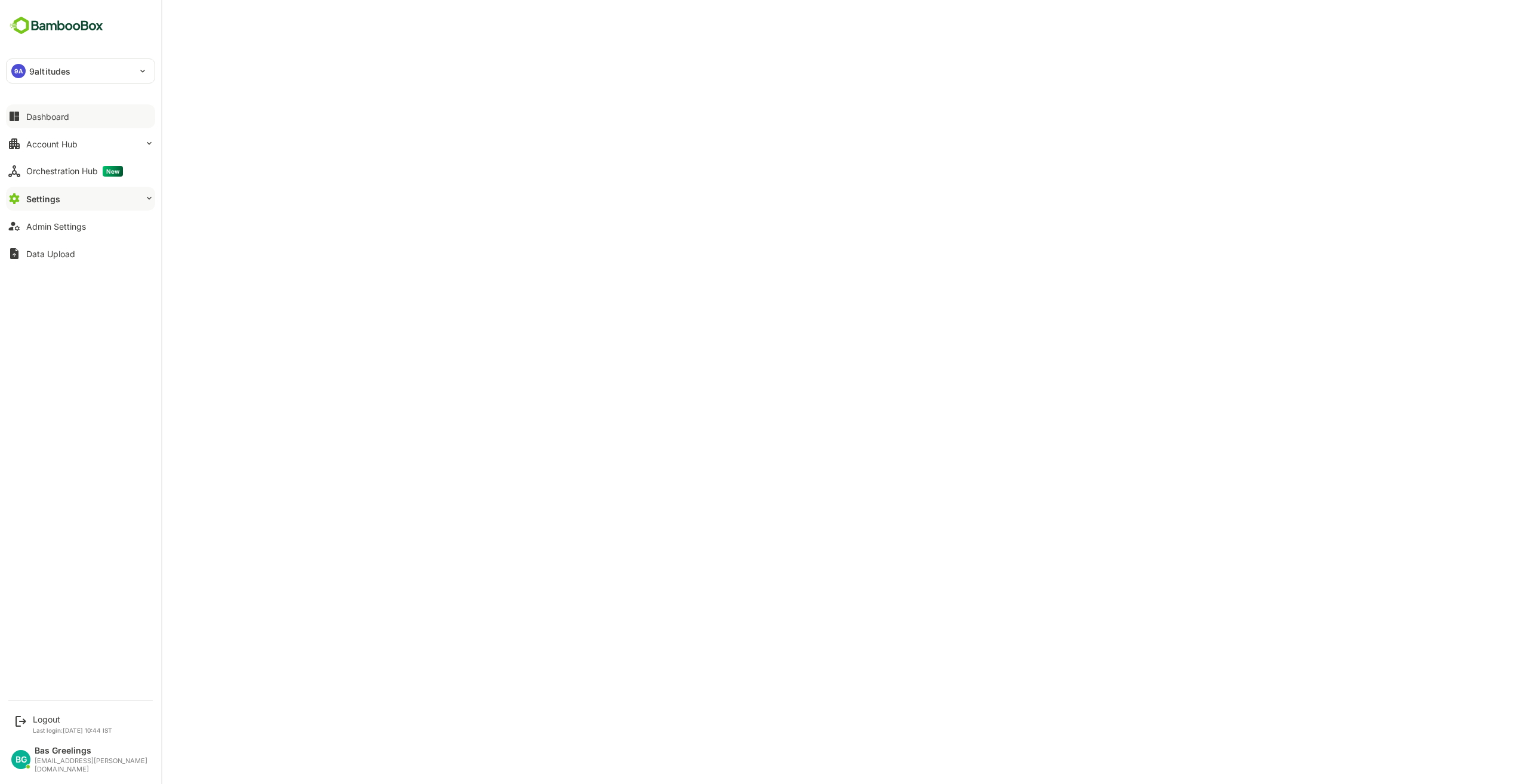
click at [72, 360] on div "**********" at bounding box center [81, 347] width 161 height 694
click at [146, 199] on icon at bounding box center [149, 198] width 10 height 10
click at [89, 334] on div "**********" at bounding box center [81, 347] width 161 height 694
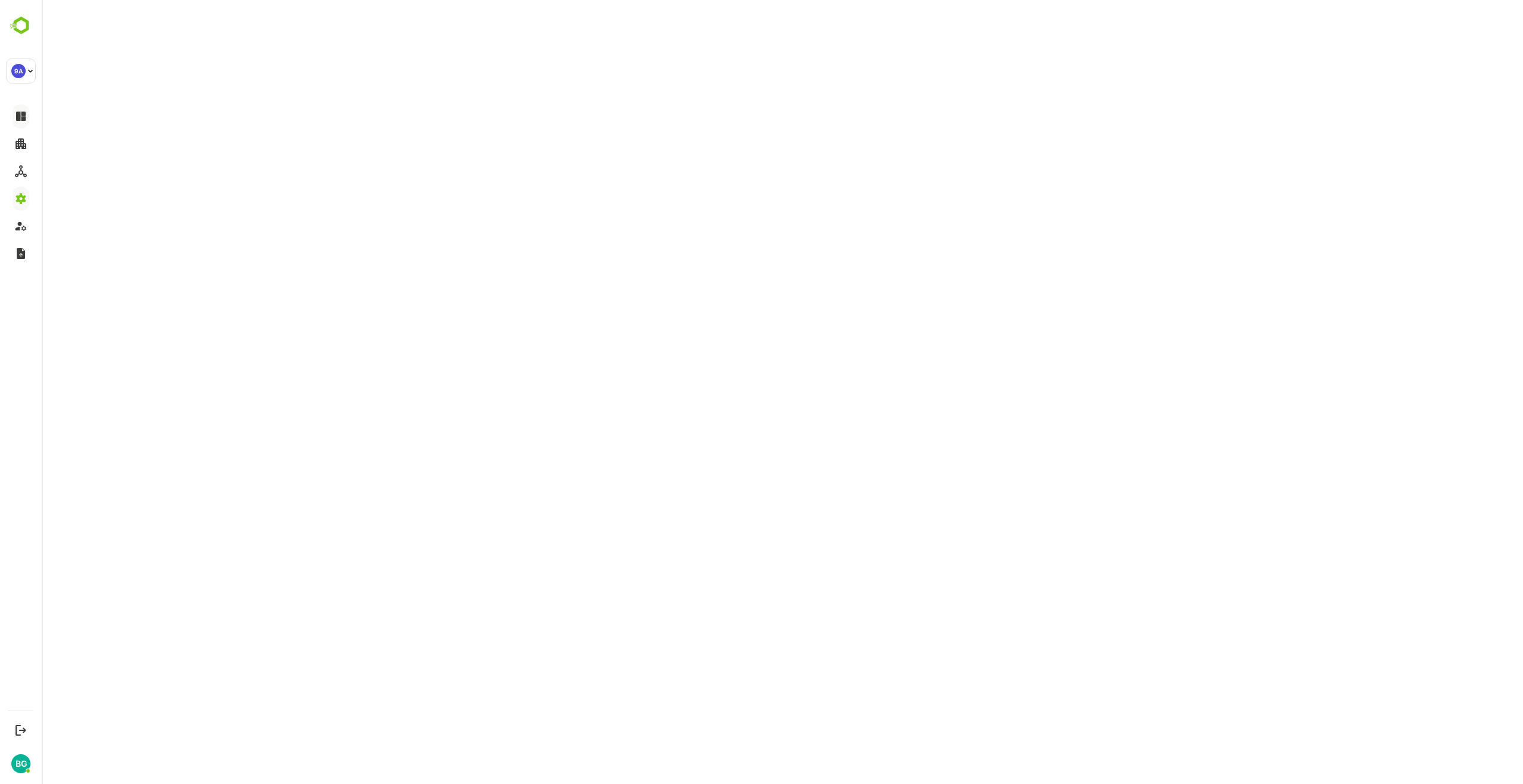
click at [467, 5] on html at bounding box center [782, 3] width 1481 height 5
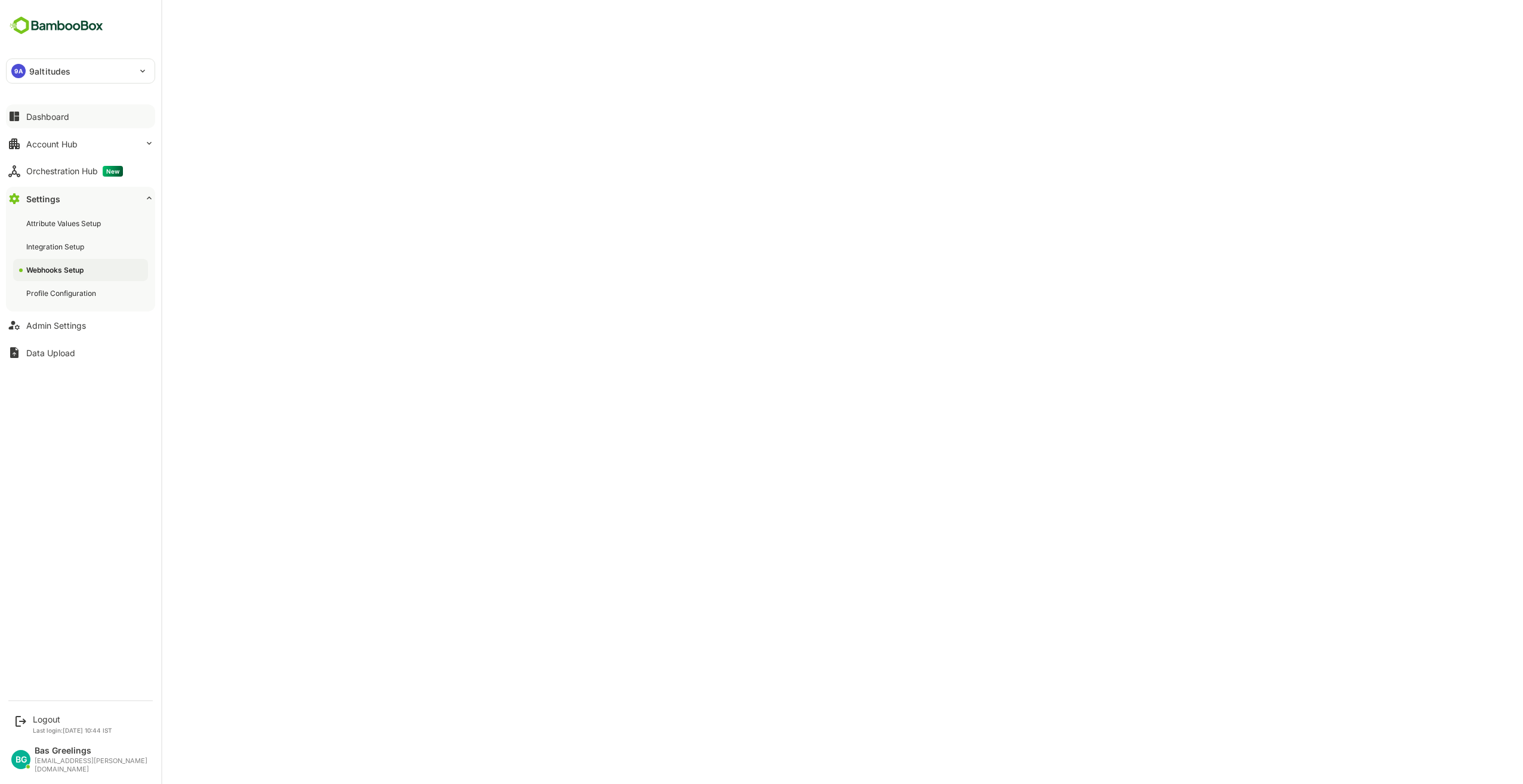
click at [38, 113] on div "Dashboard" at bounding box center [48, 117] width 43 height 10
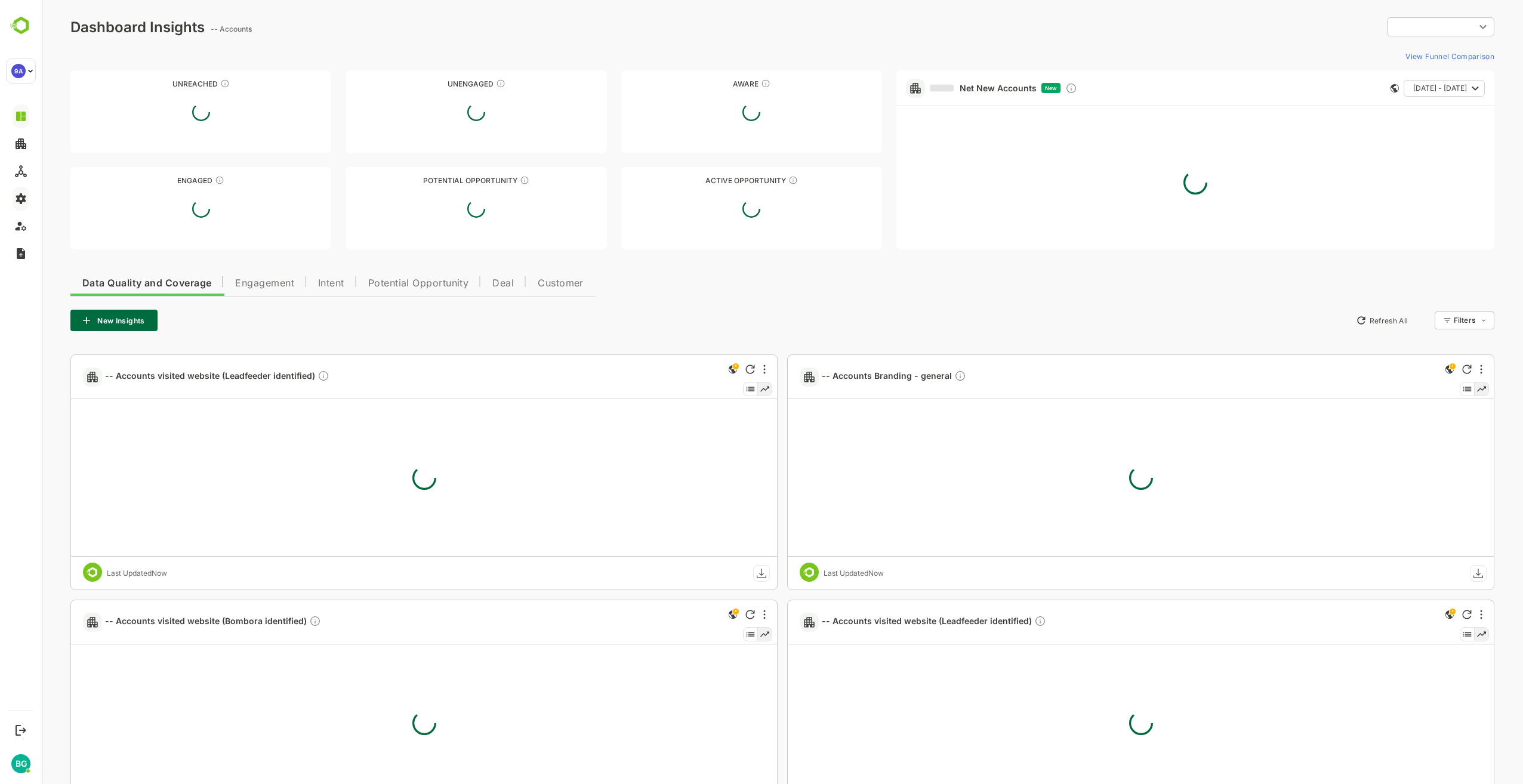
type input "**********"
click at [760, 288] on div "Data Quality and Coverage Engagement Intent Potential Opportunity Deal Customer…" at bounding box center [782, 674] width 1424 height 813
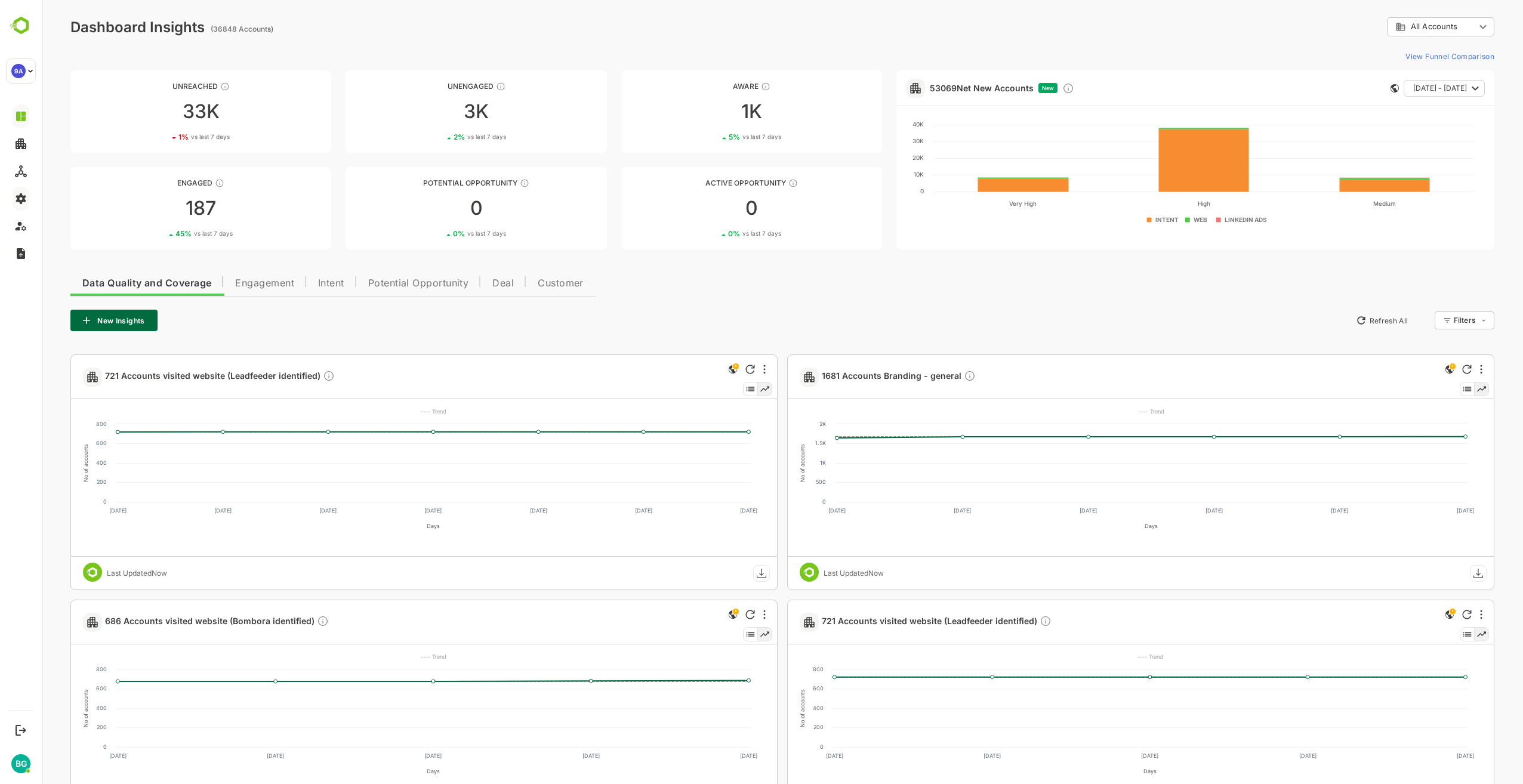
click at [734, 274] on div "Data Quality and Coverage Engagement Intent Potential Opportunity Deal Customer…" at bounding box center [782, 674] width 1424 height 813
click at [732, 275] on div "Data Quality and Coverage Engagement Intent Potential Opportunity Deal Customer…" at bounding box center [782, 674] width 1424 height 813
click at [807, 293] on div "Data Quality and Coverage Engagement Intent Potential Opportunity Deal Customer…" at bounding box center [782, 674] width 1424 height 813
click at [912, 291] on div "Data Quality and Coverage Engagement Intent Potential Opportunity Deal Customer…" at bounding box center [782, 674] width 1424 height 813
click at [1005, 283] on div "Data Quality and Coverage Engagement Intent Potential Opportunity Deal Customer…" at bounding box center [782, 674] width 1424 height 813
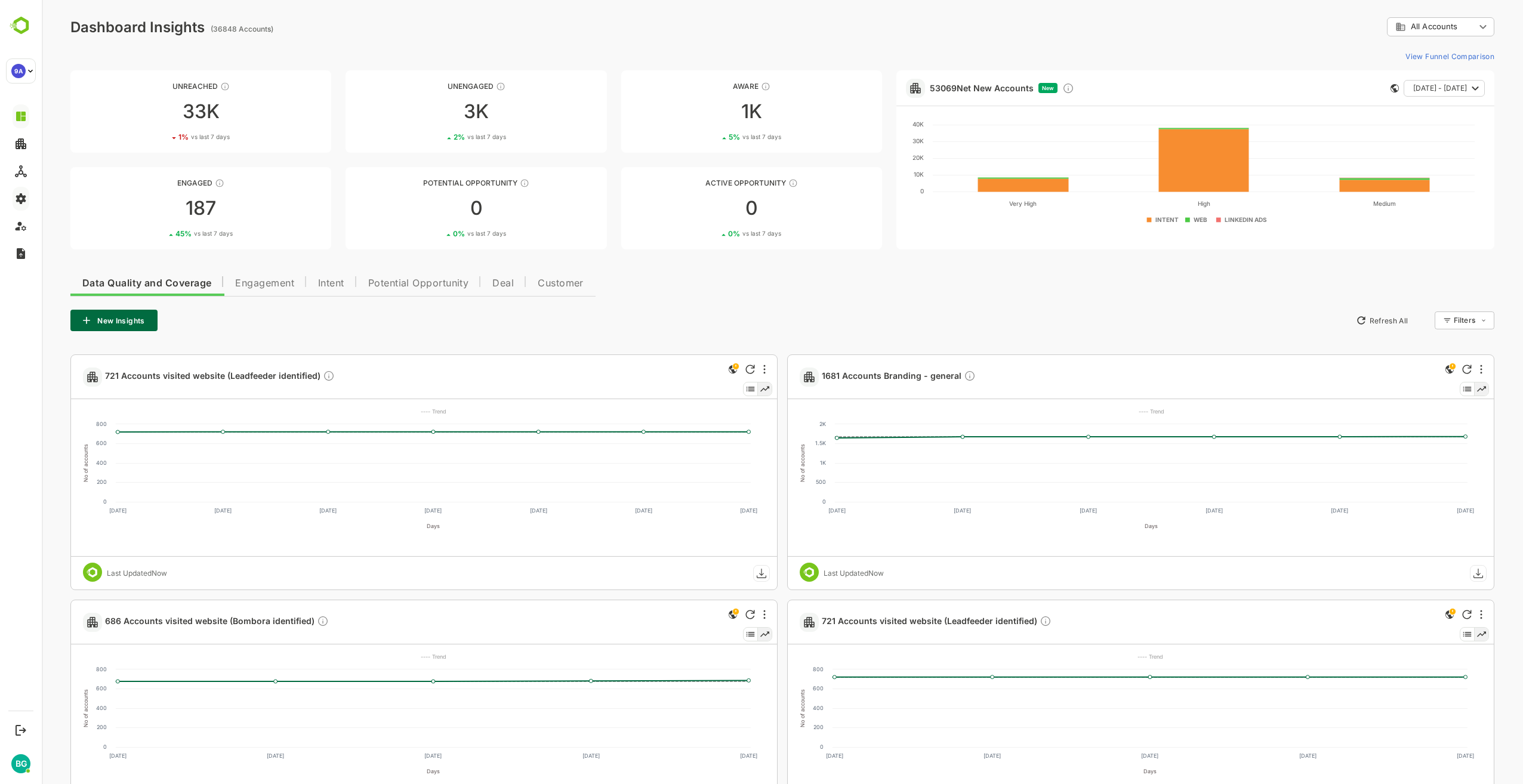
click at [761, 321] on div "New Insights Refresh All Filters ​" at bounding box center [782, 321] width 1424 height 22
click at [272, 288] on span "Engagement" at bounding box center [264, 283] width 59 height 10
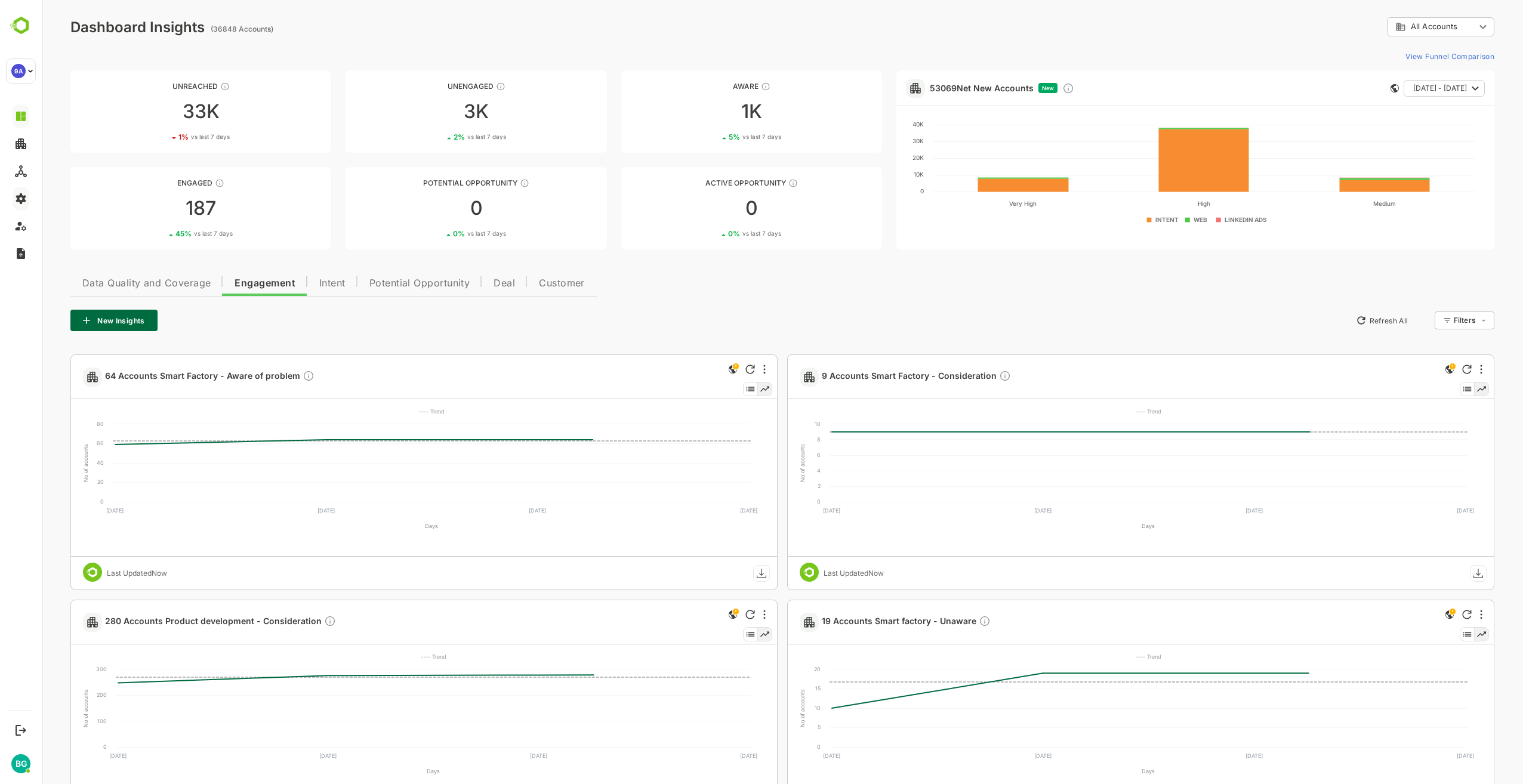
click at [144, 284] on span "Data Quality and Coverage" at bounding box center [146, 283] width 128 height 10
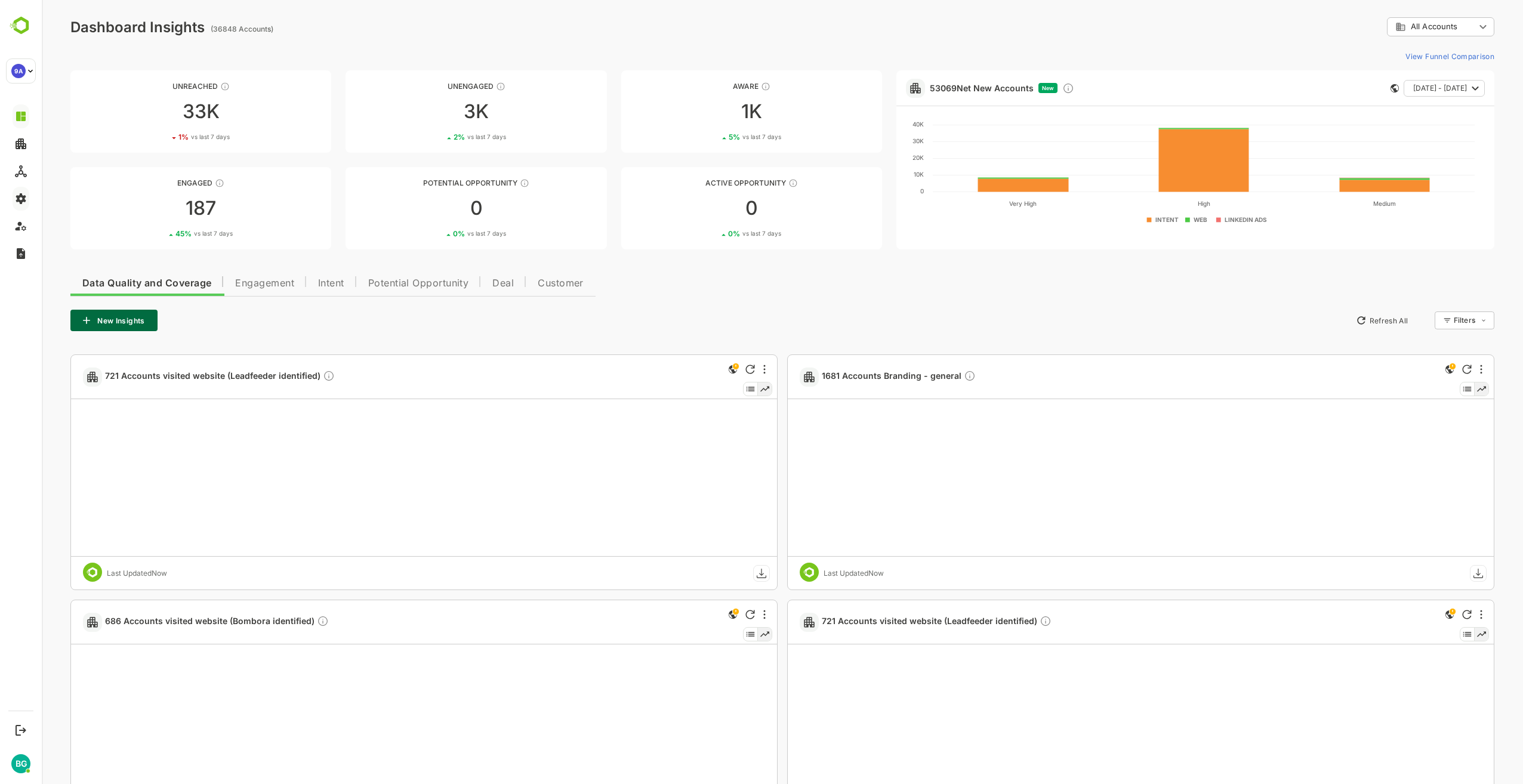
click at [801, 308] on div "Data Quality and Coverage Engagement Intent Potential Opportunity Deal Customer…" at bounding box center [782, 674] width 1424 height 813
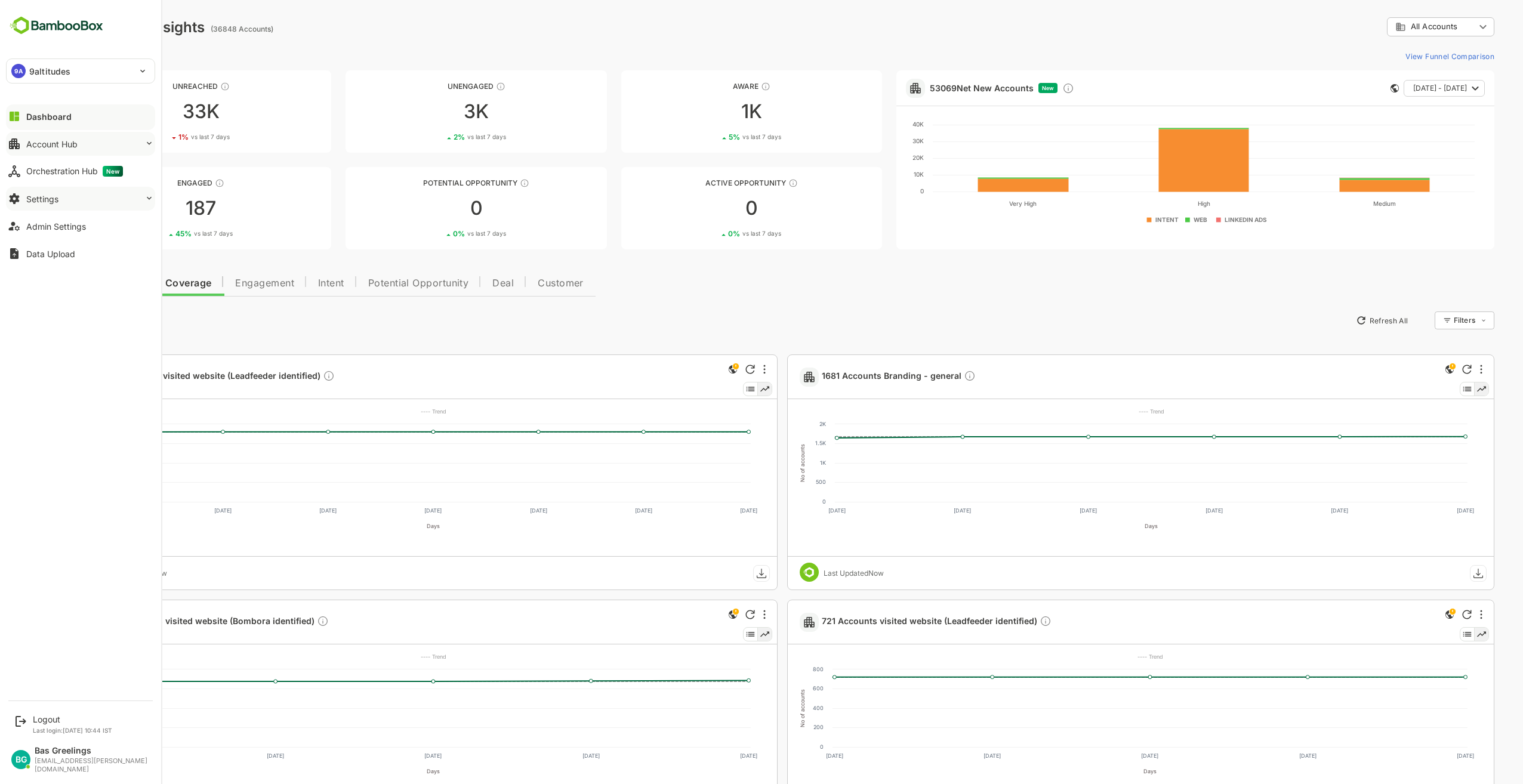
click at [49, 146] on div "Account Hub" at bounding box center [51, 145] width 51 height 10
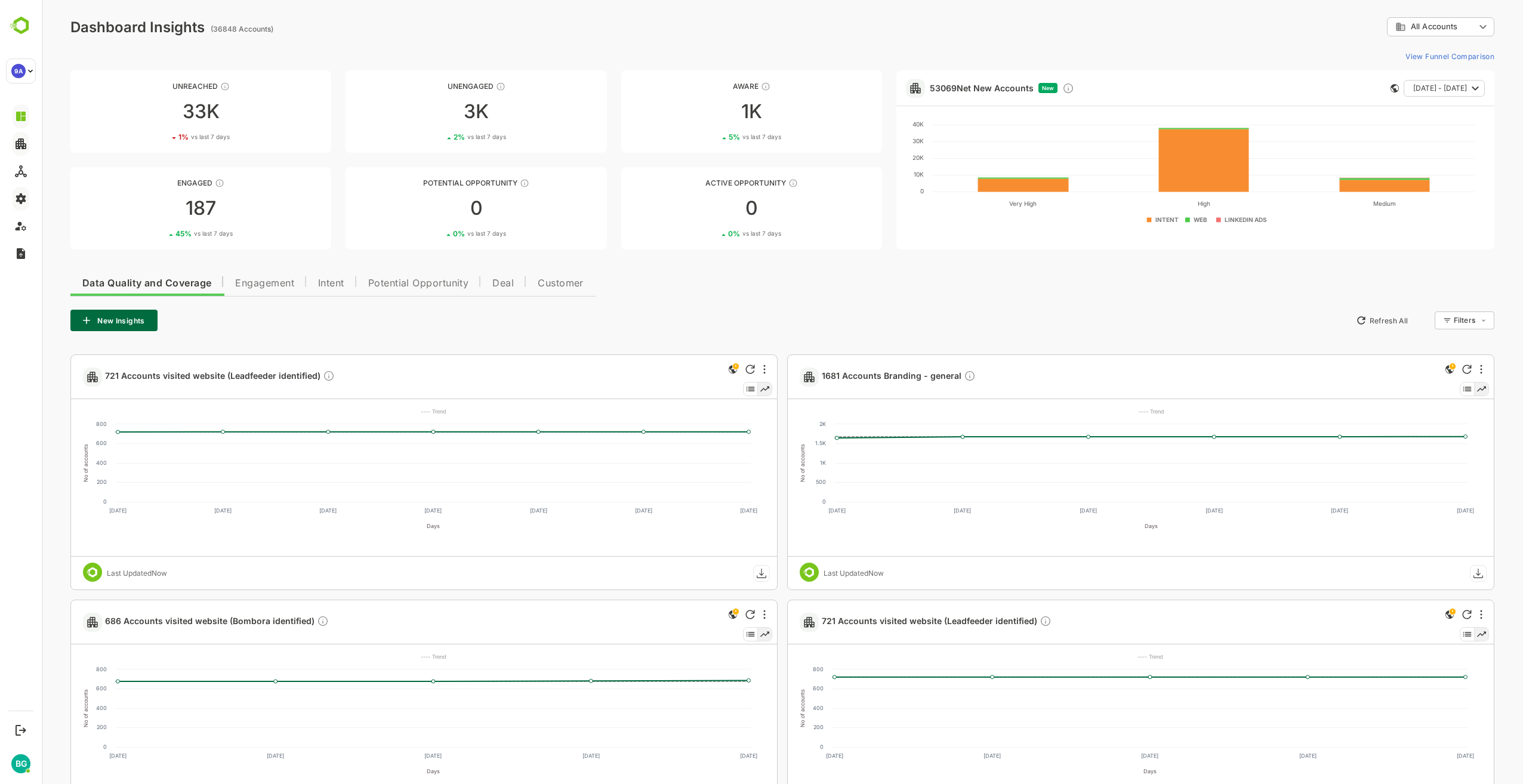
click at [667, 301] on div "Data Quality and Coverage Engagement Intent Potential Opportunity Deal Customer…" at bounding box center [782, 674] width 1424 height 813
click at [666, 301] on div "Data Quality and Coverage Engagement Intent Potential Opportunity Deal Customer…" at bounding box center [782, 674] width 1424 height 813
click at [808, 302] on div "Data Quality and Coverage Engagement Intent Potential Opportunity Deal Customer…" at bounding box center [782, 674] width 1424 height 813
click at [132, 321] on button "New Insights" at bounding box center [113, 321] width 87 height 22
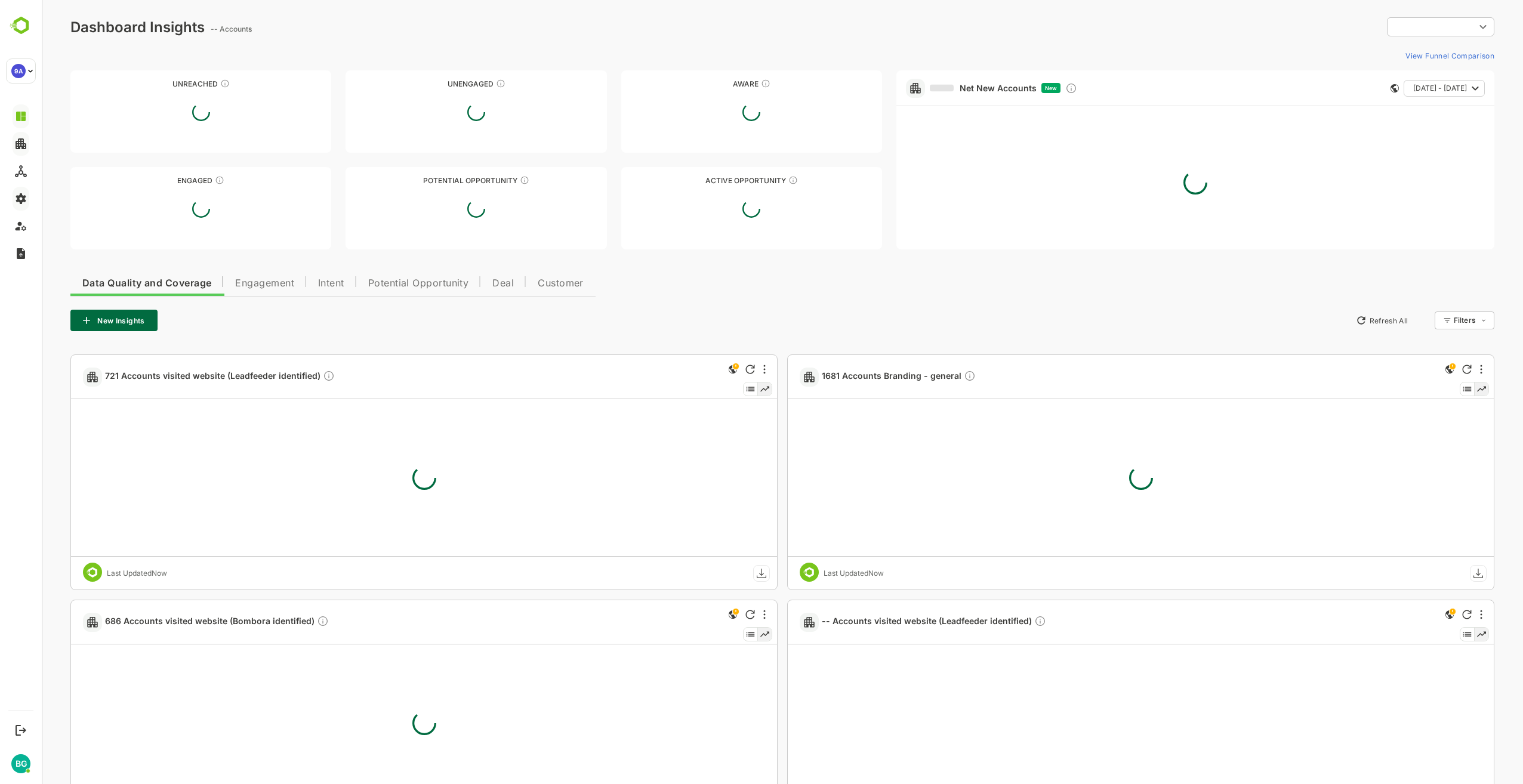
type input "**********"
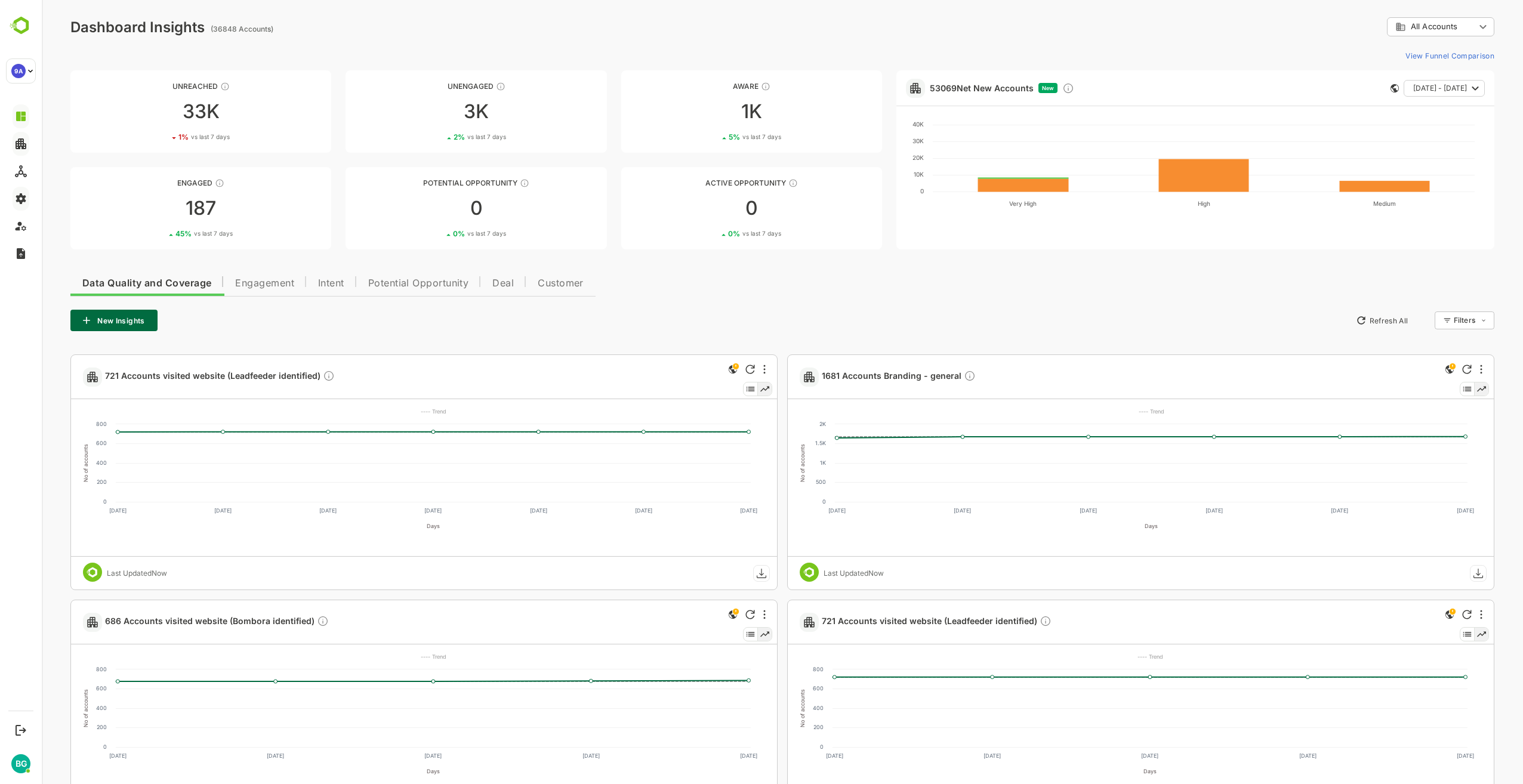
click at [754, 283] on div "Data Quality and Coverage Engagement Intent Potential Opportunity Deal Customer…" at bounding box center [782, 674] width 1424 height 813
click at [699, 315] on div "New Insights Refresh All Filters ​" at bounding box center [782, 321] width 1424 height 22
